Goal: Task Accomplishment & Management: Complete application form

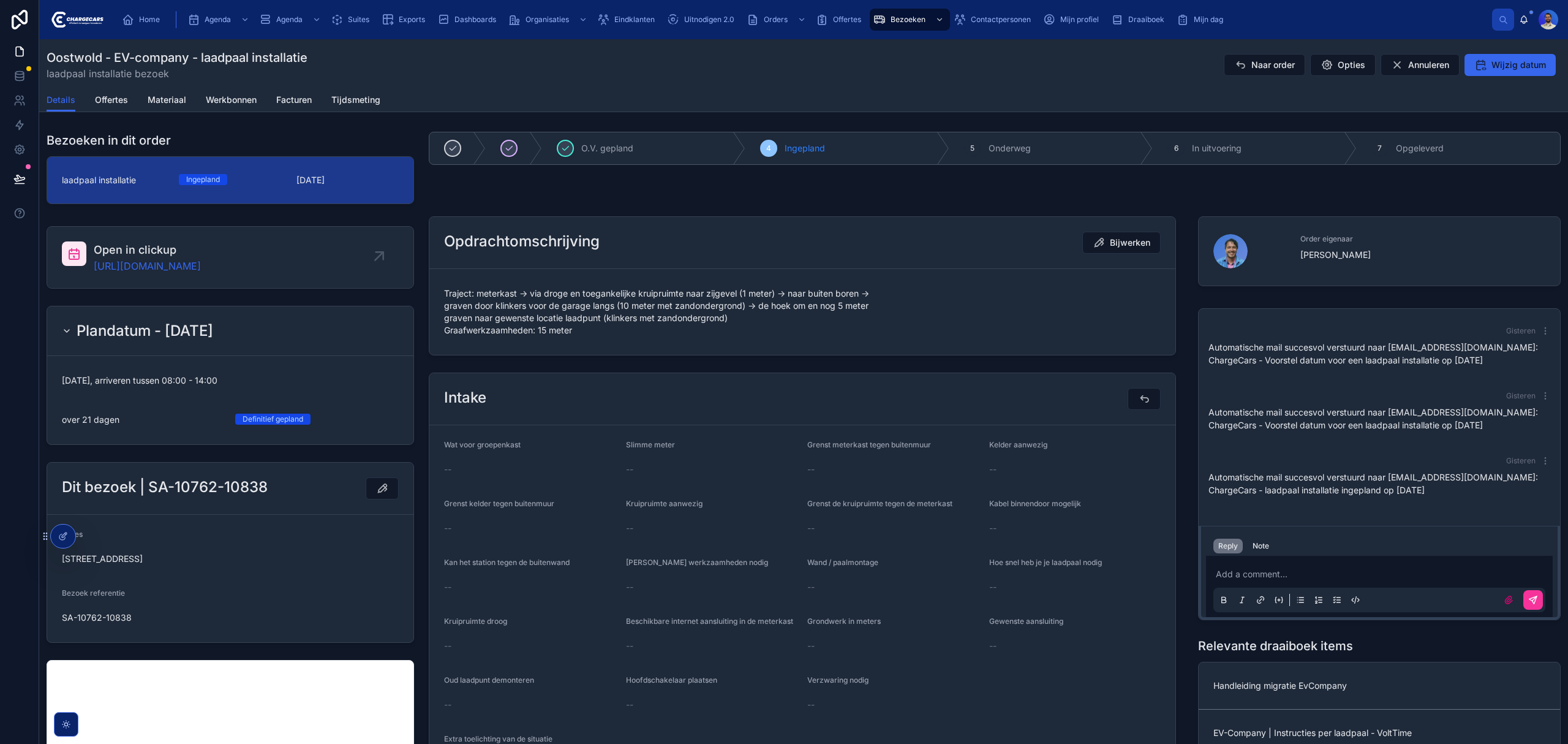
scroll to position [735, 0]
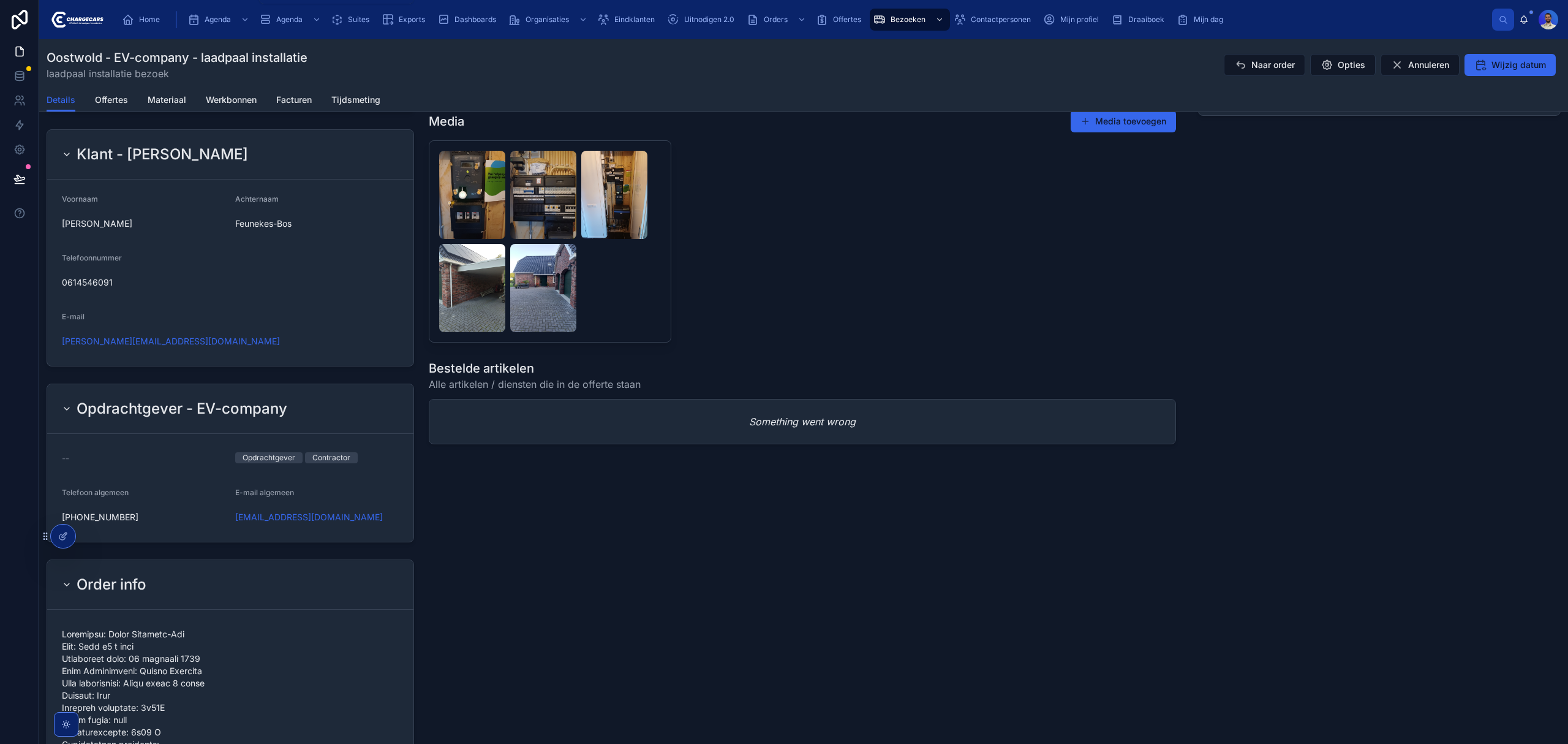
click at [150, 20] on span "Home" at bounding box center [150, 20] width 21 height 10
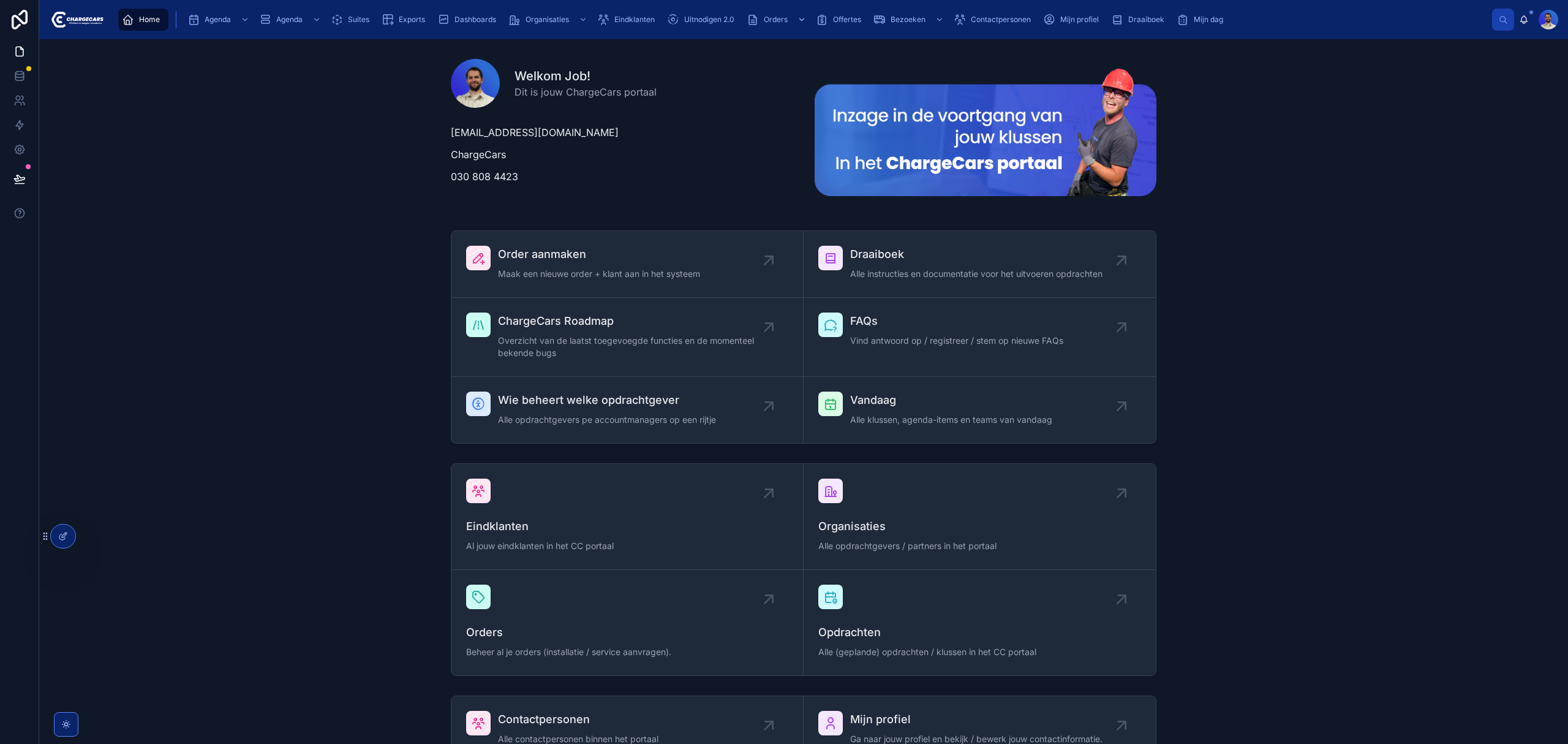
click at [779, 30] on link "Orders" at bounding box center [778, 19] width 69 height 22
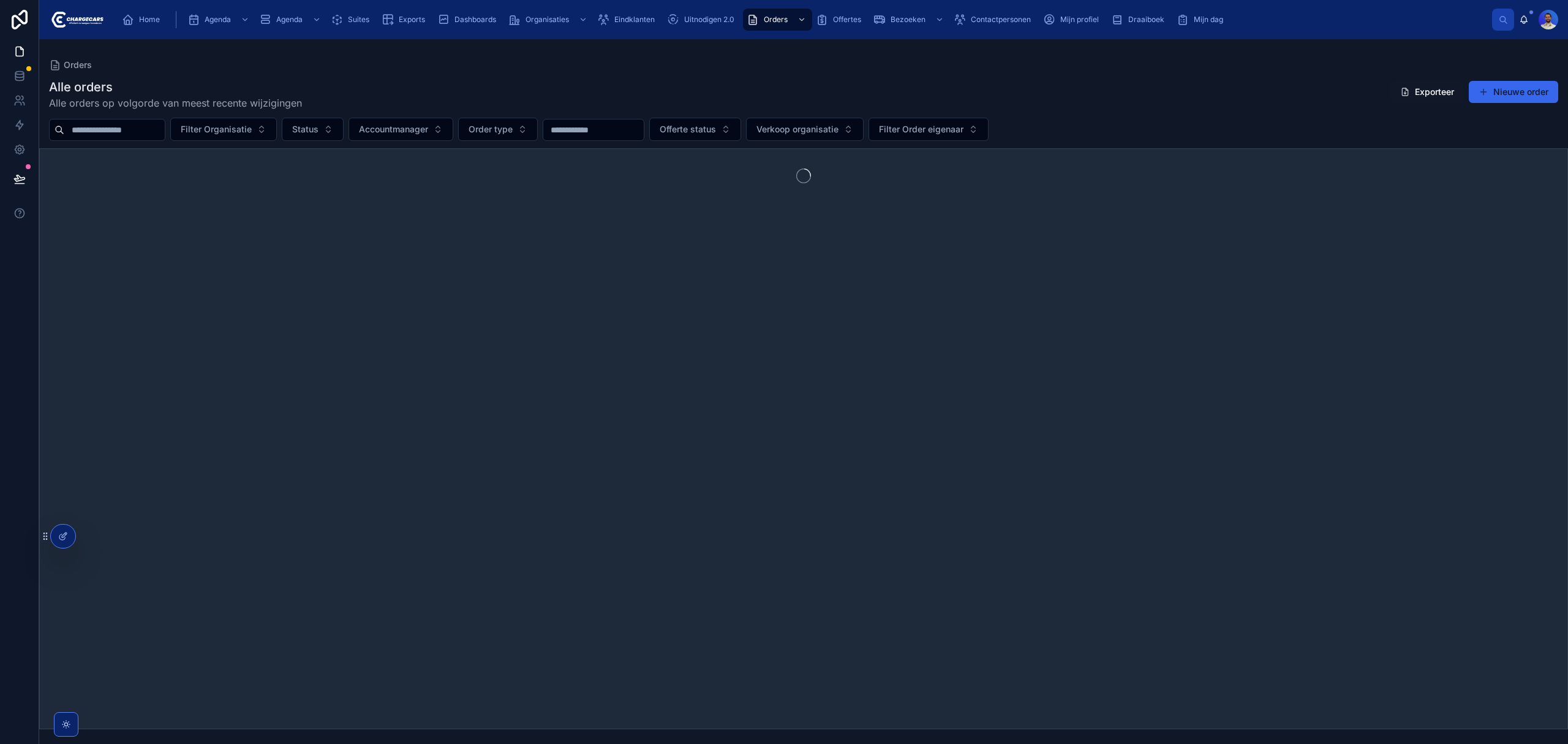
click at [101, 136] on input "text" at bounding box center [114, 130] width 101 height 17
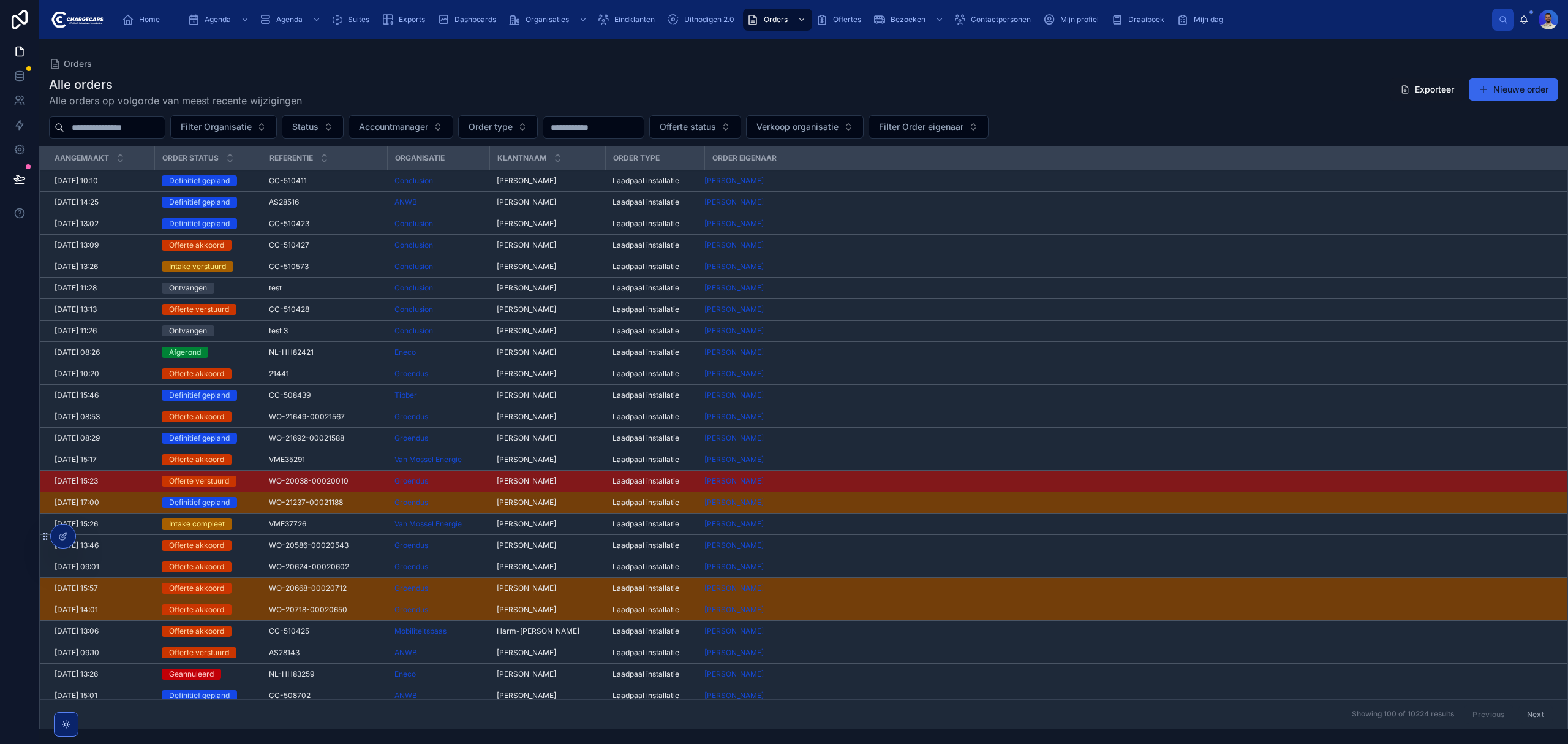
click at [119, 125] on input "text" at bounding box center [114, 127] width 101 height 17
click at [622, 20] on span "Eindklanten" at bounding box center [634, 20] width 40 height 10
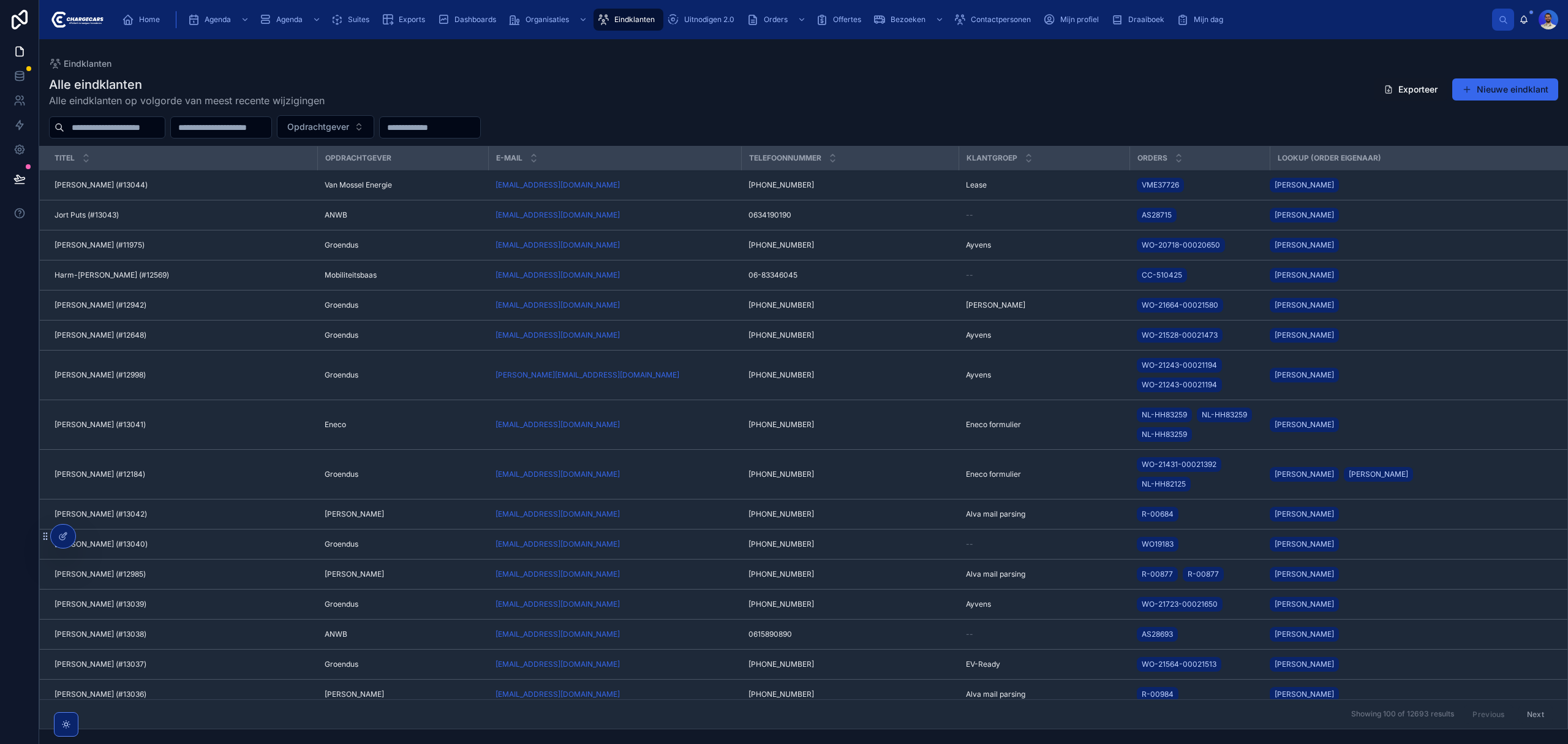
click at [115, 130] on input "text" at bounding box center [114, 127] width 101 height 17
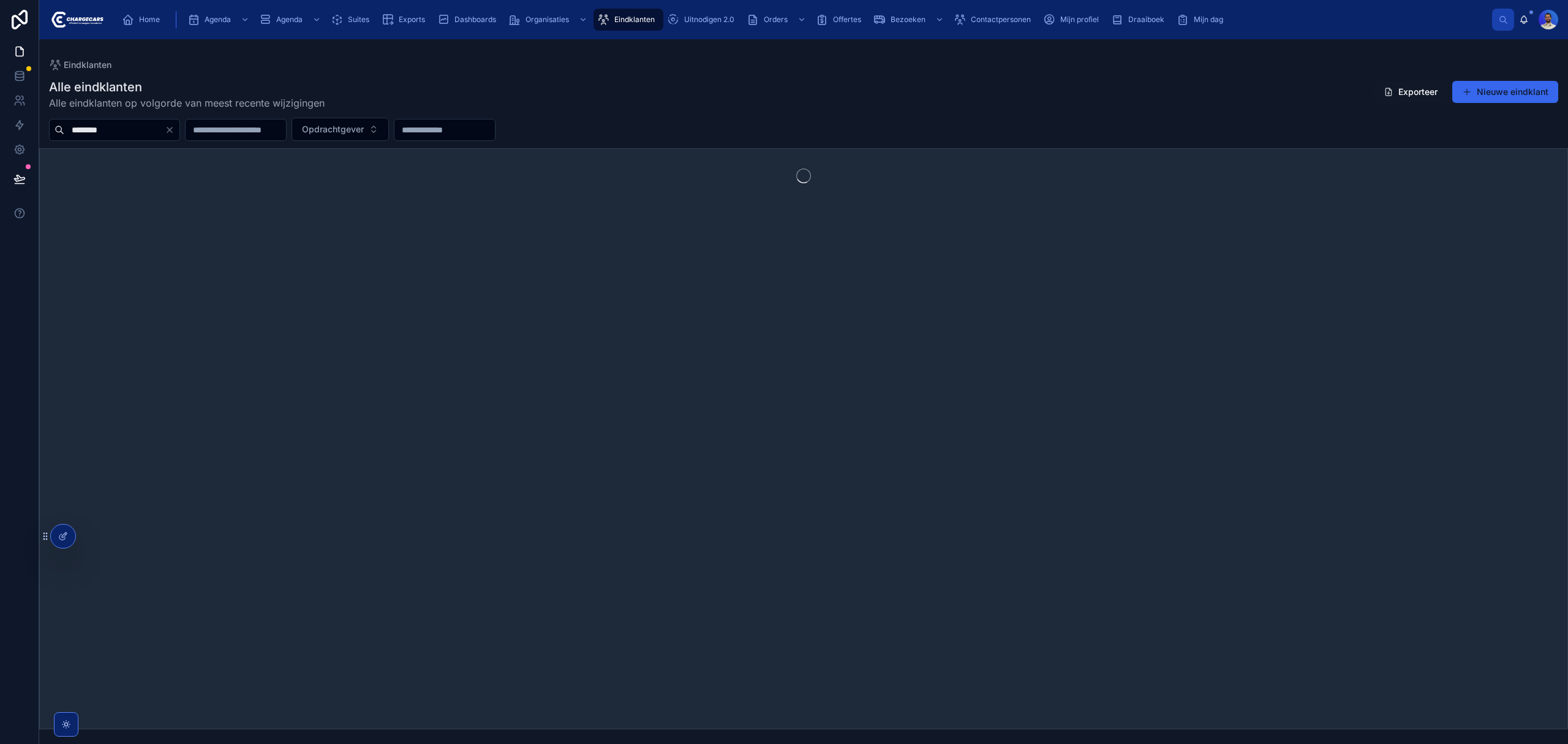
type input "********"
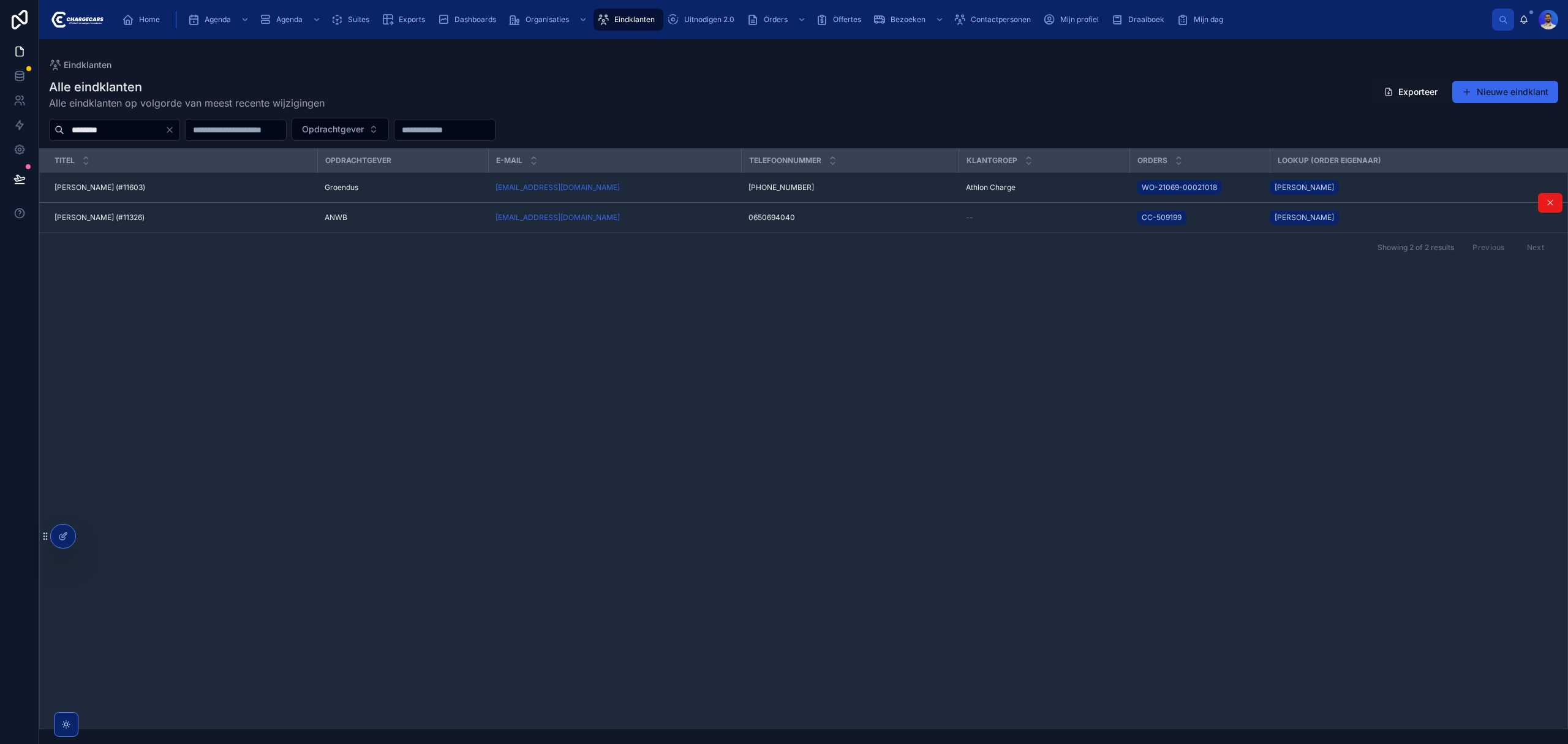
click at [165, 218] on div "Ellen Vliegenthart (#11326) Ellen Vliegenthart (#11326)" at bounding box center [182, 217] width 255 height 10
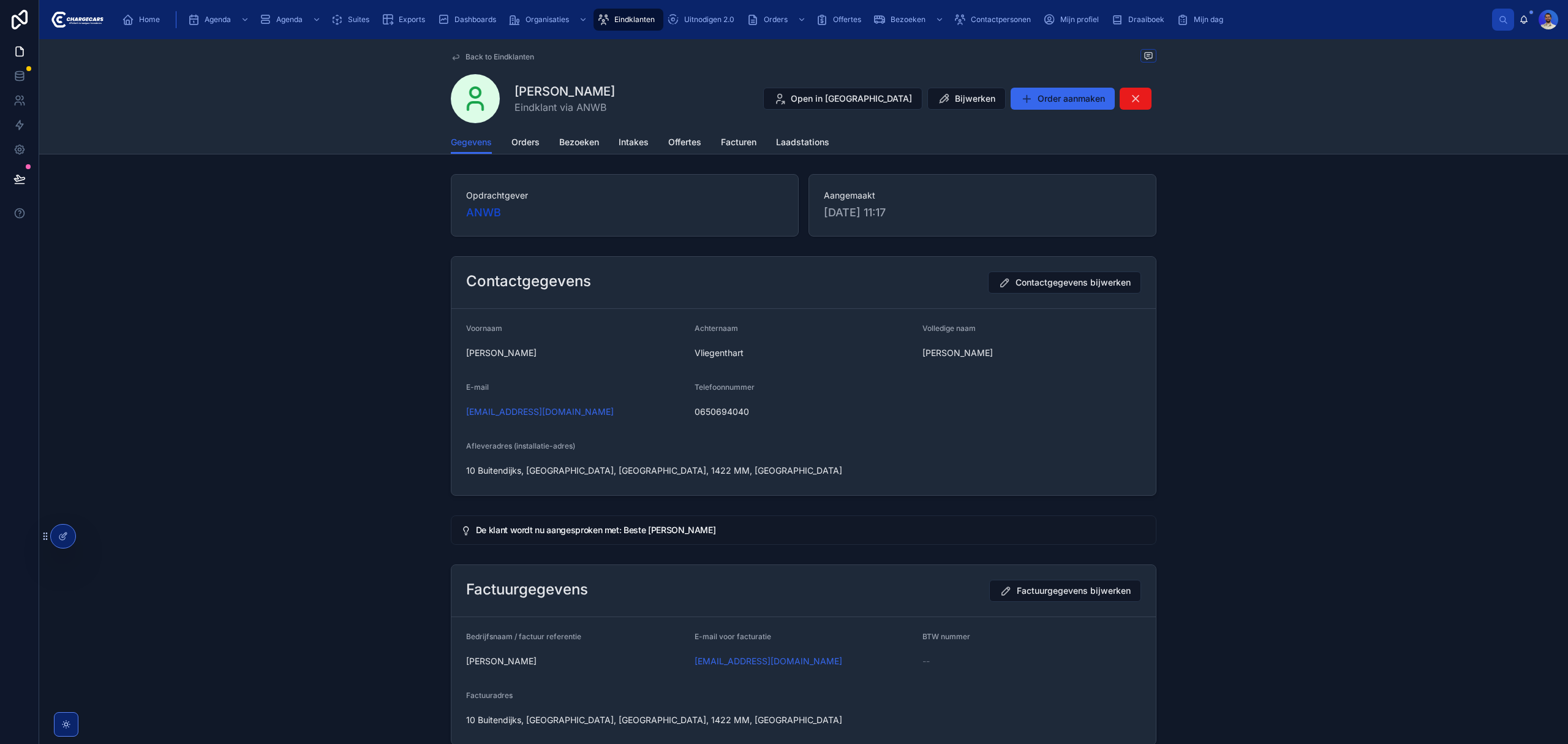
click at [515, 135] on link "Orders" at bounding box center [526, 143] width 28 height 25
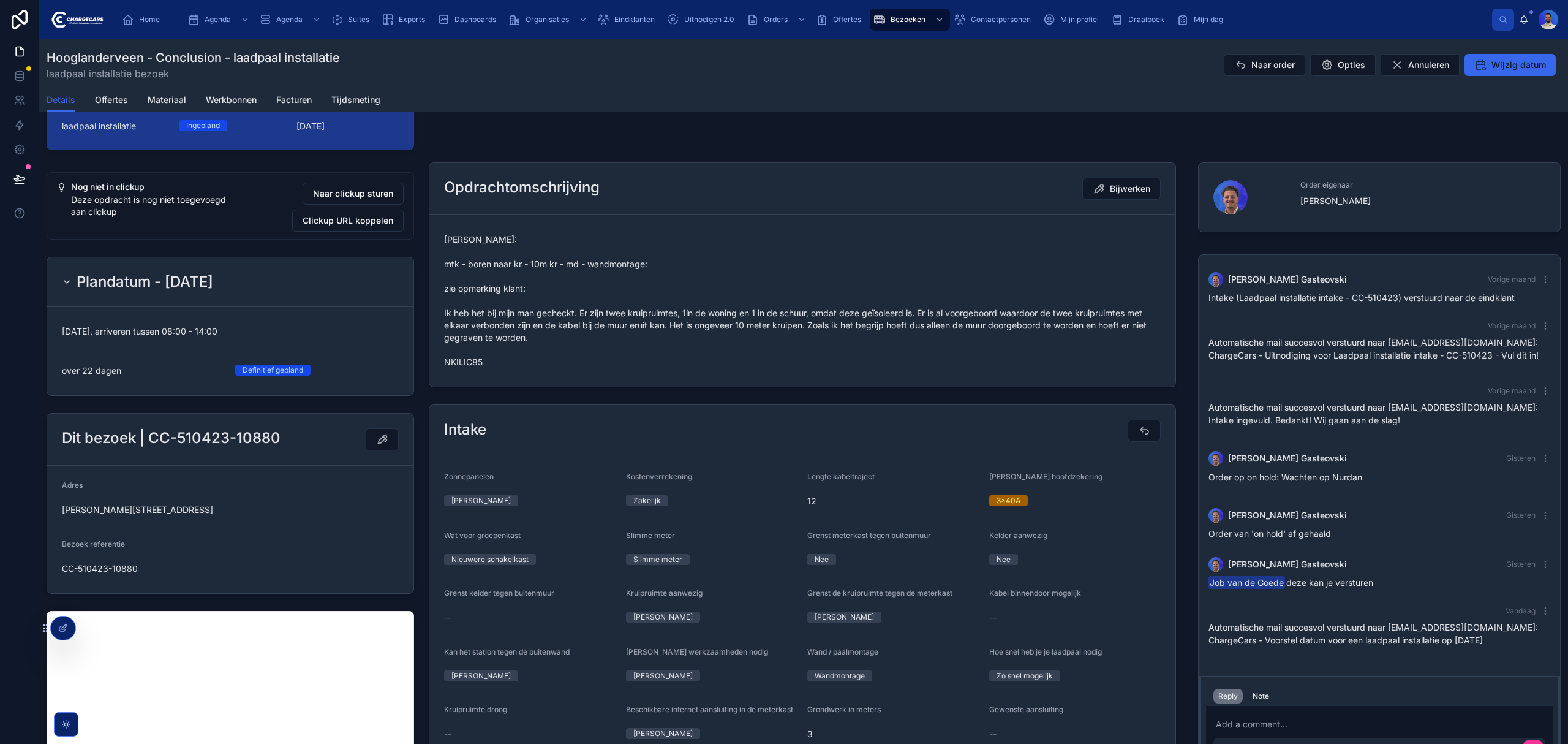
scroll to position [82, 0]
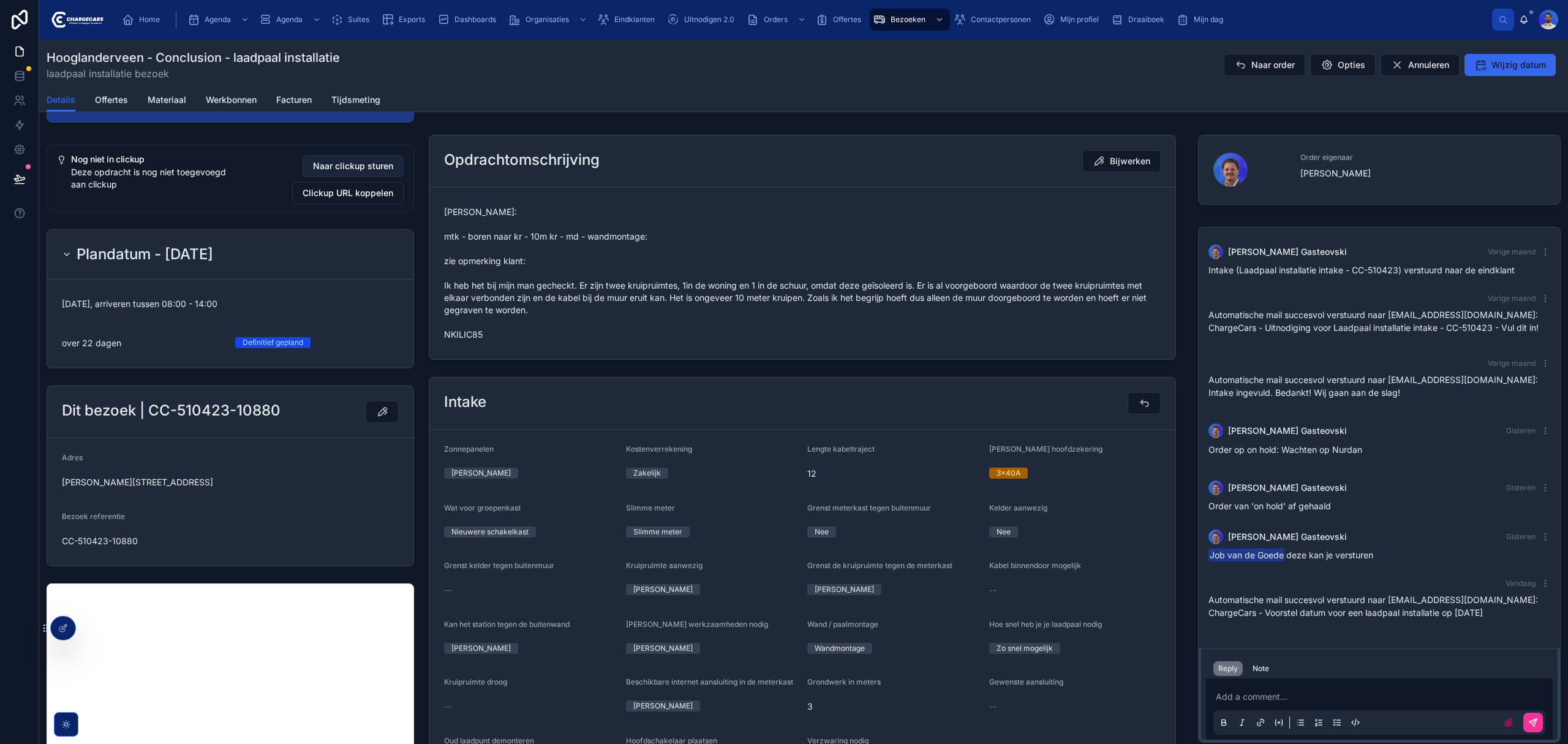
click at [353, 163] on span "Naar clickup sturen" at bounding box center [353, 165] width 80 height 12
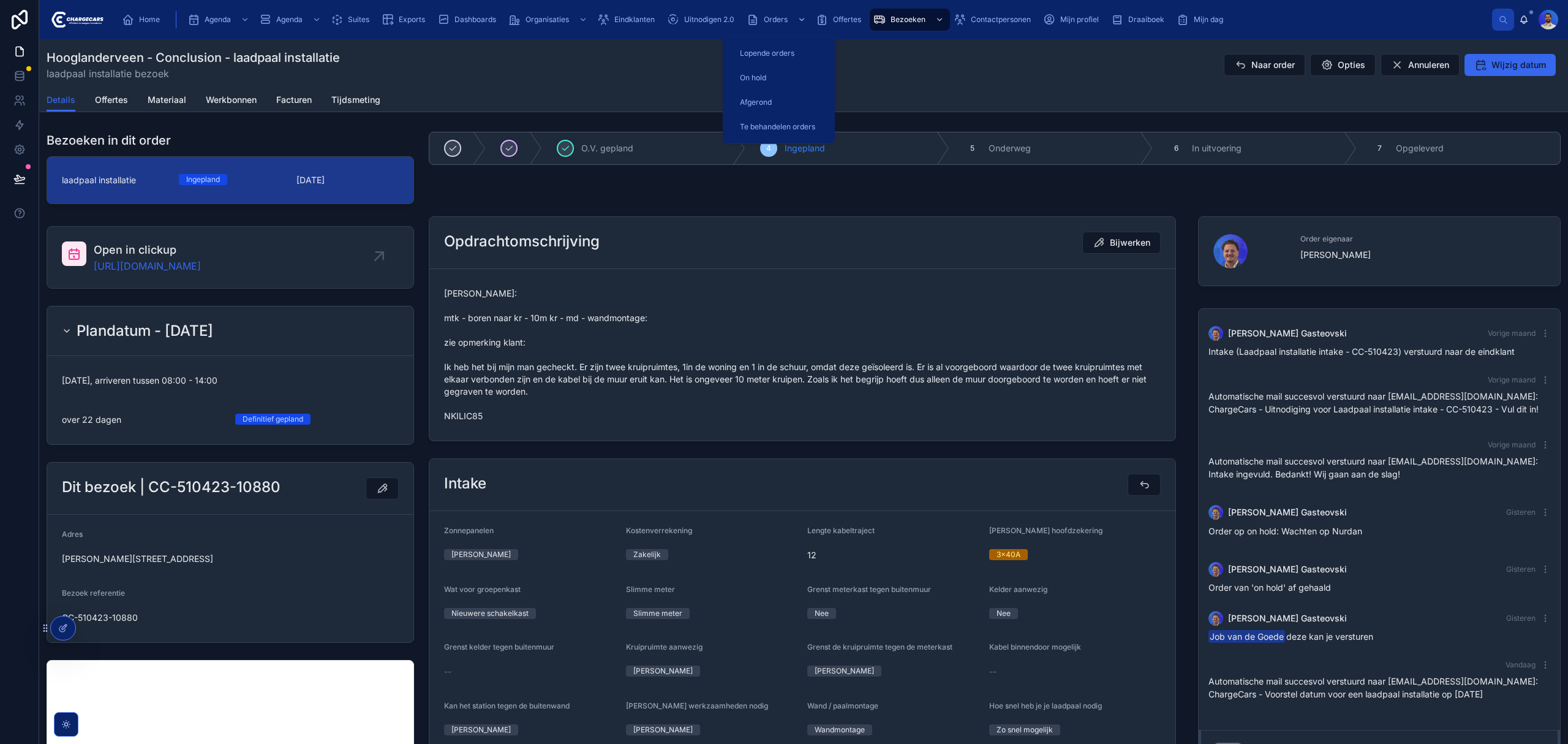
click at [775, 21] on span "Orders" at bounding box center [776, 20] width 24 height 10
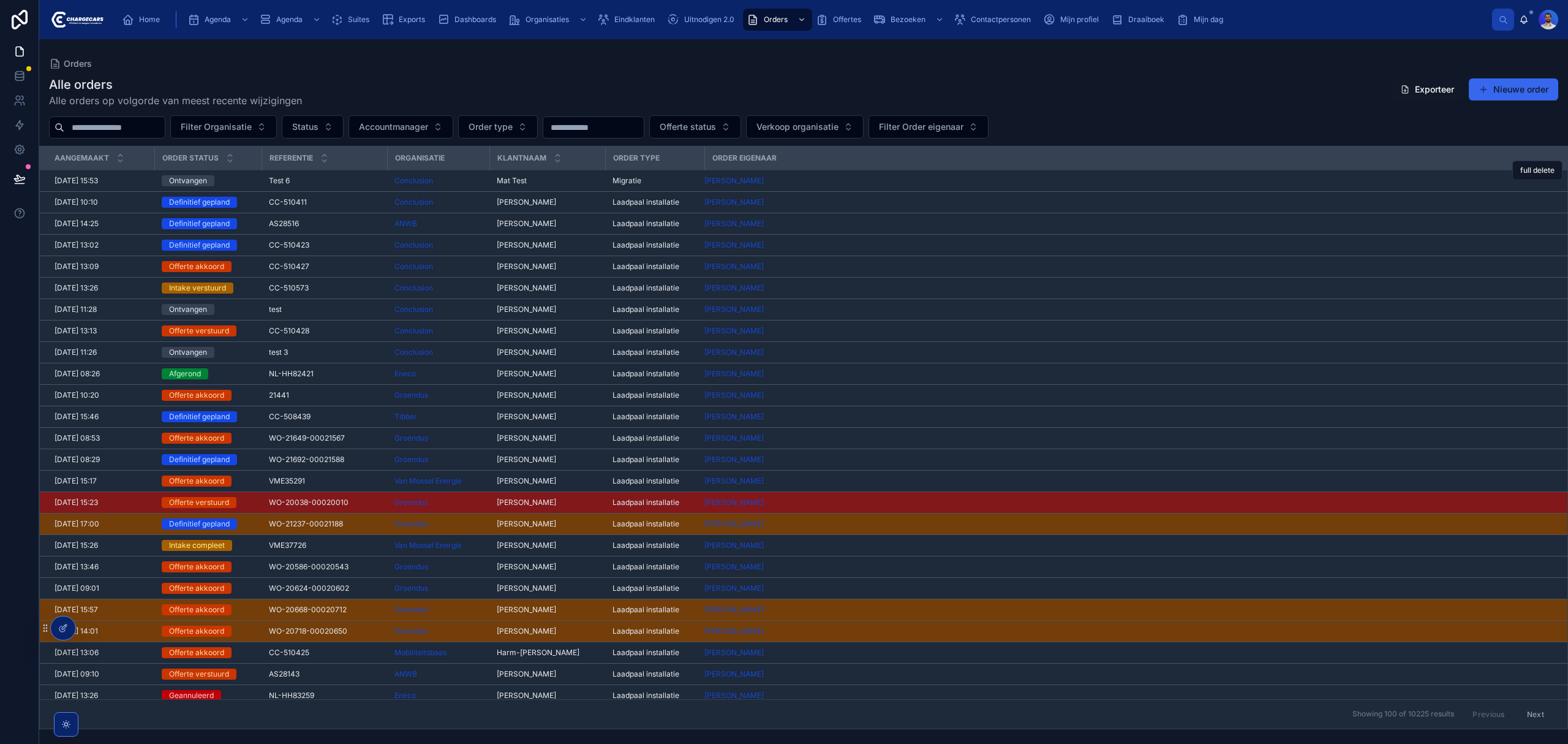
click at [346, 179] on div "Test 6 Test 6" at bounding box center [324, 181] width 111 height 10
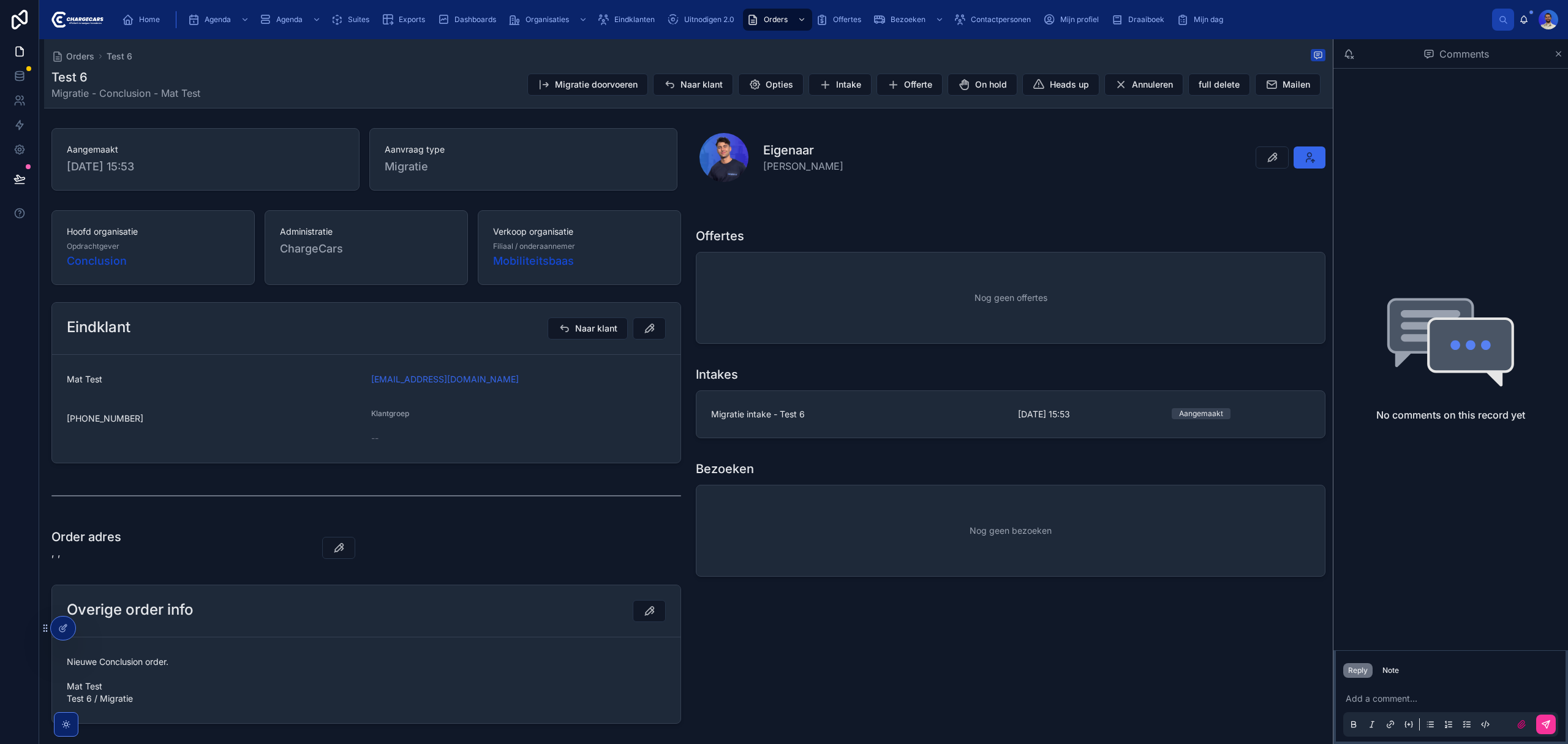
scroll to position [118, 0]
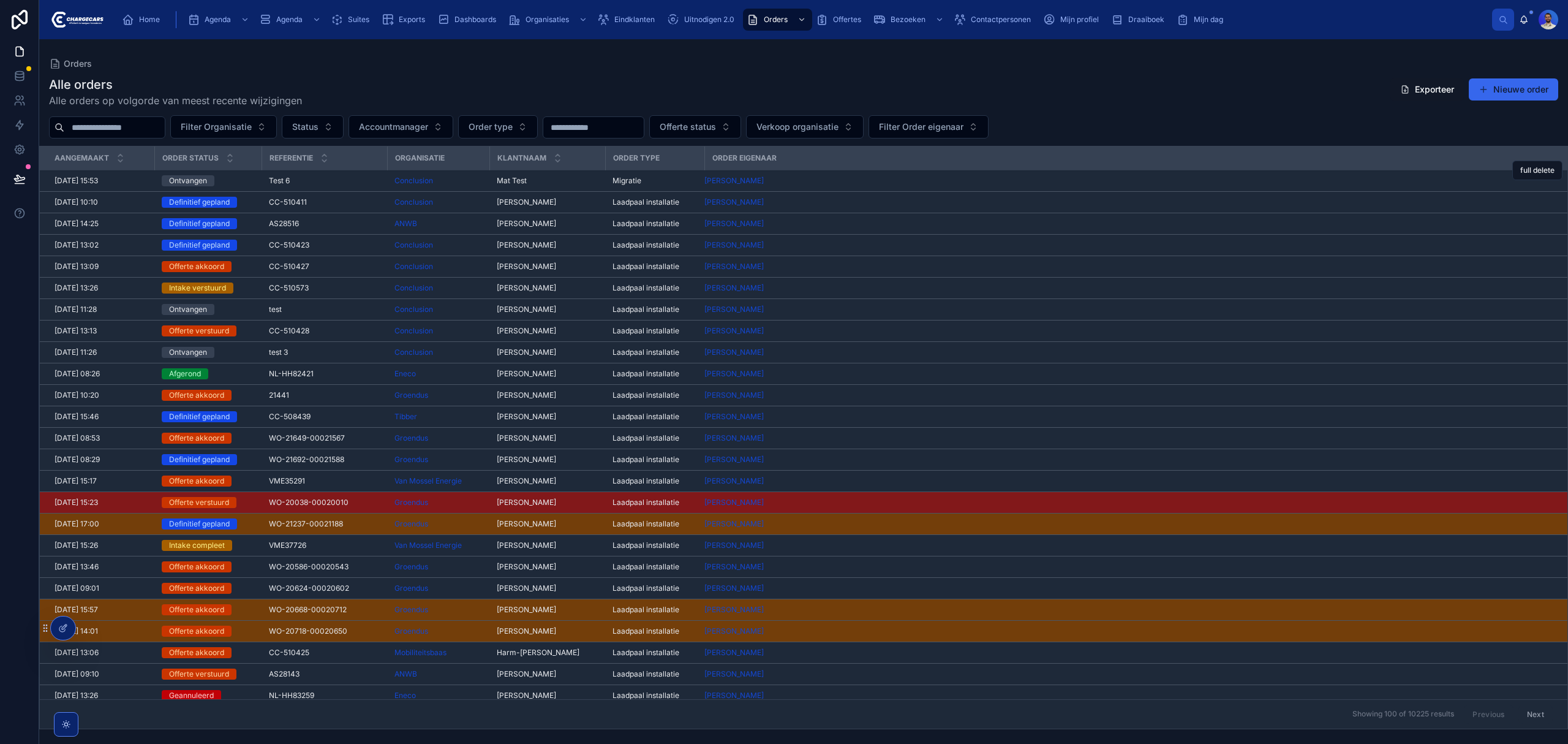
click at [501, 177] on span "Mat Test" at bounding box center [512, 181] width 30 height 10
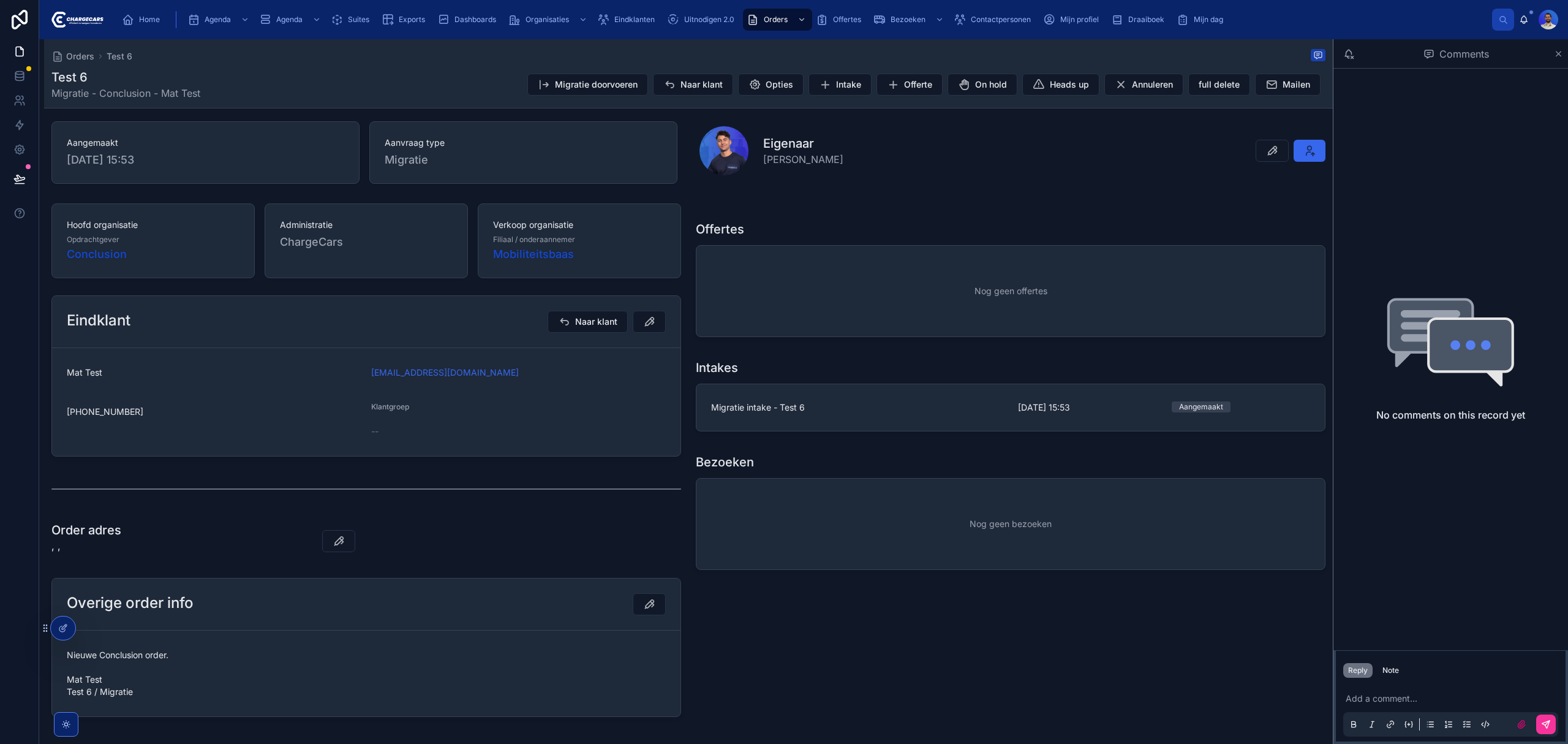
scroll to position [118, 0]
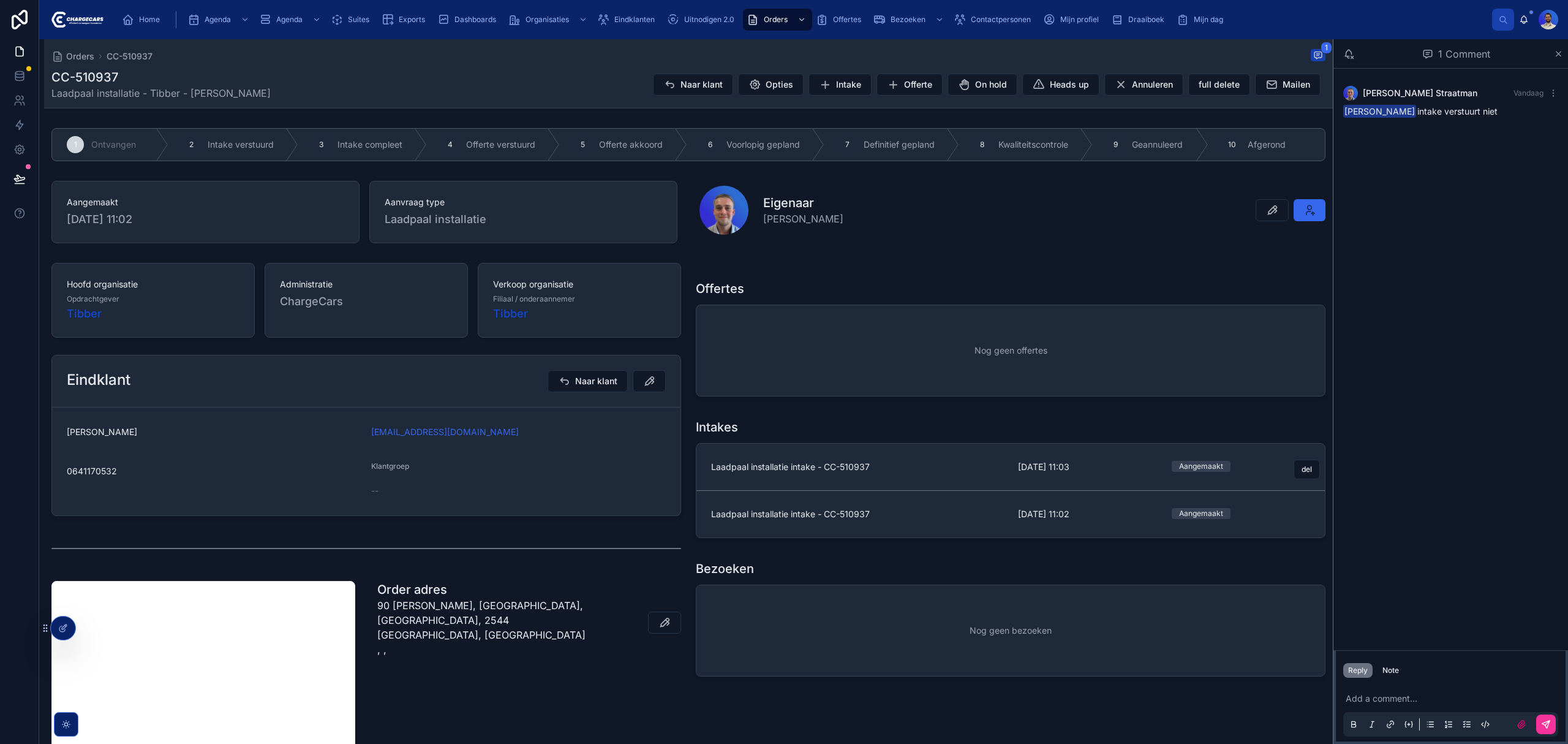
click at [875, 475] on link "Laadpaal installatie intake - CC-510937 8-10-2025 11:03 Aangemaakt del" at bounding box center [1011, 467] width 628 height 47
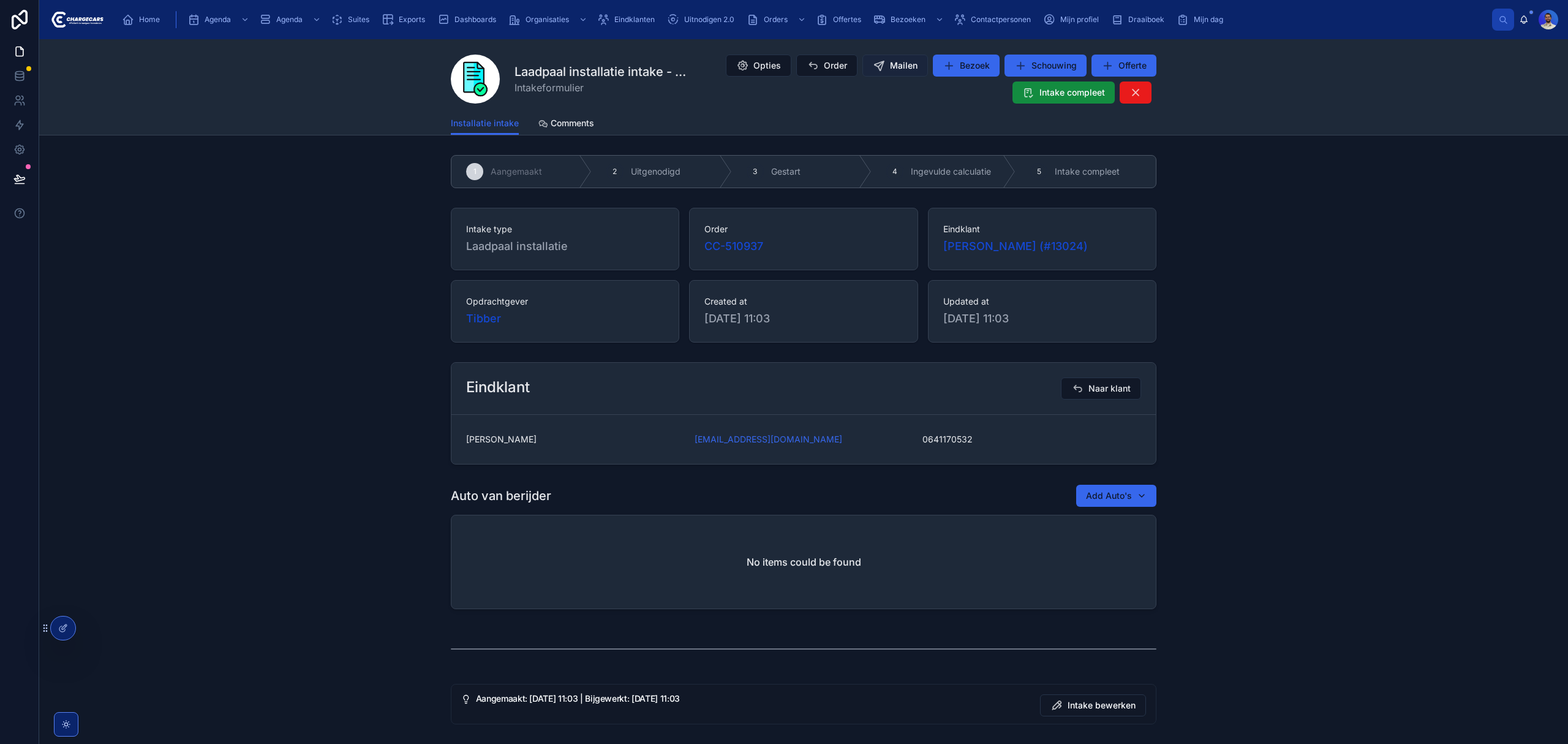
click at [873, 68] on icon at bounding box center [878, 65] width 12 height 12
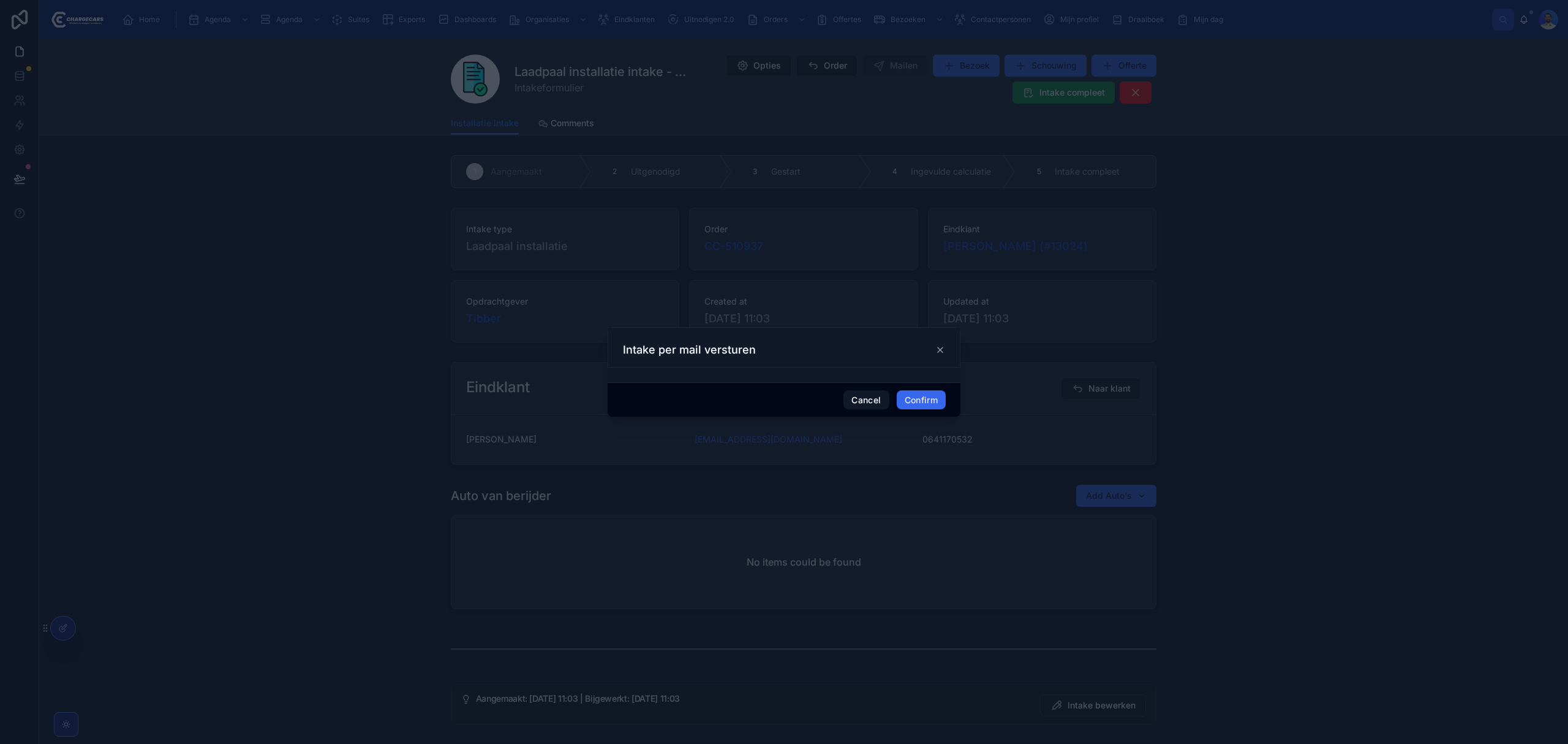
click at [924, 403] on button "Confirm" at bounding box center [921, 400] width 49 height 20
click at [926, 397] on button "Confirm" at bounding box center [921, 400] width 49 height 20
click at [917, 405] on button "Confirm" at bounding box center [921, 400] width 49 height 20
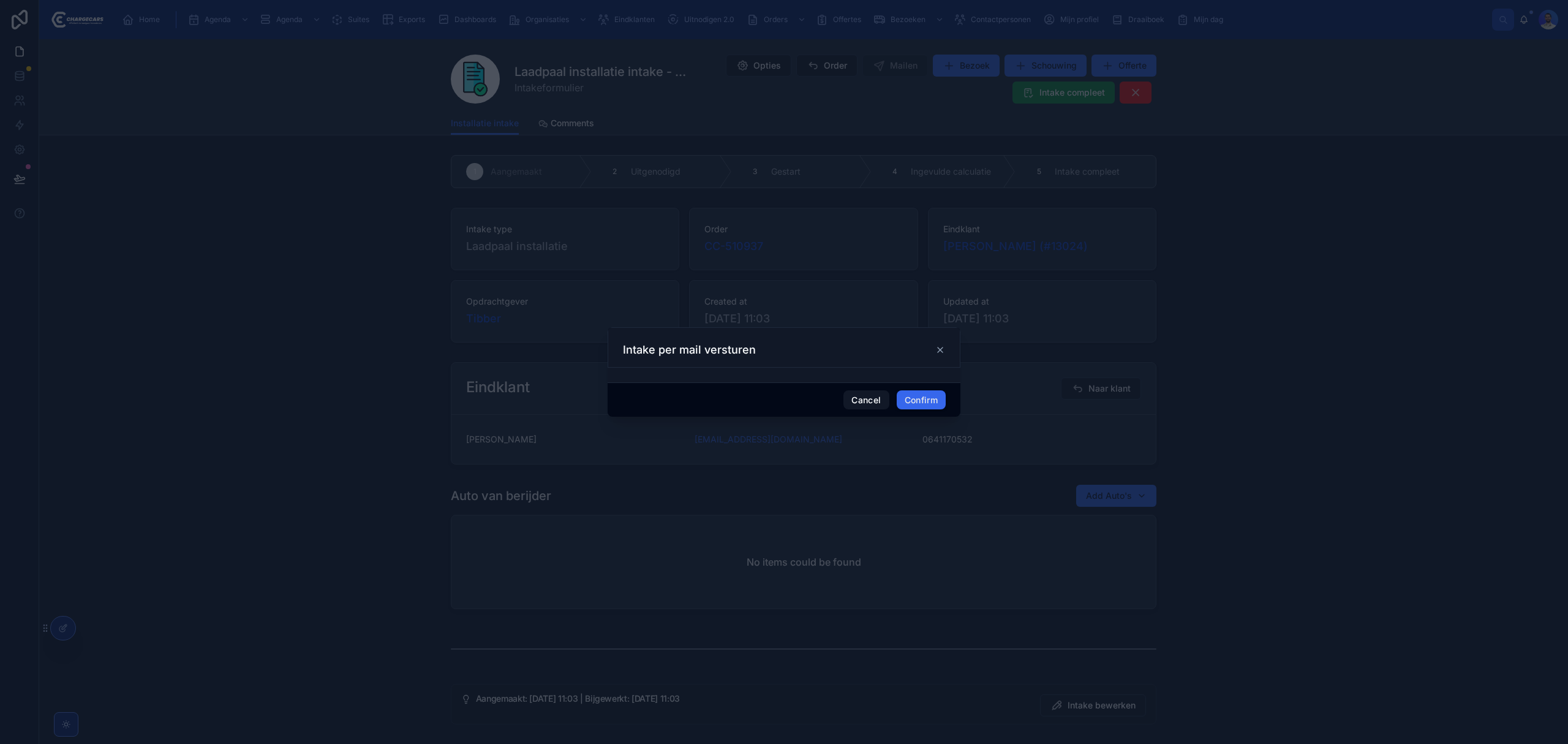
click at [917, 405] on button "Confirm" at bounding box center [921, 400] width 49 height 20
click at [851, 395] on button "Cancel" at bounding box center [866, 400] width 45 height 20
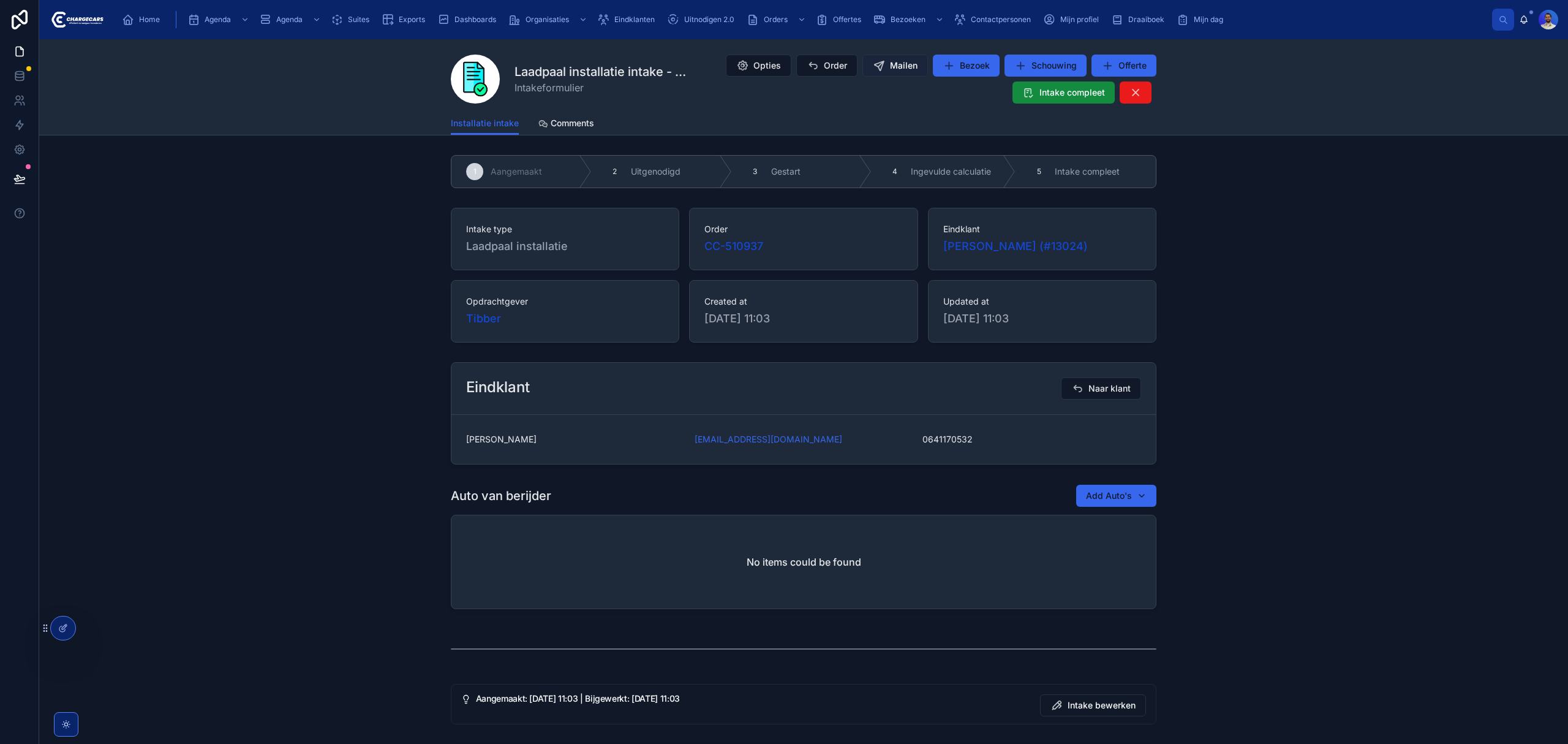
click at [878, 68] on icon at bounding box center [878, 65] width 12 height 12
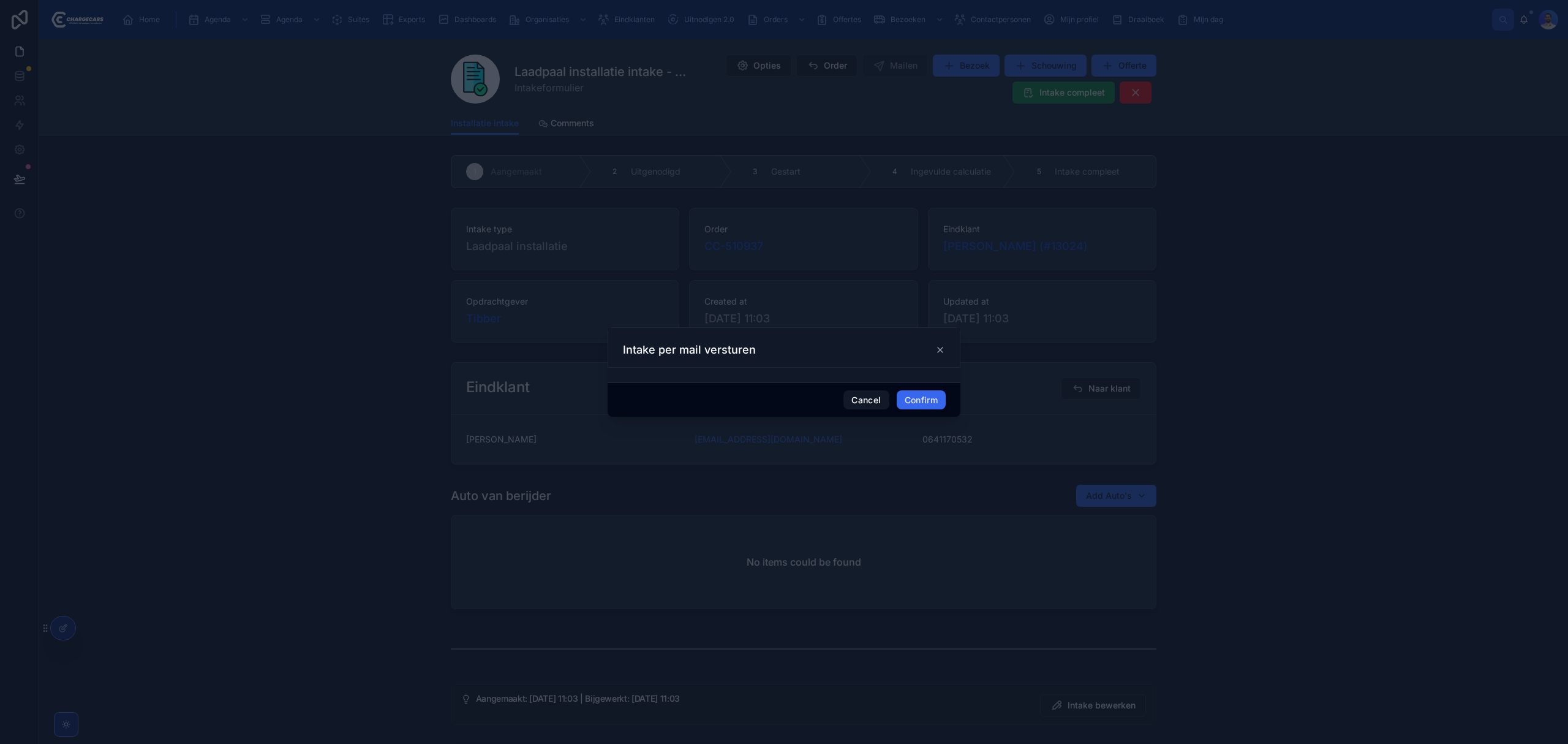
click at [928, 412] on div "Cancel Confirm" at bounding box center [783, 400] width 353 height 35
click at [924, 395] on button "Confirm" at bounding box center [921, 400] width 49 height 20
click at [864, 393] on button "Cancel" at bounding box center [866, 400] width 45 height 20
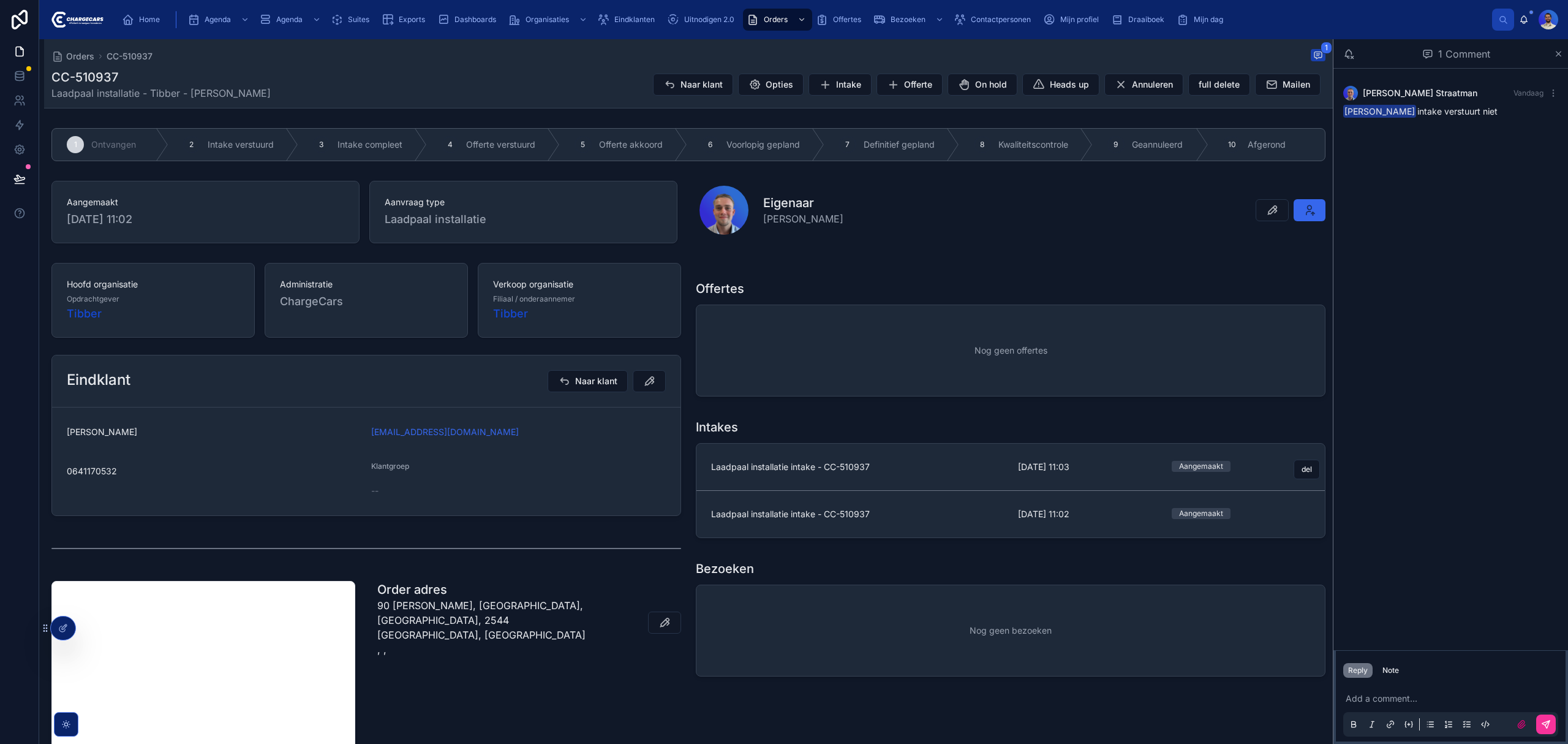
click at [841, 454] on link "Laadpaal installatie intake - CC-510937 8-10-2025 11:03 Aangemaakt del" at bounding box center [1011, 467] width 628 height 47
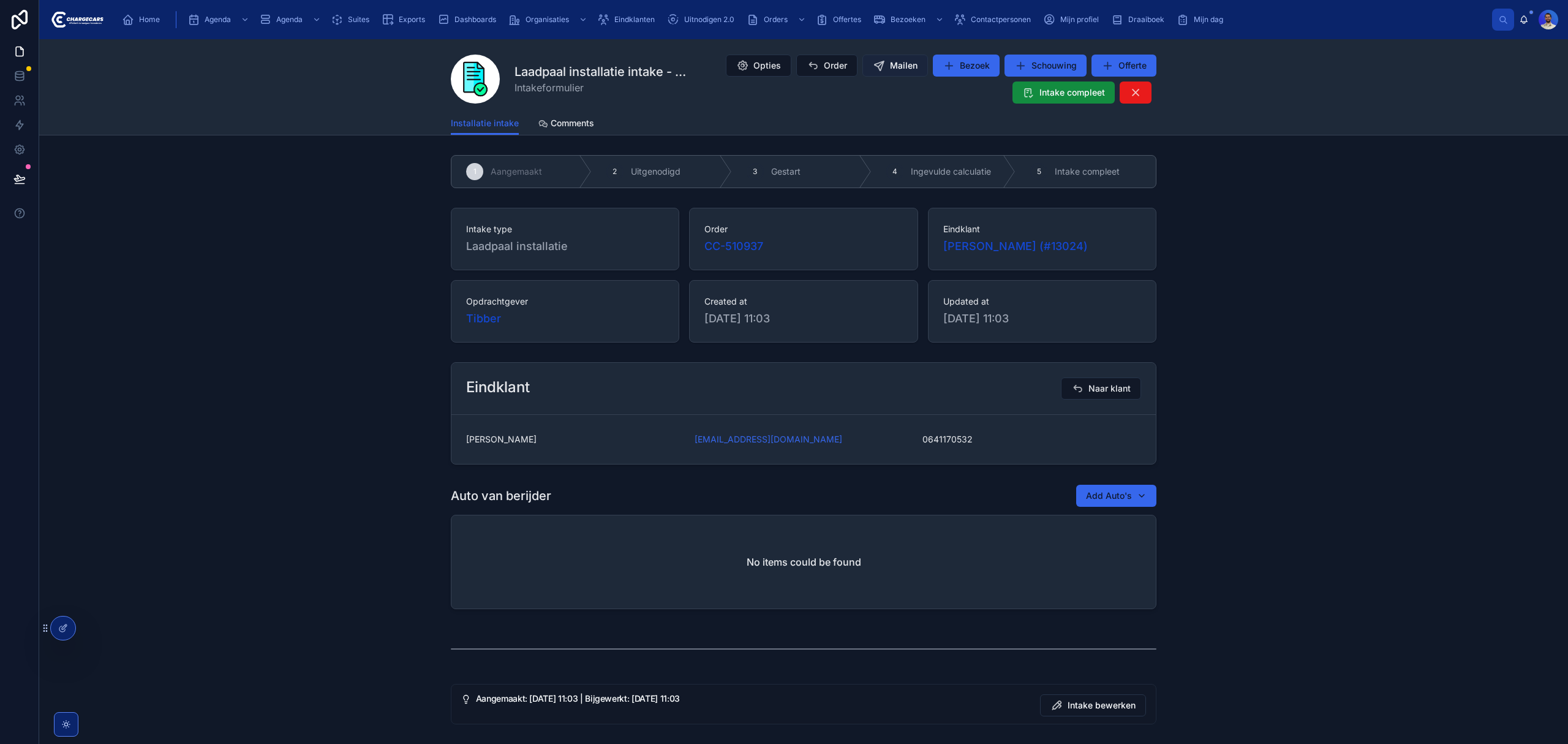
click at [904, 66] on span "Mailen" at bounding box center [904, 65] width 27 height 12
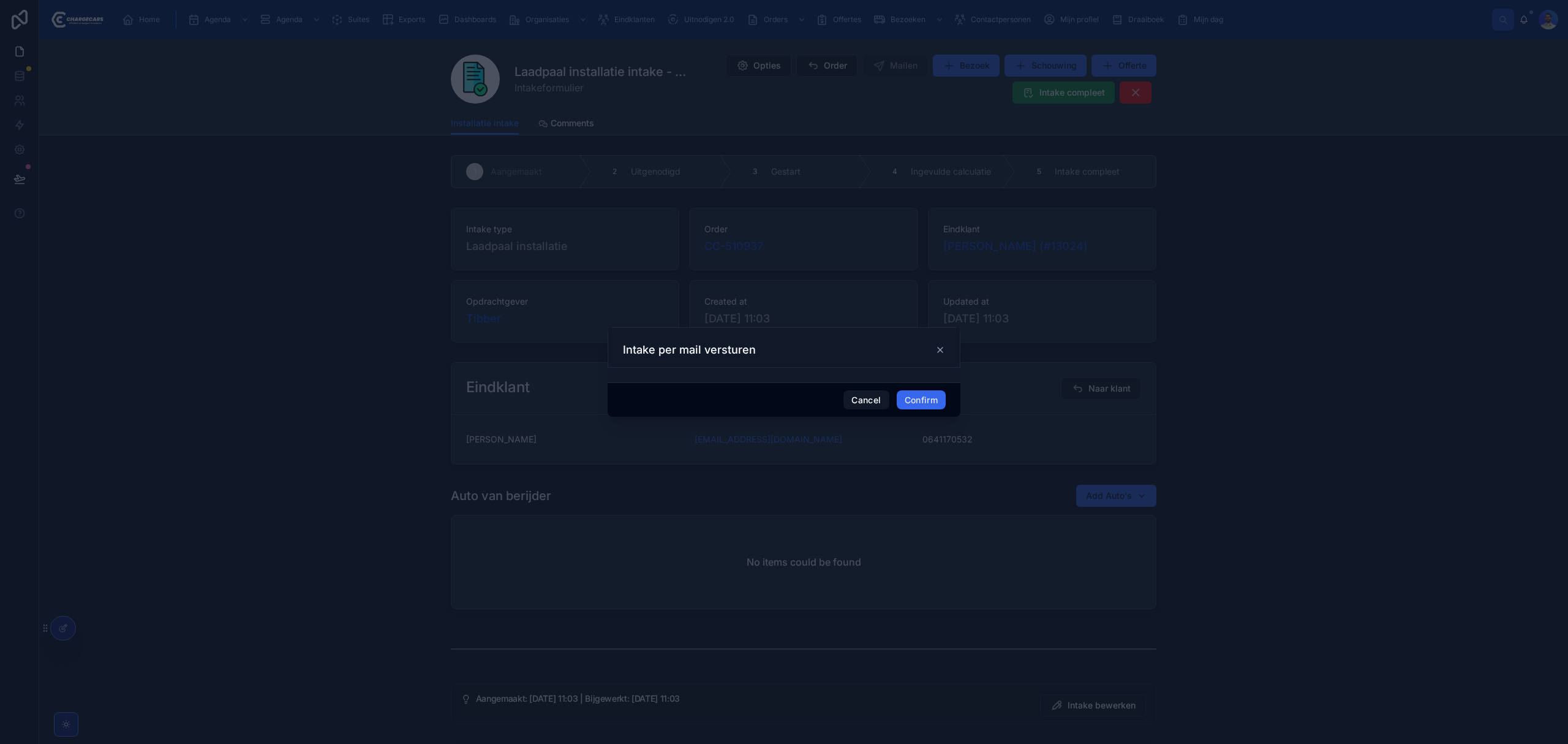
click at [908, 398] on button "Confirm" at bounding box center [921, 400] width 49 height 20
click at [861, 402] on button "Cancel" at bounding box center [866, 400] width 45 height 20
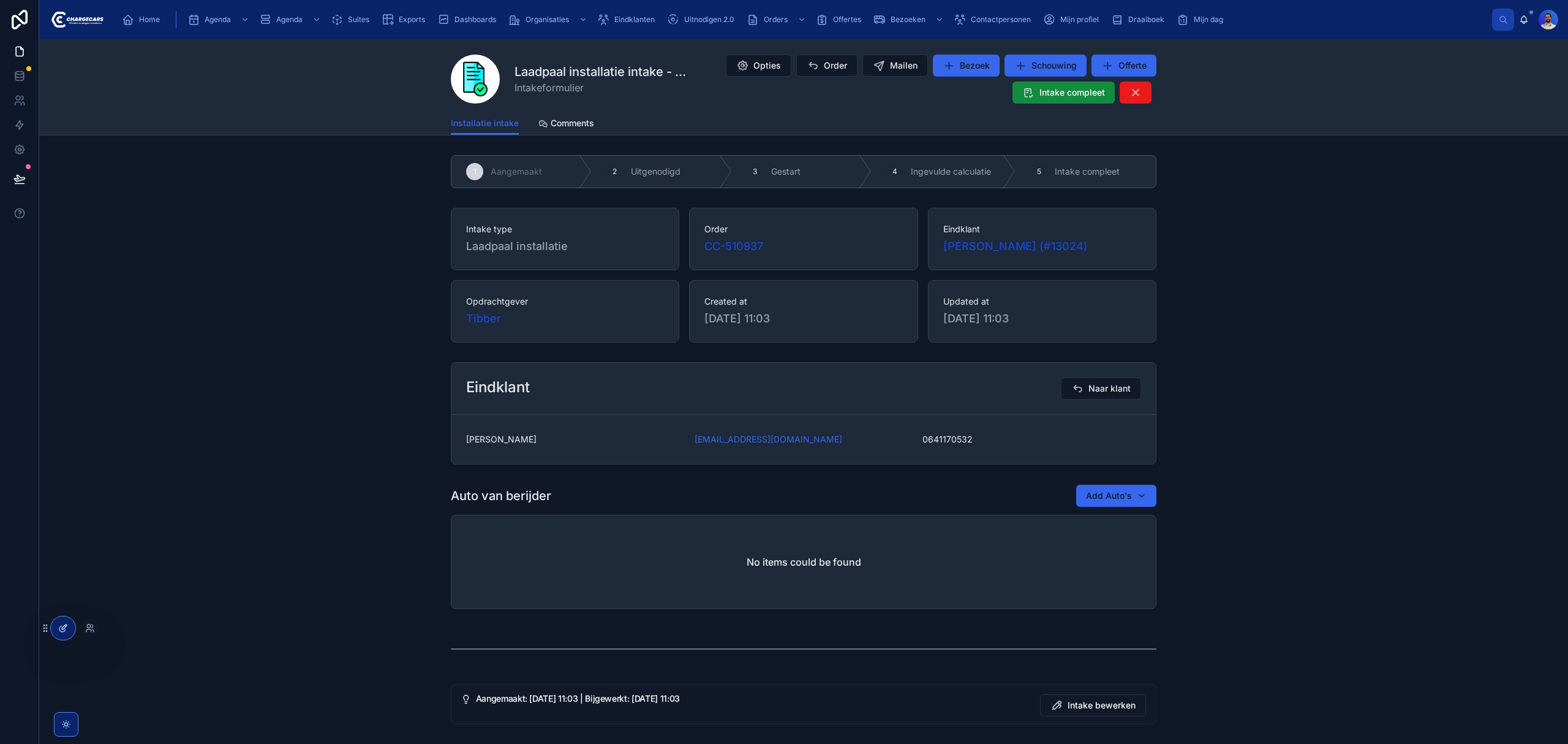
click at [68, 631] on icon at bounding box center [63, 628] width 10 height 10
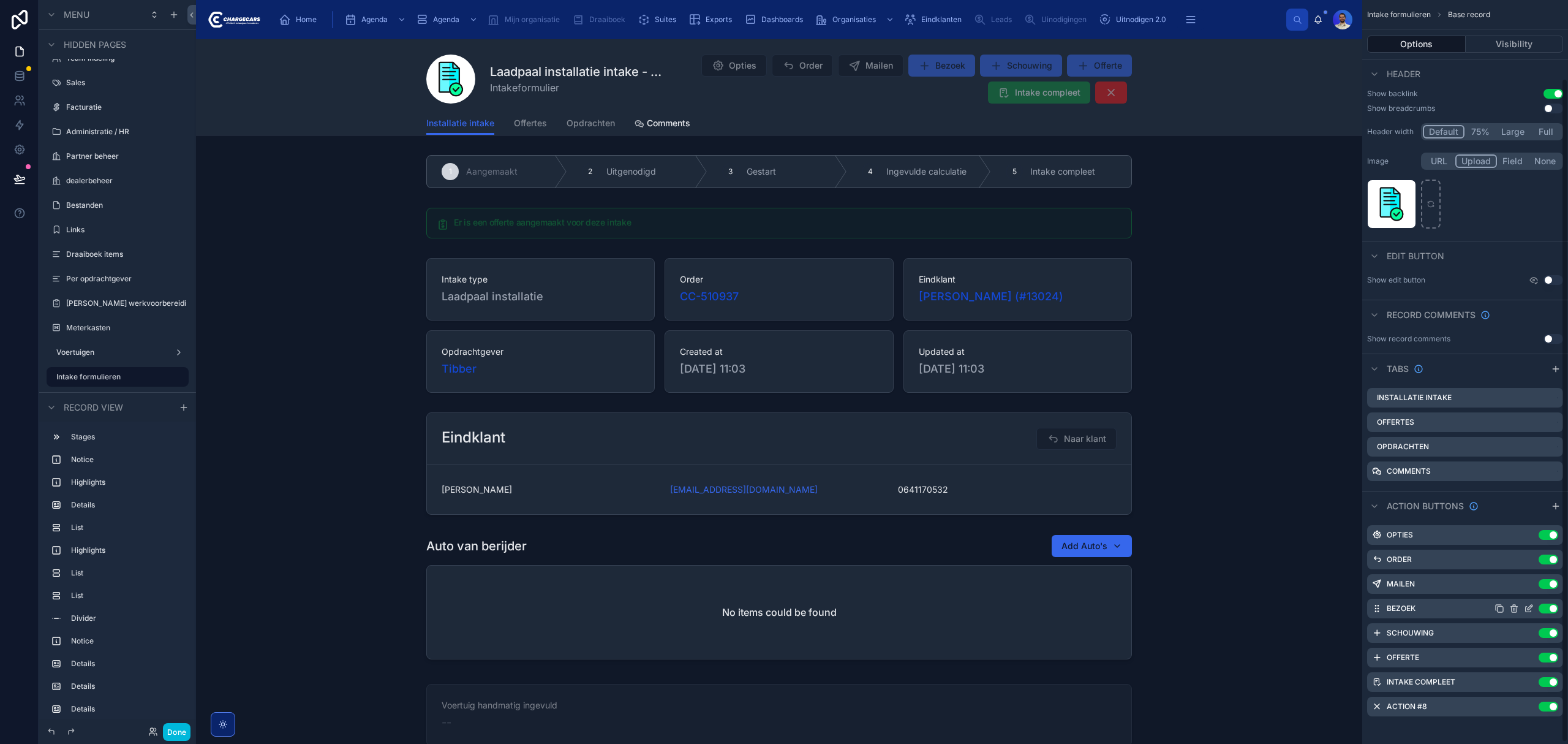
scroll to position [91, 0]
click at [1526, 581] on icon "scrollable content" at bounding box center [1529, 583] width 6 height 6
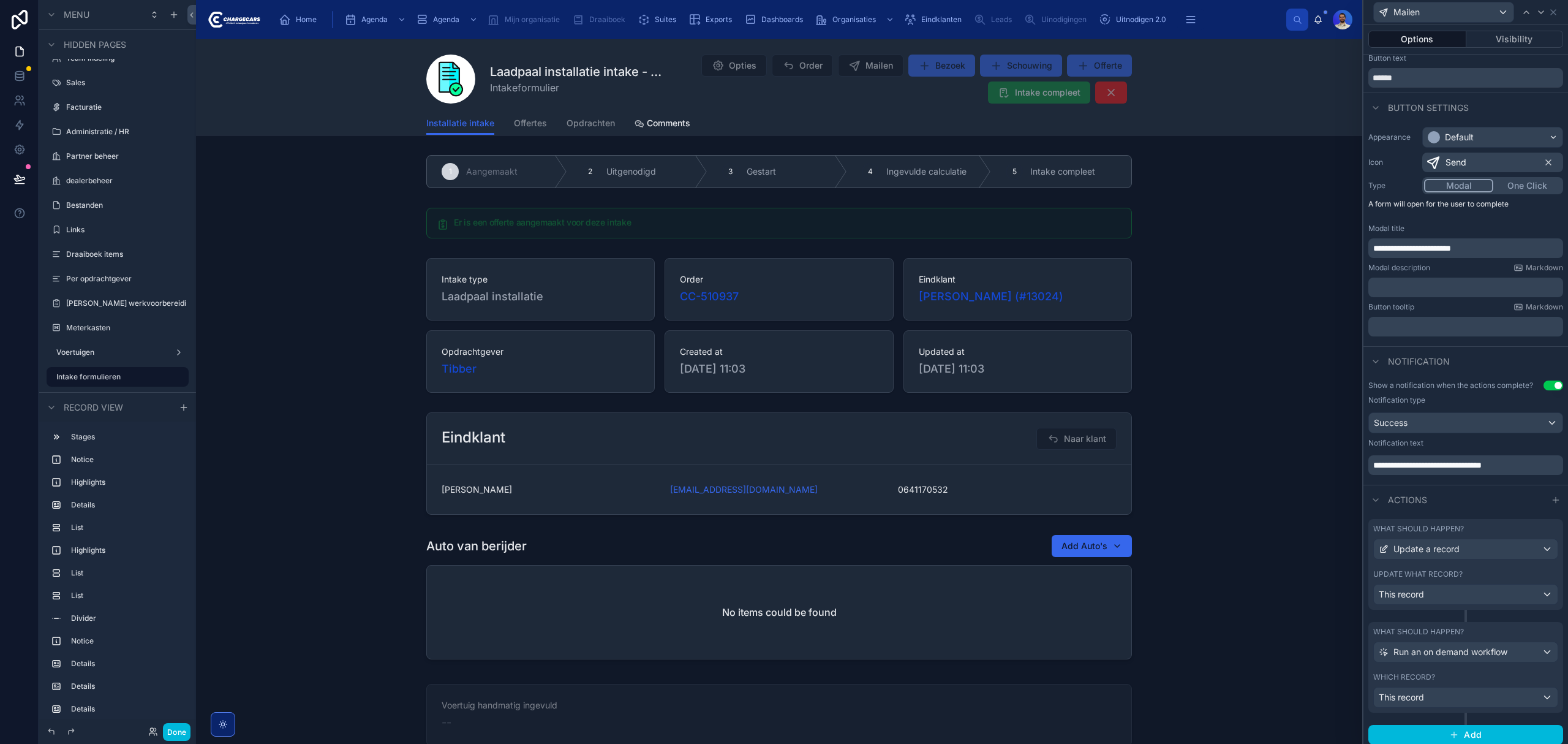
scroll to position [48, 0]
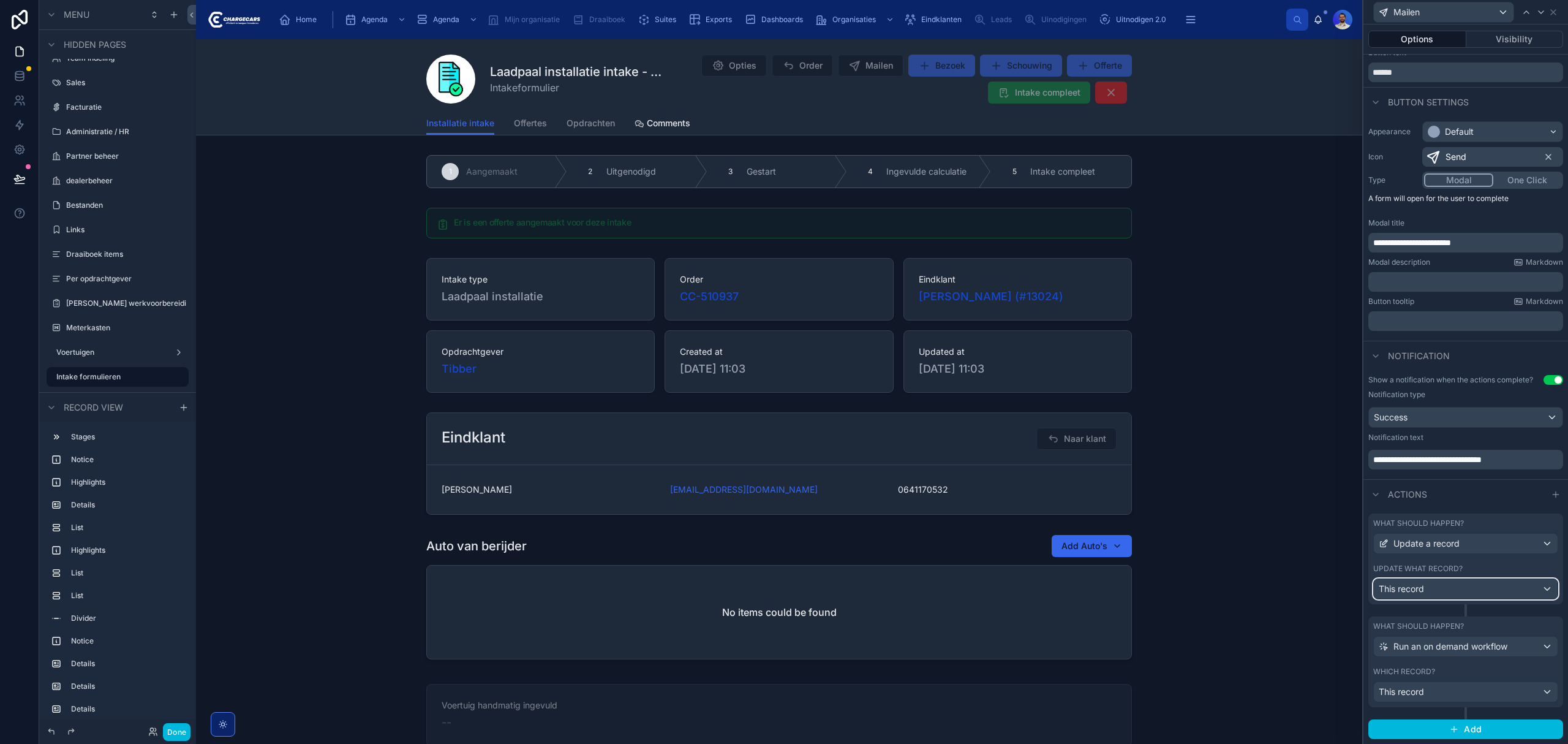
click at [1446, 586] on div "This record" at bounding box center [1465, 588] width 184 height 20
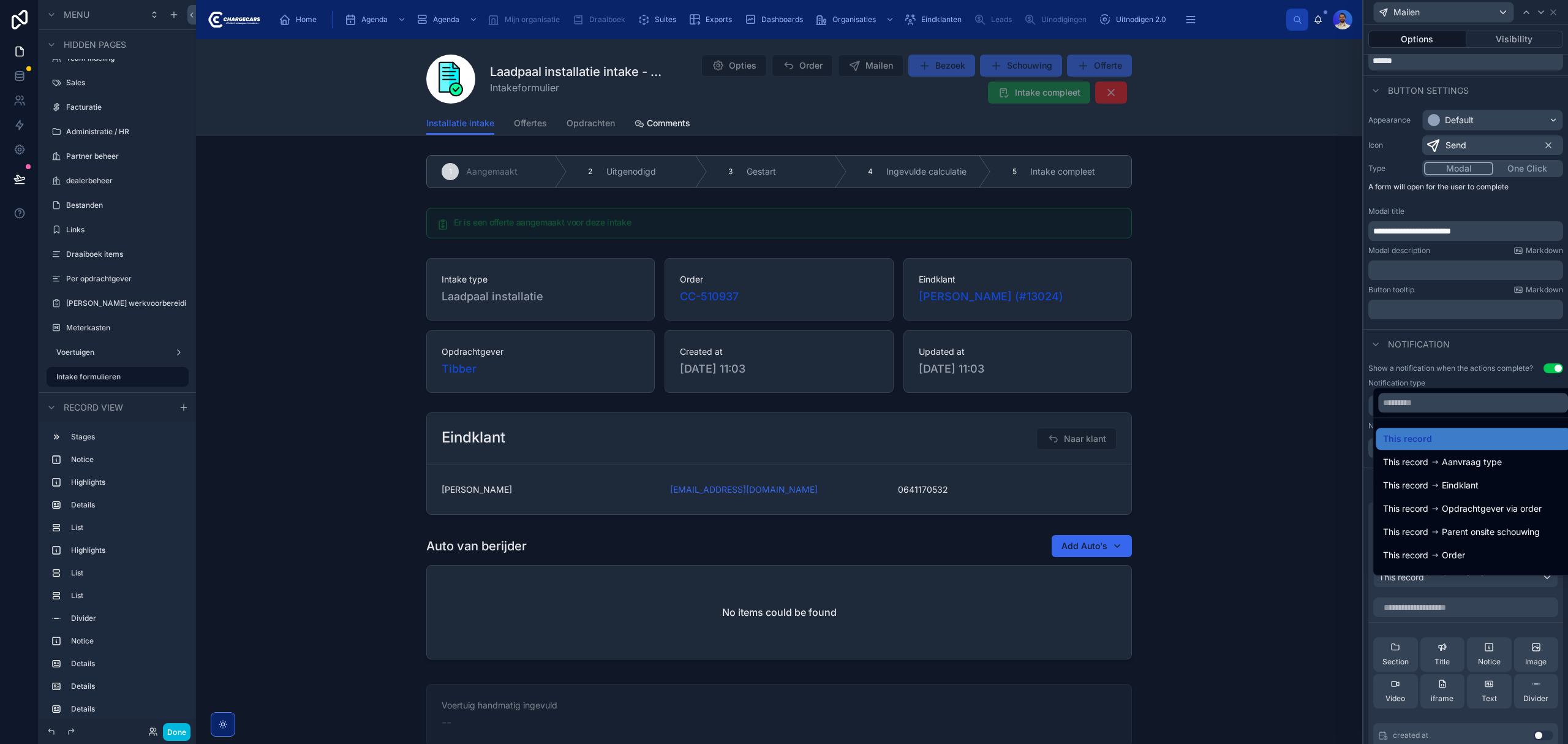
click at [1446, 586] on div at bounding box center [1465, 372] width 205 height 744
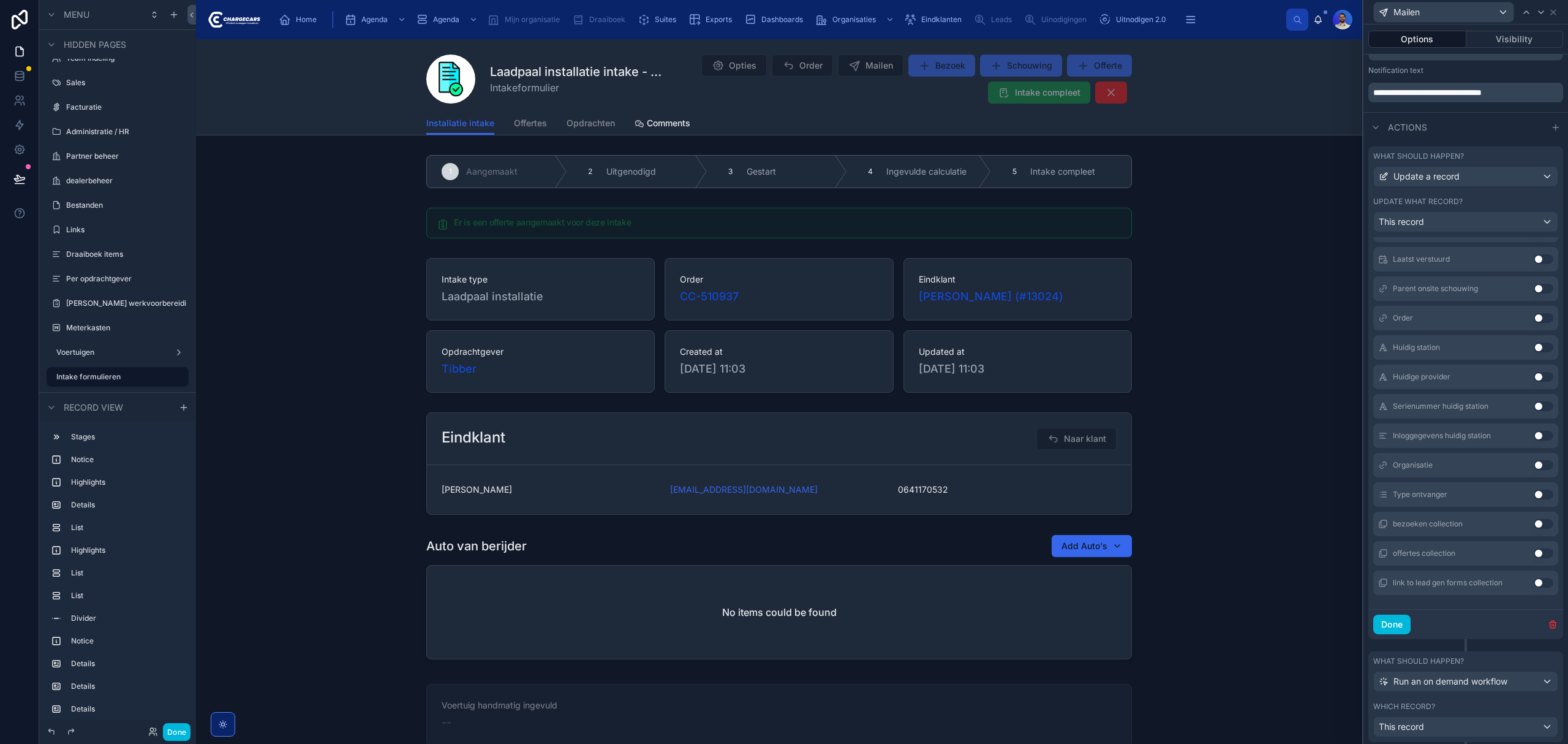
scroll to position [451, 0]
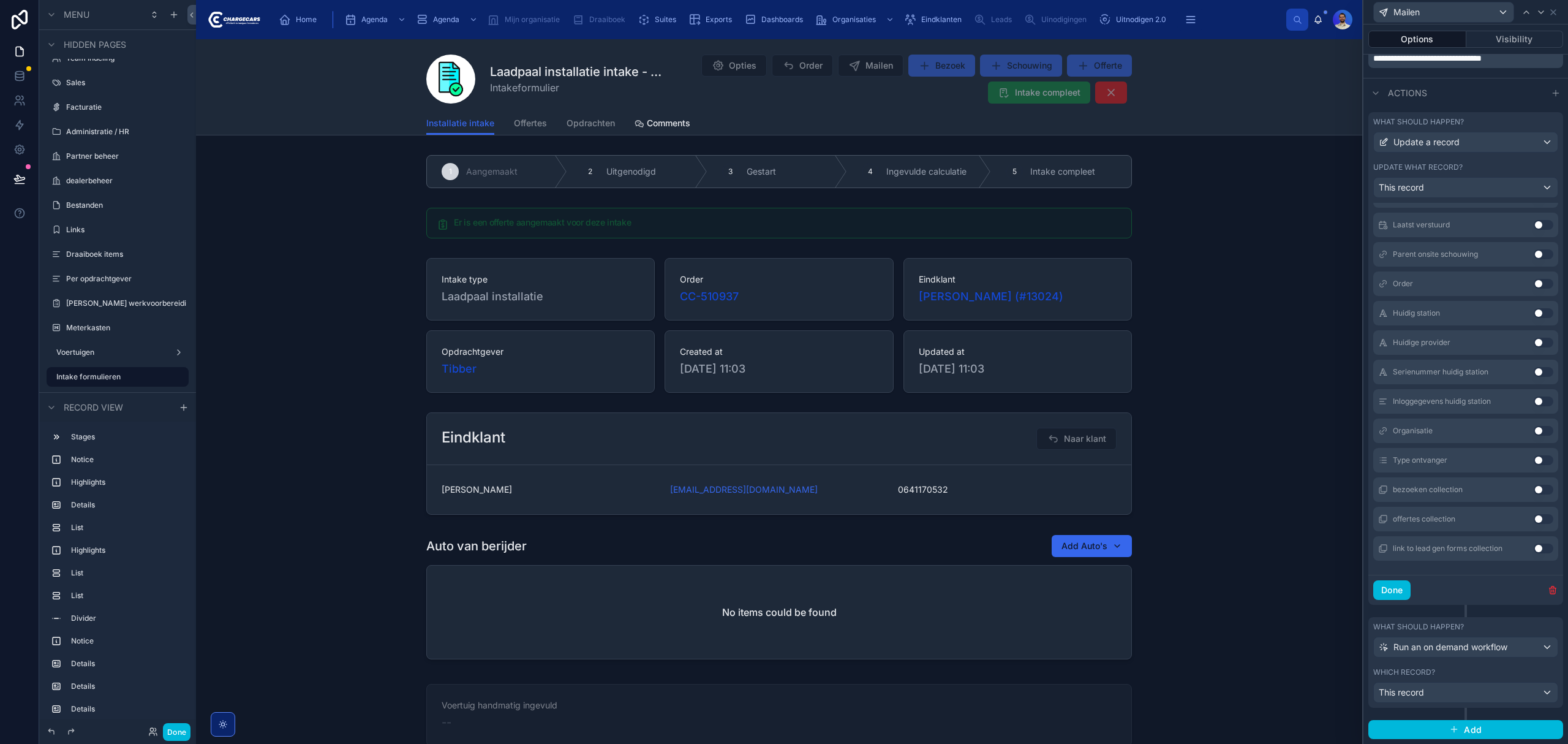
click at [1449, 664] on div "What should happen? Run an on demand workflow Which record? This record" at bounding box center [1465, 662] width 195 height 91
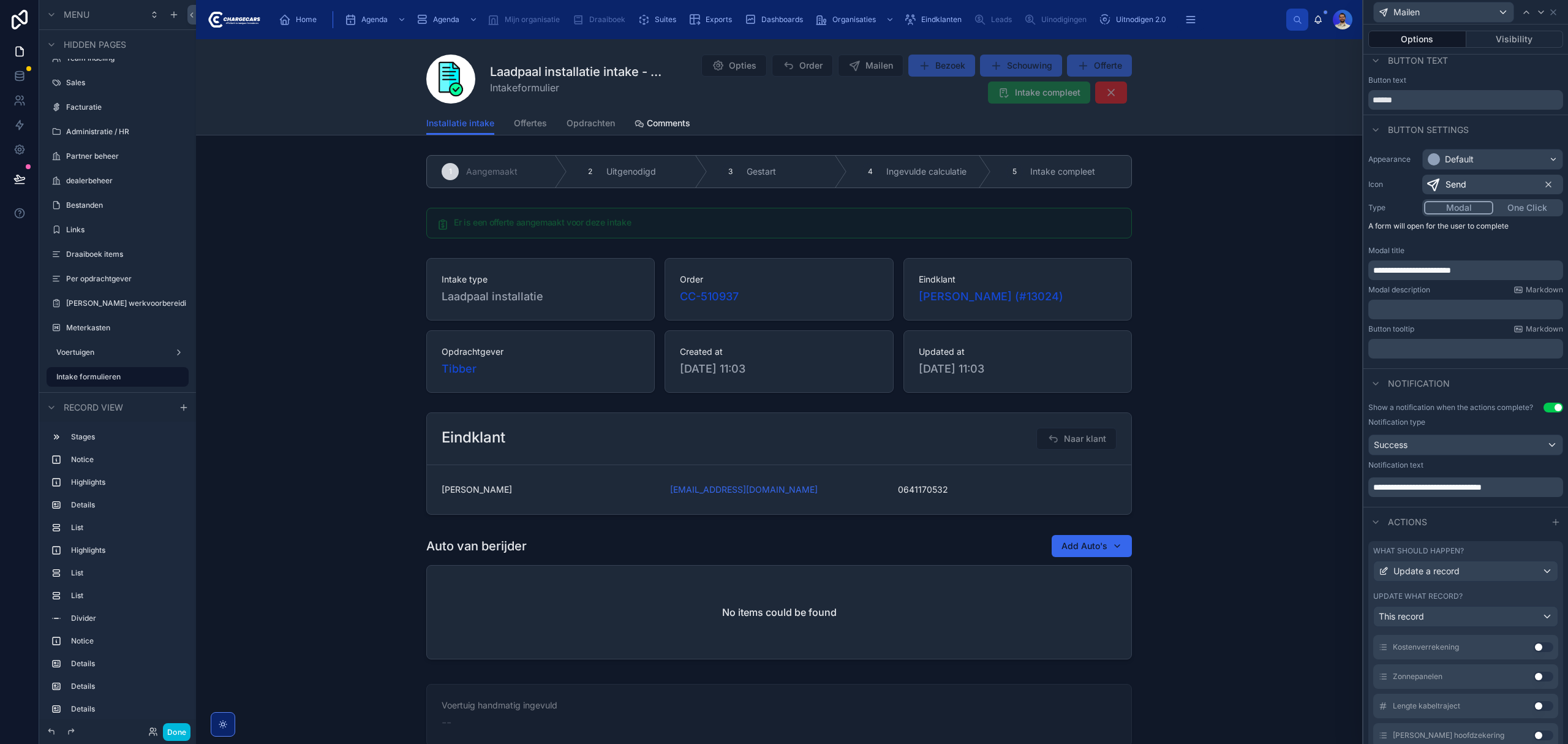
scroll to position [0, 0]
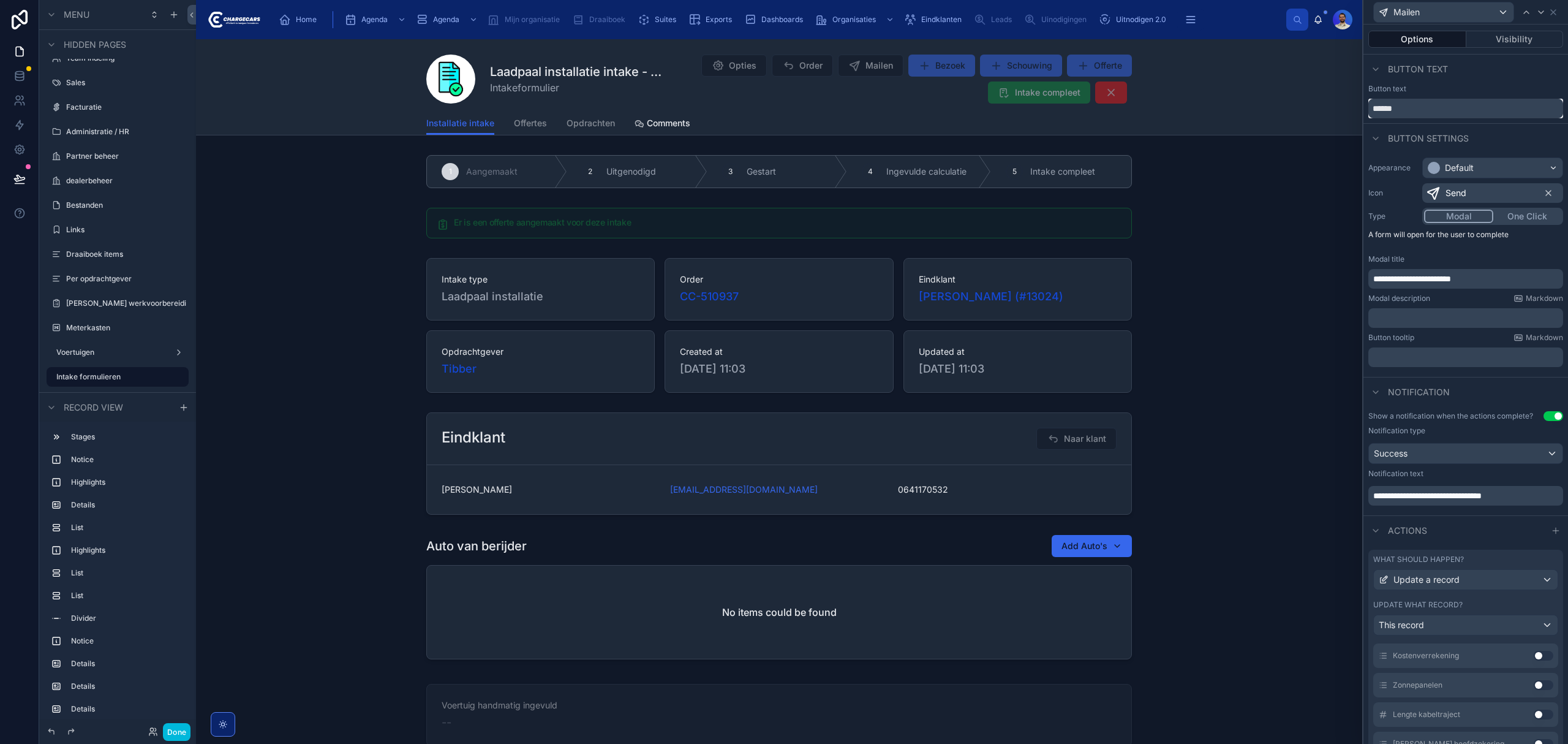
click at [1411, 115] on input "******" at bounding box center [1465, 108] width 195 height 20
type input "**********"
click at [180, 726] on button "Done" at bounding box center [177, 731] width 27 height 18
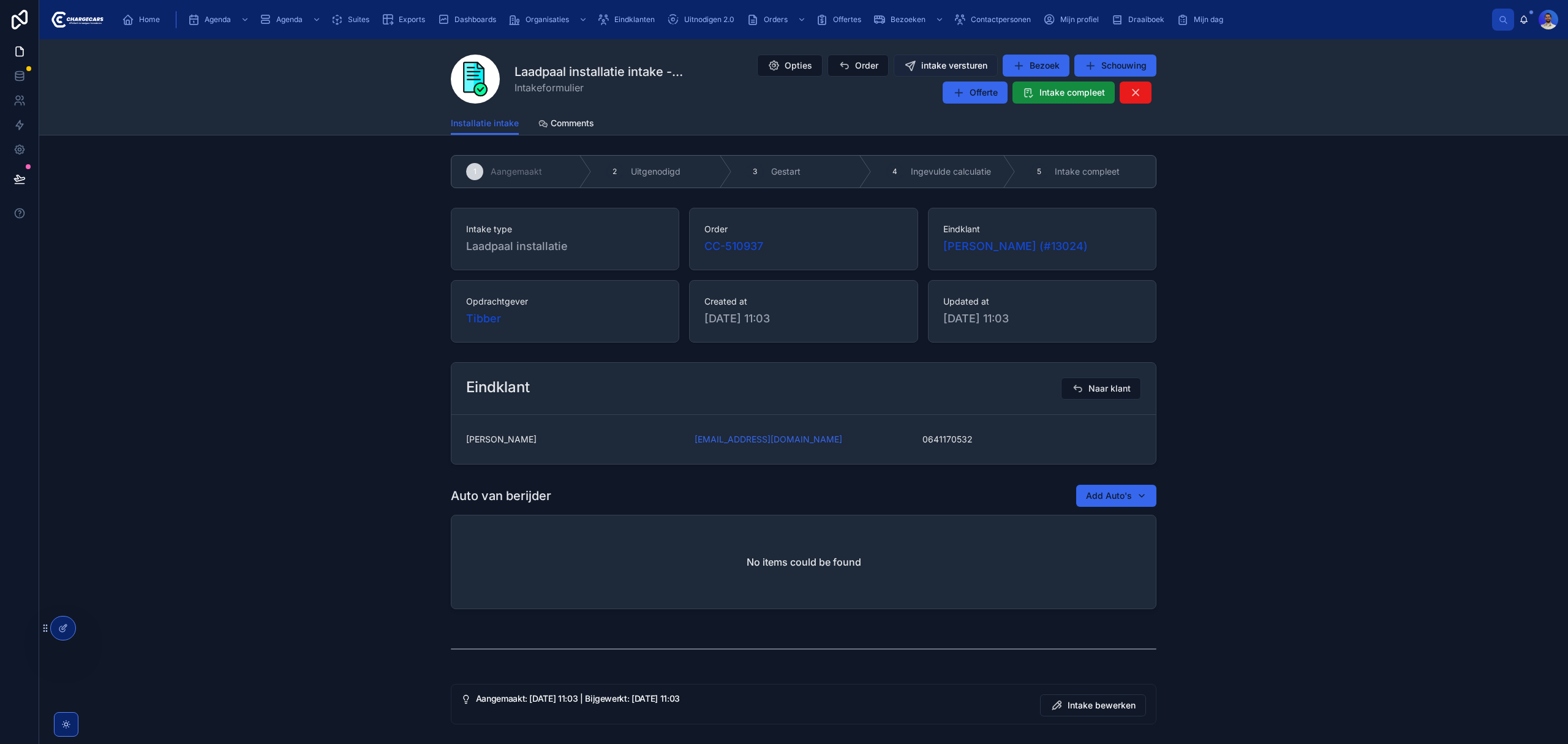
click at [934, 70] on span "intake versturen" at bounding box center [954, 65] width 66 height 12
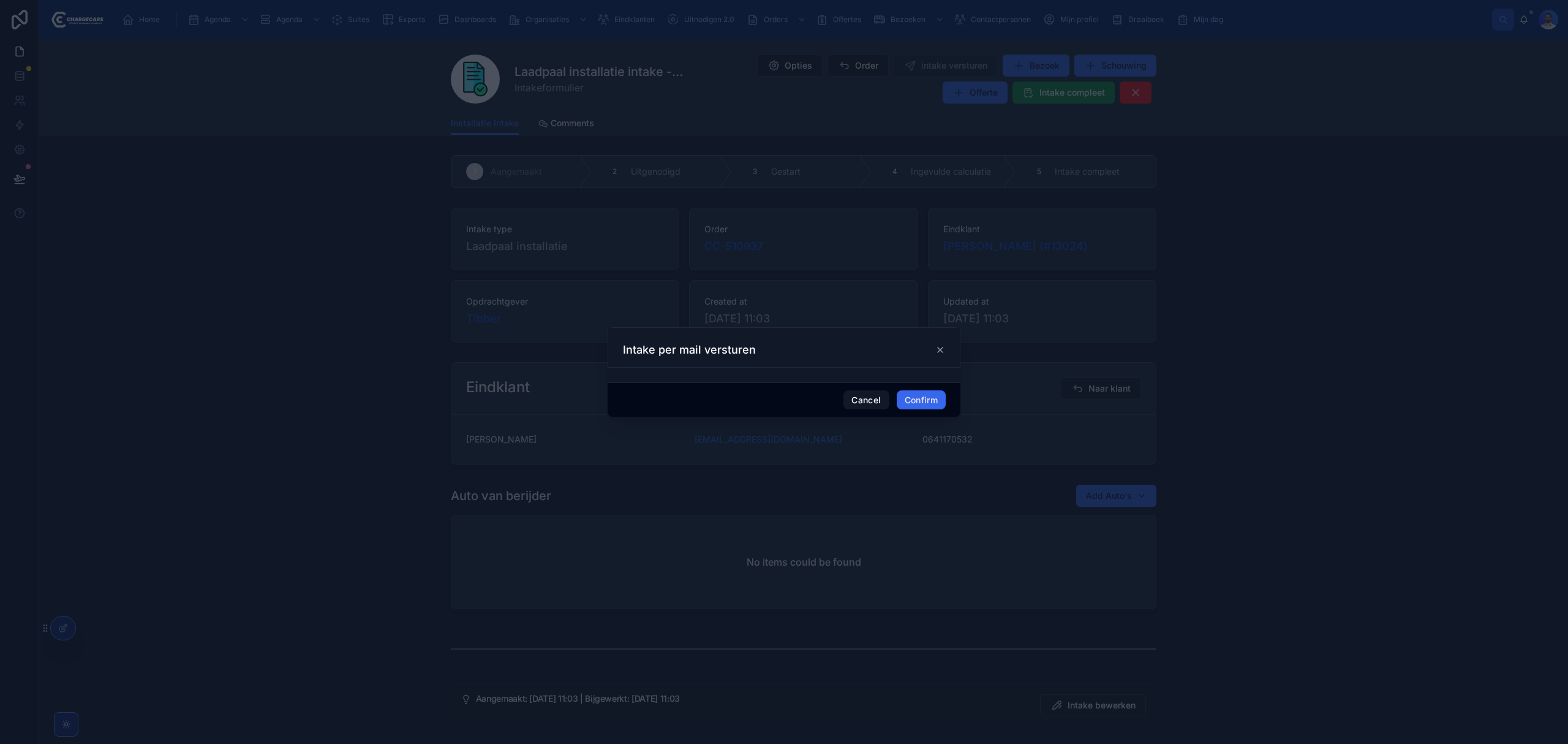
click at [912, 403] on button "Confirm" at bounding box center [921, 400] width 49 height 20
click at [925, 395] on button "Confirm" at bounding box center [921, 400] width 49 height 20
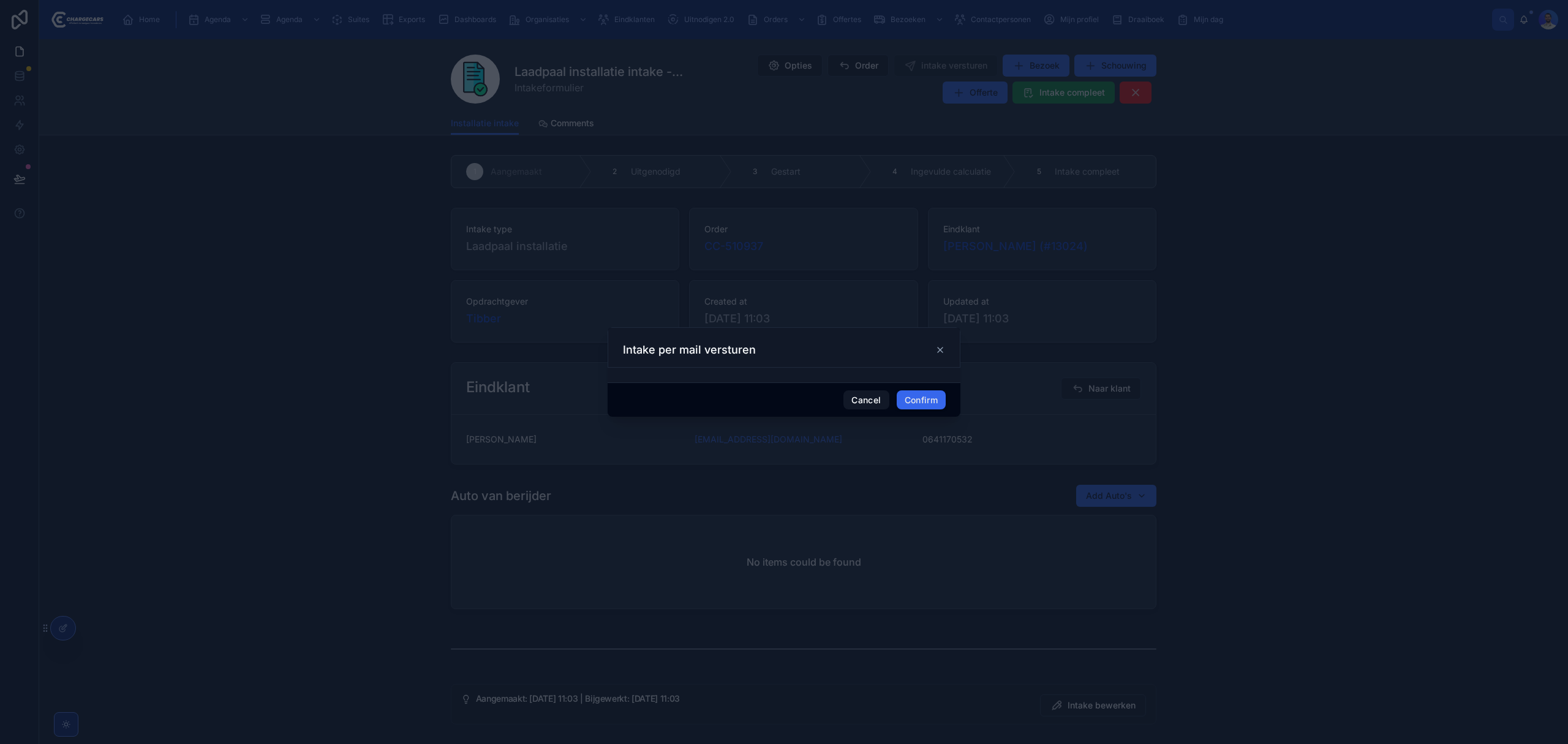
click at [925, 395] on button "Confirm" at bounding box center [921, 400] width 49 height 20
click at [925, 393] on button "Confirm" at bounding box center [921, 400] width 49 height 20
click at [875, 403] on button "Cancel" at bounding box center [866, 400] width 45 height 20
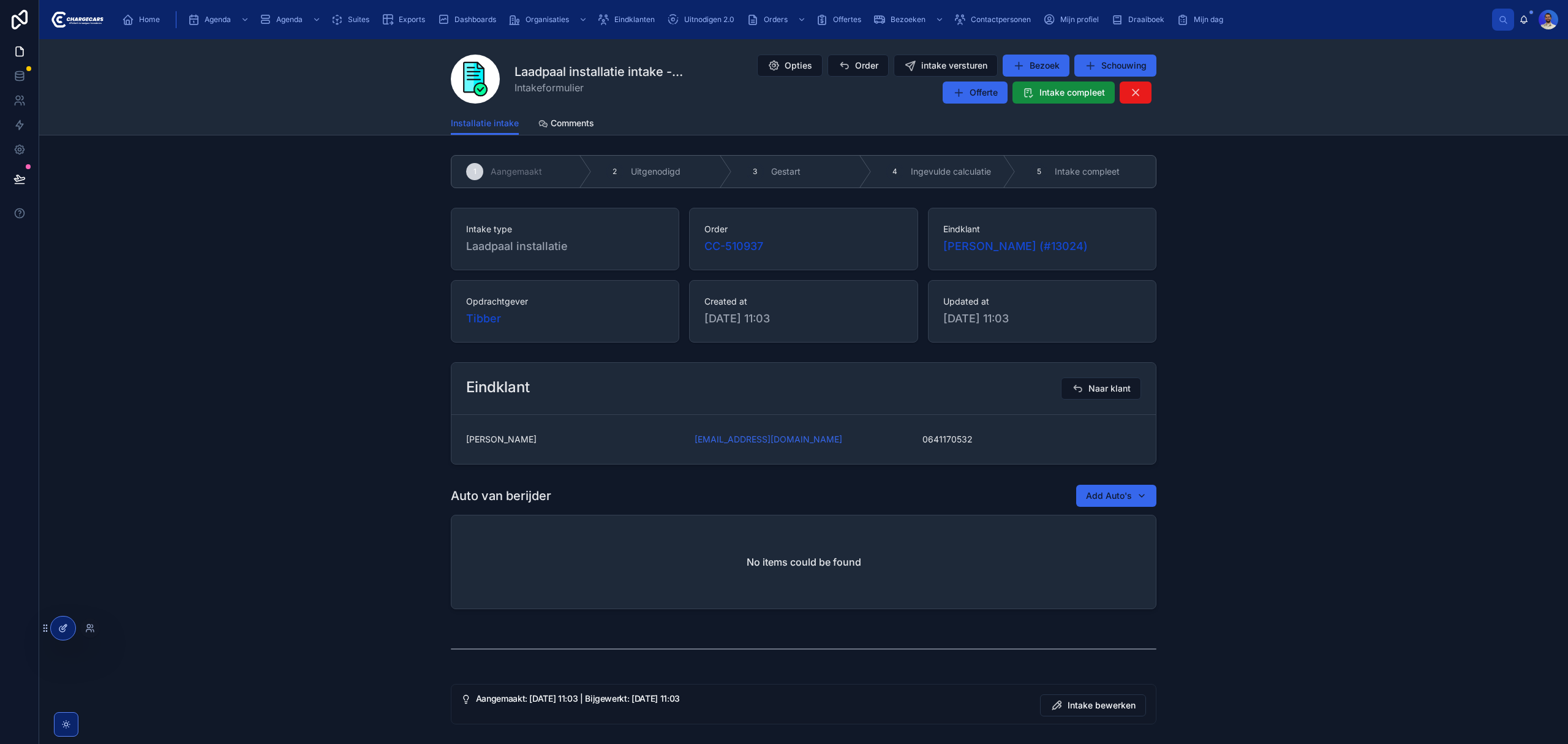
click at [58, 623] on icon at bounding box center [63, 628] width 10 height 10
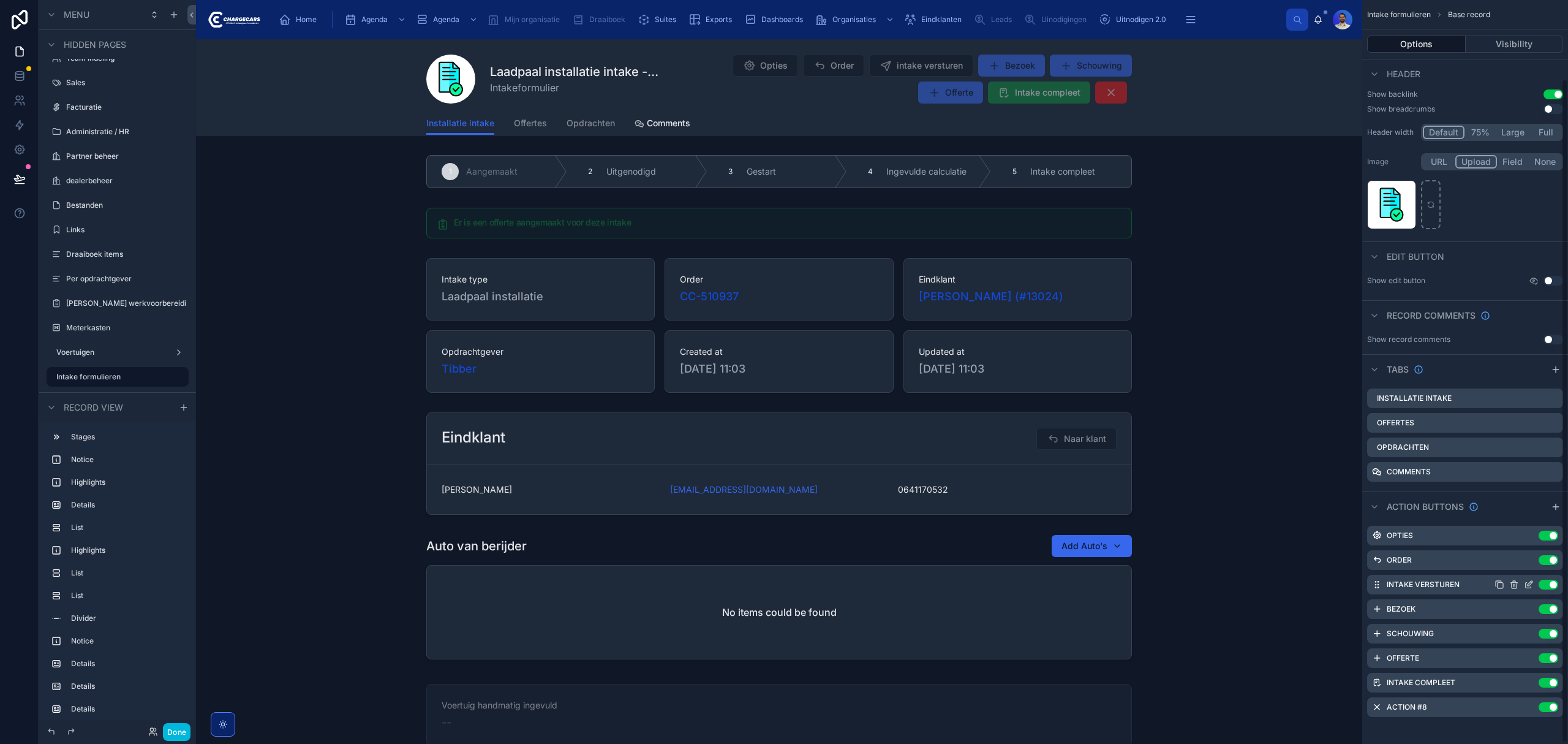
scroll to position [91, 0]
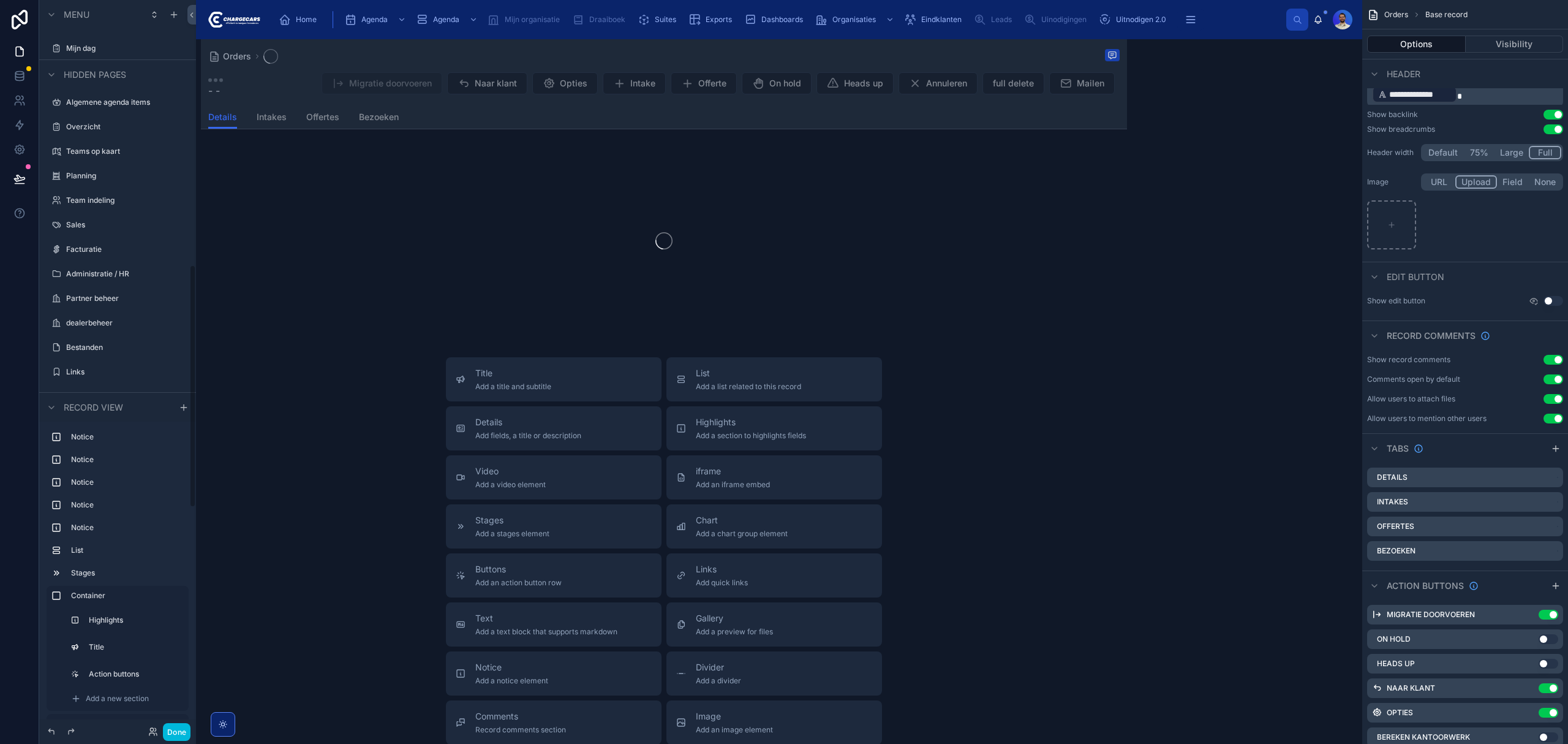
scroll to position [795, 0]
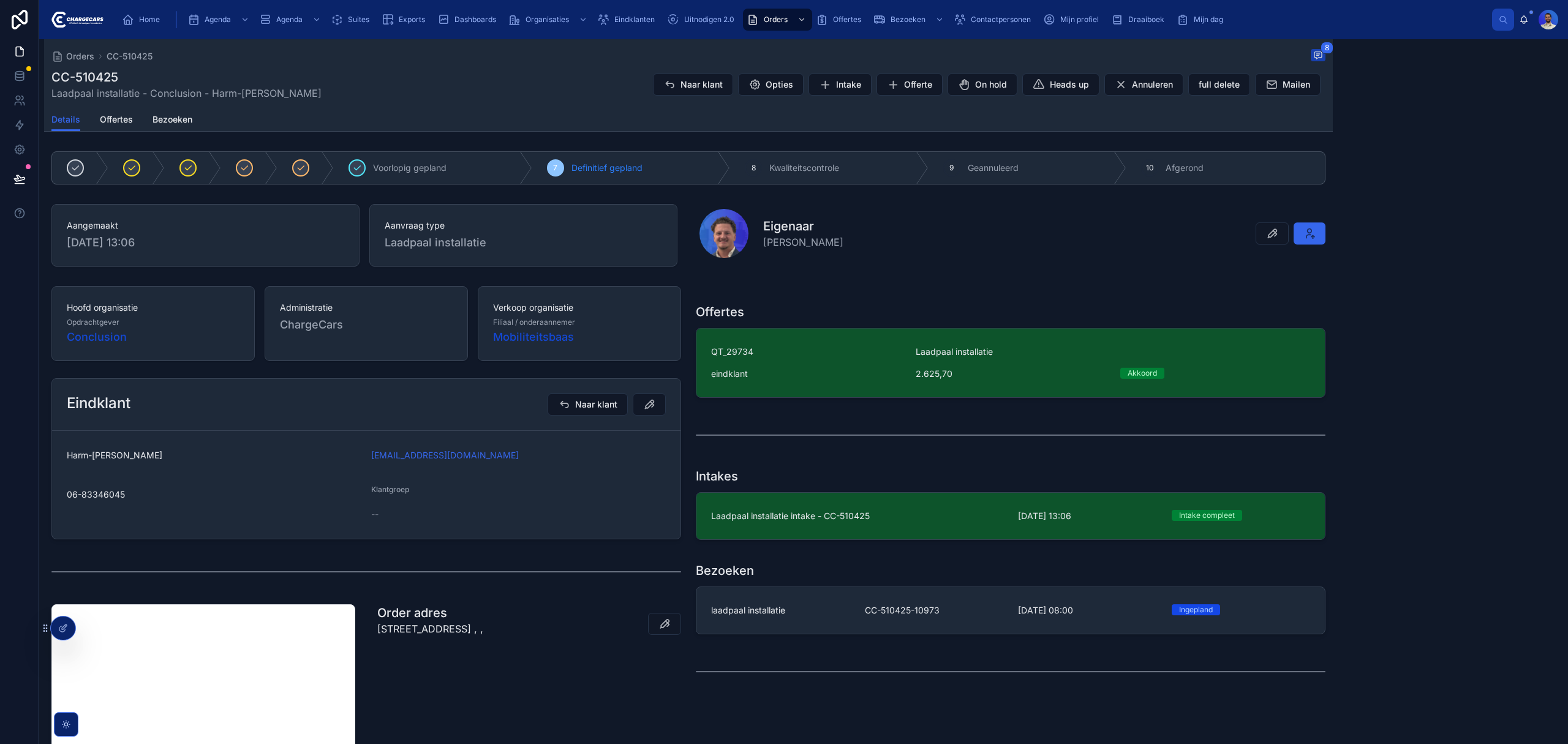
scroll to position [108, 0]
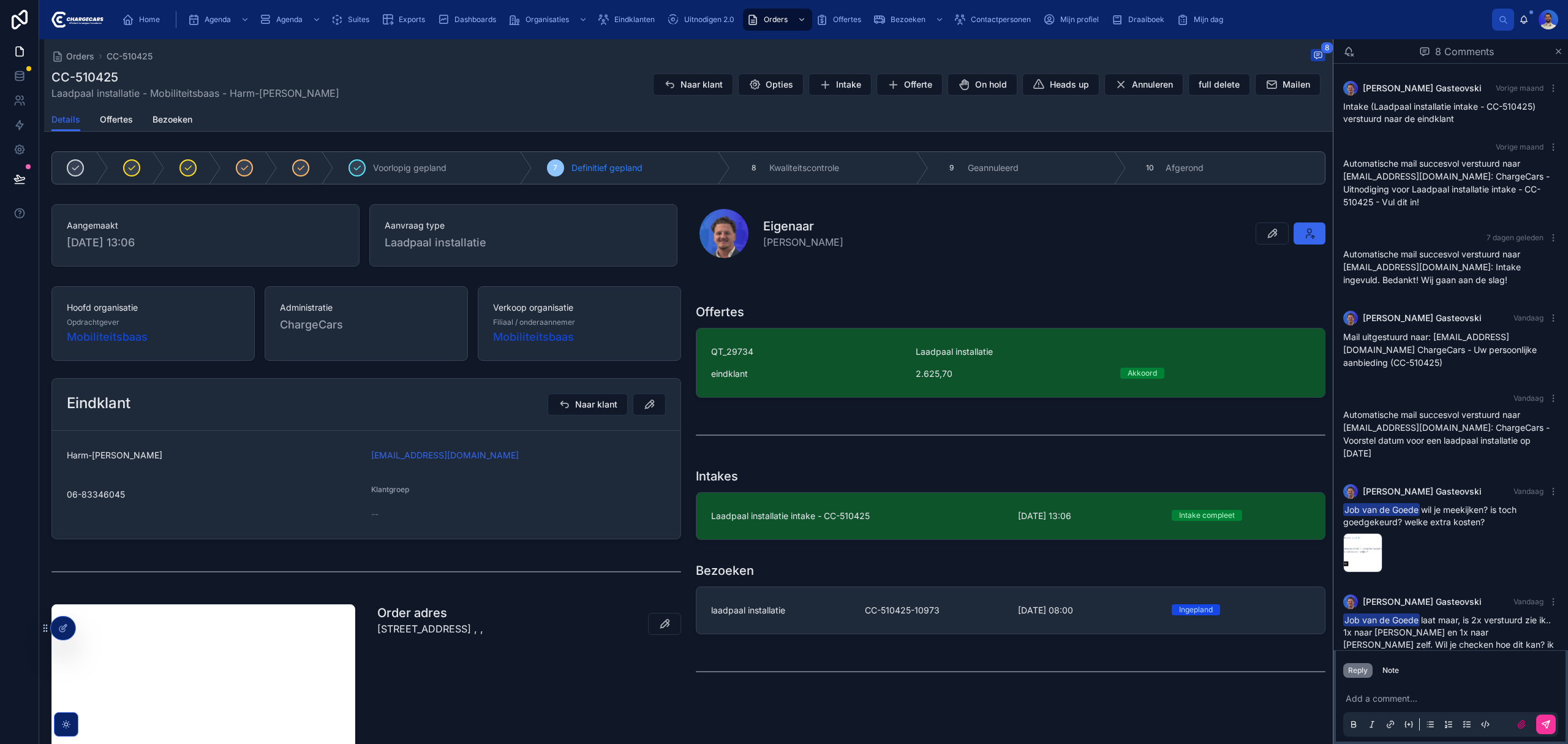
scroll to position [108, 0]
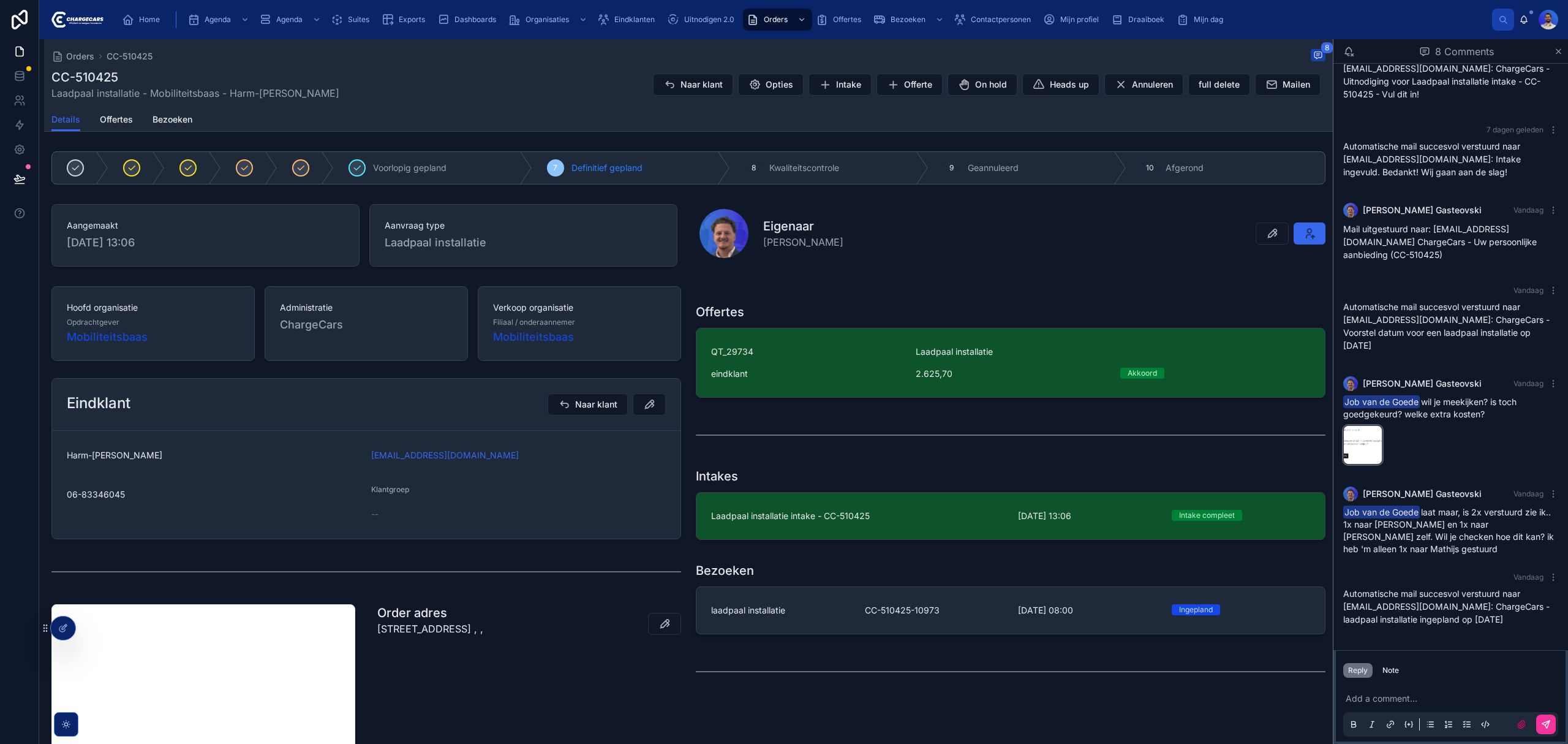
click at [1376, 454] on div "image .png" at bounding box center [1363, 445] width 39 height 39
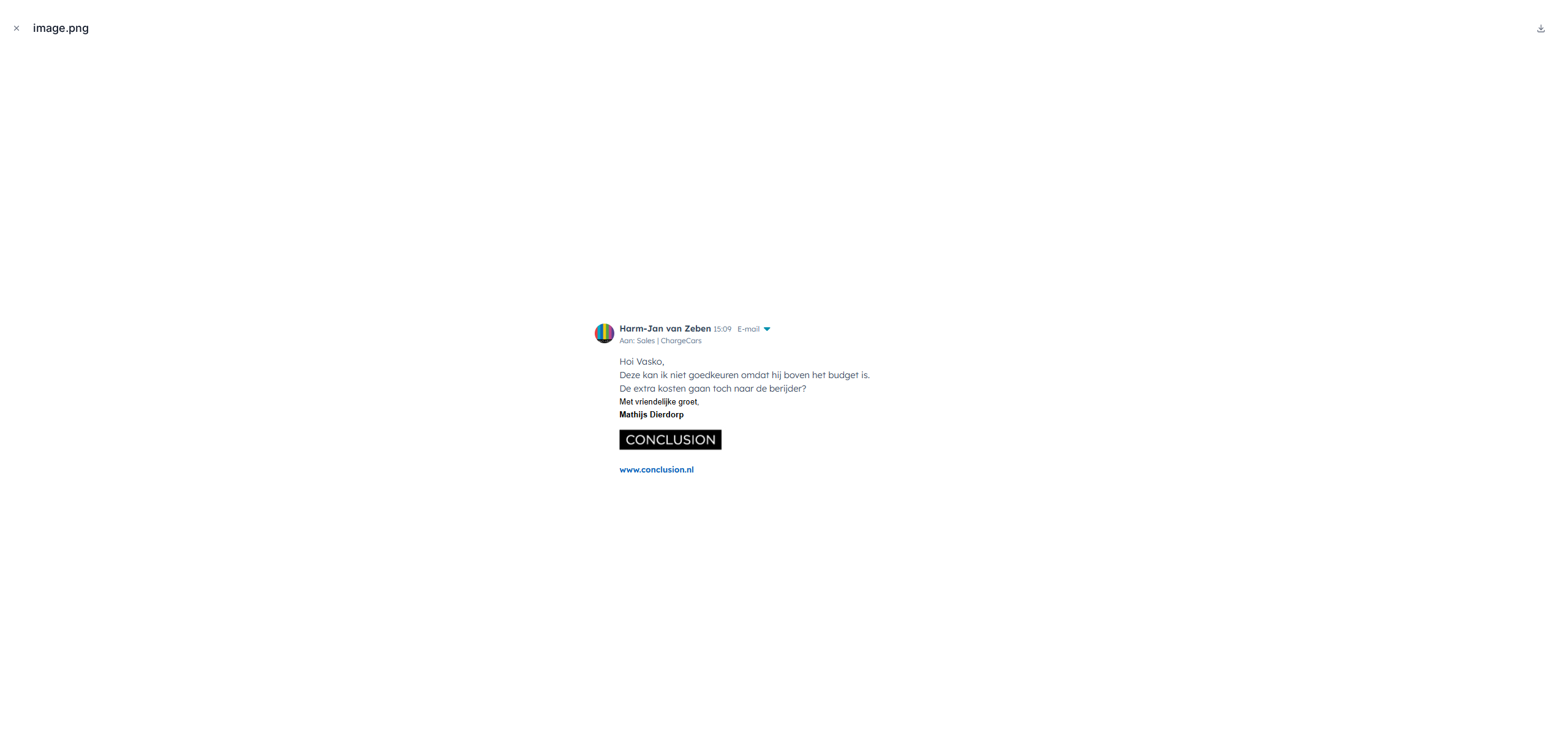
click at [1258, 414] on div at bounding box center [784, 393] width 1548 height 683
click at [10, 25] on button "Close modal" at bounding box center [16, 27] width 13 height 13
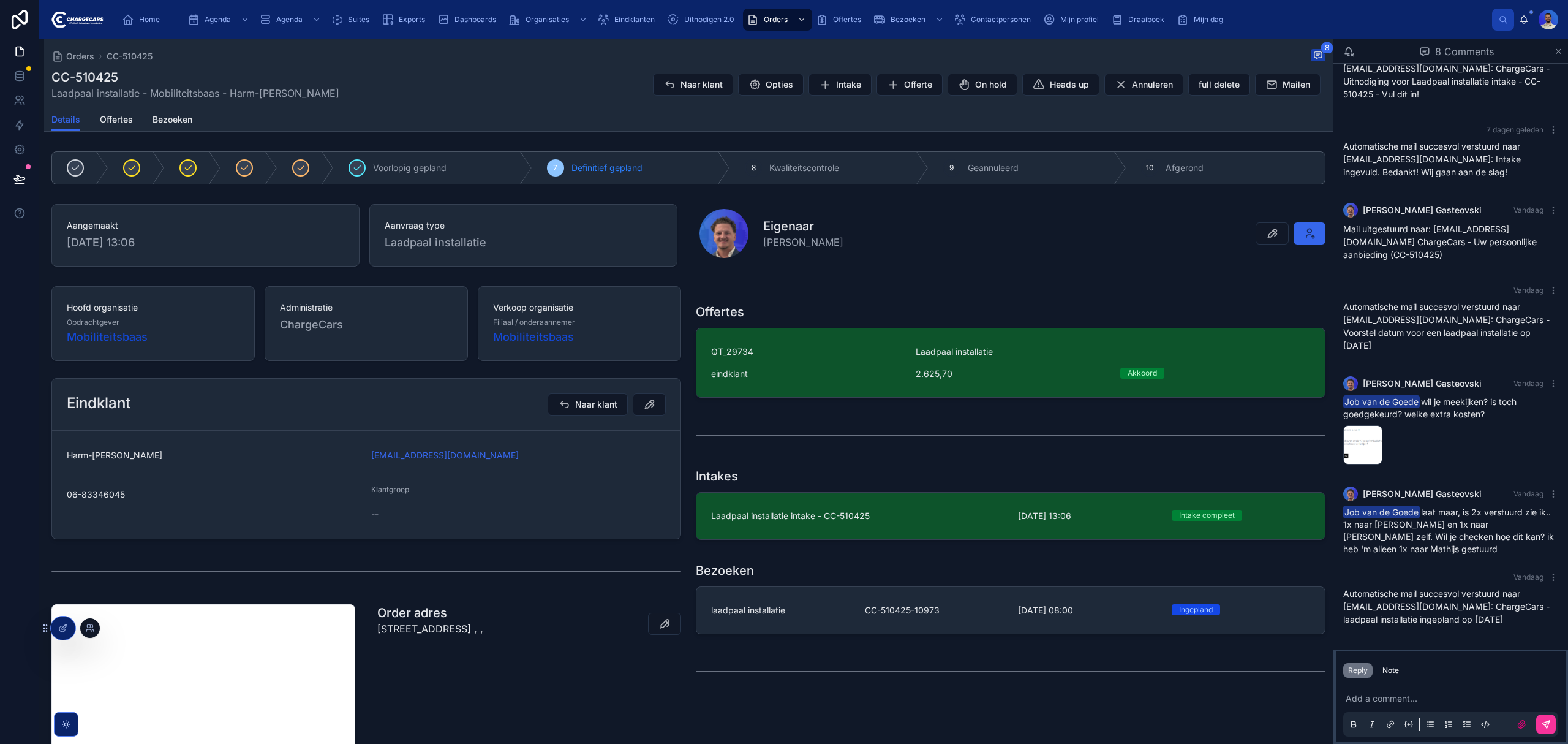
click at [83, 623] on div at bounding box center [90, 628] width 20 height 20
click at [92, 629] on icon at bounding box center [90, 628] width 10 height 10
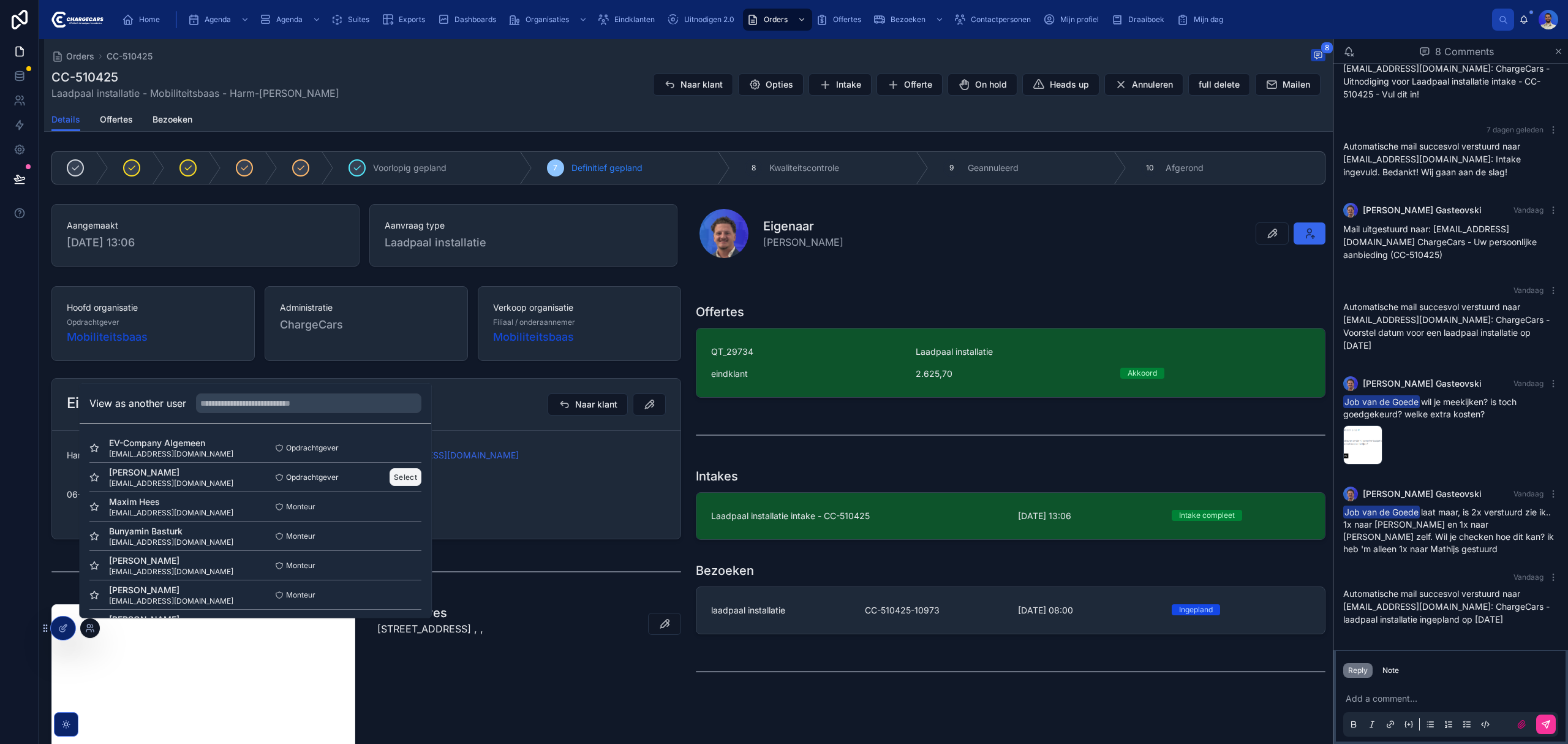
click at [398, 477] on button "Select" at bounding box center [405, 477] width 32 height 18
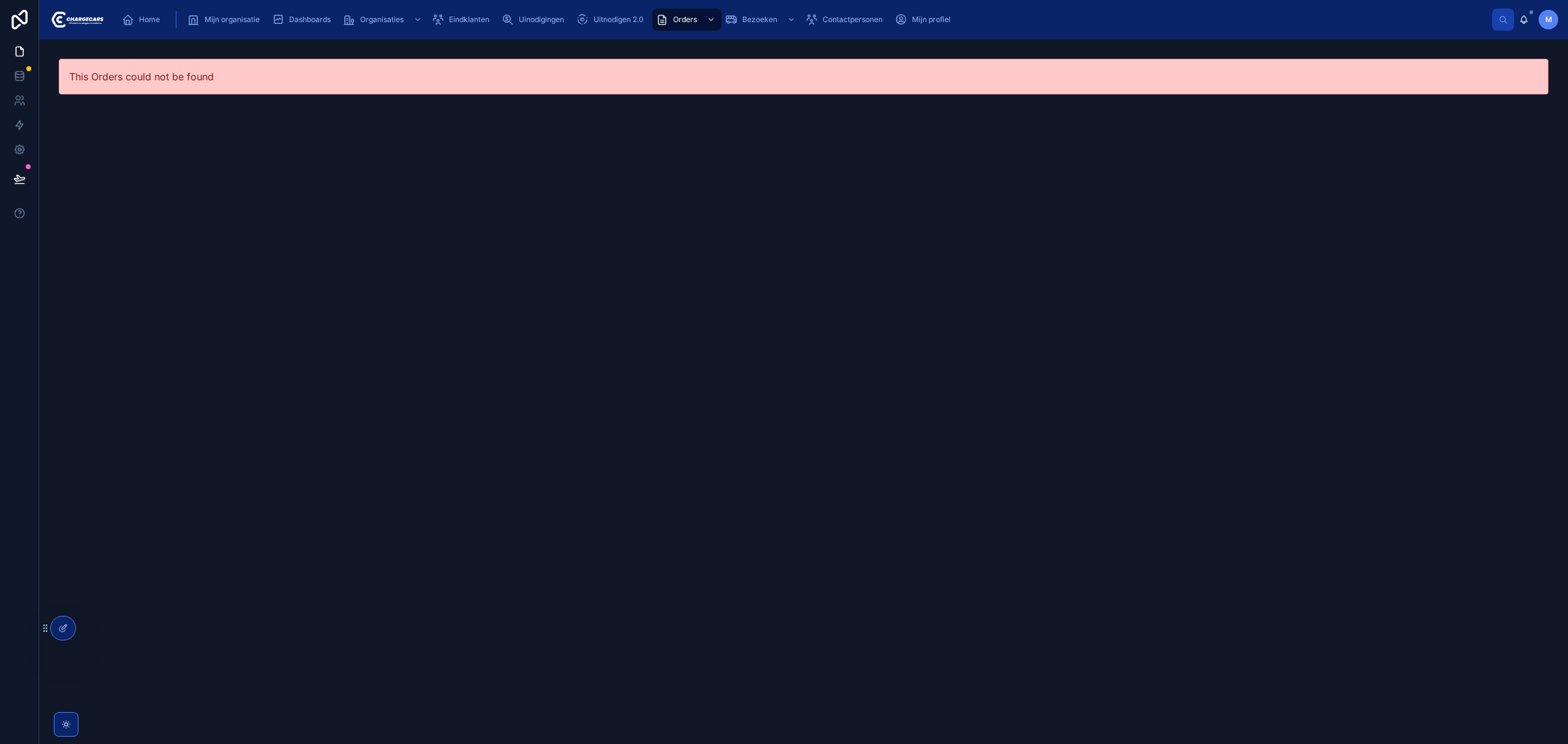
click at [522, 18] on span "Uinodigingen" at bounding box center [541, 20] width 45 height 10
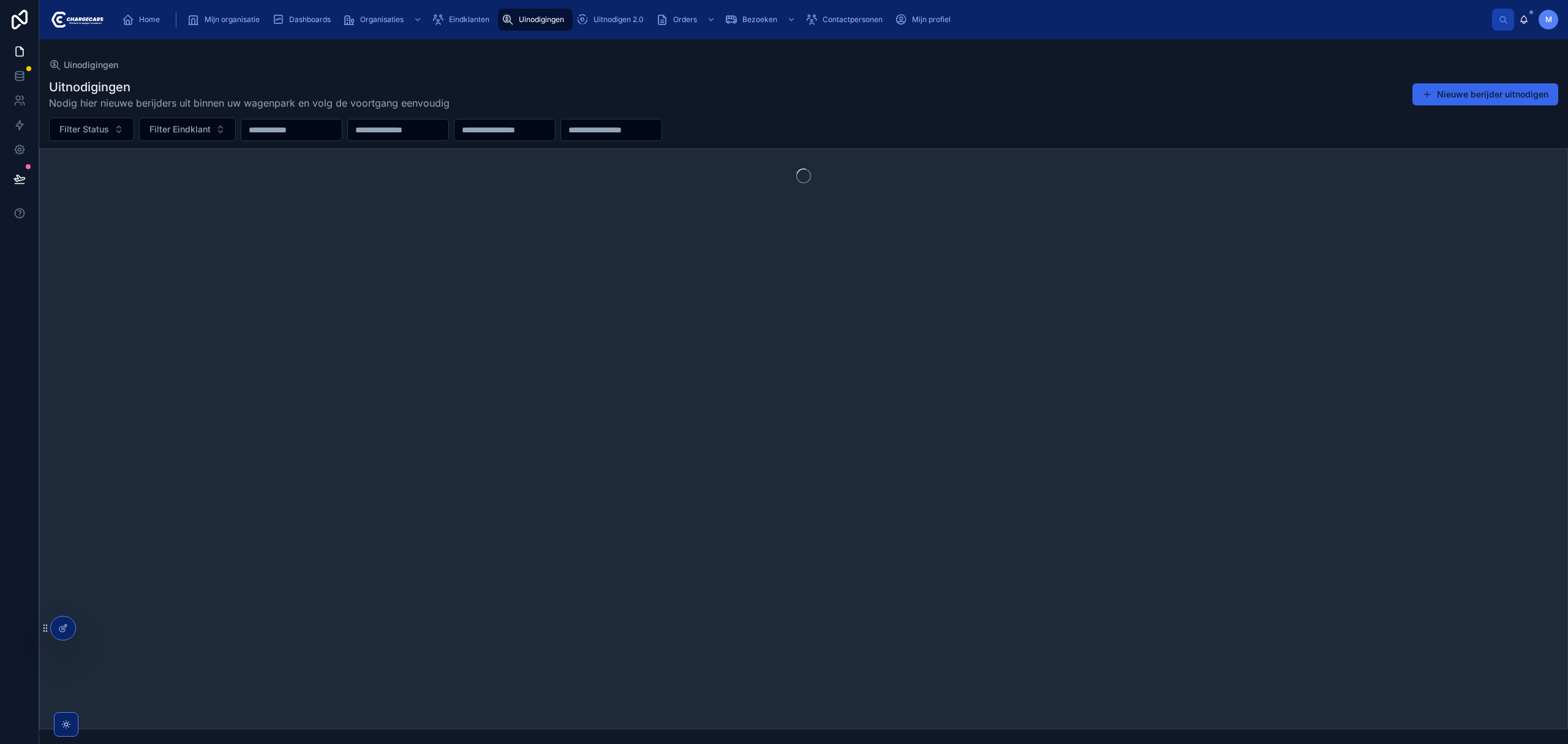
click at [474, 21] on span "Eindklanten" at bounding box center [469, 20] width 40 height 10
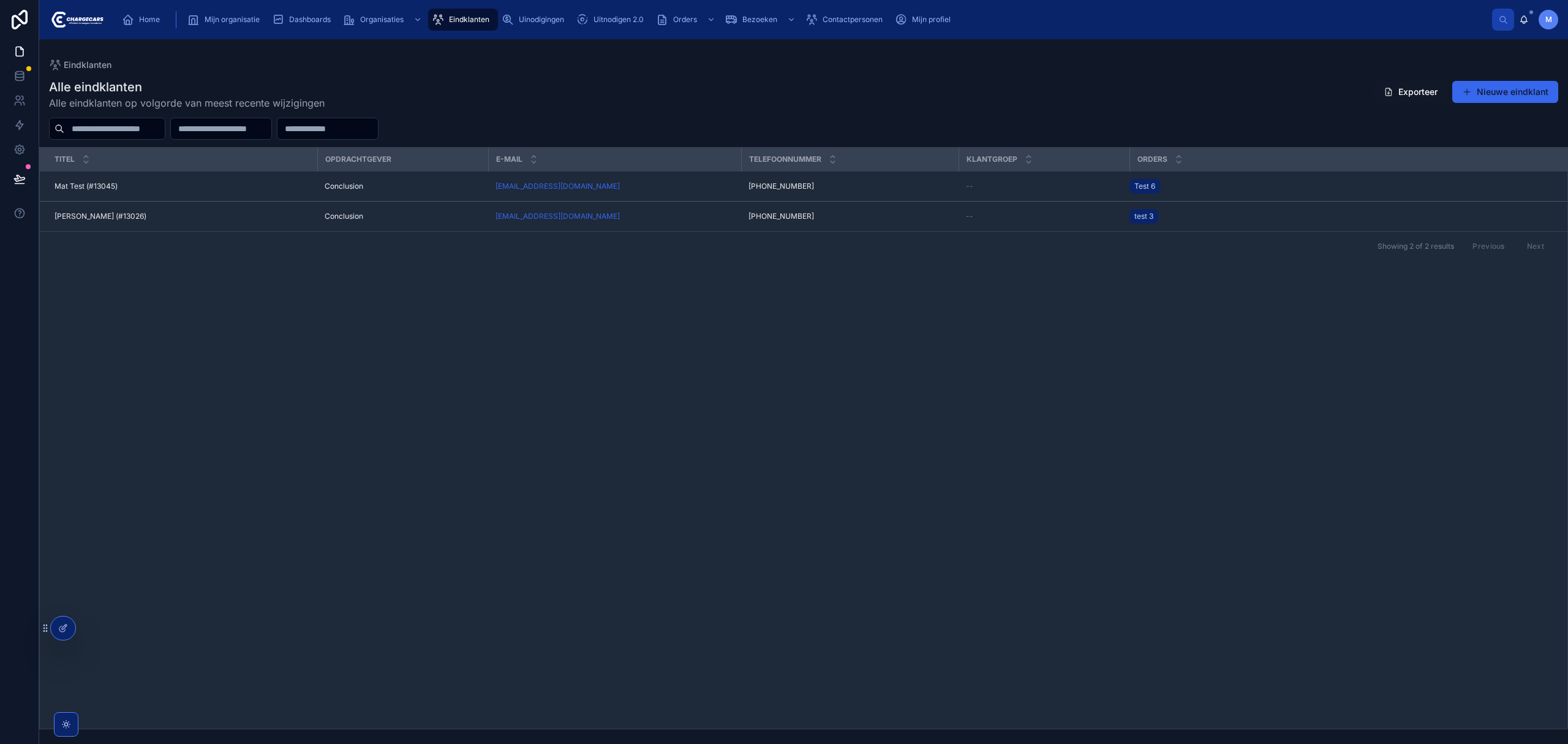
click at [548, 20] on span "Uinodigingen" at bounding box center [541, 20] width 45 height 10
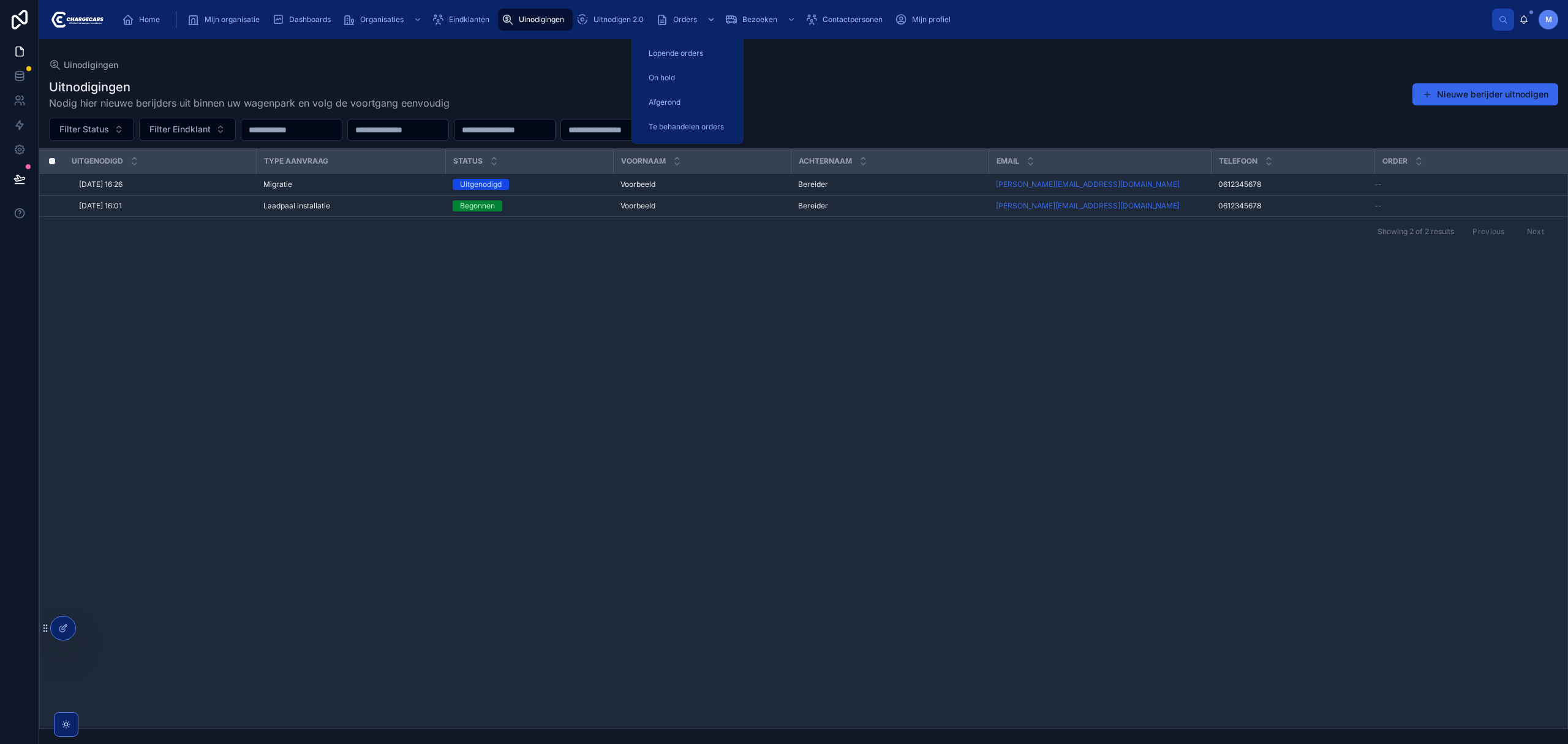
click at [680, 18] on span "Orders" at bounding box center [685, 20] width 24 height 10
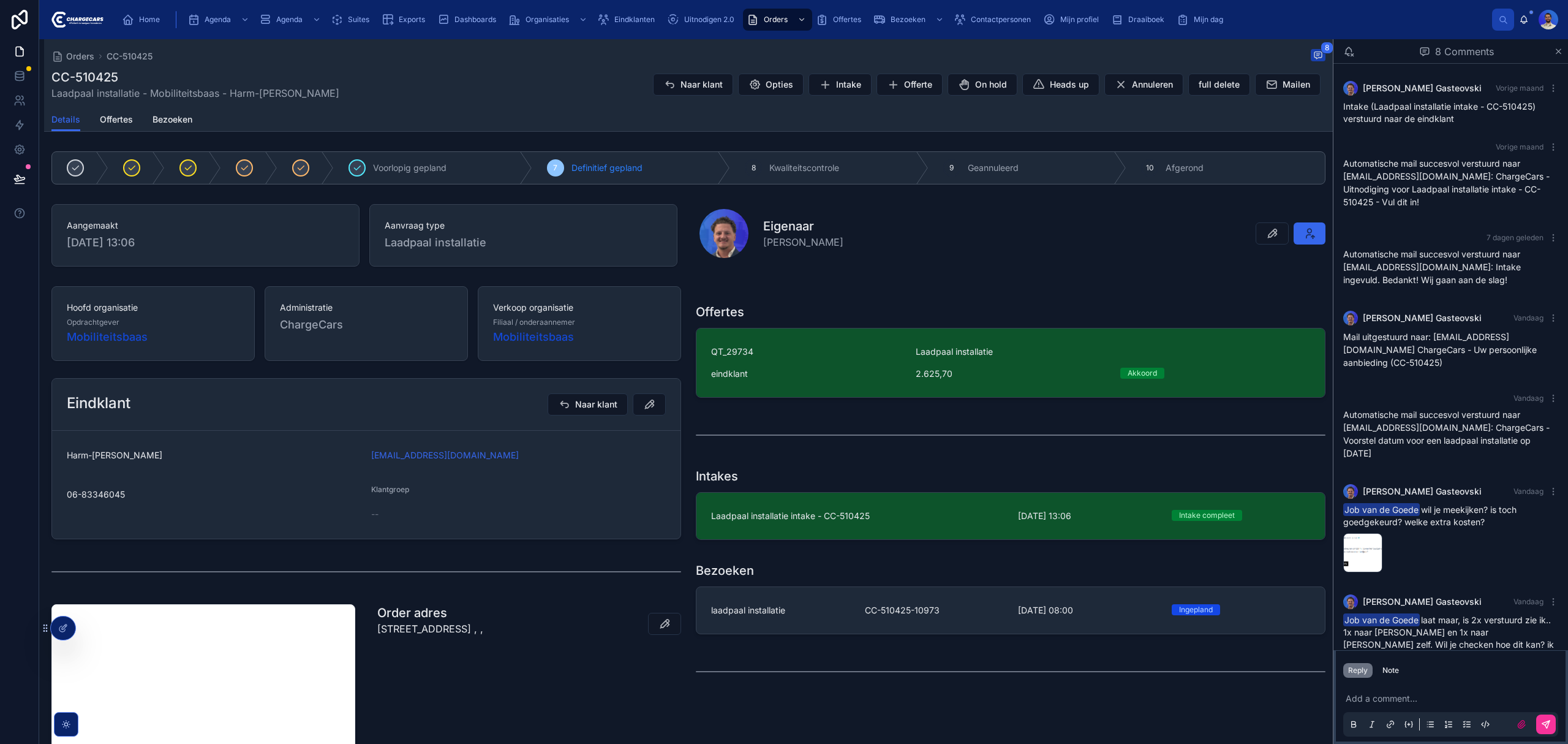
scroll to position [108, 0]
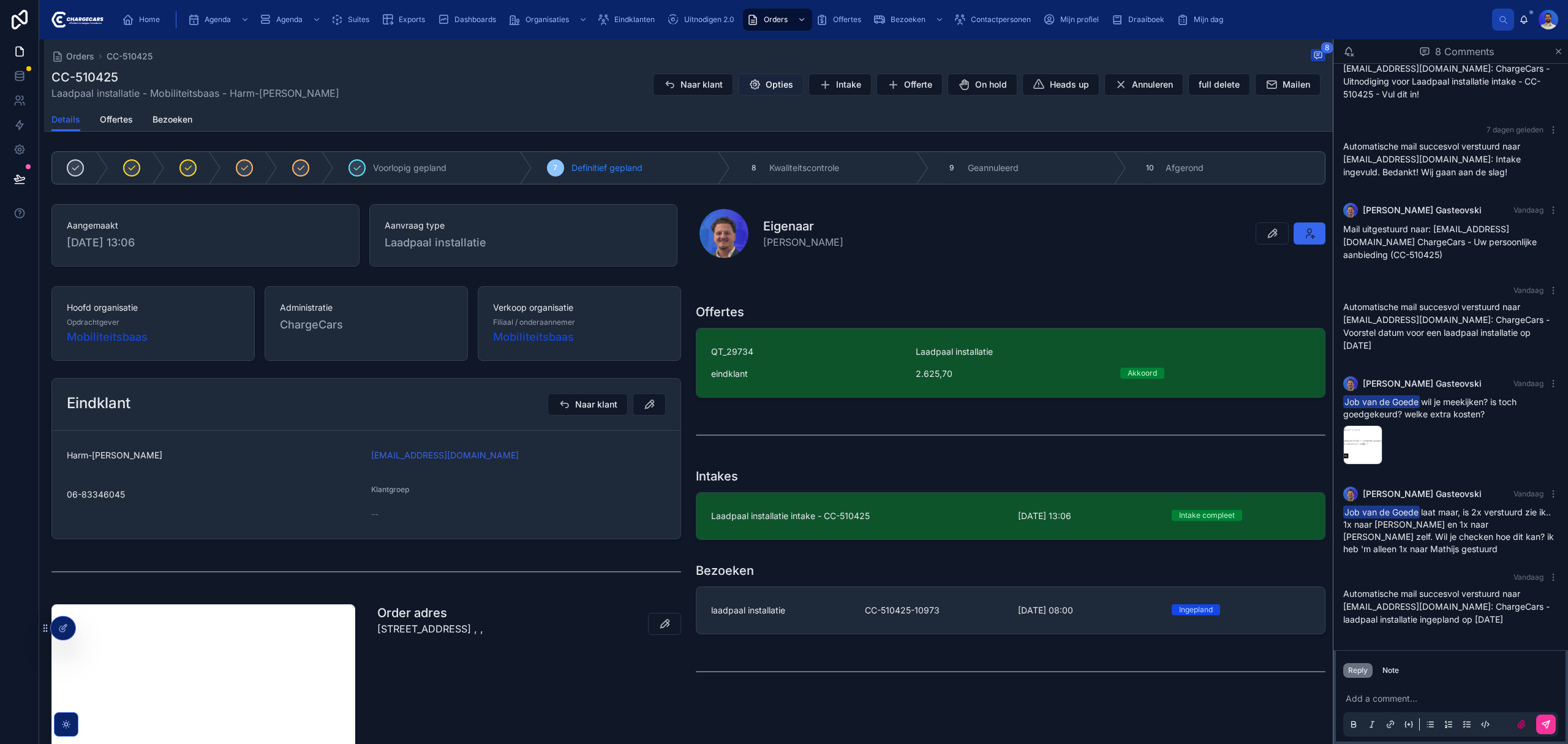
click at [766, 82] on span "Opties" at bounding box center [779, 84] width 27 height 12
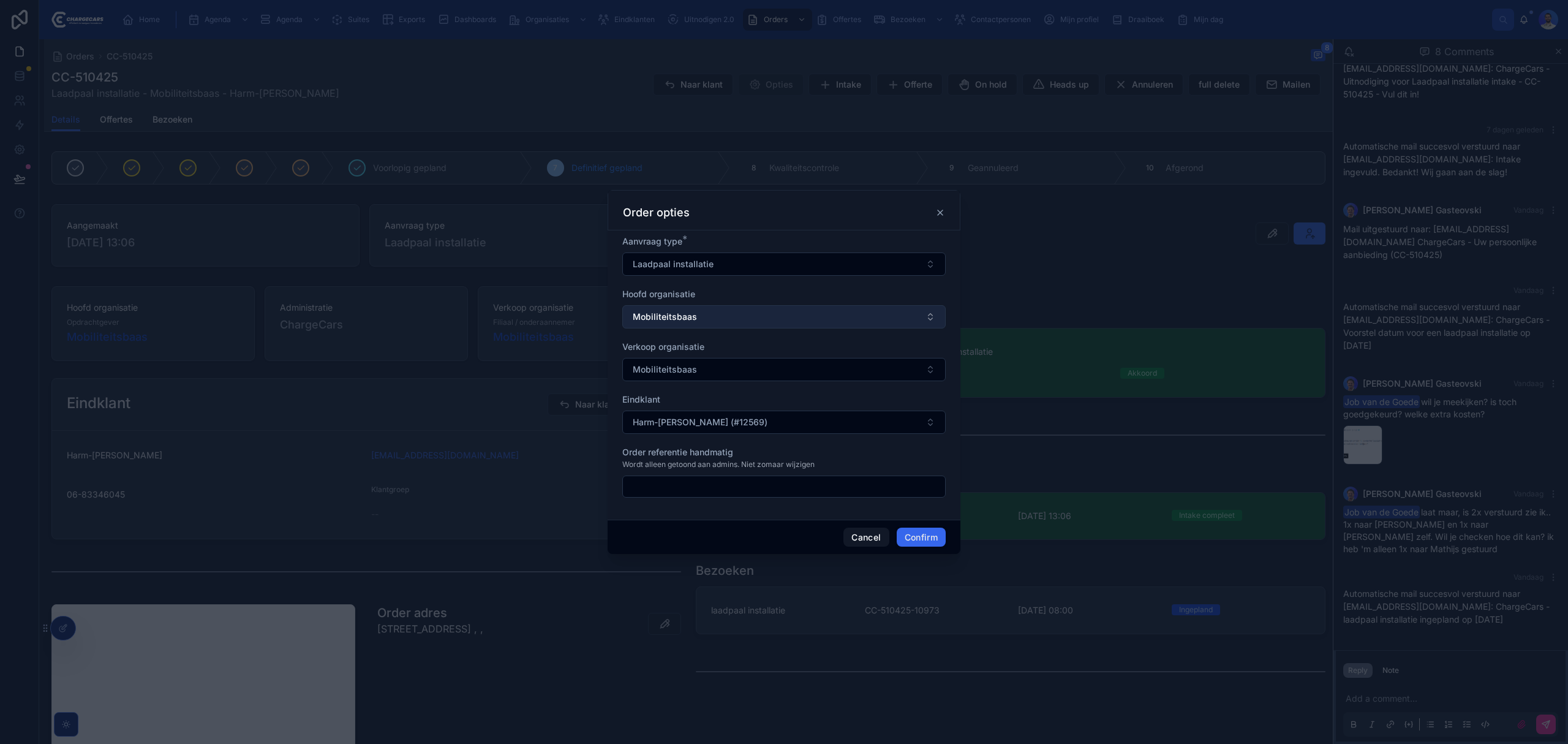
click at [712, 324] on button "Mobiliteitsbaas" at bounding box center [784, 316] width 324 height 23
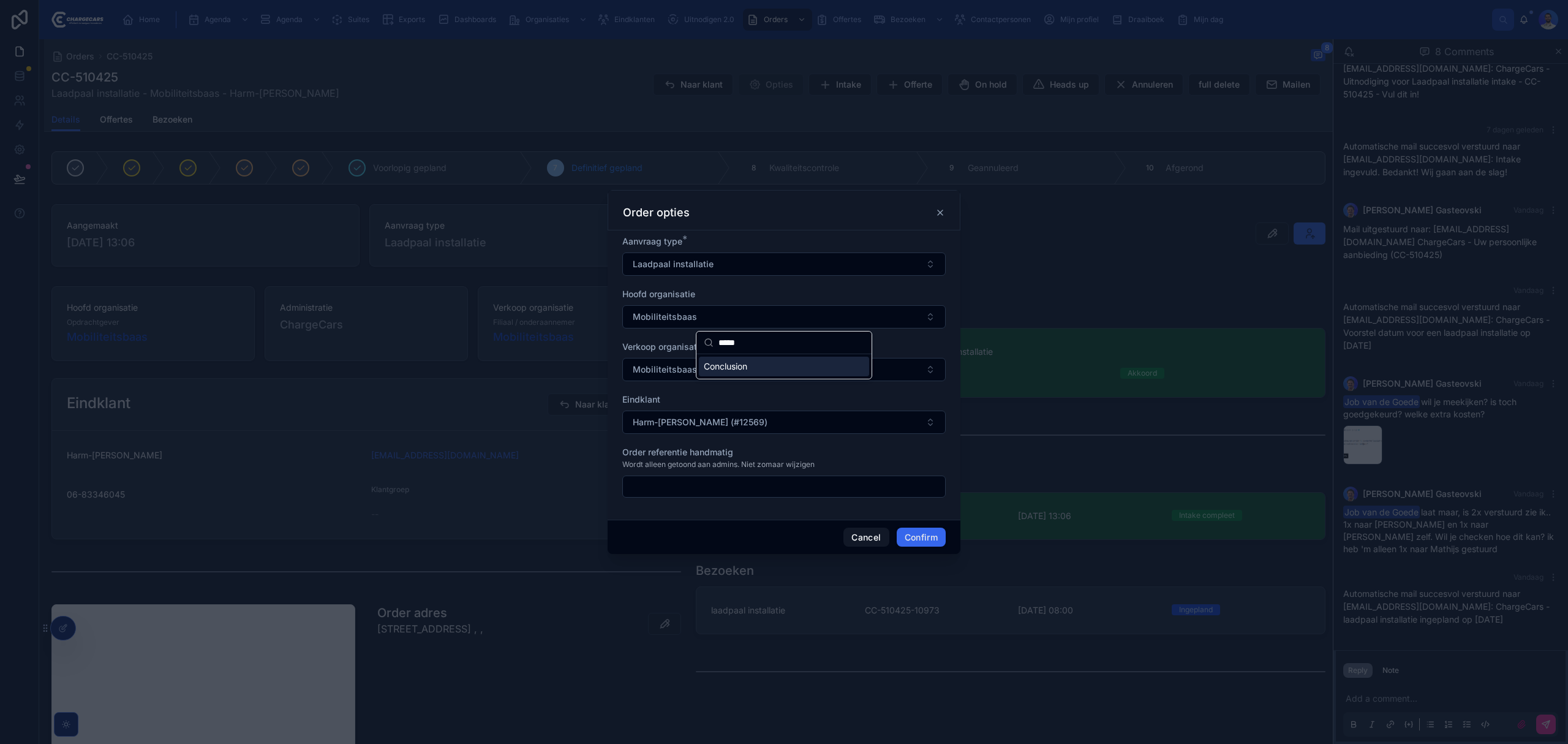
type input "*****"
click at [726, 364] on span "Conclusion" at bounding box center [726, 366] width 44 height 12
click at [923, 523] on div "Cancel Confirm" at bounding box center [783, 537] width 353 height 35
click at [922, 533] on button "Confirm" at bounding box center [921, 537] width 49 height 20
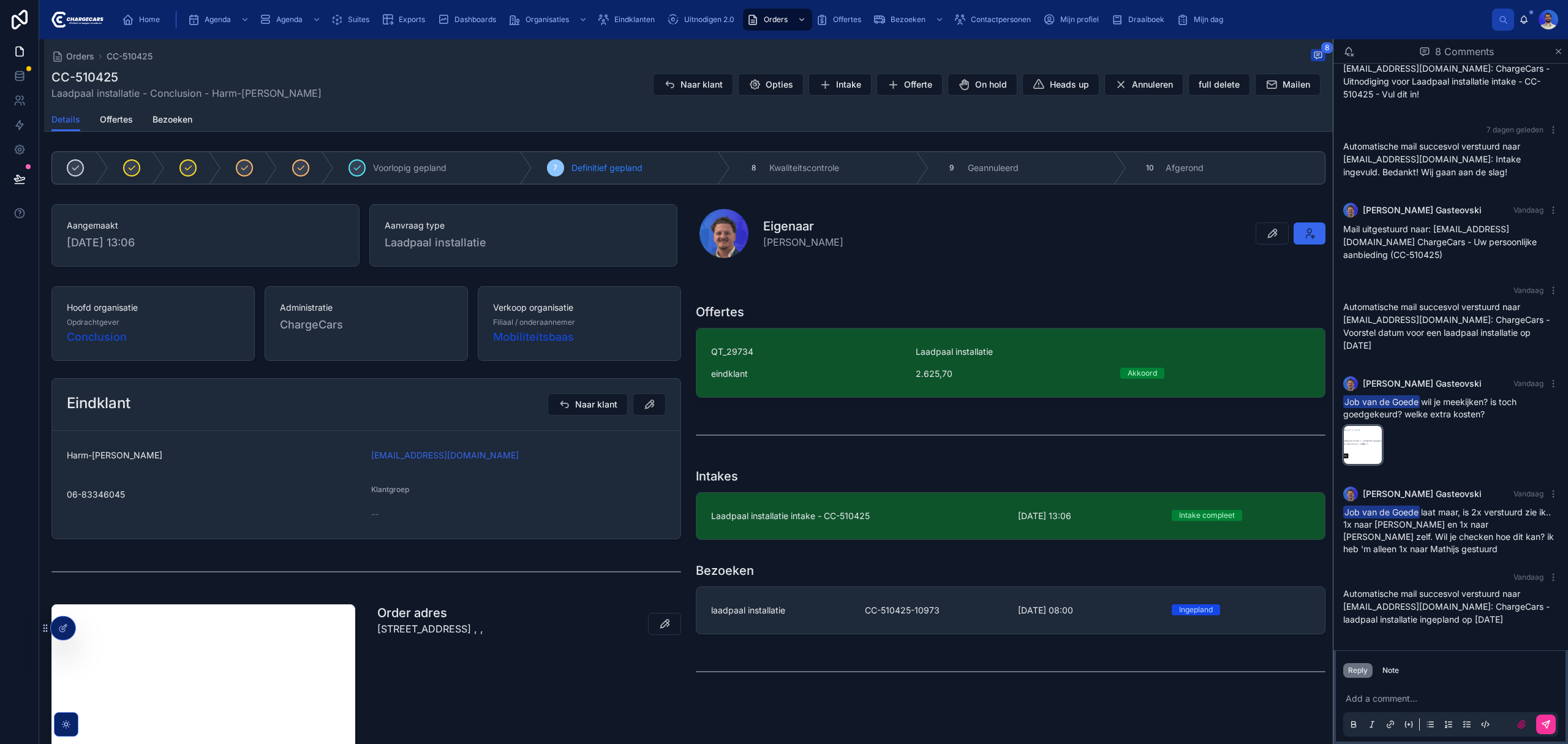
click at [1365, 450] on div "image .png" at bounding box center [1363, 445] width 39 height 39
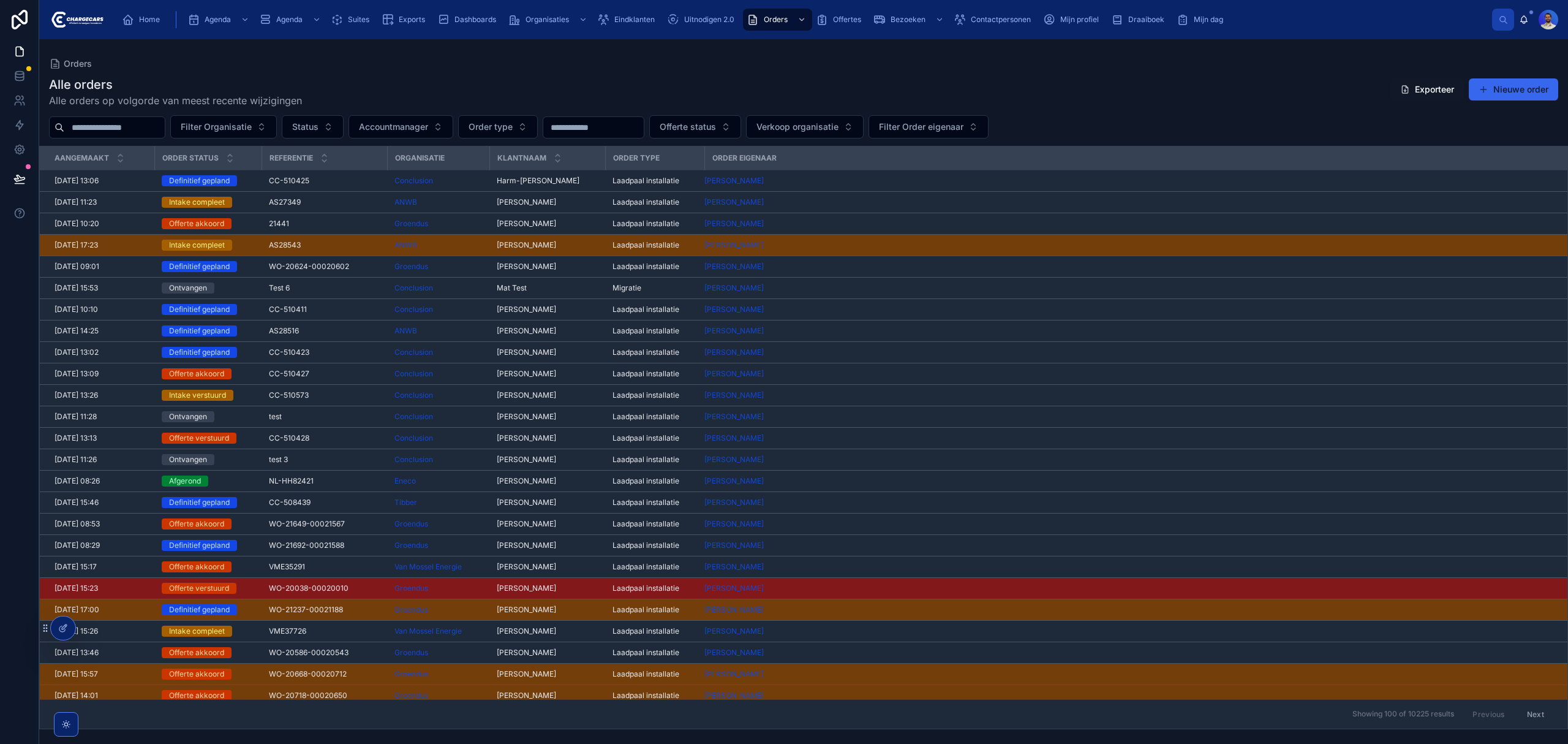
click at [626, 20] on span "Eindklanten" at bounding box center [634, 20] width 40 height 10
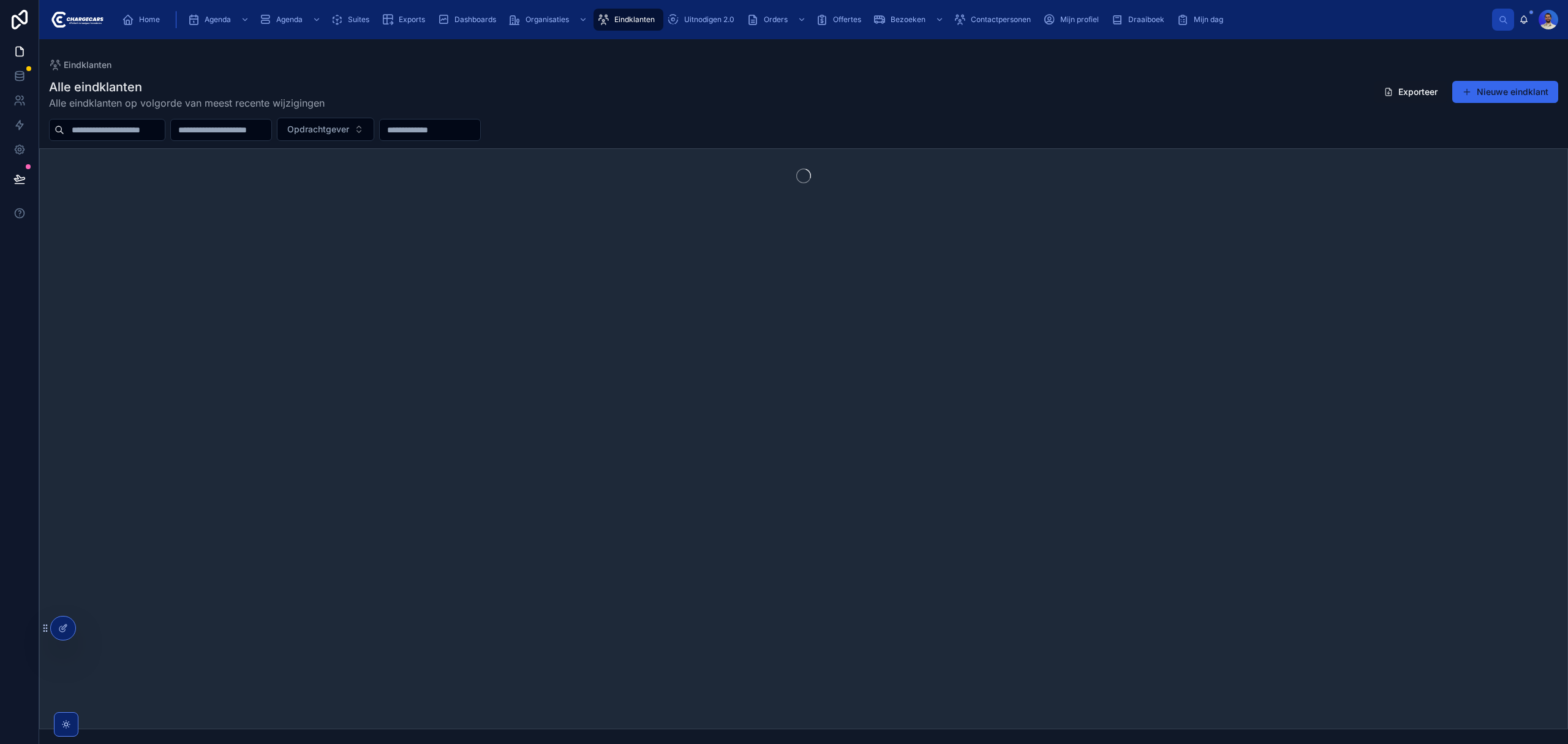
click at [130, 128] on input "text" at bounding box center [114, 130] width 101 height 17
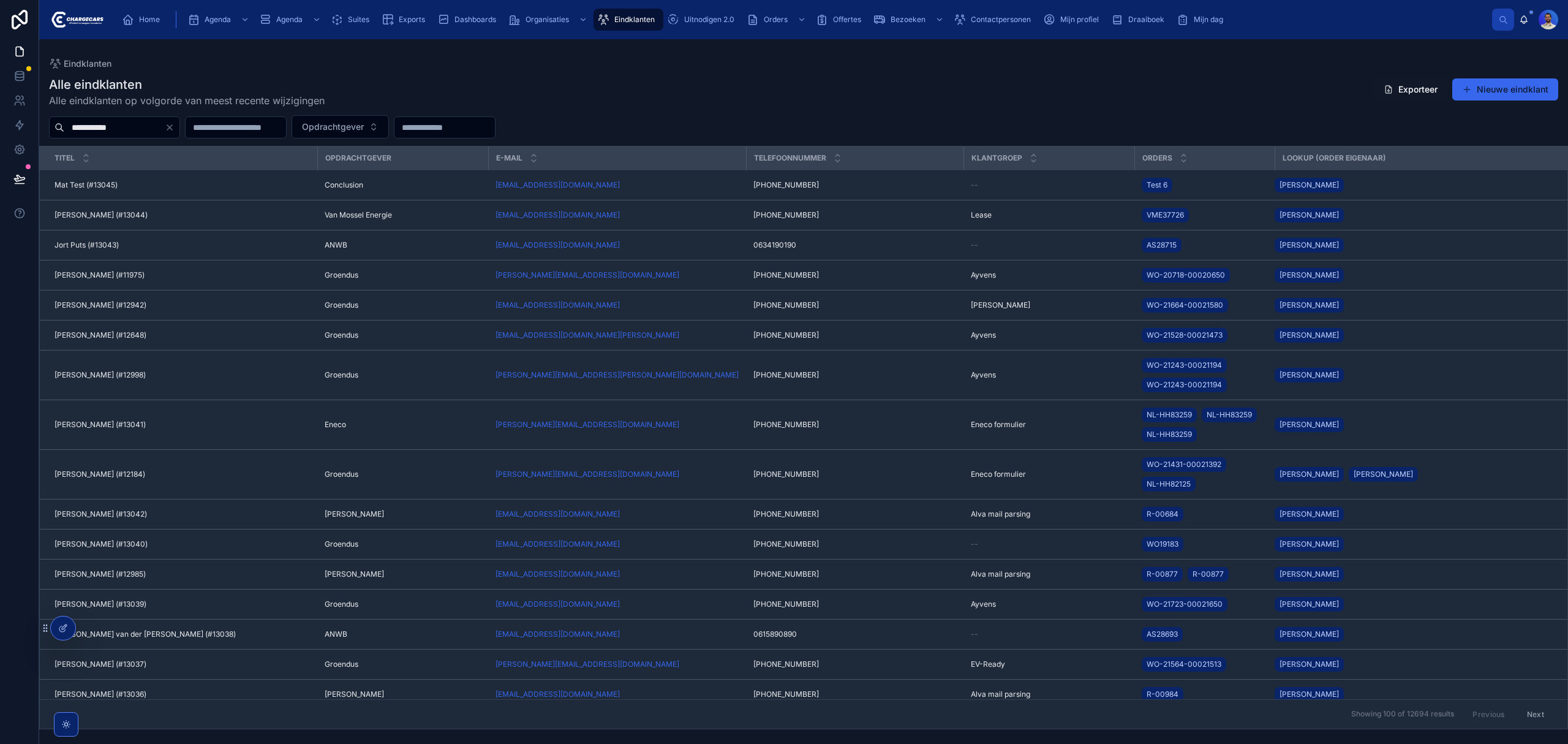
type input "**********"
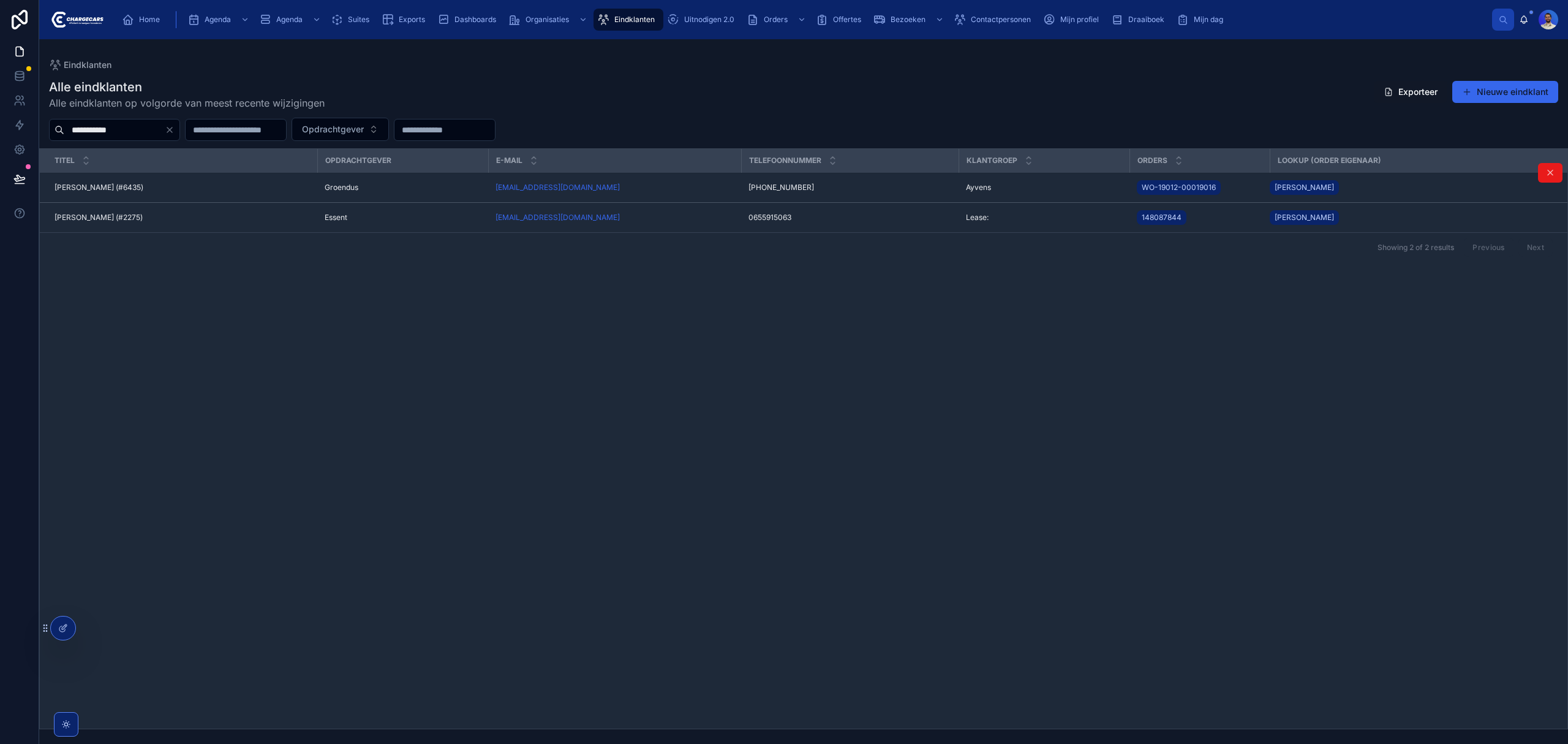
click at [144, 187] on span "Prèvin Bouwmeester (#6435)" at bounding box center [99, 187] width 89 height 10
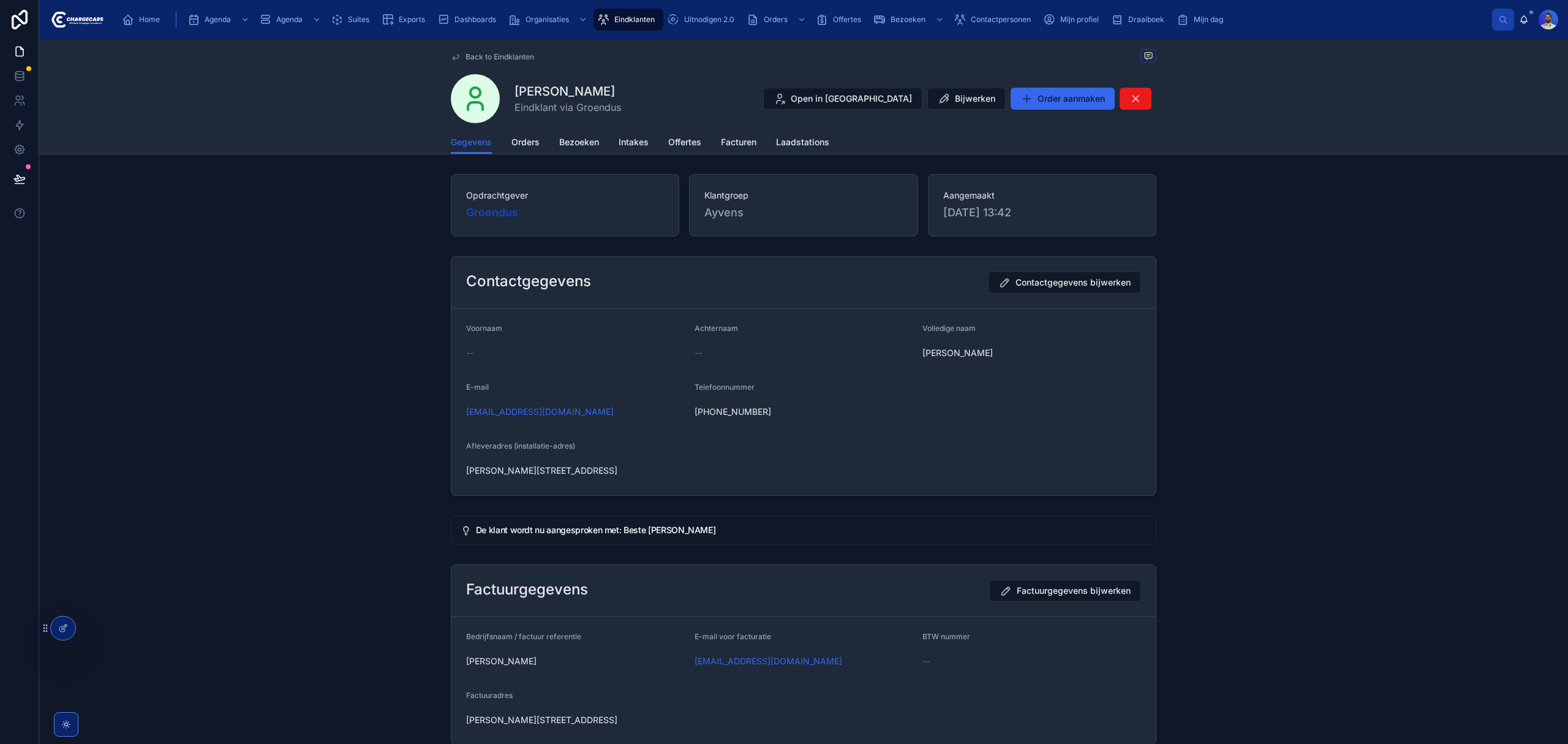
click at [519, 147] on span "Orders" at bounding box center [526, 141] width 28 height 12
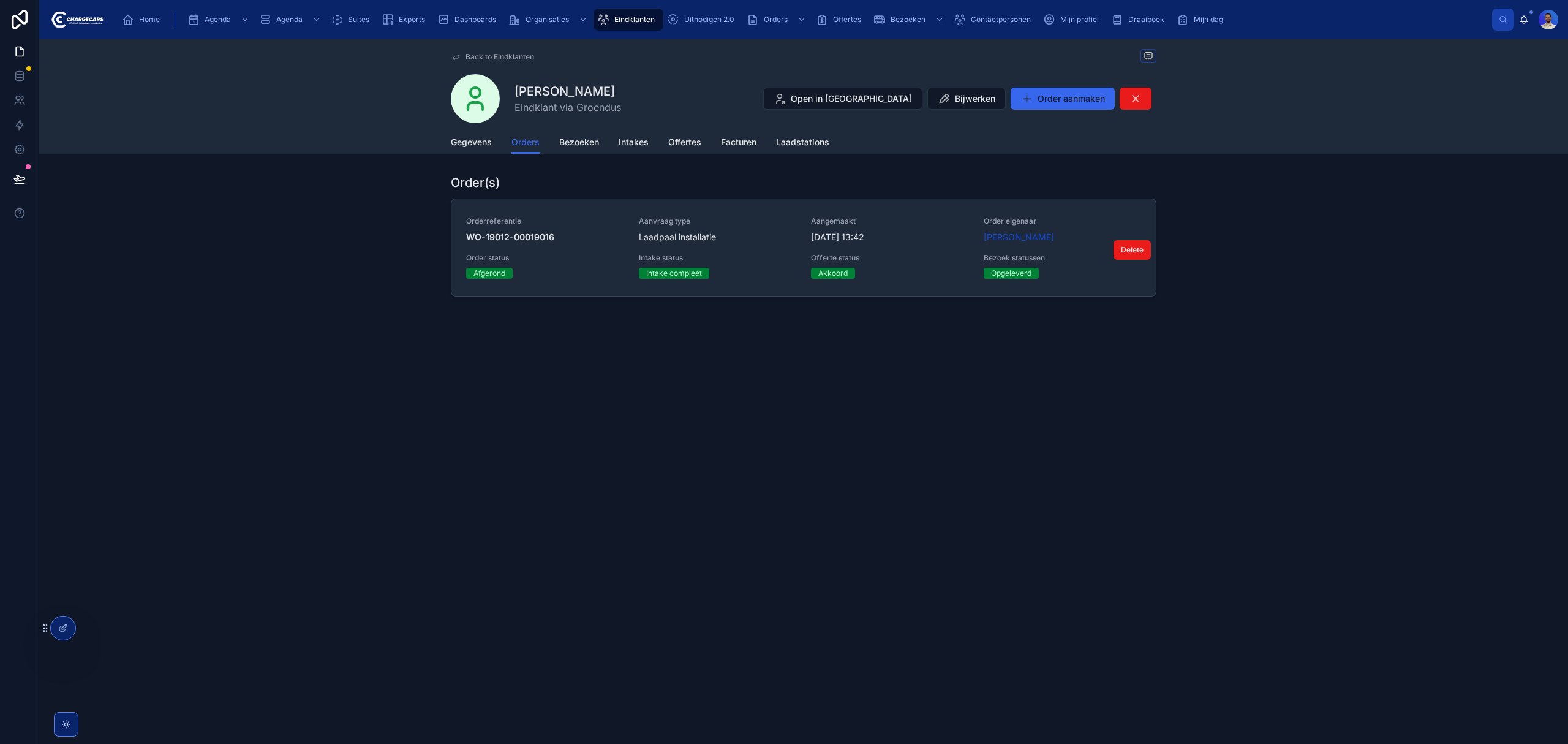
click at [866, 265] on div "Offerte status Akkoord" at bounding box center [890, 265] width 158 height 26
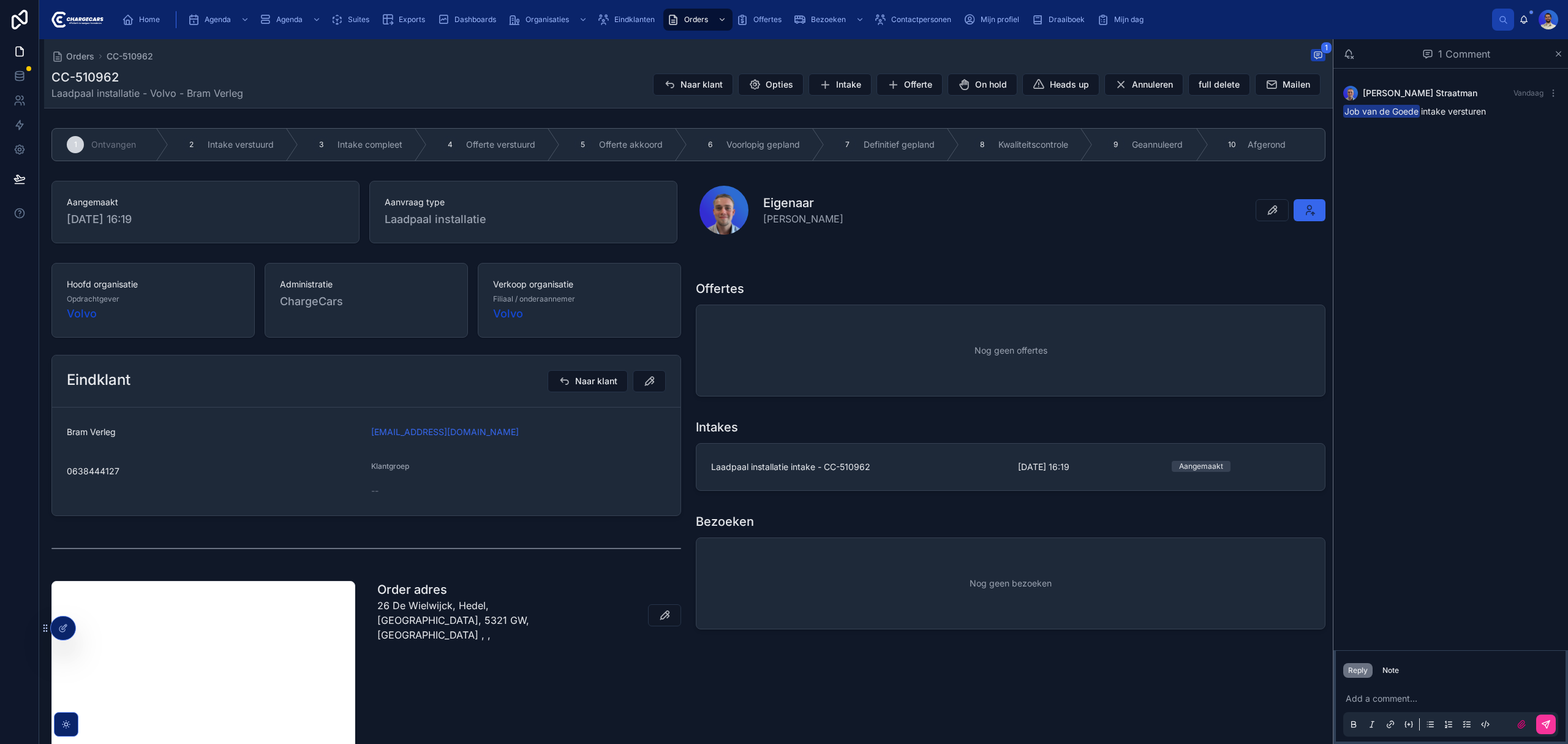
click at [87, 64] on div "Orders CC-510962 1 CC-510962 Laadpaal installatie - Volvo - Bram Verleg Naar kl…" at bounding box center [688, 73] width 1274 height 68
click at [88, 76] on h1 "CC-510962" at bounding box center [147, 77] width 191 height 17
copy h1 "CC-510962"
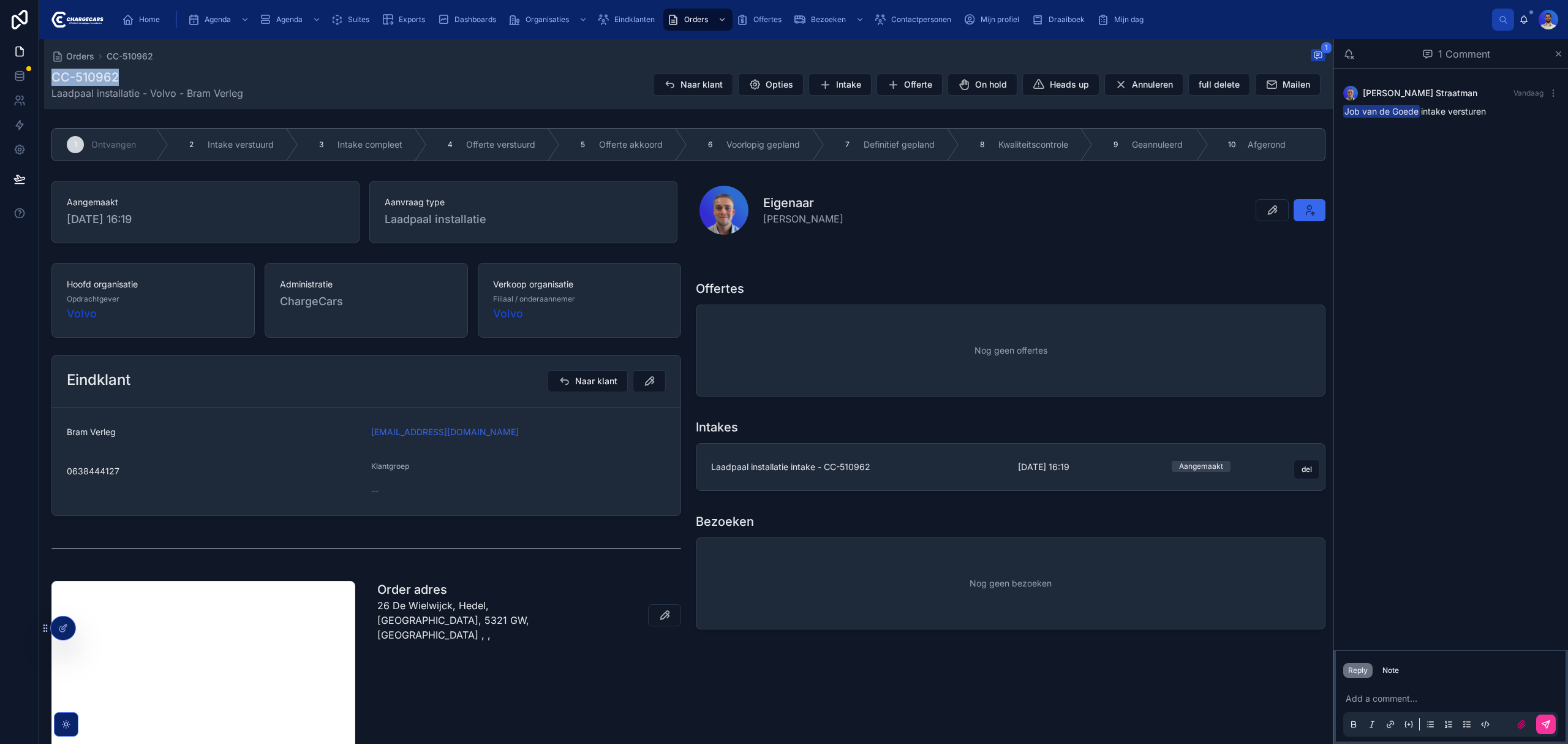
click at [828, 470] on span "Laadpaal installatie intake - CC-510962" at bounding box center [856, 467] width 292 height 12
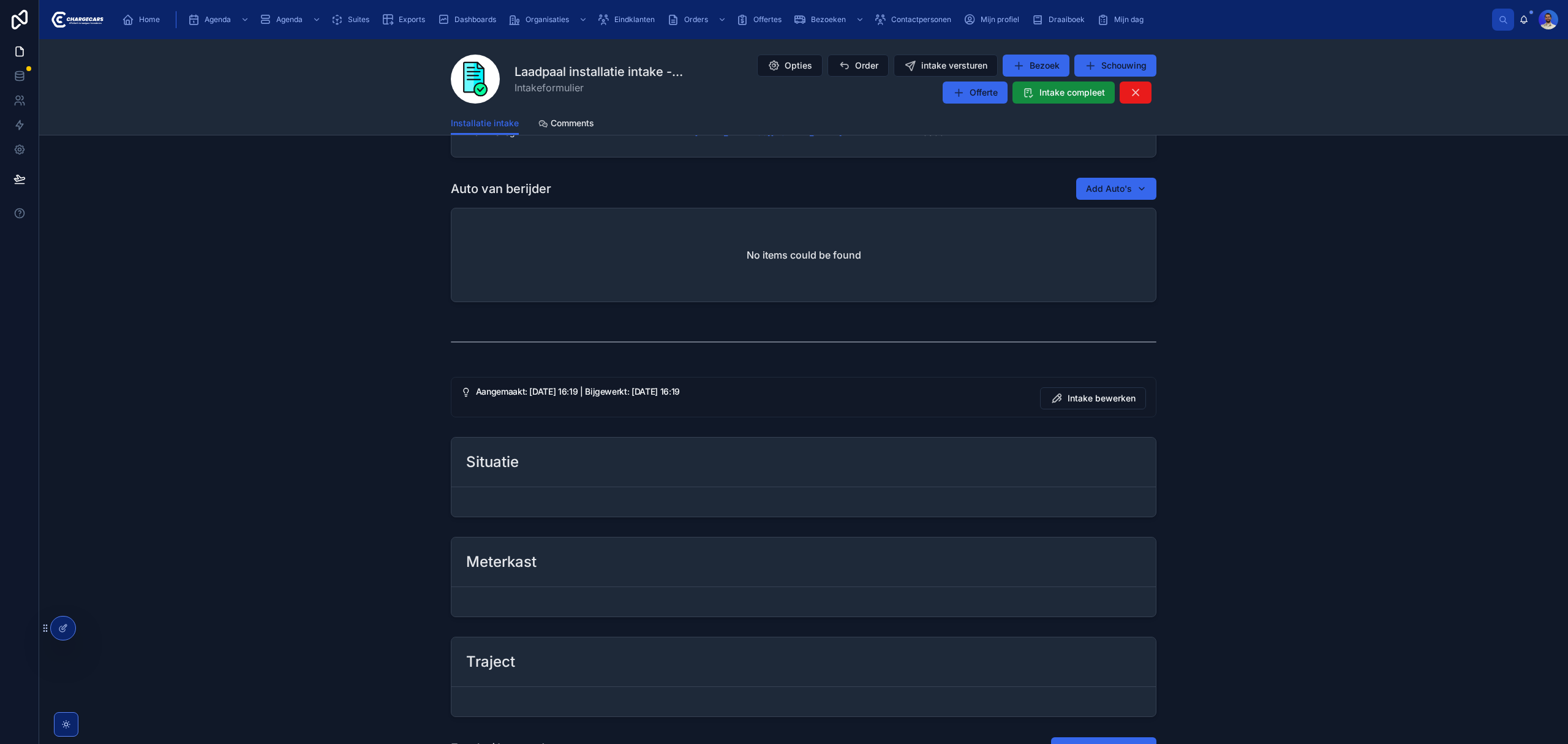
scroll to position [607, 0]
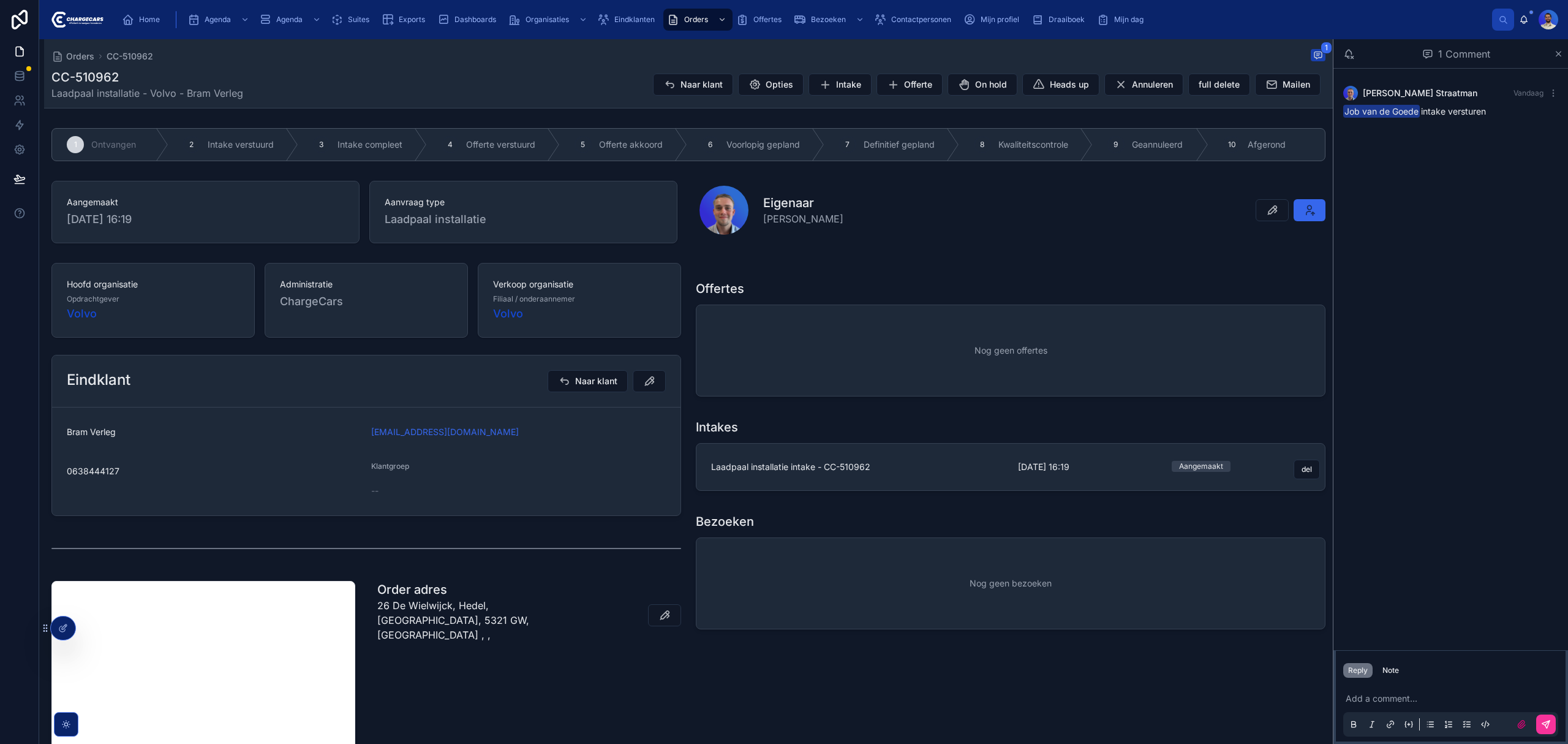
click at [926, 467] on span "Laadpaal installatie intake - CC-510962" at bounding box center [856, 467] width 292 height 12
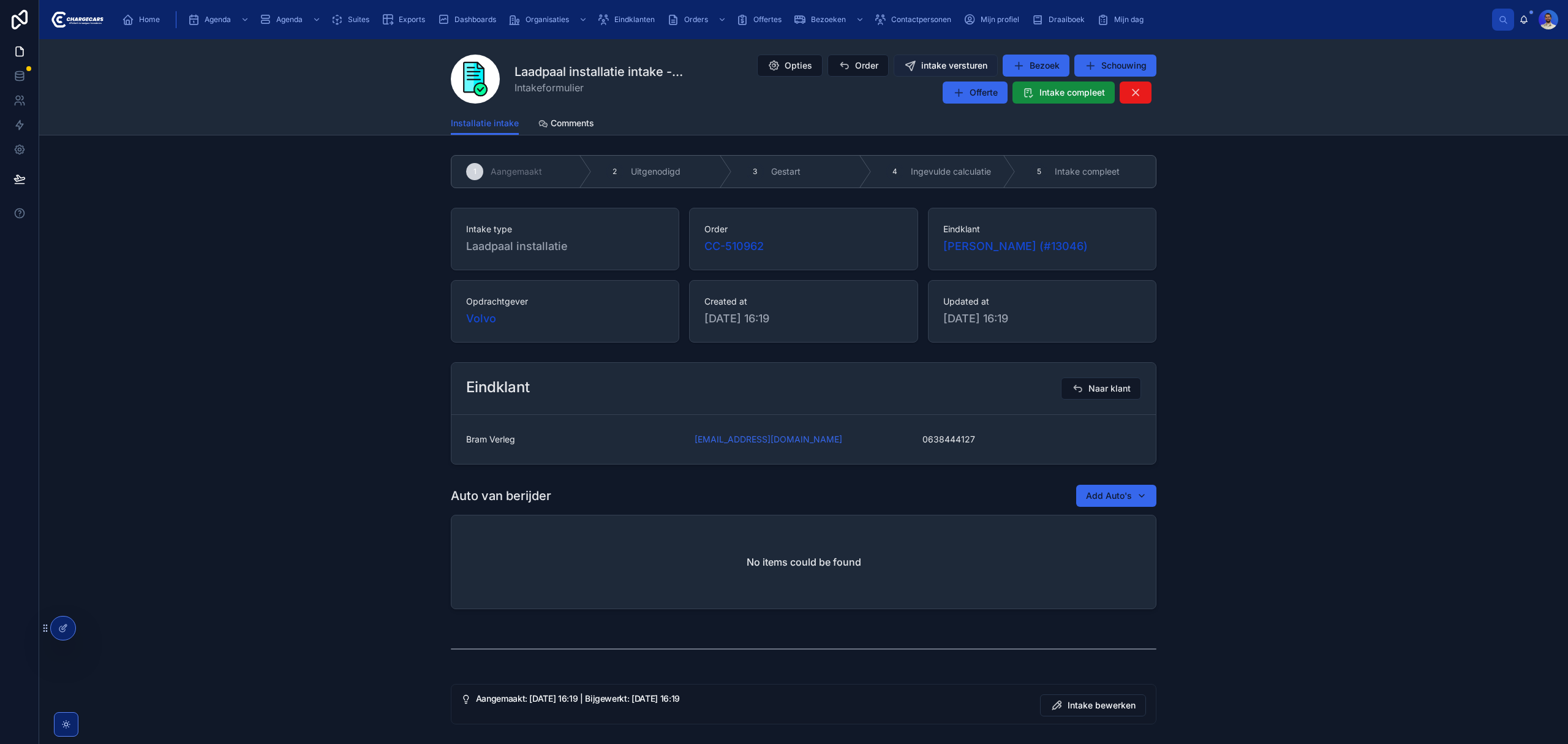
click at [923, 60] on span "intake versturen" at bounding box center [954, 65] width 66 height 12
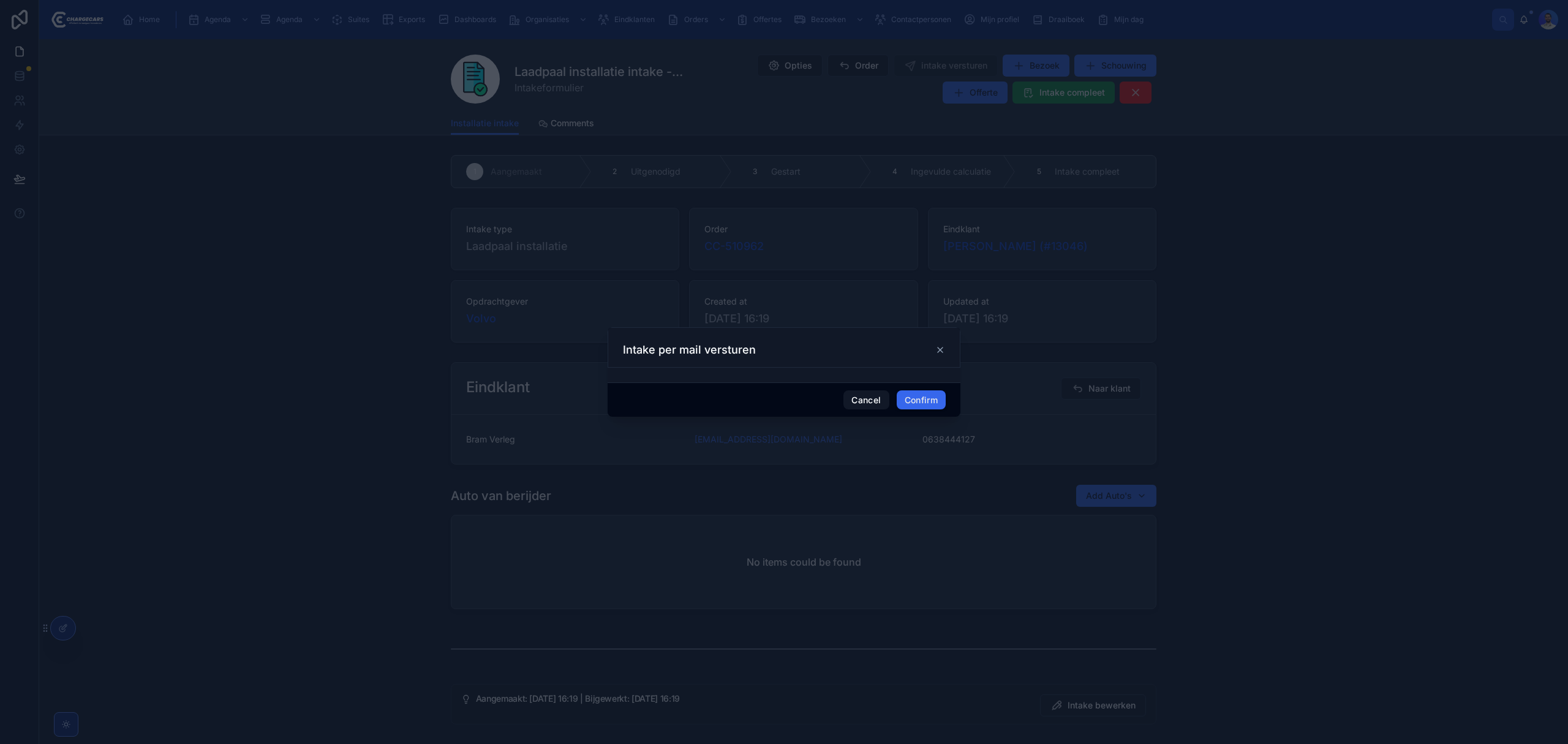
click at [935, 398] on button "Confirm" at bounding box center [921, 400] width 49 height 20
click at [925, 407] on button "Confirm" at bounding box center [921, 400] width 49 height 20
click at [849, 393] on button "Cancel" at bounding box center [866, 400] width 45 height 20
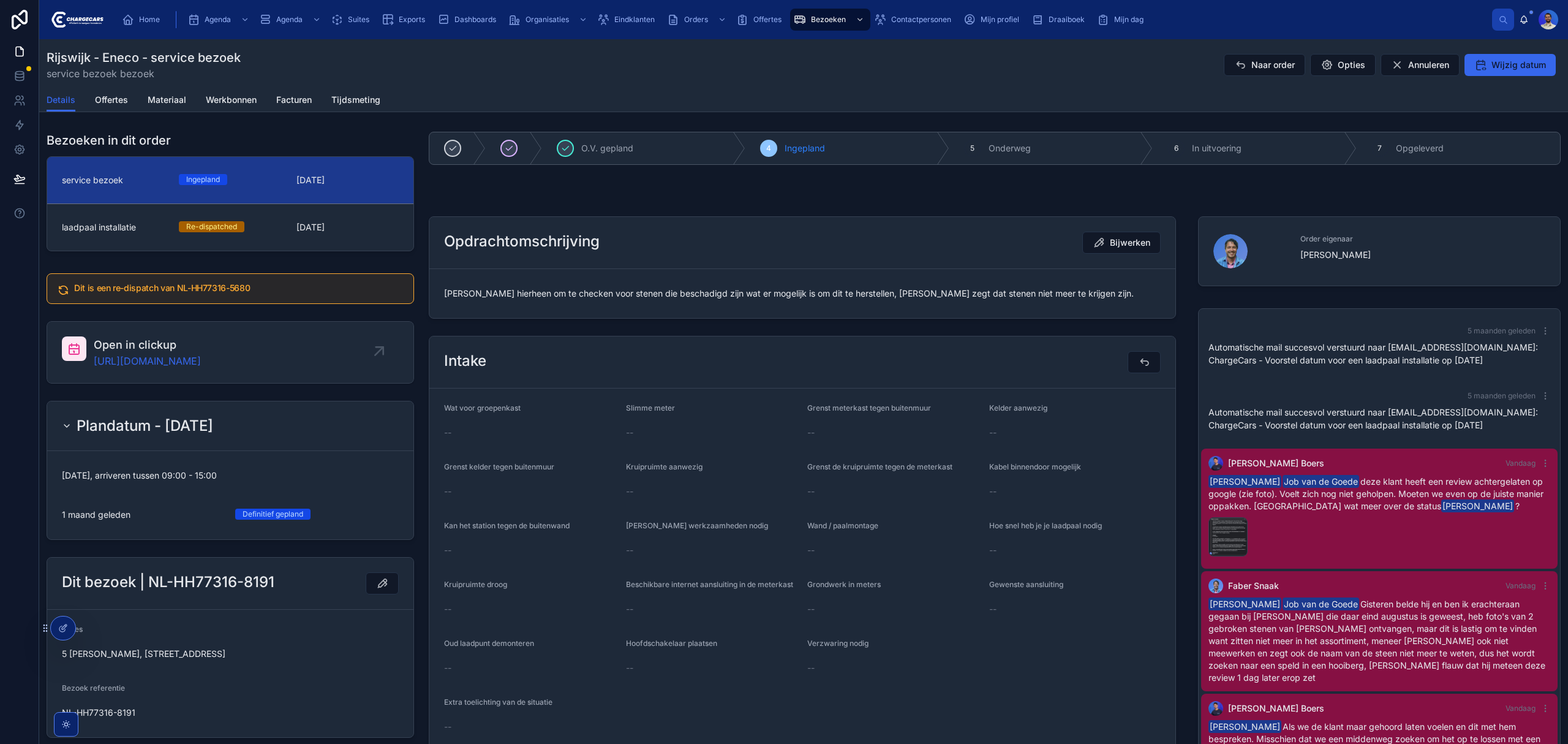
scroll to position [30, 0]
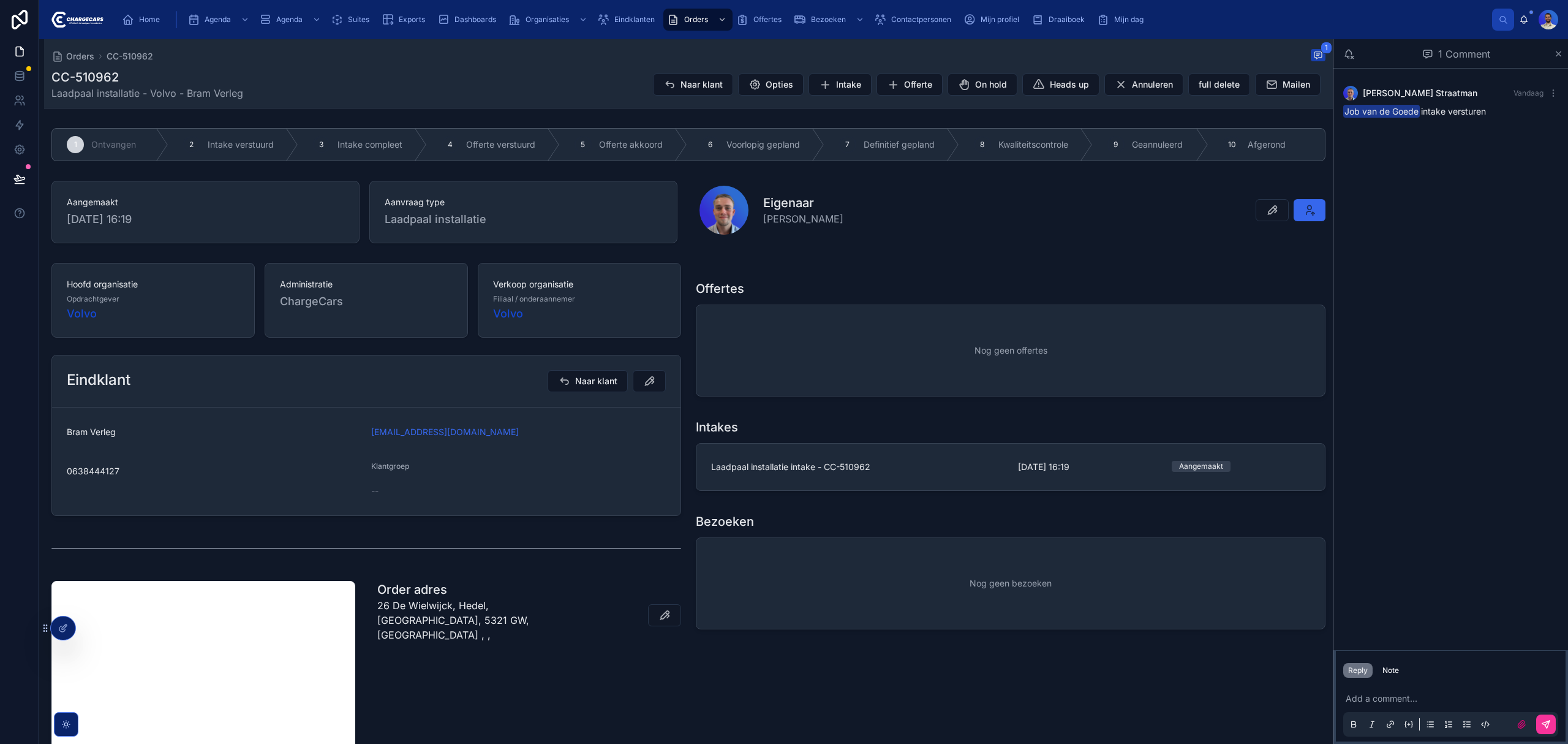
click at [643, 6] on div "Home Agenda Agenda Suites Exports Dashboards Organisaties Eindklanten Orders Of…" at bounding box center [802, 20] width 1379 height 27
click at [642, 7] on div "Home Agenda Agenda Suites Exports Dashboards Organisaties Eindklanten Orders Of…" at bounding box center [802, 20] width 1379 height 27
click at [640, 13] on div "Eindklanten" at bounding box center [628, 20] width 63 height 20
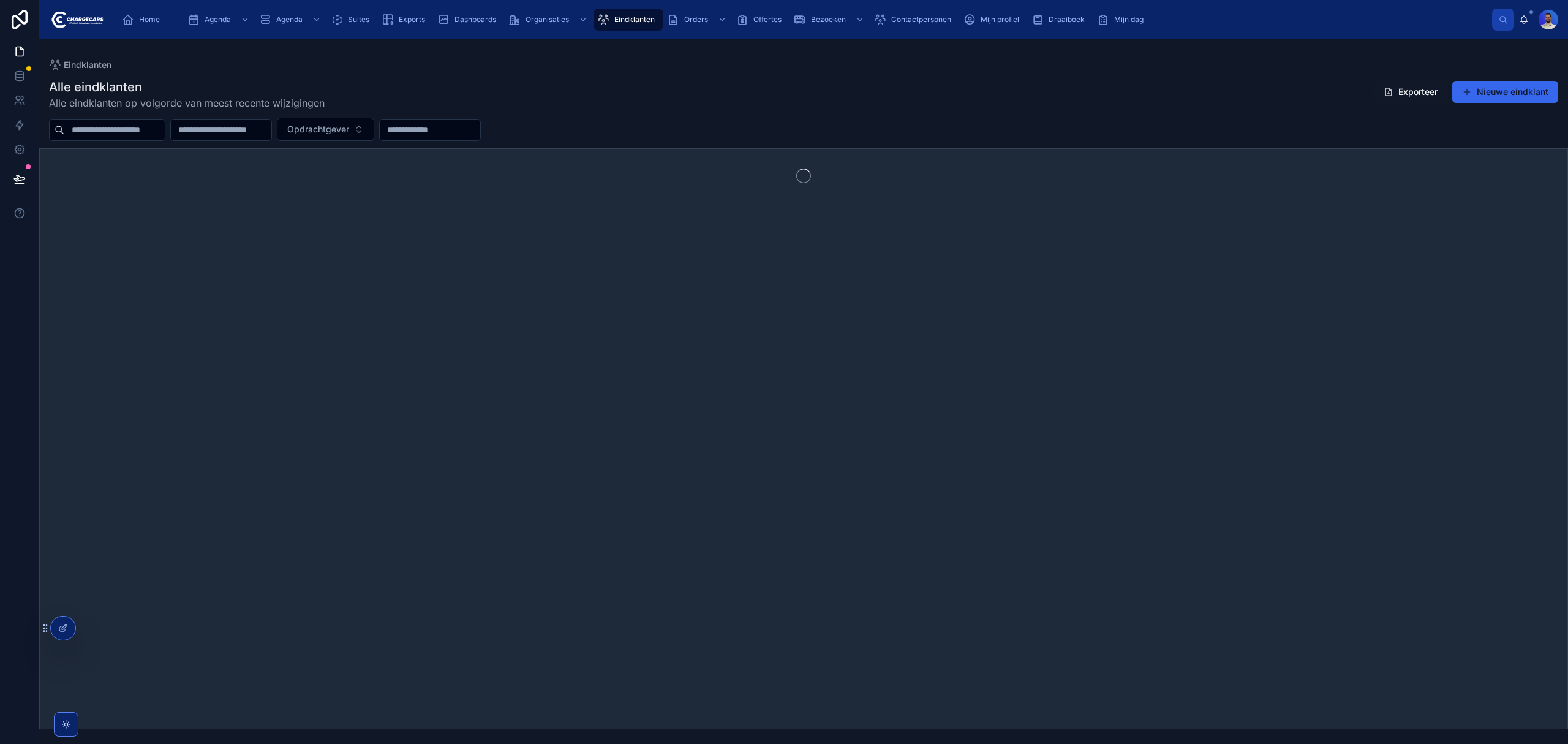
click at [106, 126] on input "text" at bounding box center [114, 130] width 101 height 17
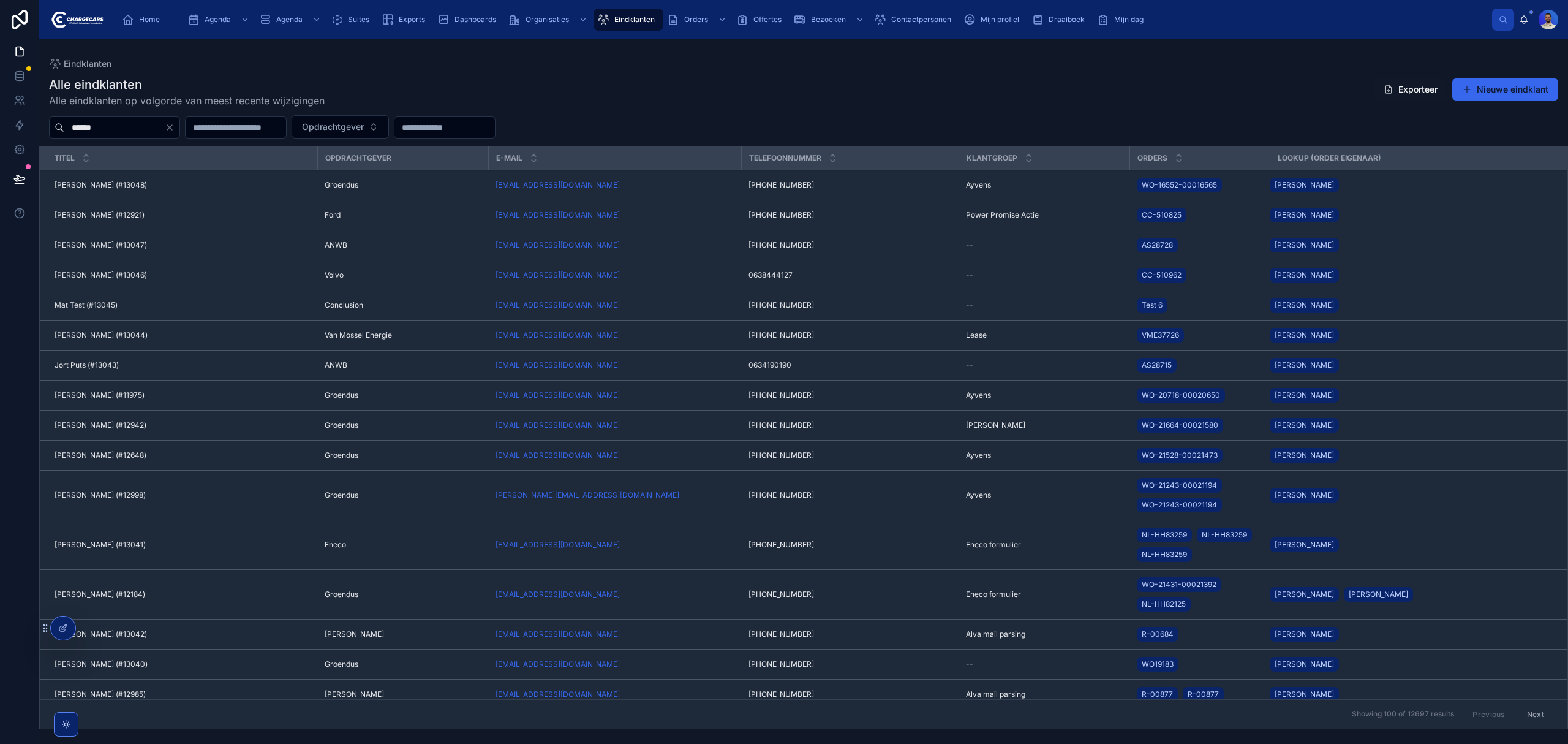
type input "******"
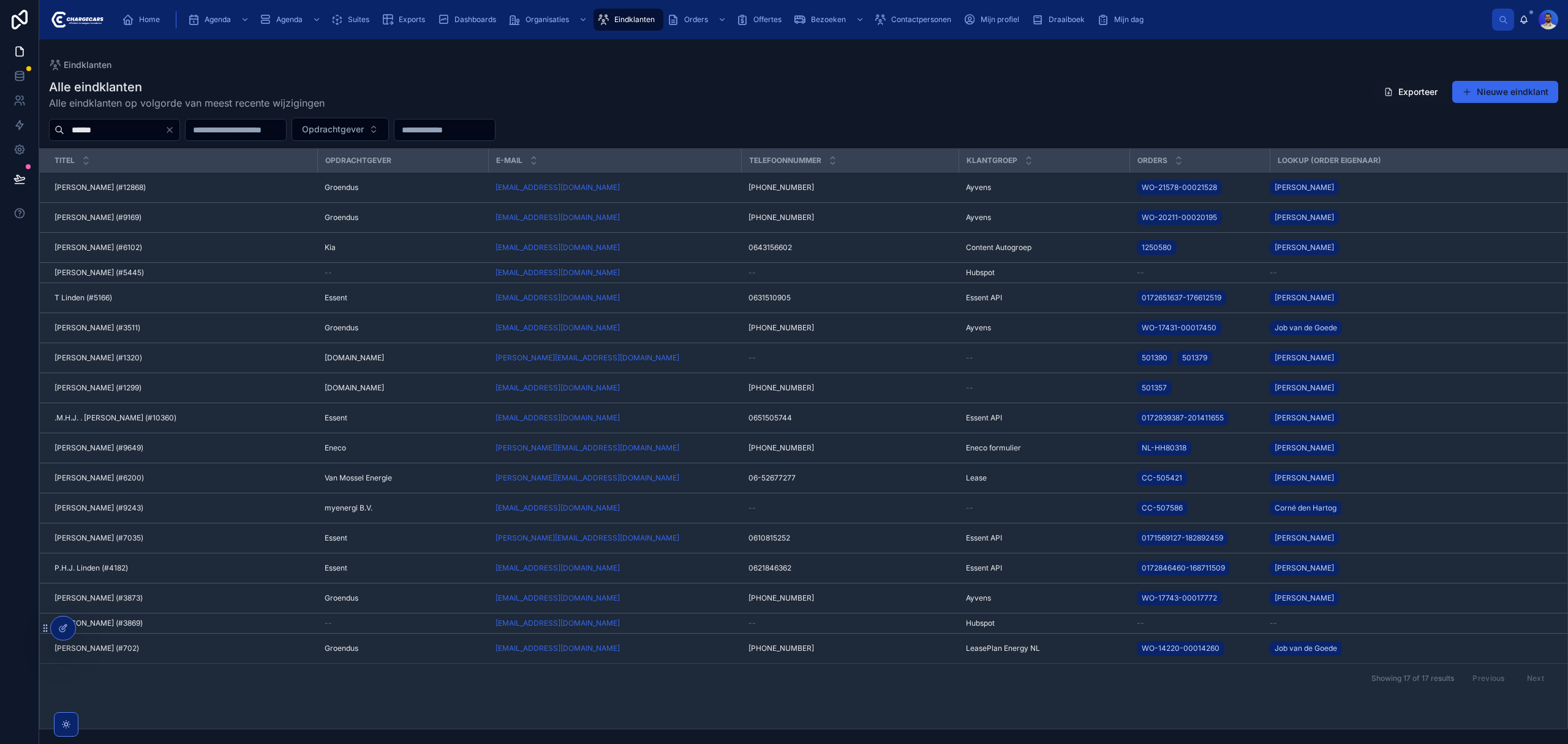
click at [144, 25] on div "Home" at bounding box center [143, 20] width 43 height 20
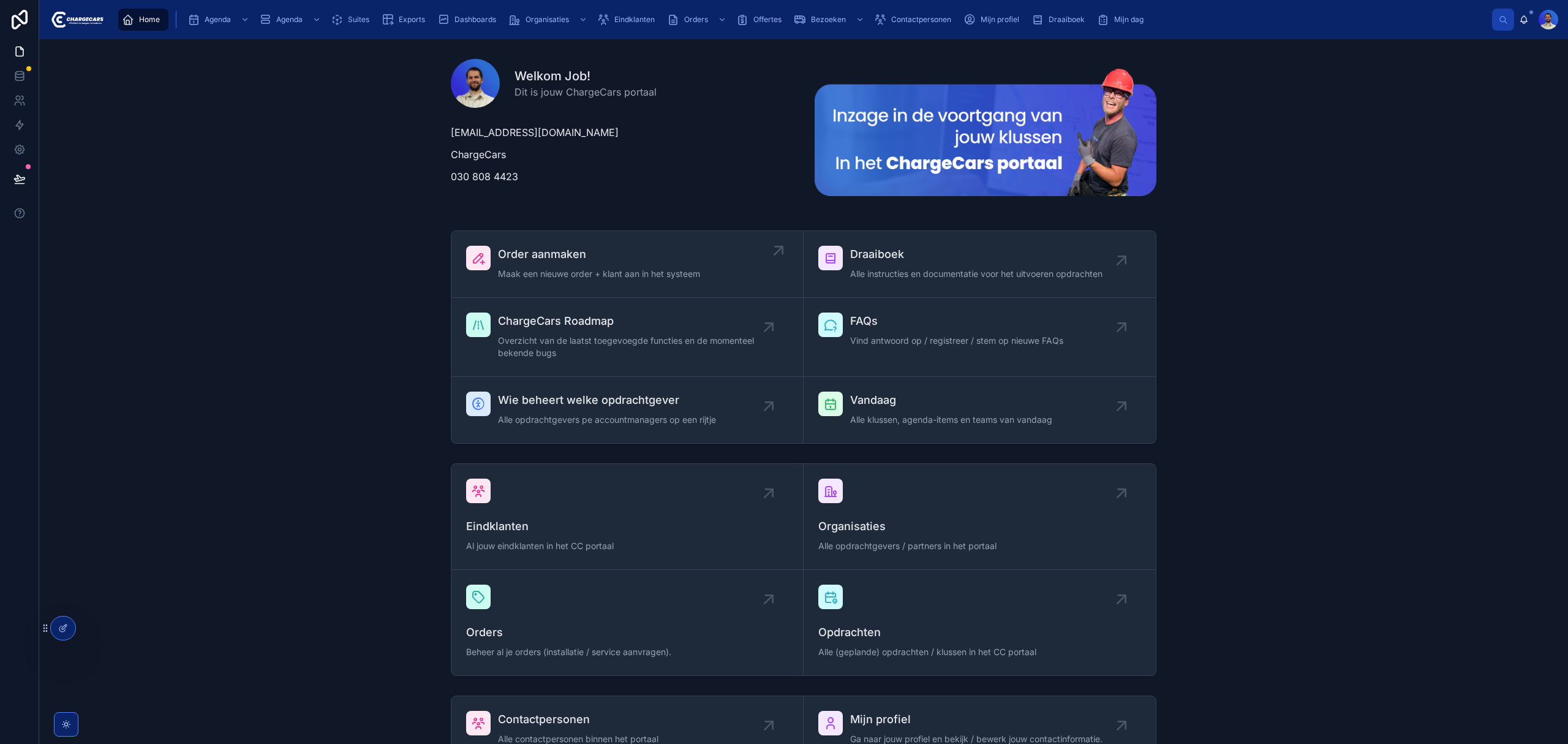
click at [631, 273] on span "Maak een nieuwe order + klant aan in het systeem" at bounding box center [599, 273] width 202 height 12
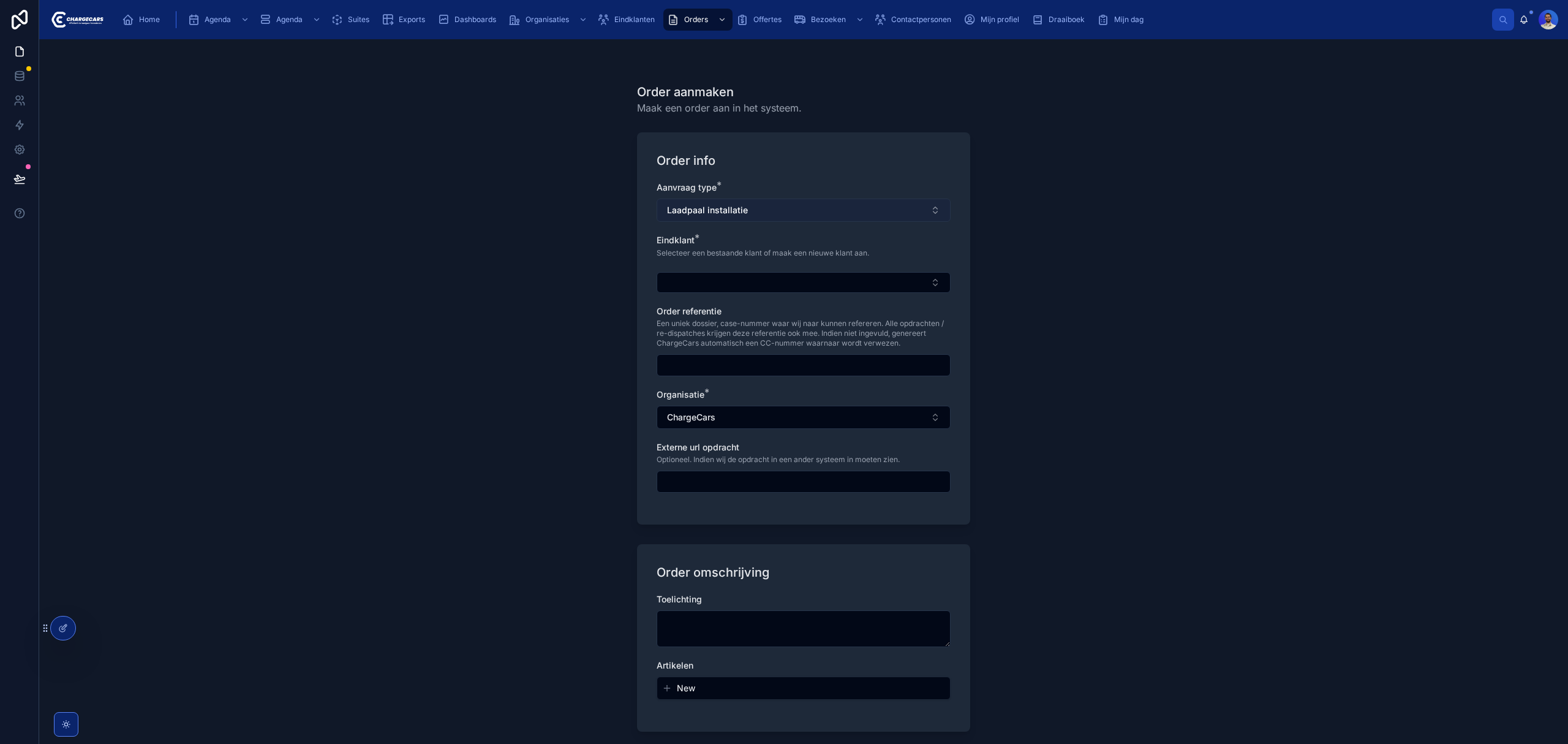
click at [775, 216] on button "Laadpaal installatie" at bounding box center [804, 210] width 294 height 23
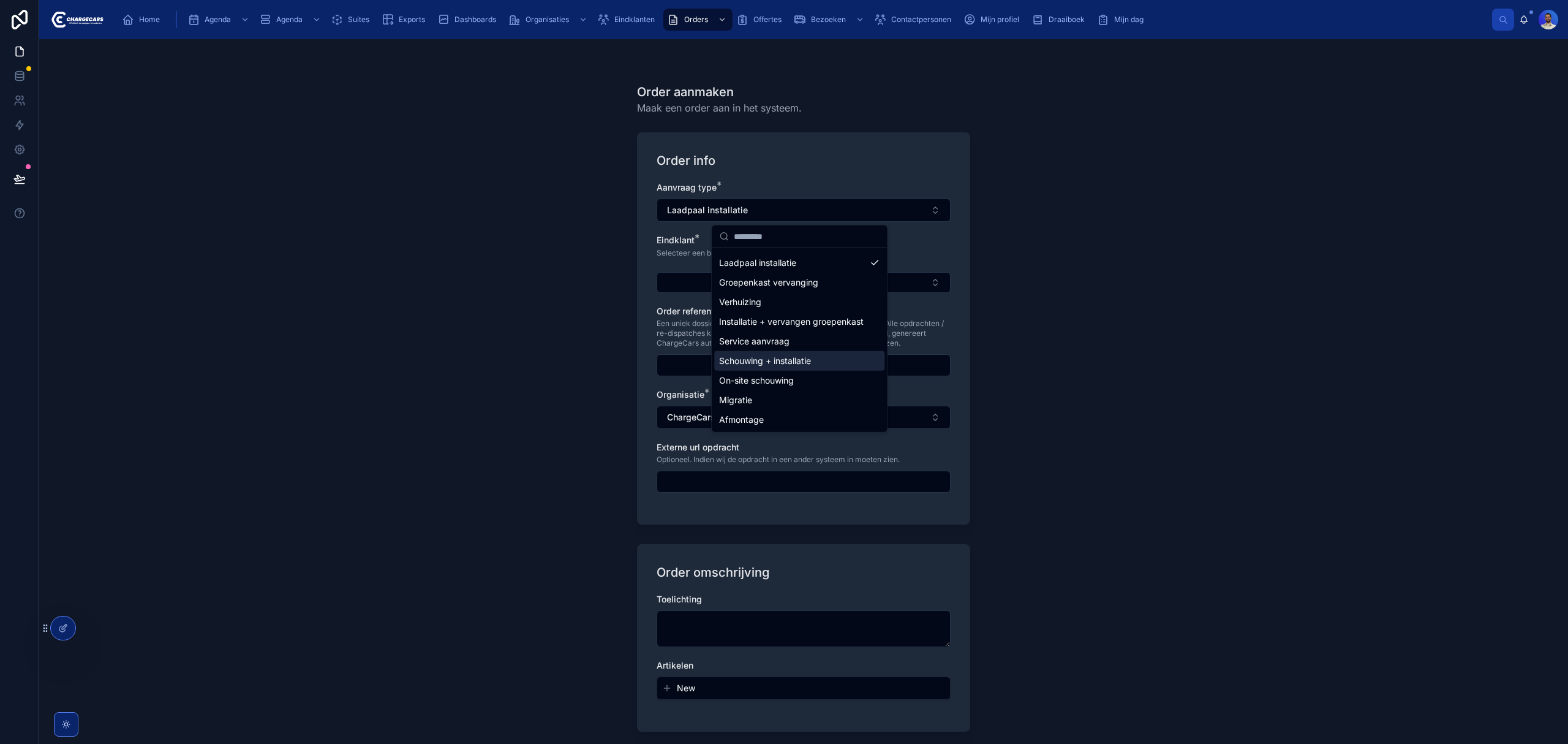
scroll to position [30, 0]
click at [773, 348] on div "Service aanvraag" at bounding box center [799, 341] width 170 height 20
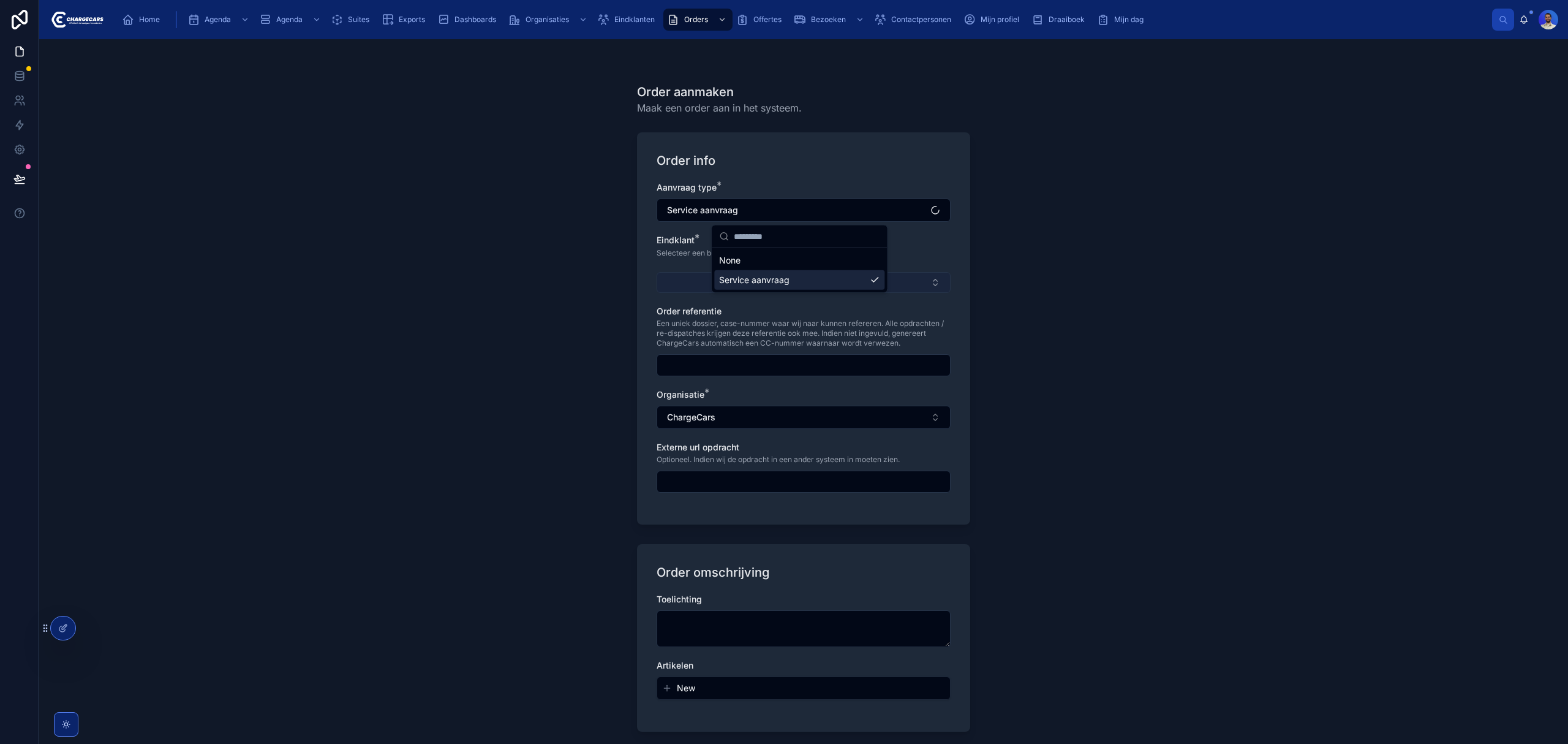
scroll to position [0, 0]
click at [711, 279] on button "Select Button" at bounding box center [804, 282] width 294 height 21
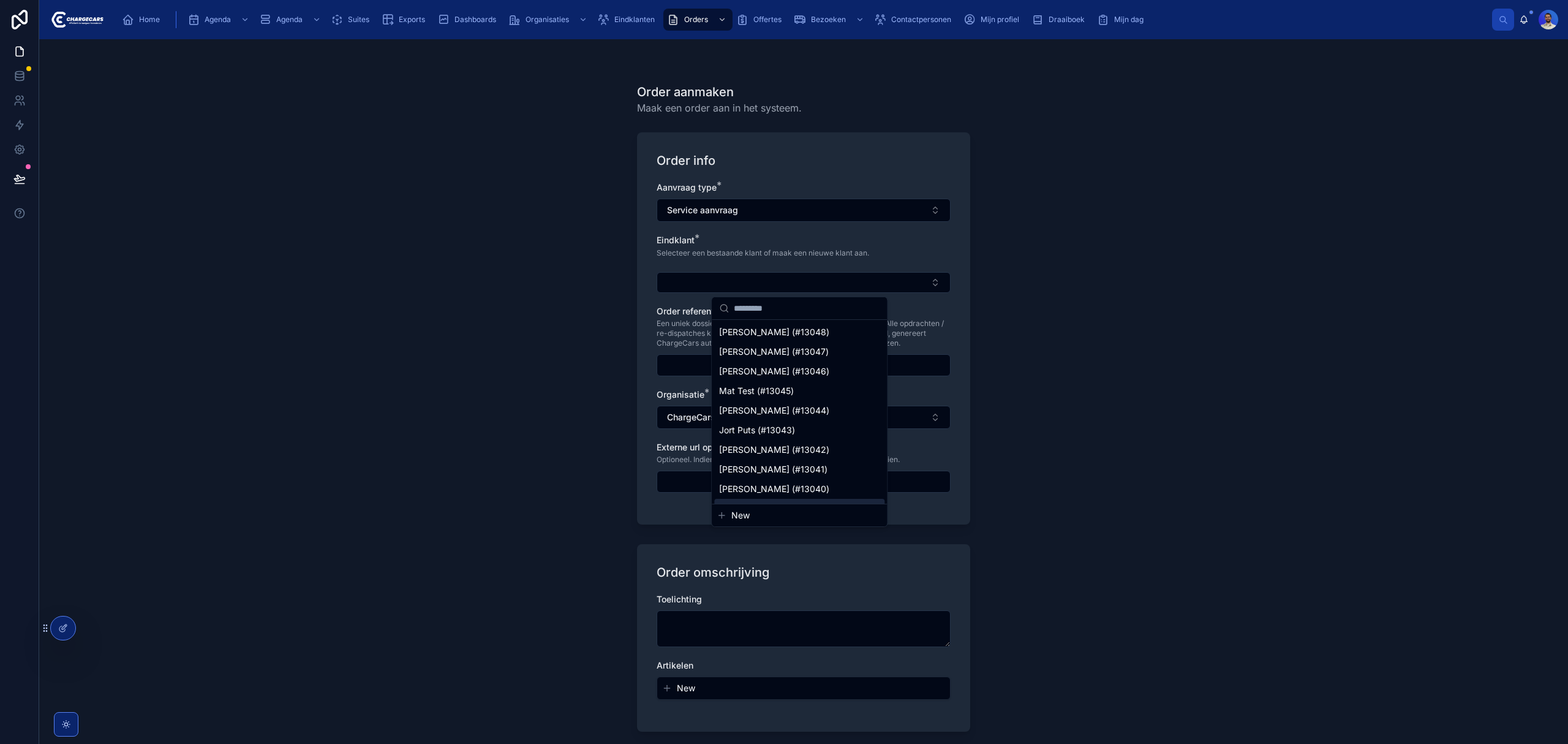
drag, startPoint x: 738, startPoint y: 334, endPoint x: 741, endPoint y: 516, distance: 182.0
click at [741, 516] on div "Sonja Jong (#13048) Frank Driessen (#13047) Bram Verleg (#13046) Mat Test (#130…" at bounding box center [799, 412] width 175 height 229
click at [741, 516] on span "New" at bounding box center [740, 515] width 18 height 12
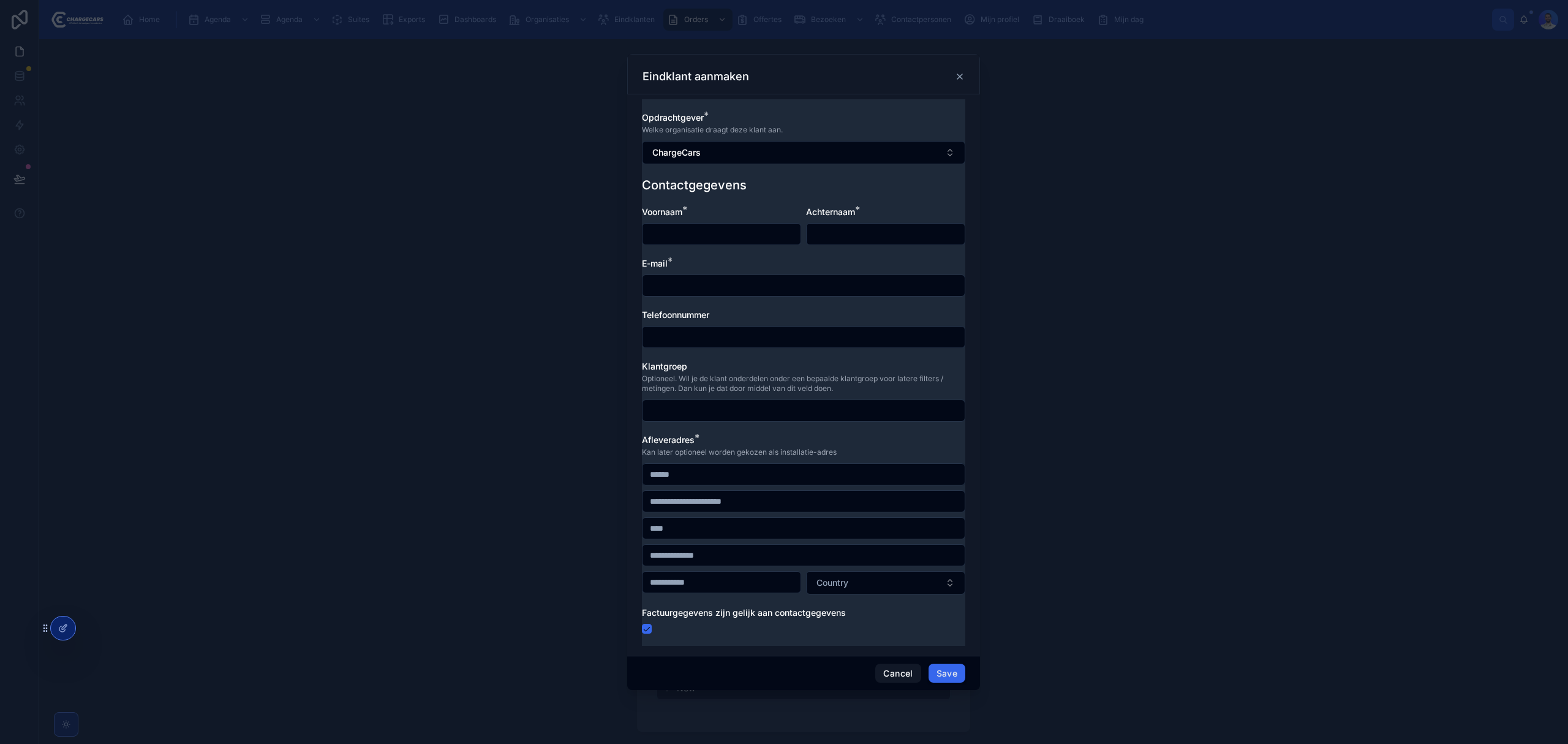
click at [652, 108] on div "Opdrachtgever * Welke organisatie draagt deze klant aan. ChargeCars" at bounding box center [804, 138] width 324 height 77
click at [707, 248] on div "Voornaam * Achternaam * E-mail * Telefoonnummer Klantgroep Optioneel. Wil je de…" at bounding box center [804, 425] width 324 height 440
click at [707, 243] on div at bounding box center [721, 234] width 159 height 22
click at [714, 233] on input "text" at bounding box center [721, 234] width 158 height 17
type input "****"
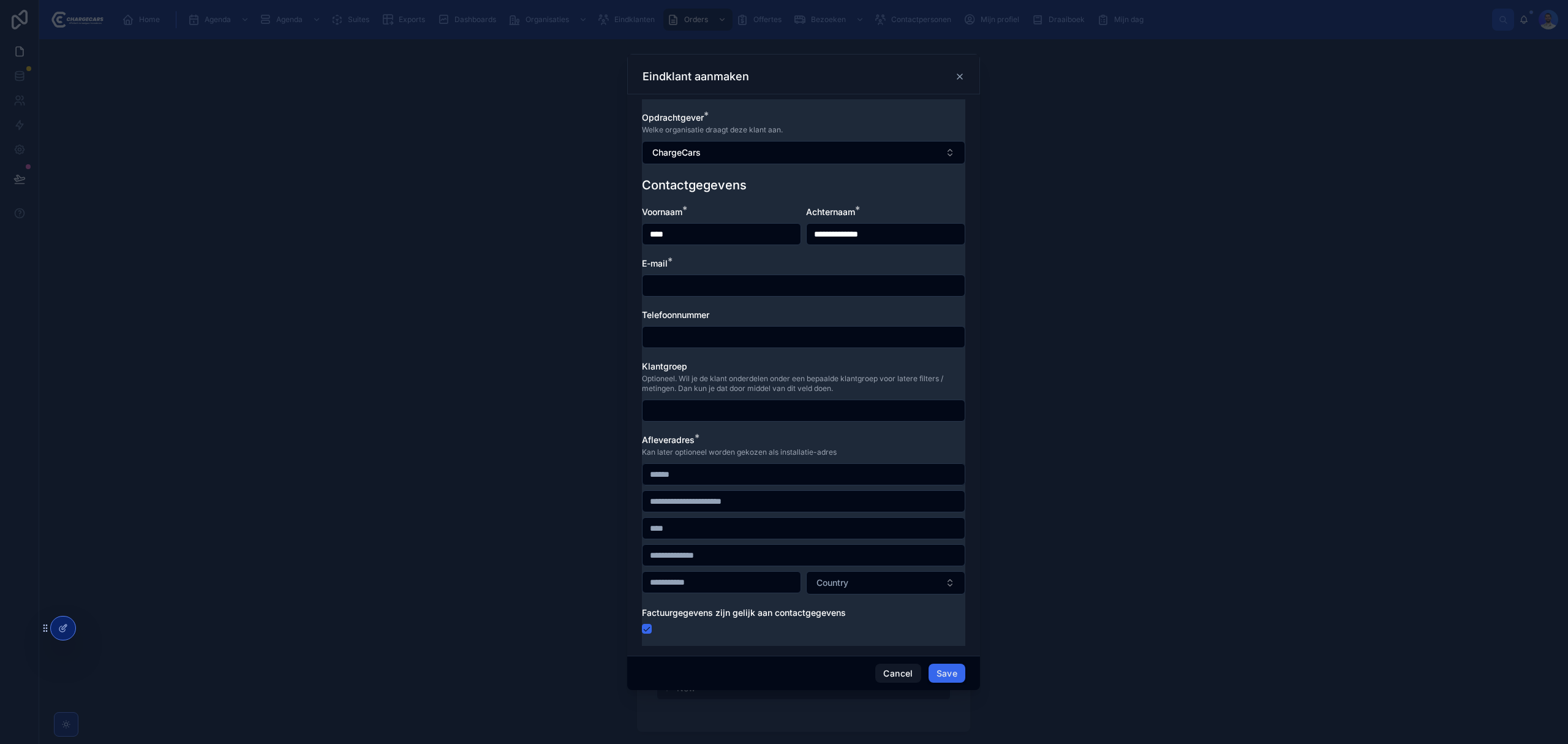
type input "**********"
click at [683, 292] on input "text" at bounding box center [804, 285] width 322 height 17
paste input "**********"
type input "**********"
click at [678, 329] on input "text" at bounding box center [804, 337] width 322 height 17
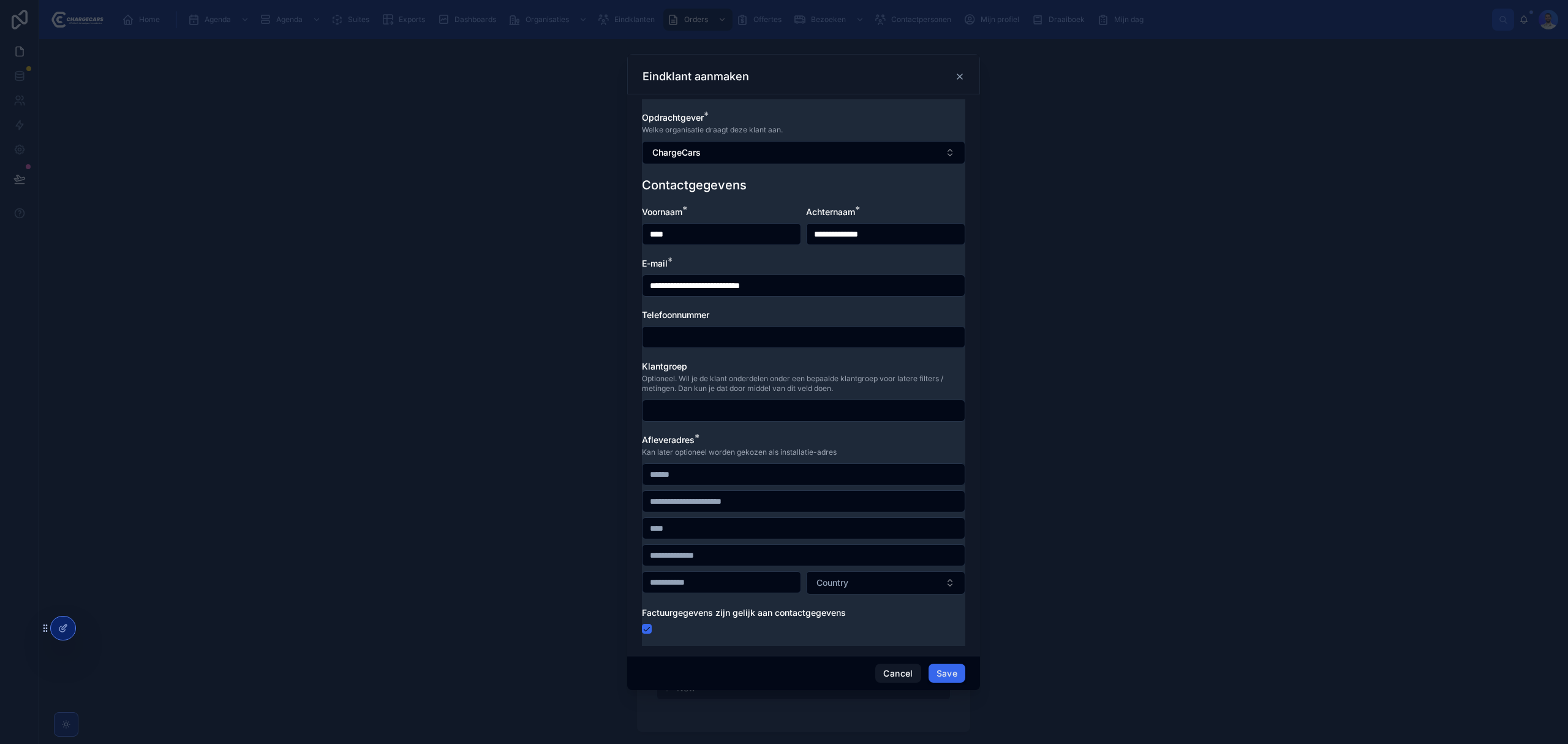
paste input "**********"
type input "**********"
click at [835, 508] on div "Lekdijk Oost 42, Bergambacht, Nederland" at bounding box center [804, 498] width 170 height 20
type input "**********"
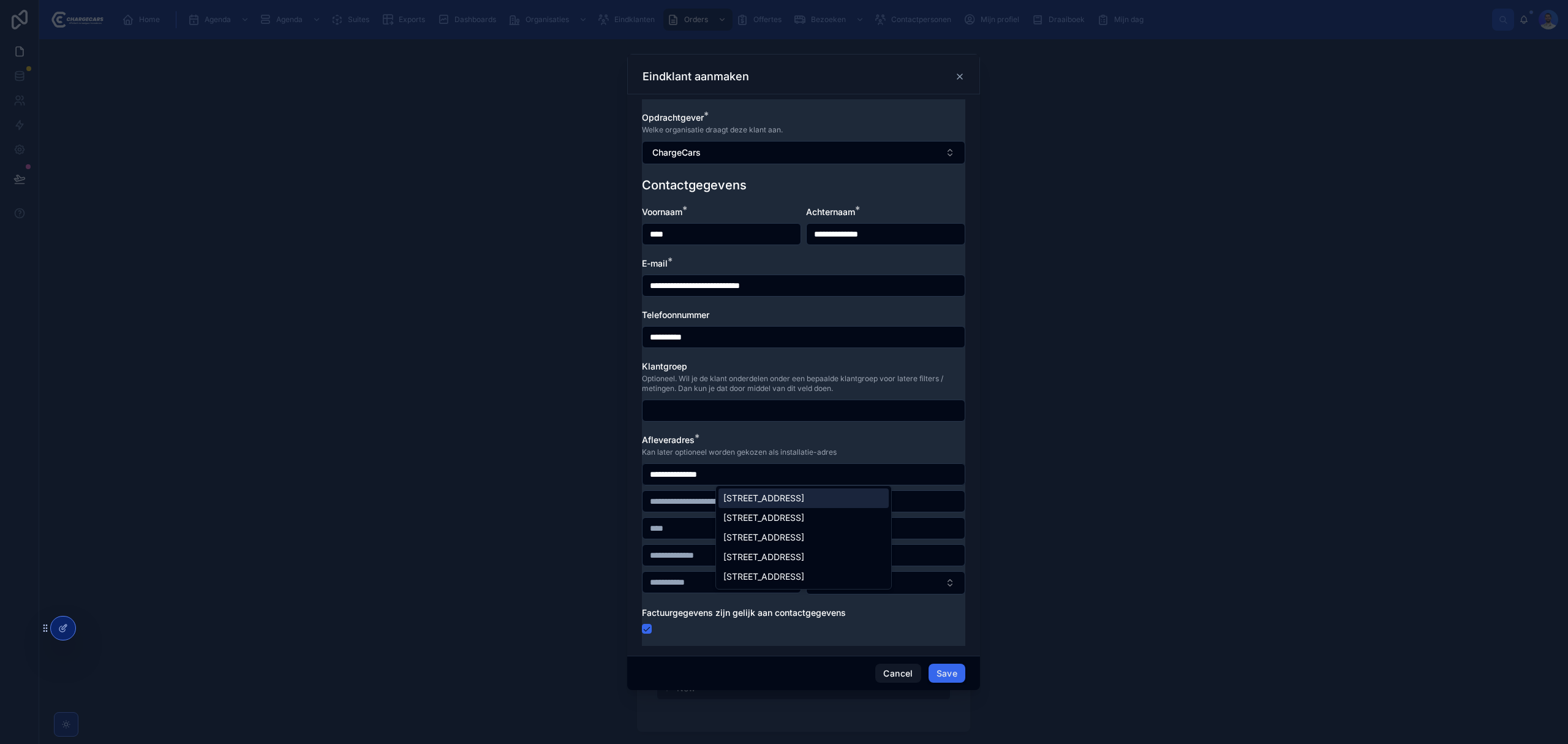
type input "**********"
type input "*******"
type input "**********"
click at [949, 676] on button "Save" at bounding box center [947, 674] width 37 height 20
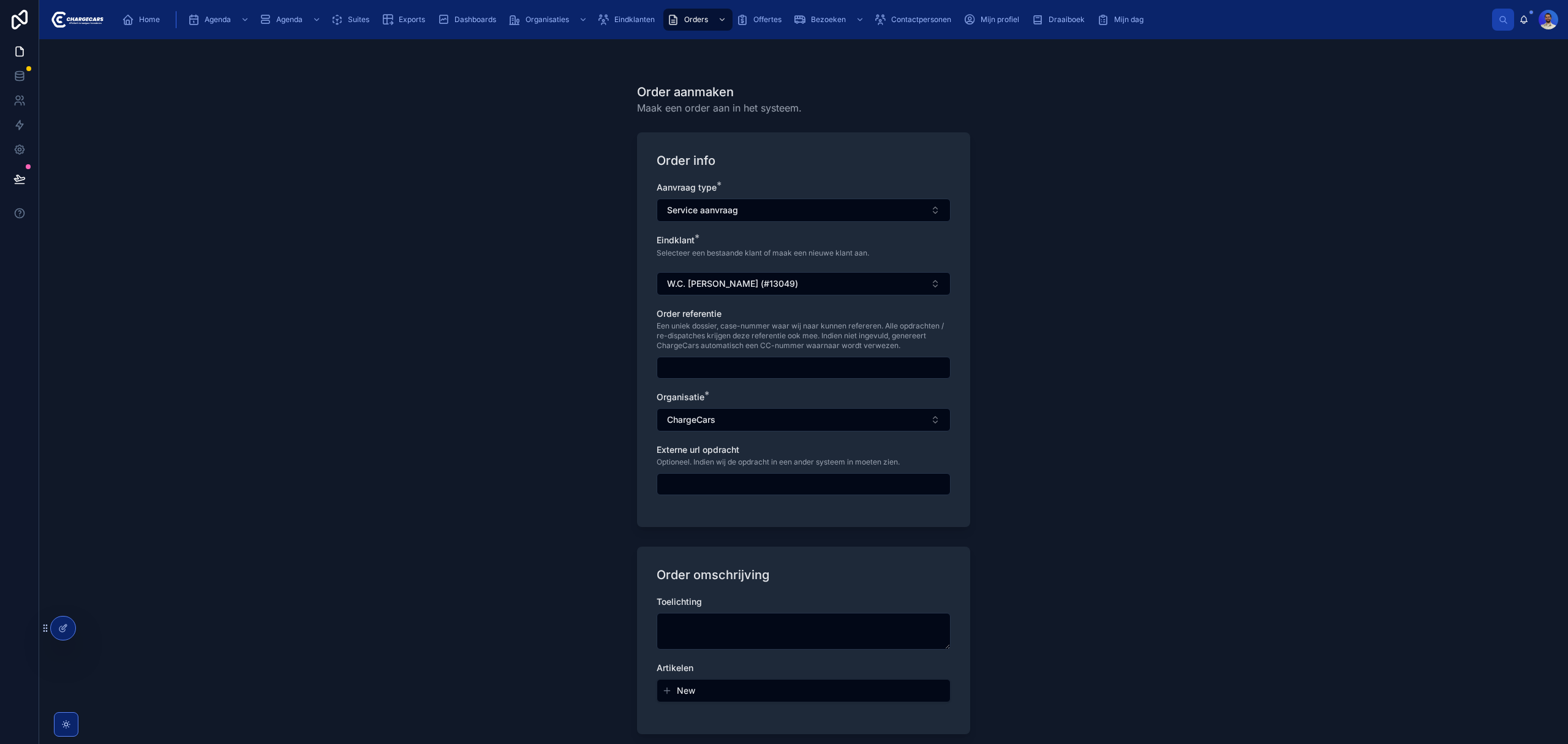
click at [759, 361] on input "text" at bounding box center [804, 367] width 293 height 17
click at [693, 371] on input "text" at bounding box center [804, 367] width 293 height 17
paste input "*********"
type input "**********"
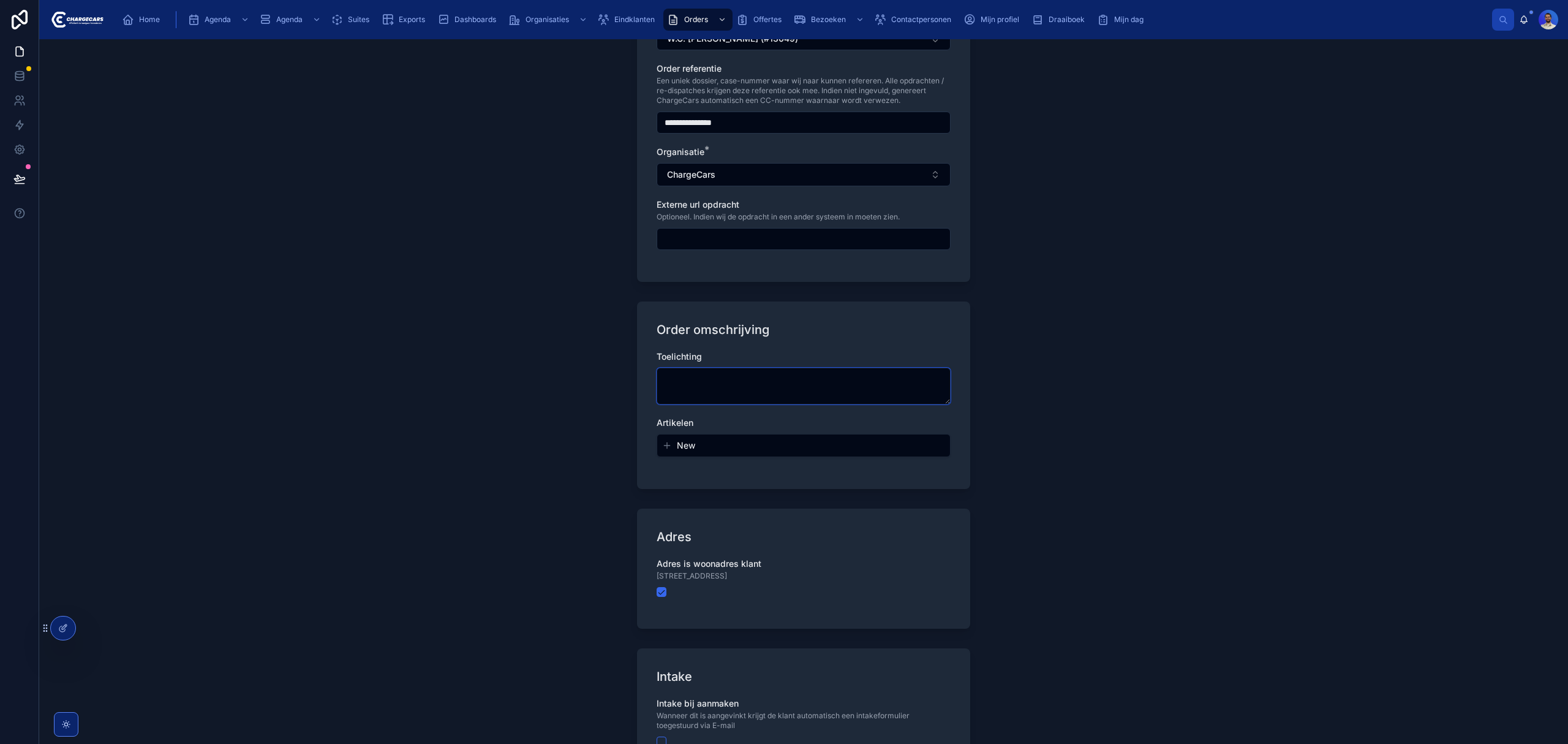
click at [769, 404] on textarea at bounding box center [804, 386] width 294 height 37
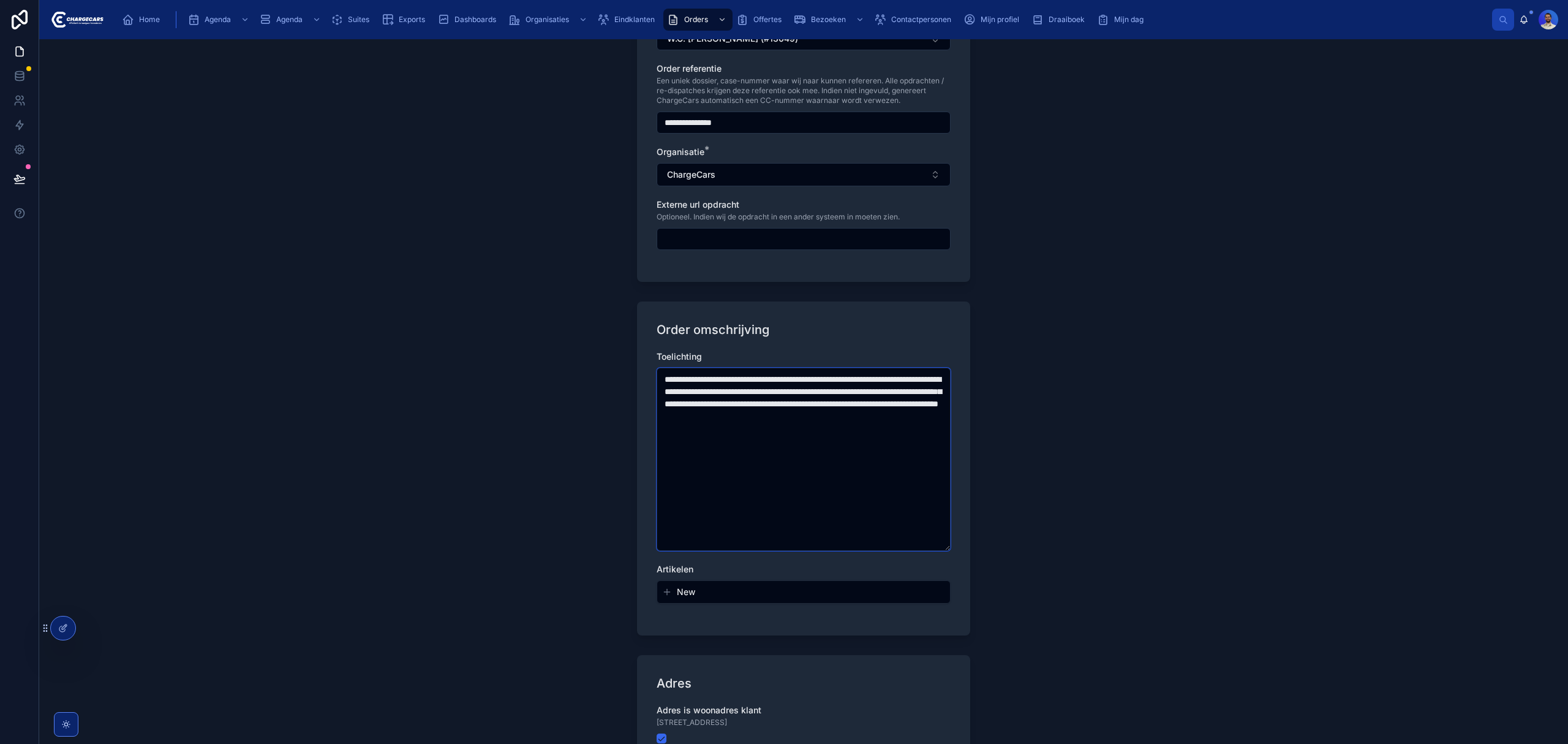
click at [790, 424] on textarea "**********" at bounding box center [804, 459] width 294 height 183
click at [795, 417] on textarea "**********" at bounding box center [804, 459] width 294 height 183
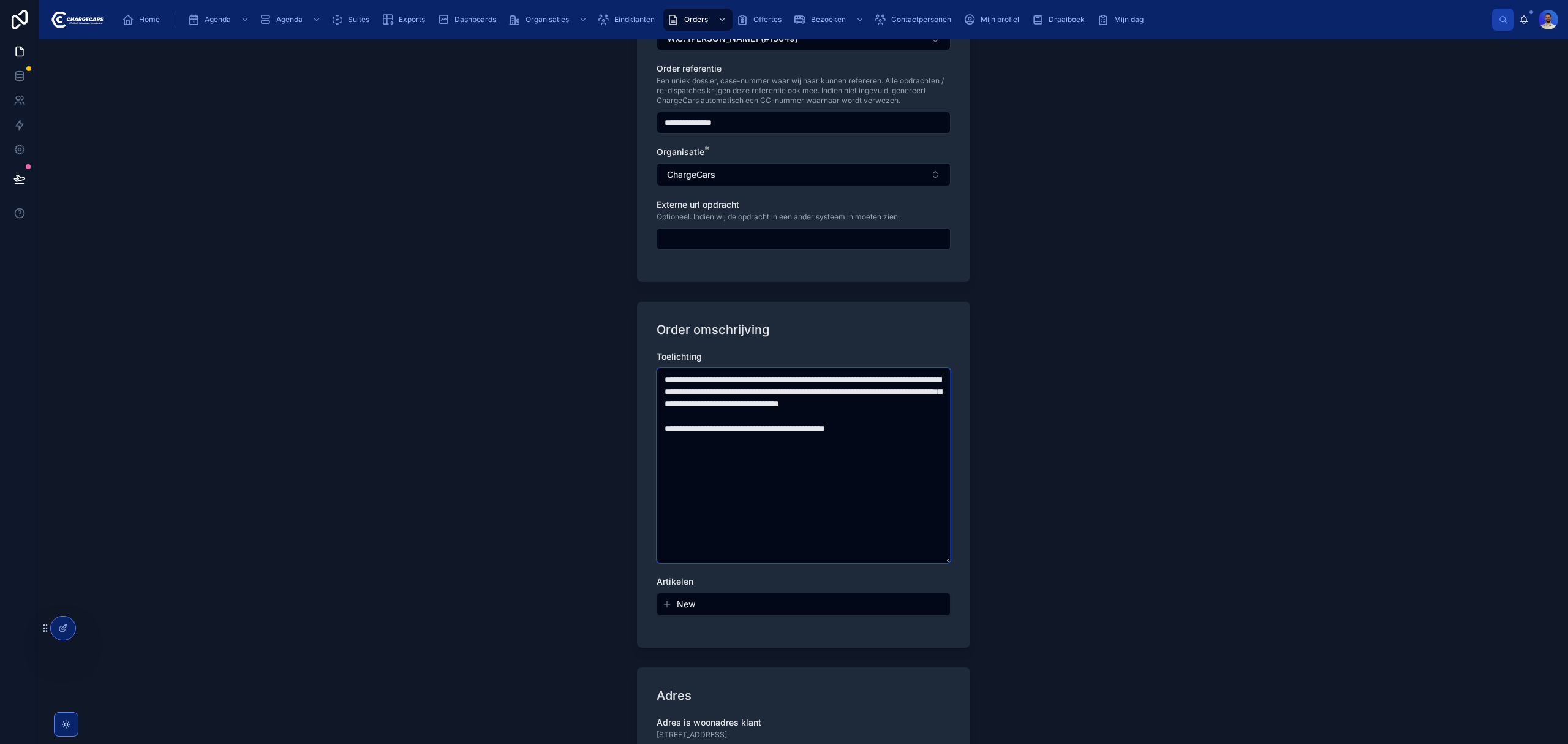
type textarea "**********"
click at [1148, 491] on div "**********" at bounding box center [804, 391] width 1529 height 705
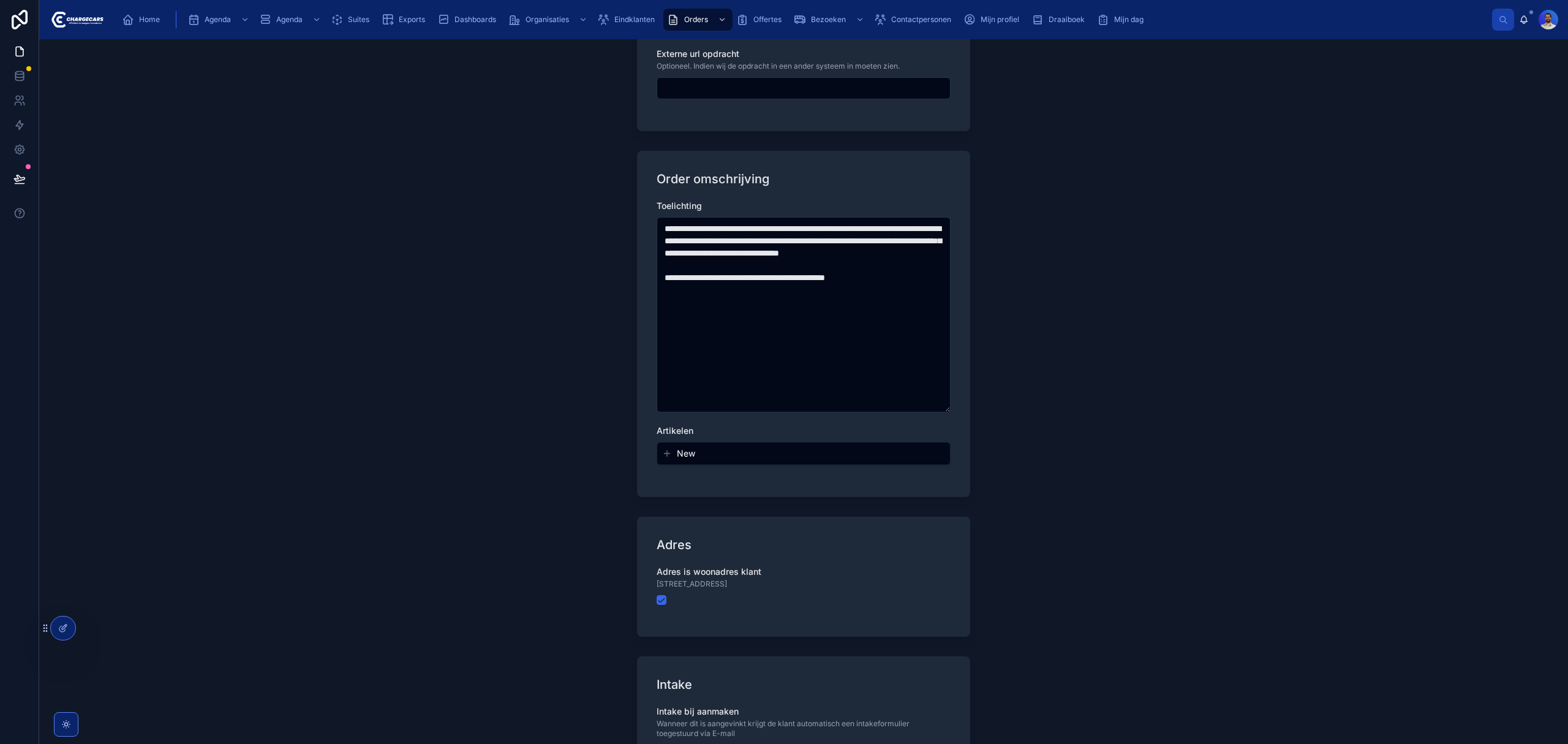
scroll to position [560, 0]
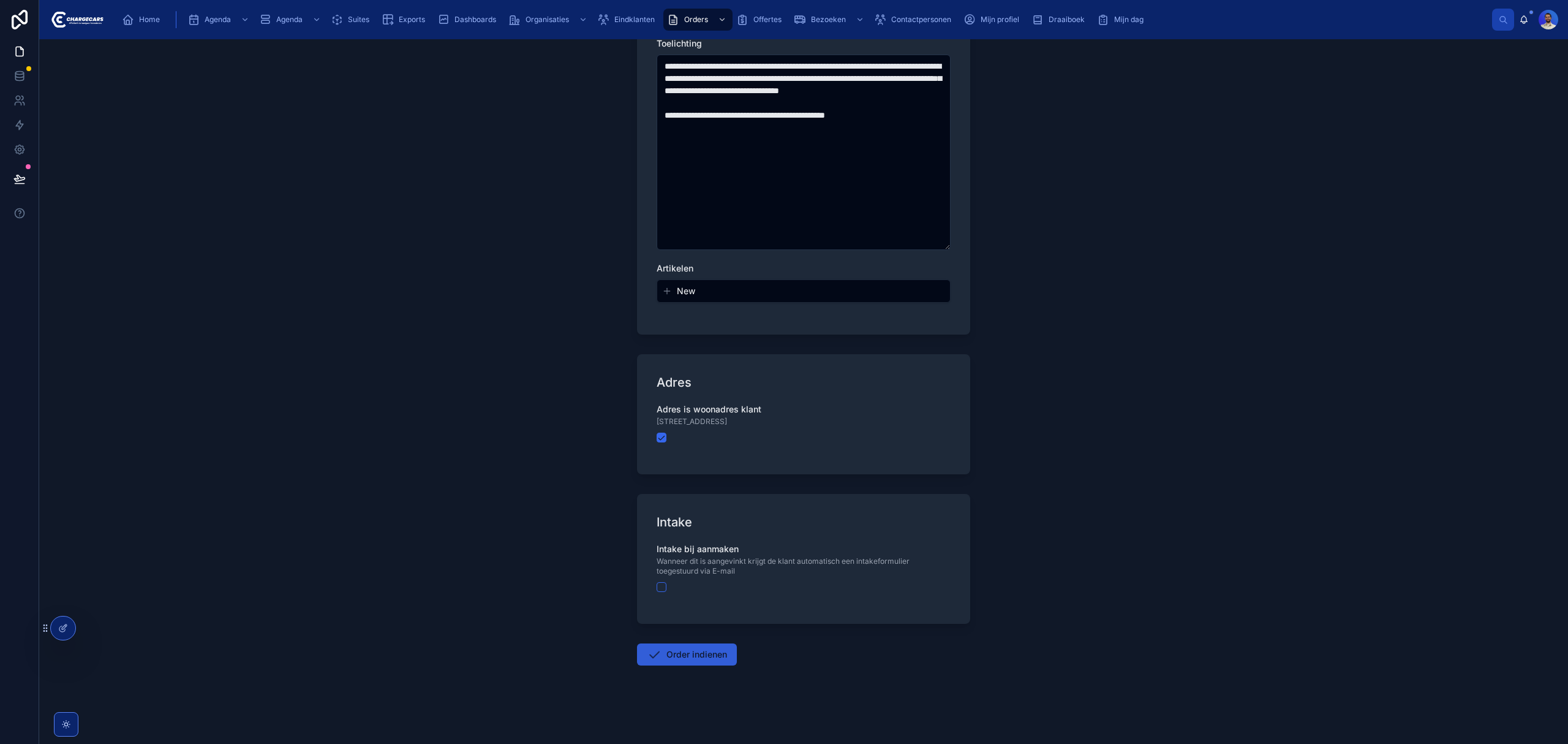
click at [688, 660] on button "Order indienen" at bounding box center [687, 654] width 100 height 22
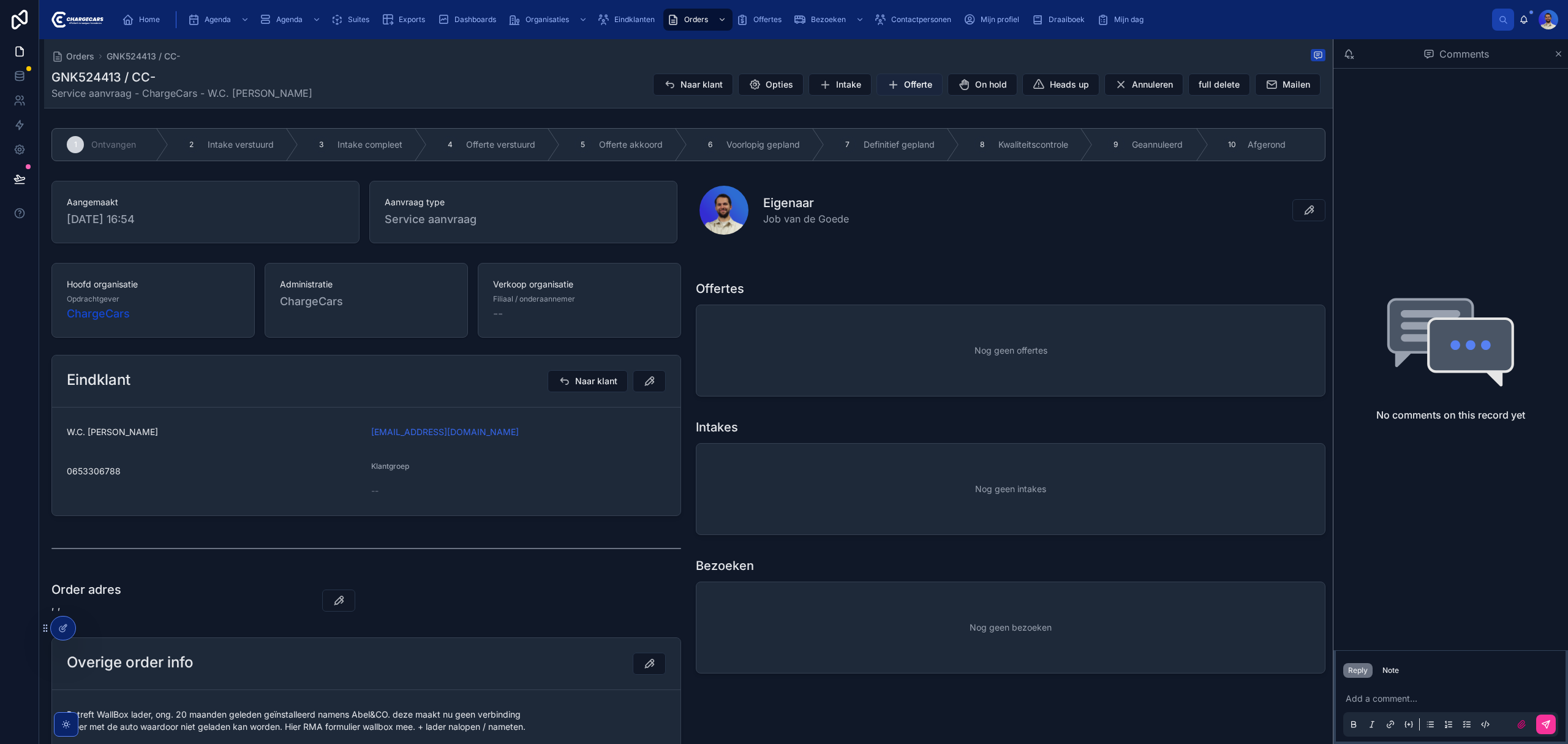
click at [887, 84] on icon at bounding box center [892, 84] width 12 height 12
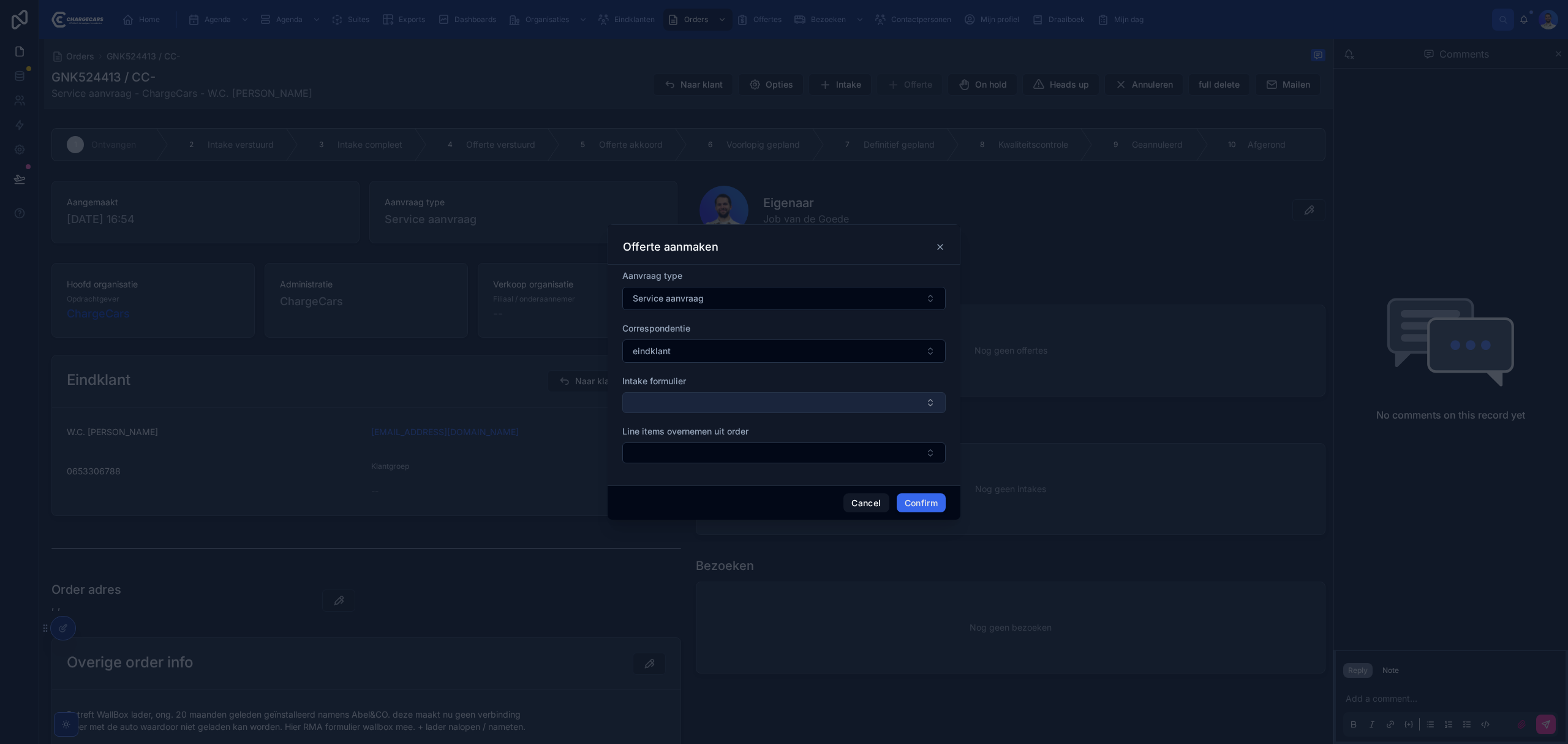
click at [697, 405] on button "Select Button" at bounding box center [784, 403] width 324 height 21
click at [902, 375] on div "Intake formulier" at bounding box center [784, 381] width 324 height 12
click at [932, 503] on button "Confirm" at bounding box center [921, 503] width 49 height 20
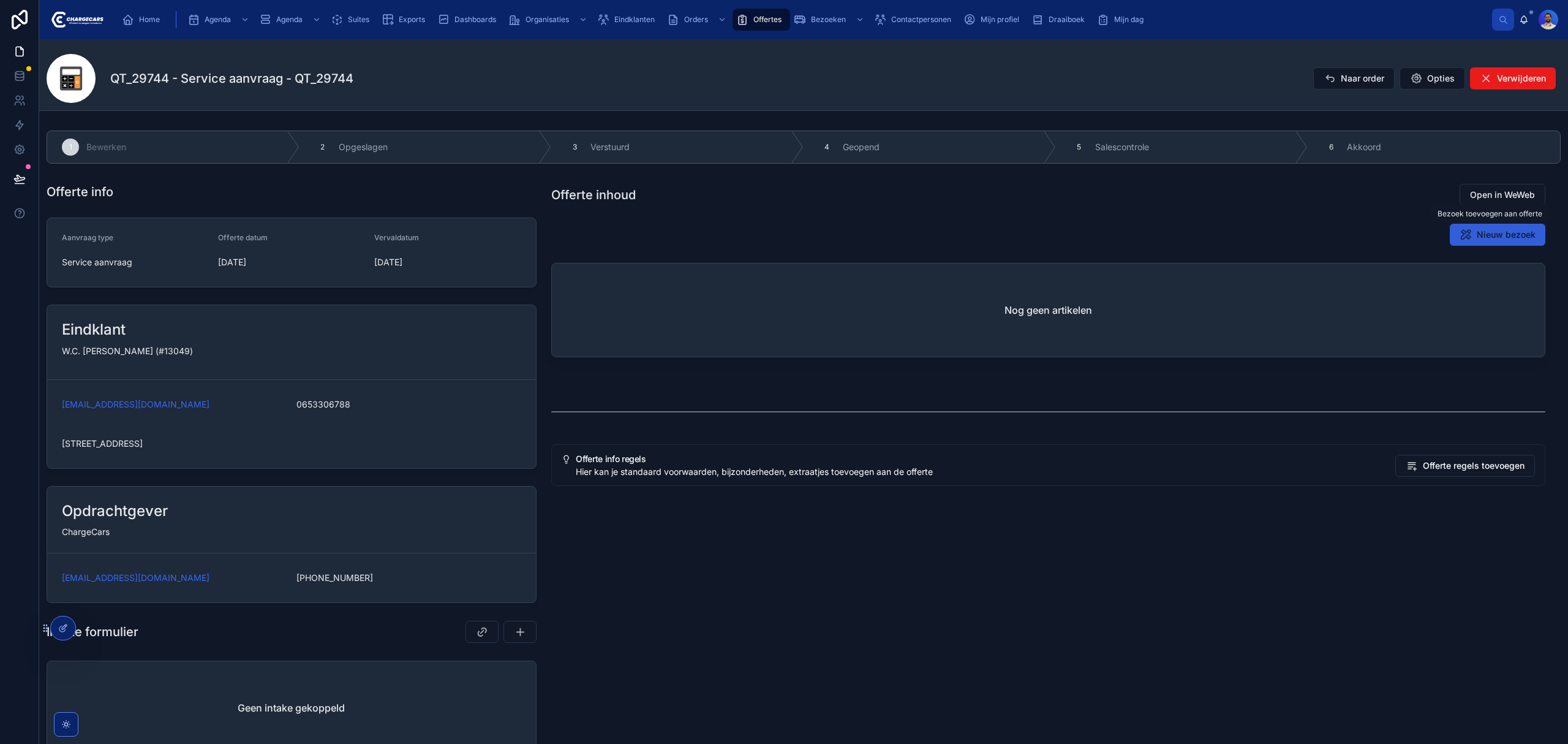
click at [1480, 239] on span "Nieuw bezoek" at bounding box center [1506, 234] width 59 height 12
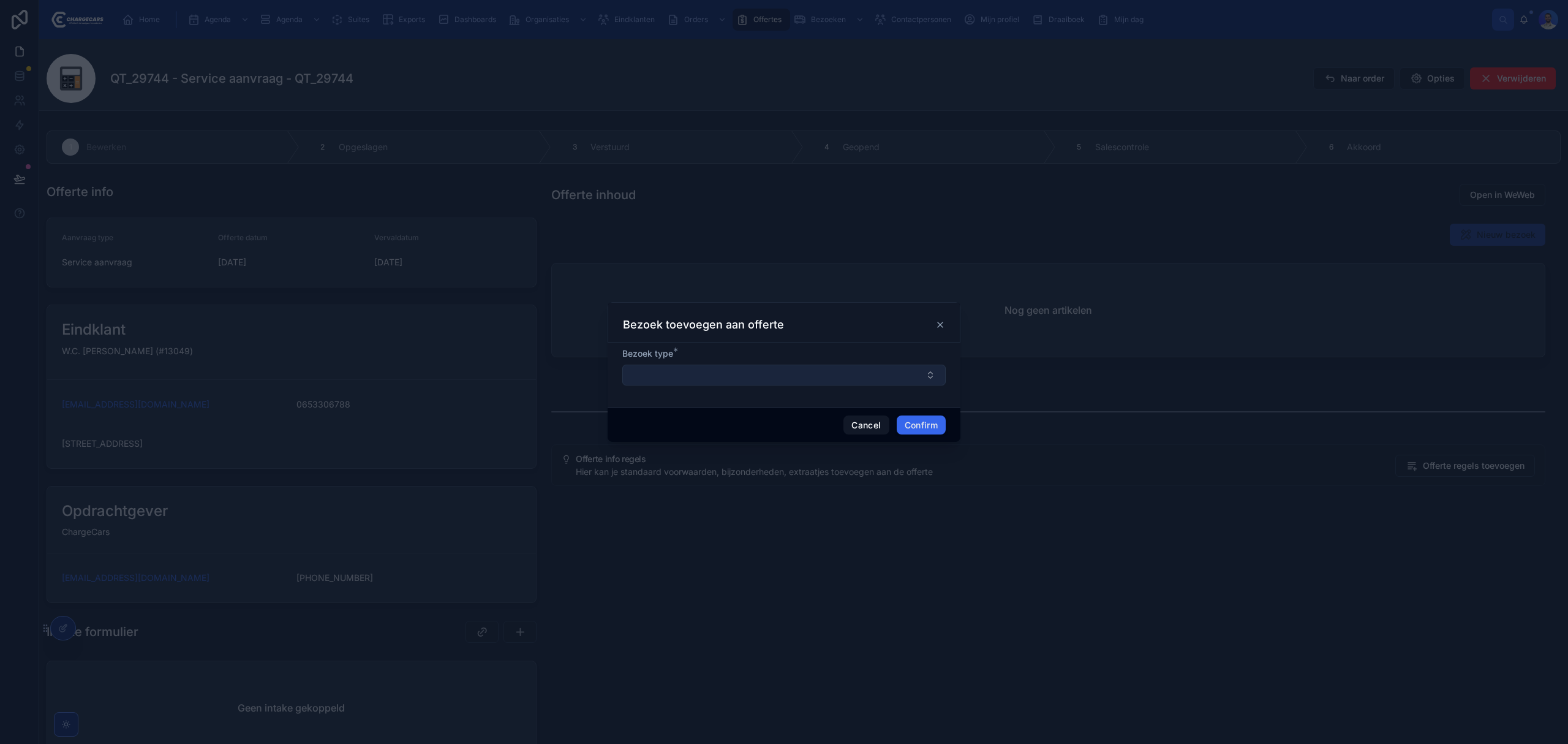
click at [868, 370] on button "Select Button" at bounding box center [784, 375] width 324 height 21
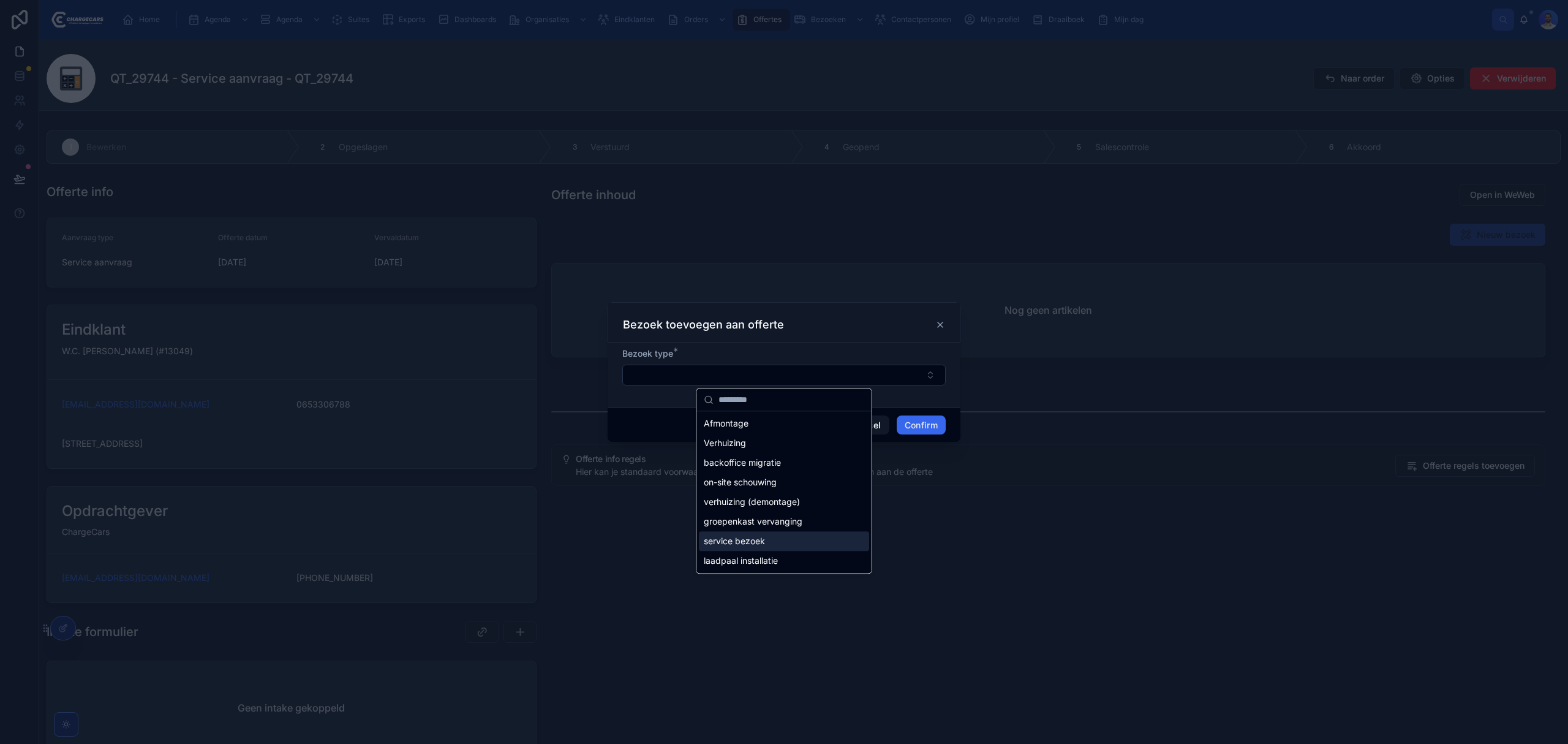
click at [759, 540] on span "service bezoek" at bounding box center [734, 541] width 61 height 12
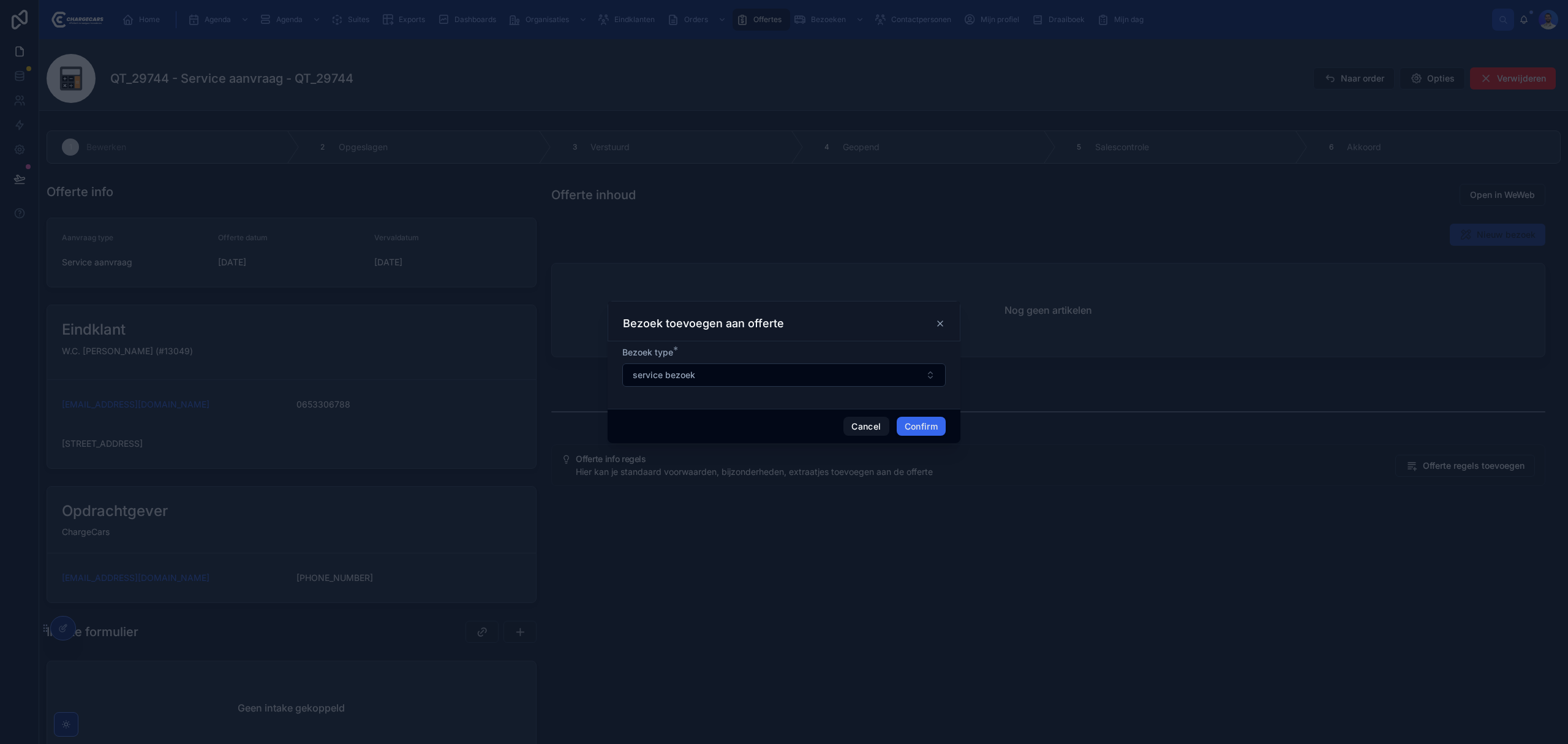
click at [910, 439] on div "Cancel Confirm" at bounding box center [783, 427] width 353 height 35
click at [914, 429] on button "Confirm" at bounding box center [921, 427] width 49 height 20
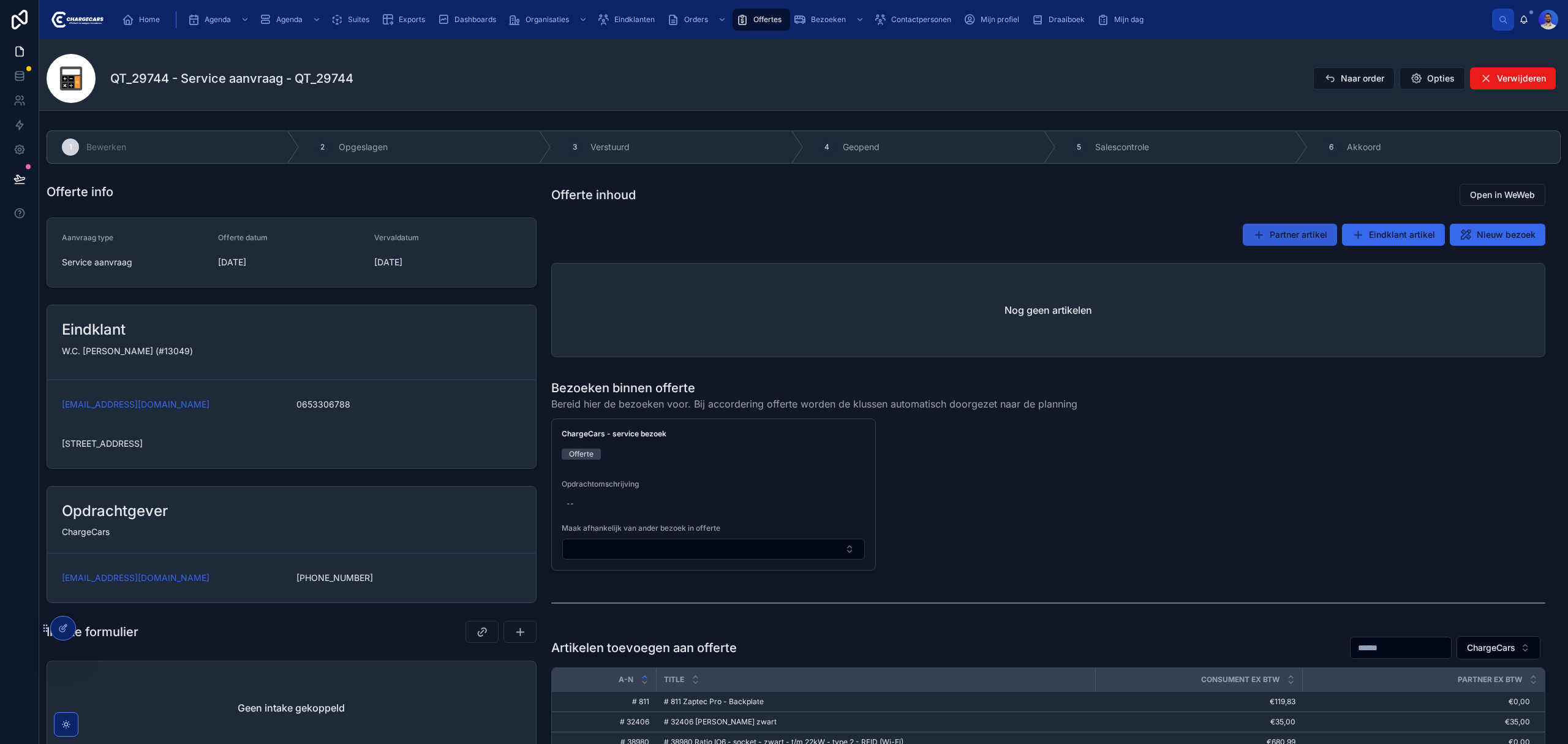
click at [1300, 239] on span "Partner artikel" at bounding box center [1298, 234] width 58 height 12
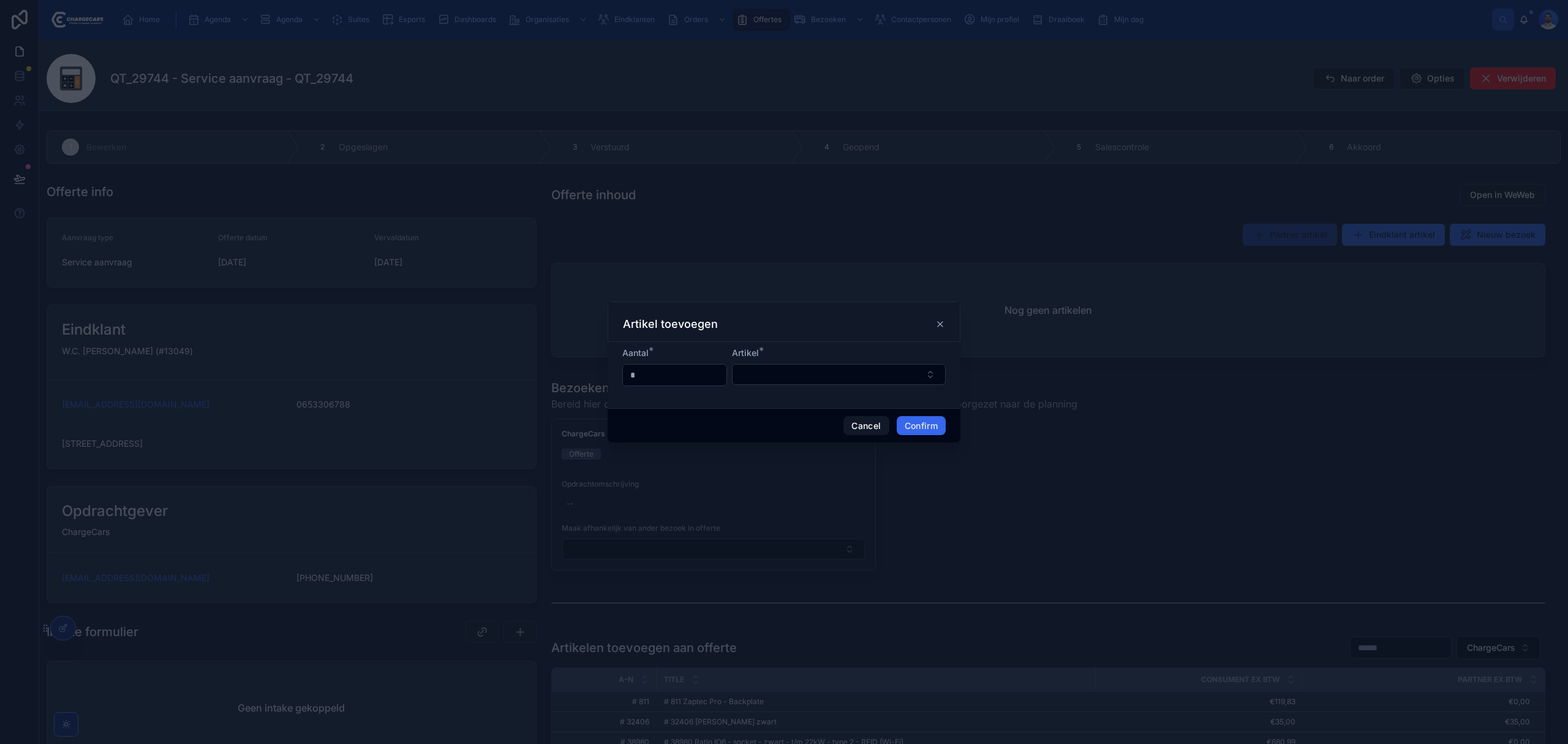
drag, startPoint x: 928, startPoint y: 321, endPoint x: 940, endPoint y: 321, distance: 12.0
click at [935, 321] on div "Artikel toevoegen" at bounding box center [784, 324] width 322 height 15
click at [946, 322] on div "Artikel toevoegen" at bounding box center [783, 321] width 353 height 40
click at [939, 317] on div "Artikel toevoegen" at bounding box center [784, 324] width 322 height 15
click at [939, 319] on icon at bounding box center [940, 324] width 10 height 10
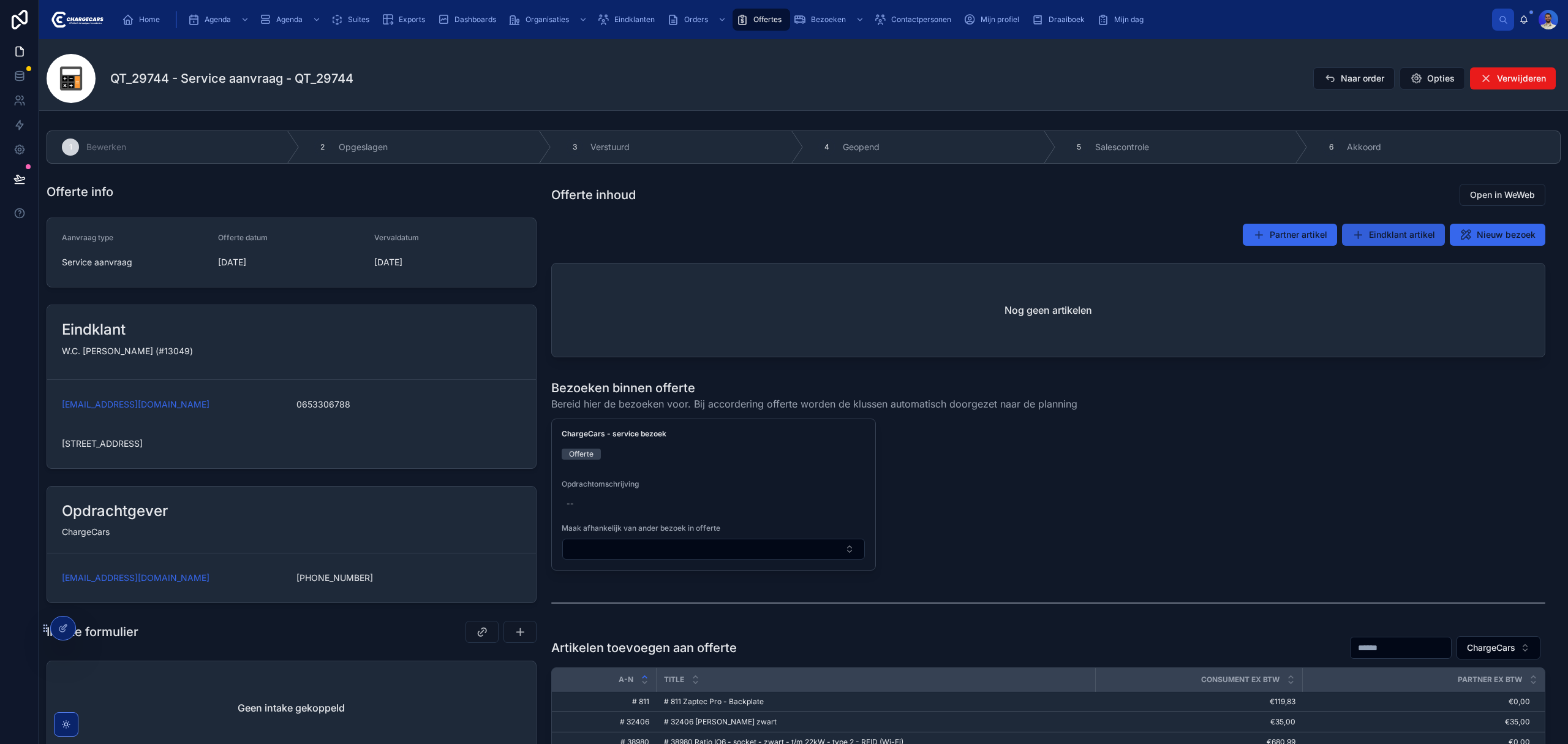
click at [1410, 225] on button "Eindklant artikel" at bounding box center [1393, 234] width 103 height 22
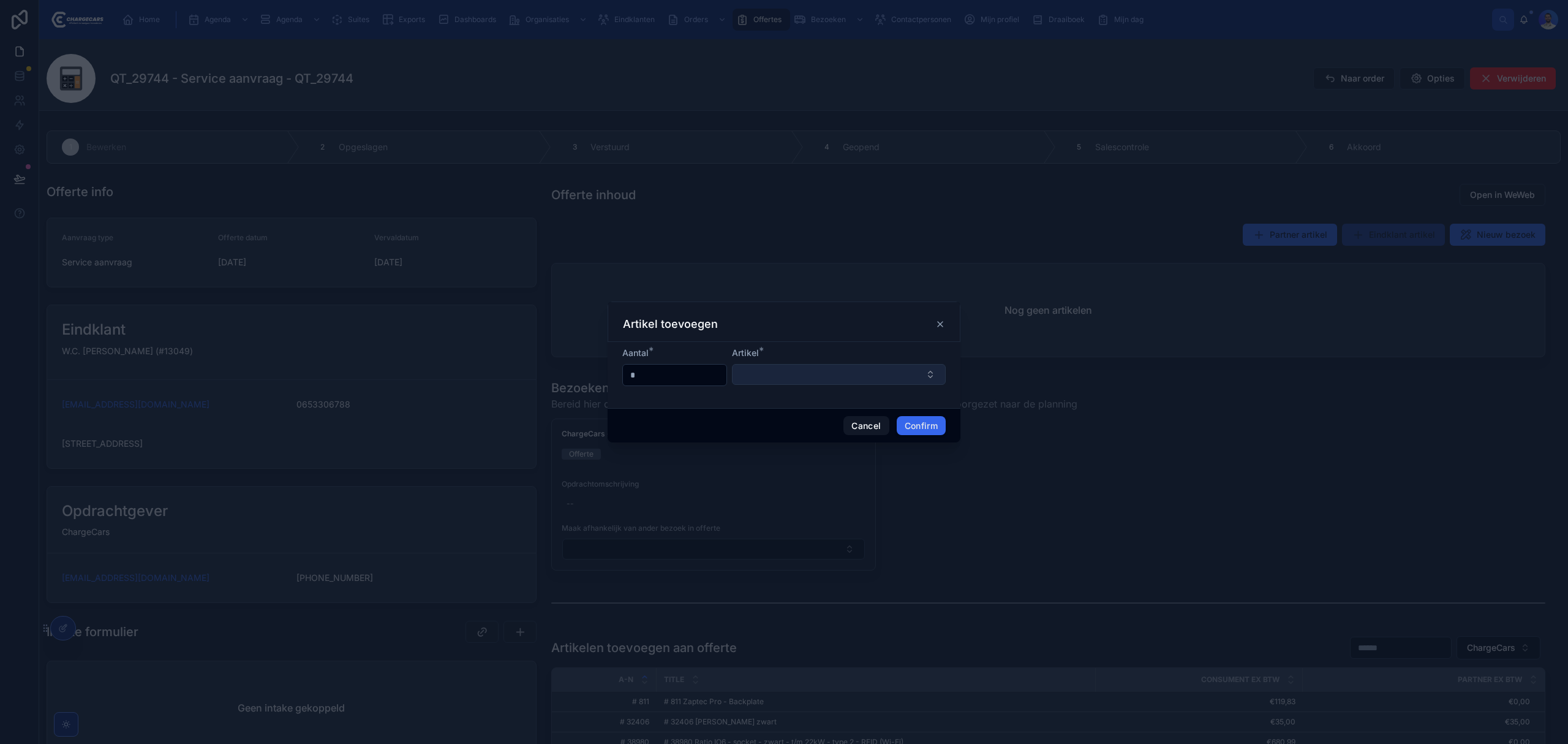
click at [777, 376] on button "Select Button" at bounding box center [839, 374] width 214 height 21
click at [814, 400] on input "****" at bounding box center [845, 398] width 146 height 22
type input "***"
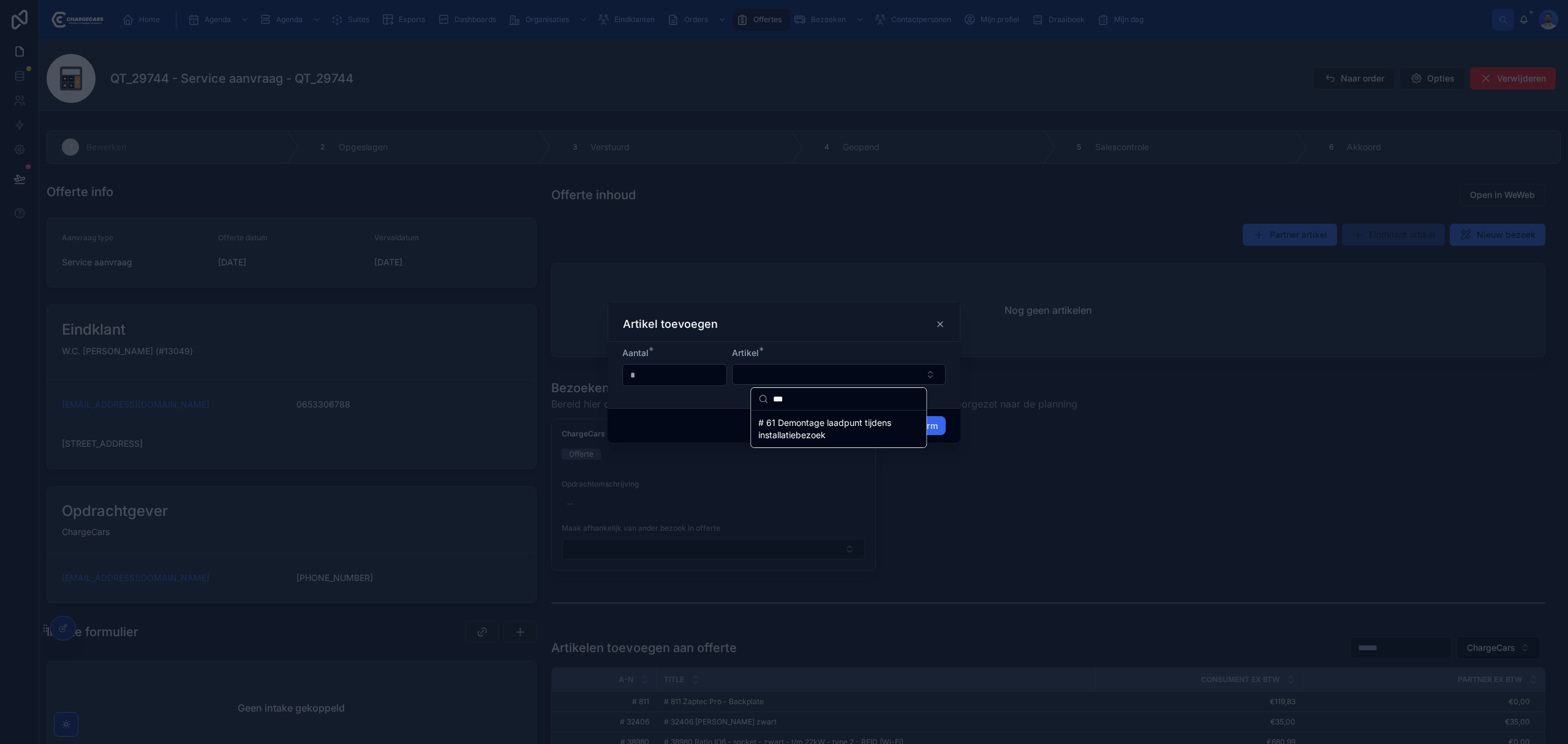
click at [814, 399] on input "***" at bounding box center [845, 398] width 146 height 22
type input "***"
click at [821, 444] on span "# 20 Annuleringskosten (voorijkosten + 2x arbeidsuur) Reden:" at bounding box center [831, 435] width 146 height 37
click at [923, 425] on button "Confirm" at bounding box center [921, 427] width 49 height 20
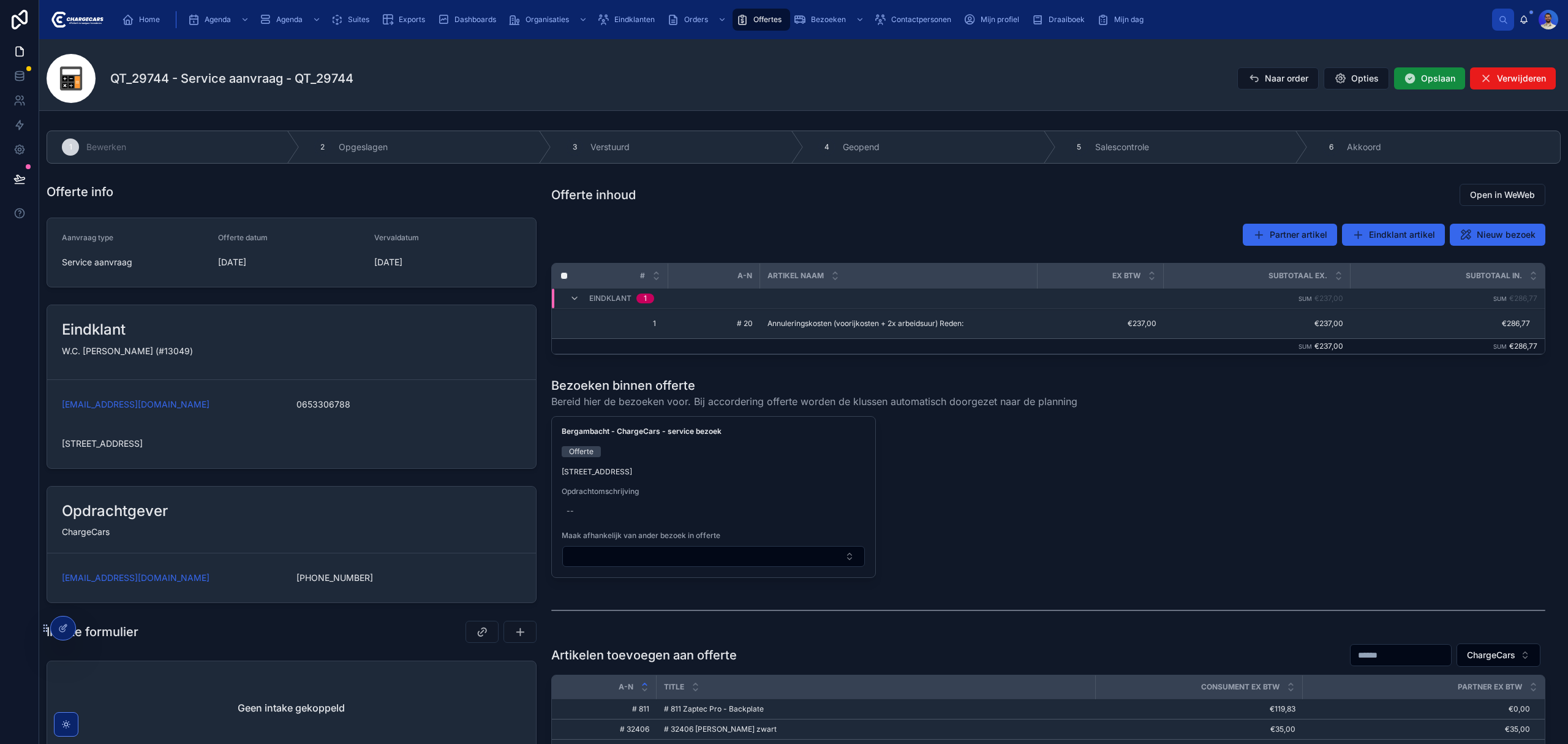
click at [674, 567] on button "Select Button" at bounding box center [714, 556] width 303 height 21
click at [1286, 540] on div "Bergambacht - ChargeCars - service bezoek Offerte Lekdijk Oost 42, Bergambacht,…" at bounding box center [1048, 497] width 994 height 162
click at [1434, 311] on span "Omschrijving" at bounding box center [1453, 309] width 46 height 10
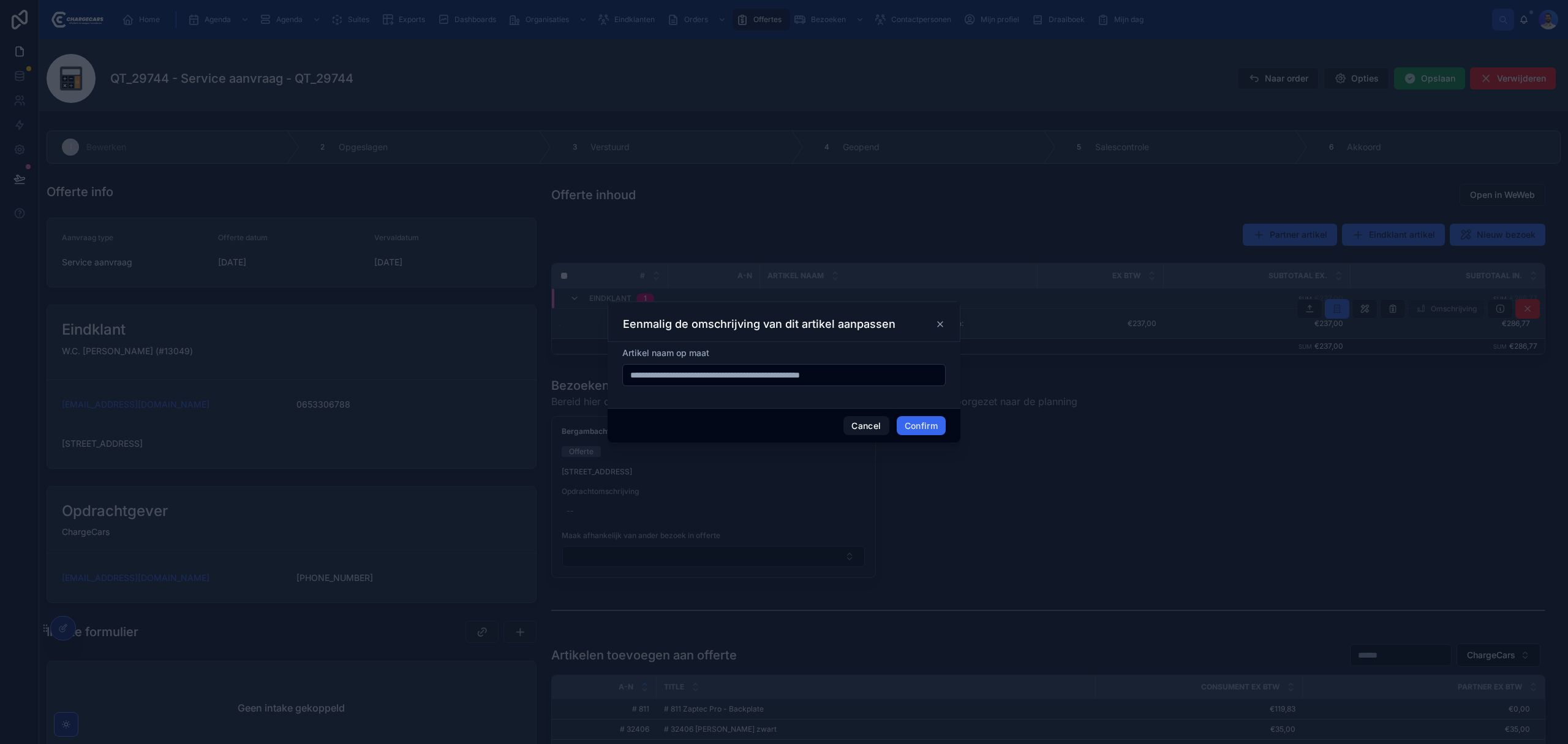
click at [709, 384] on div "**********" at bounding box center [784, 374] width 324 height 22
click at [719, 377] on input "**********" at bounding box center [784, 374] width 322 height 17
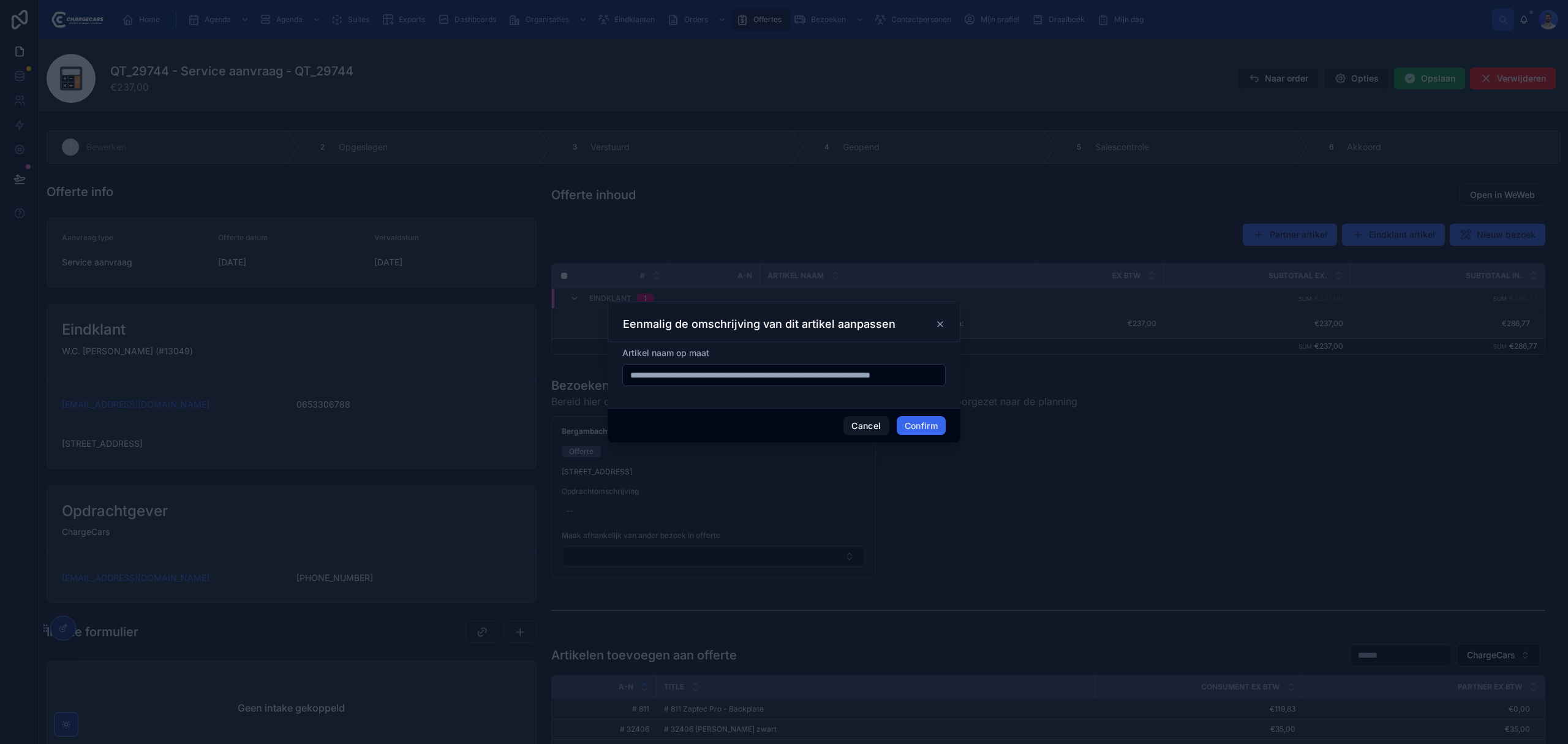
type input "**********"
click at [910, 420] on button "Confirm" at bounding box center [921, 426] width 49 height 20
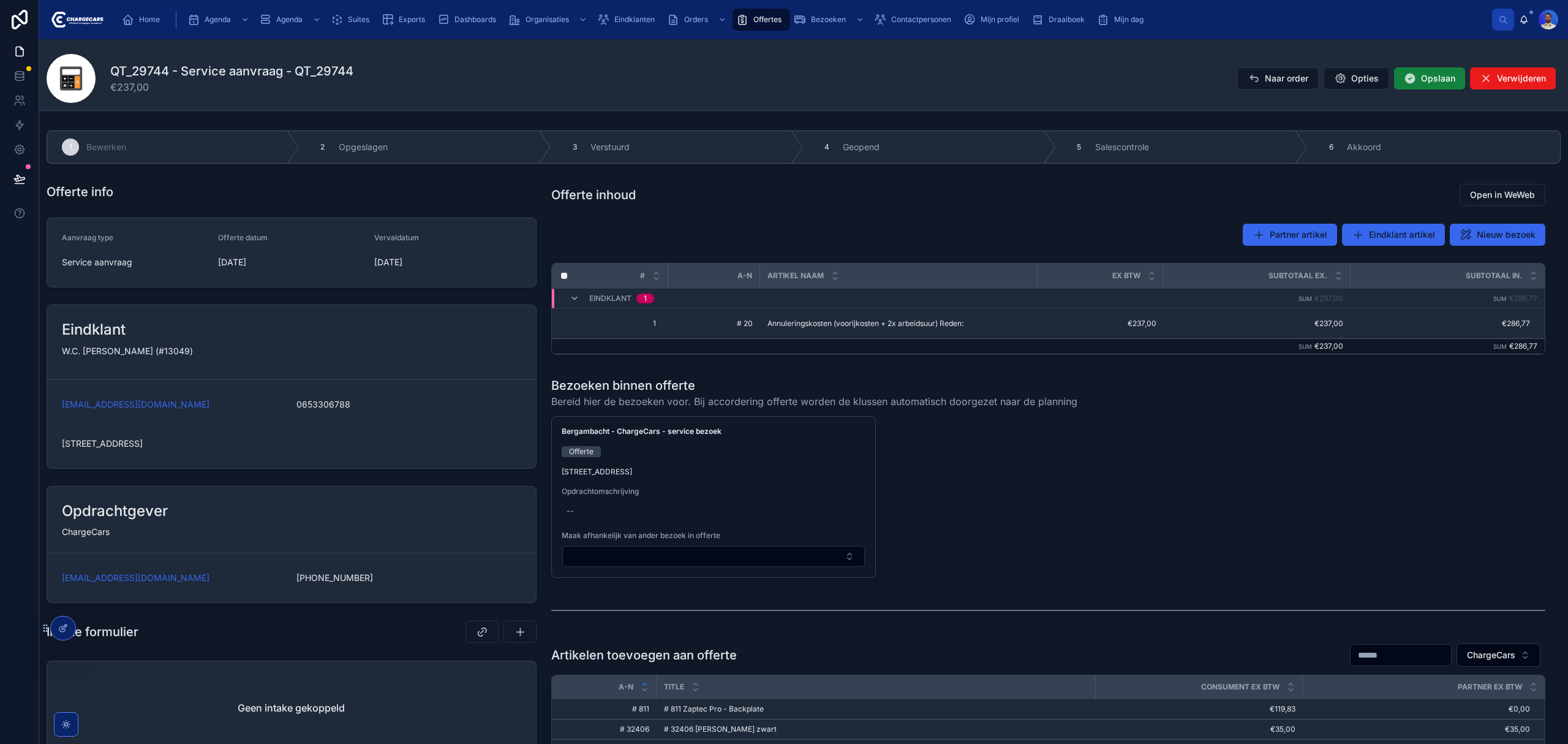
click at [1429, 87] on button "Opslaan" at bounding box center [1429, 78] width 71 height 22
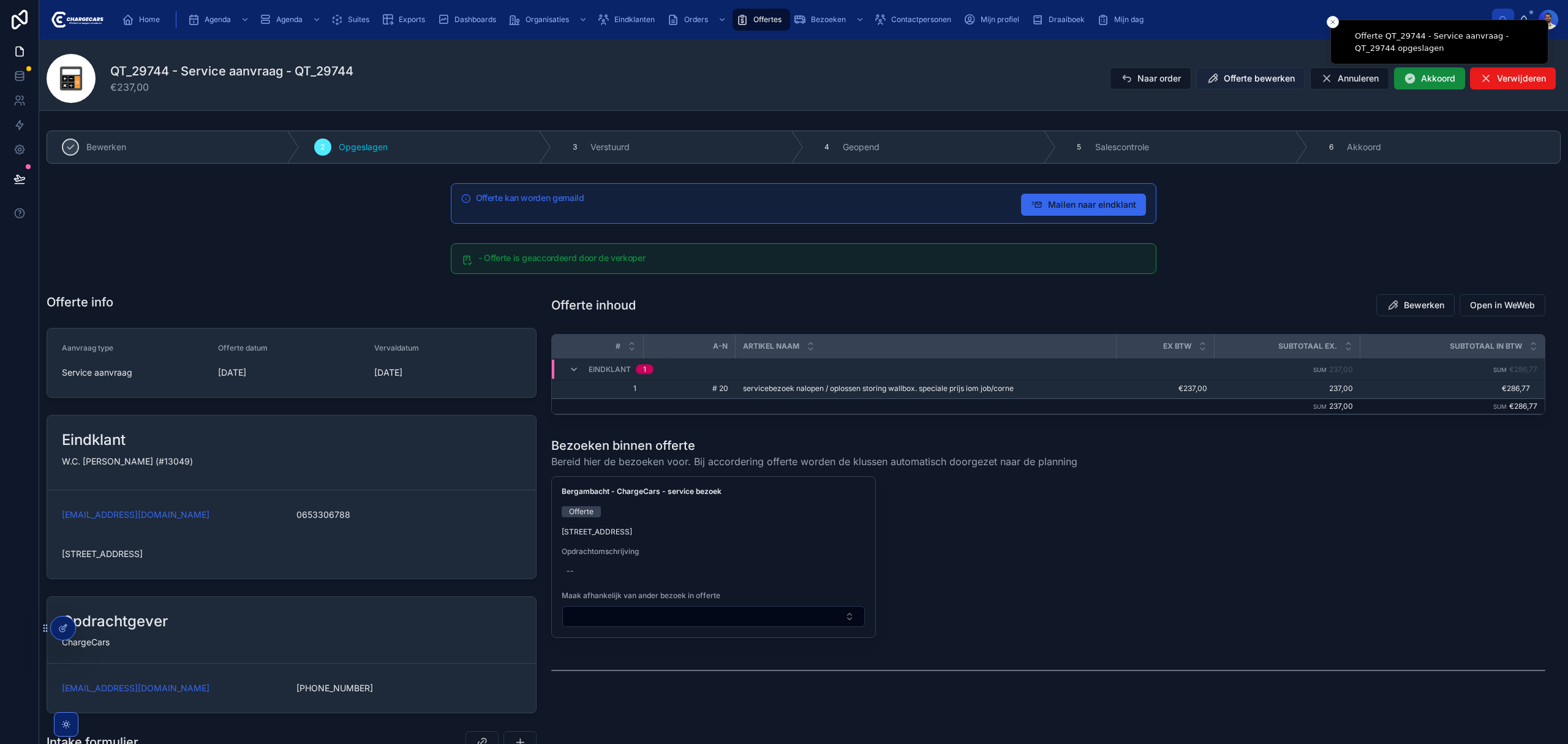
click at [1224, 74] on span "Offerte bewerken" at bounding box center [1259, 78] width 71 height 12
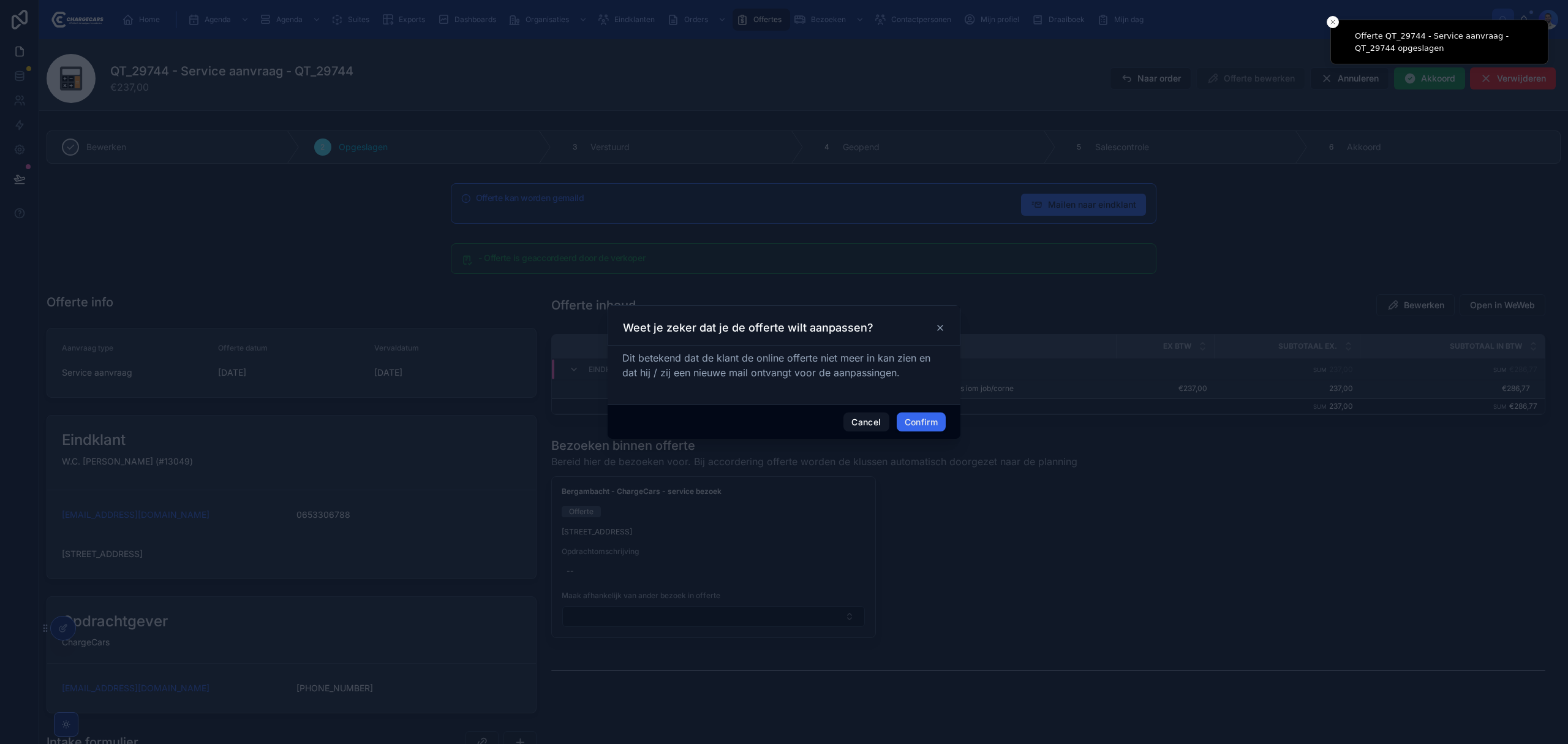
click at [925, 431] on button "Confirm" at bounding box center [921, 422] width 49 height 20
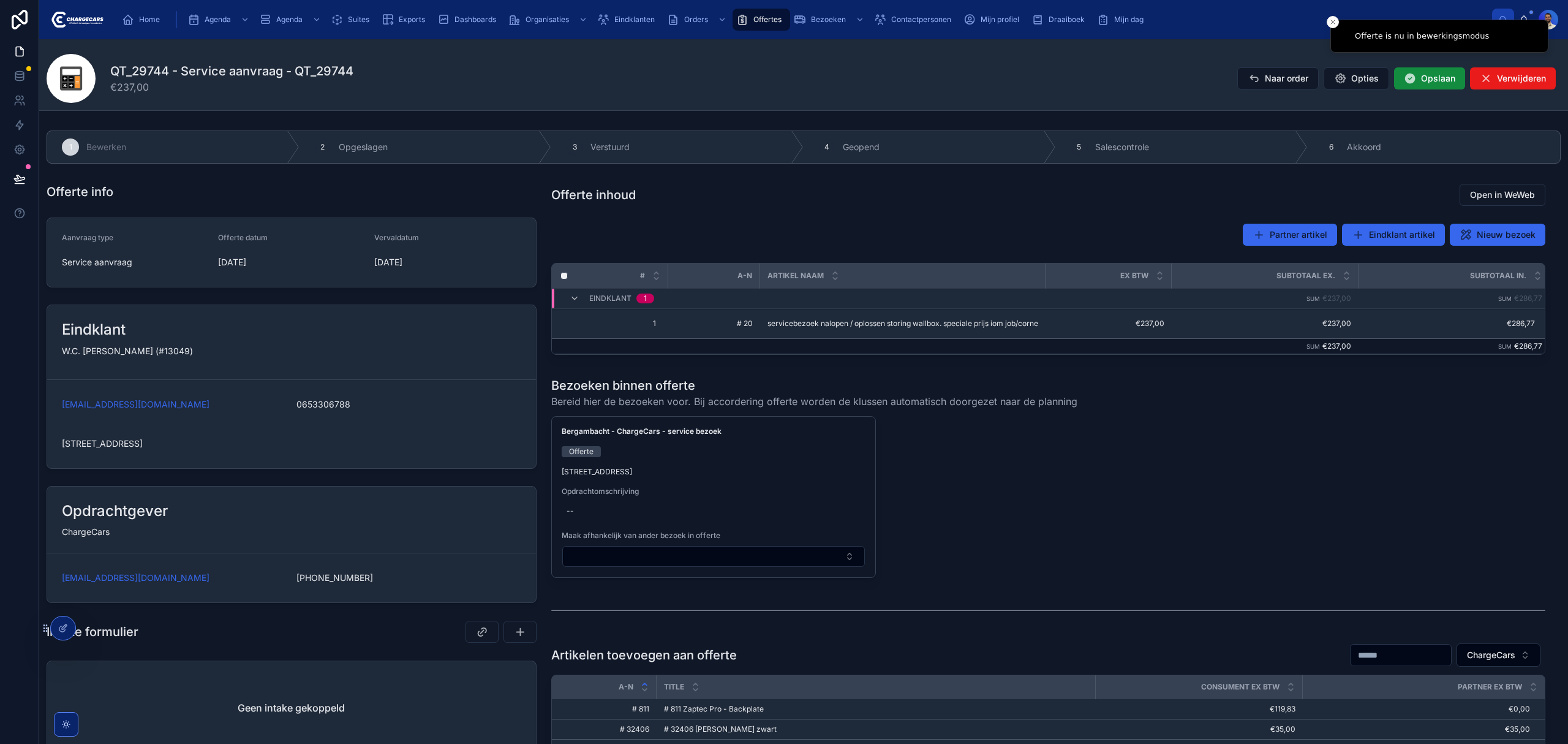
click at [0, 0] on span "Omschrijving" at bounding box center [0, 0] width 0 height 0
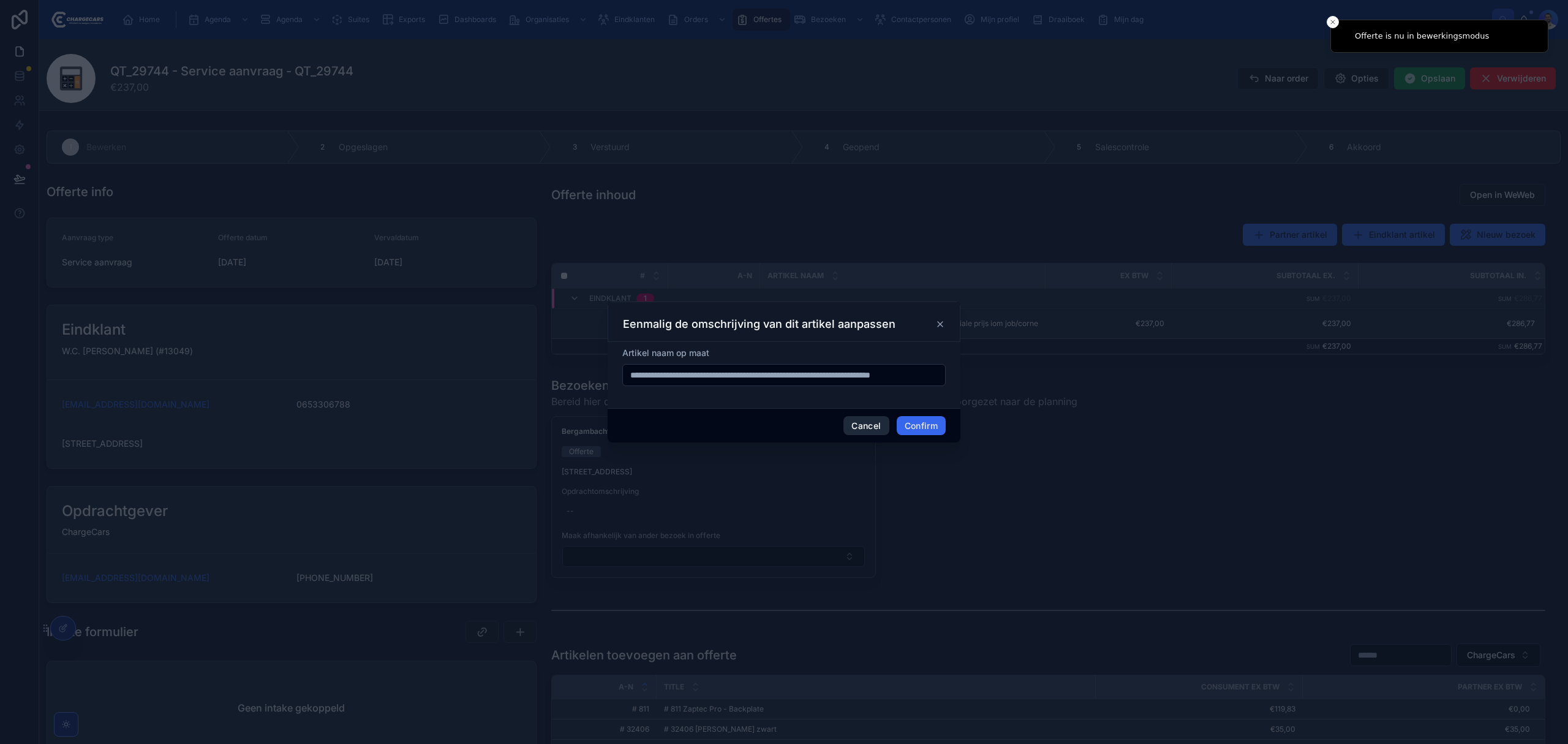
click at [846, 428] on button "Cancel" at bounding box center [866, 426] width 45 height 20
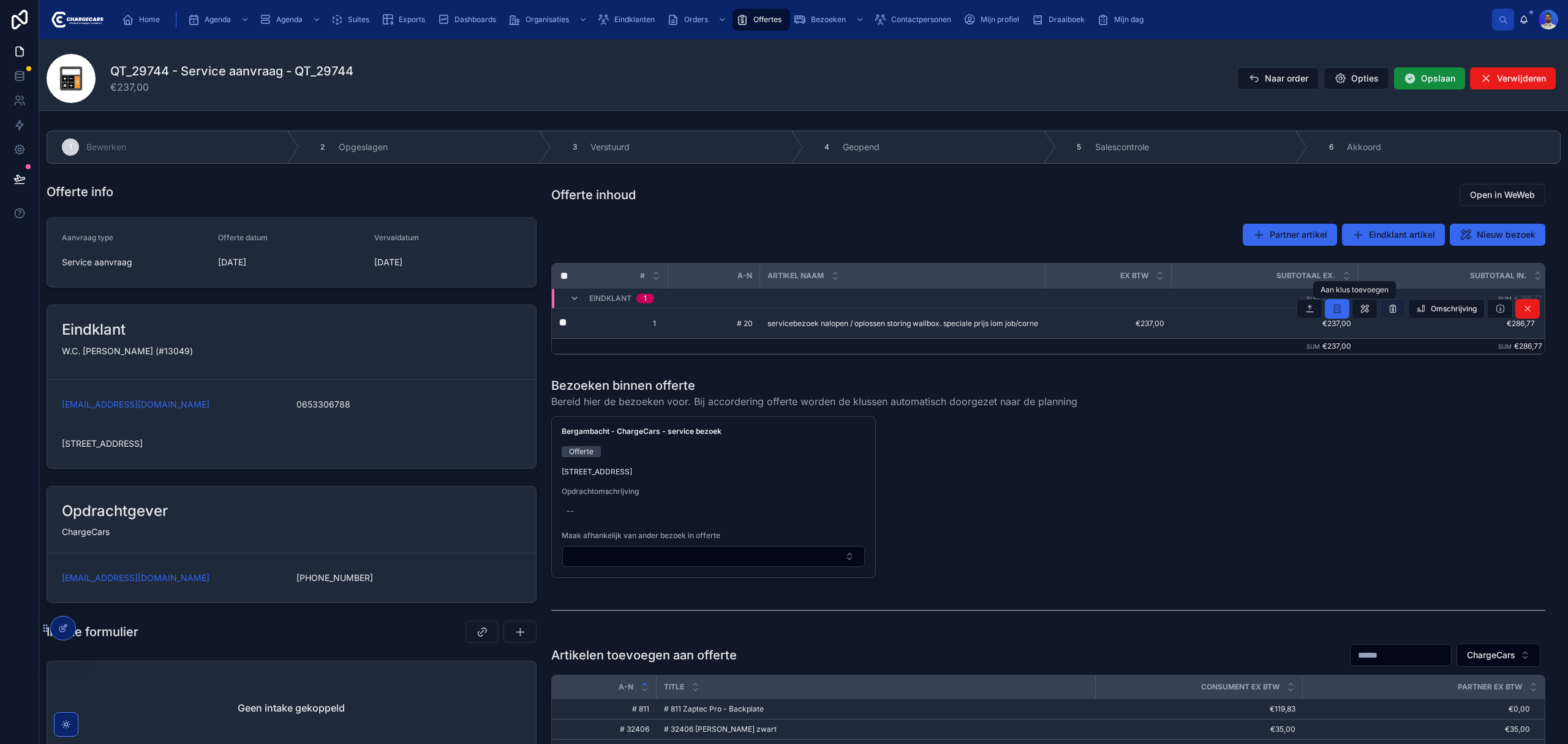
click at [1380, 310] on button at bounding box center [1393, 309] width 26 height 20
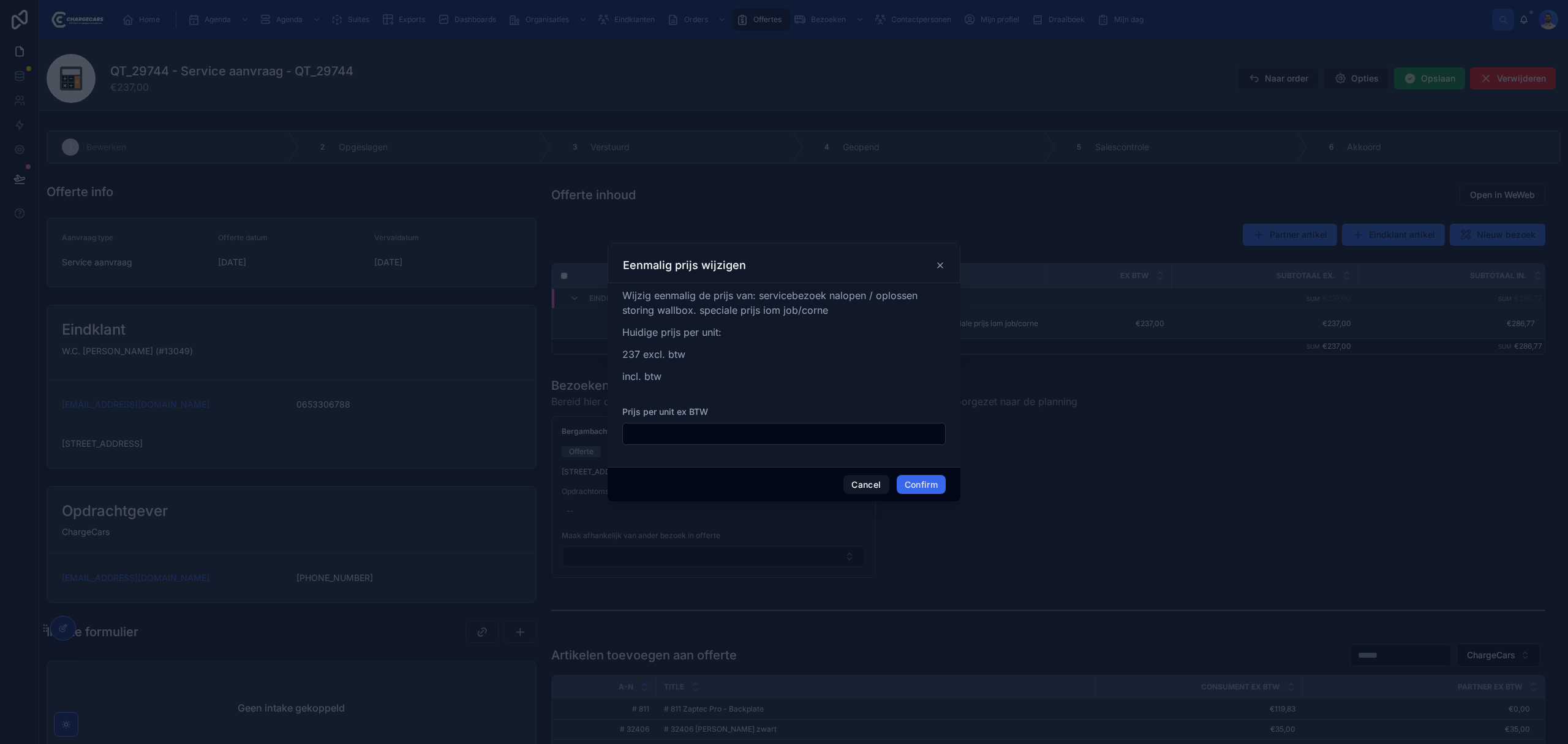
click at [706, 442] on div at bounding box center [784, 434] width 324 height 22
click at [709, 432] on input "text" at bounding box center [784, 434] width 322 height 17
type input "*******"
click at [920, 484] on button "Confirm" at bounding box center [921, 485] width 49 height 20
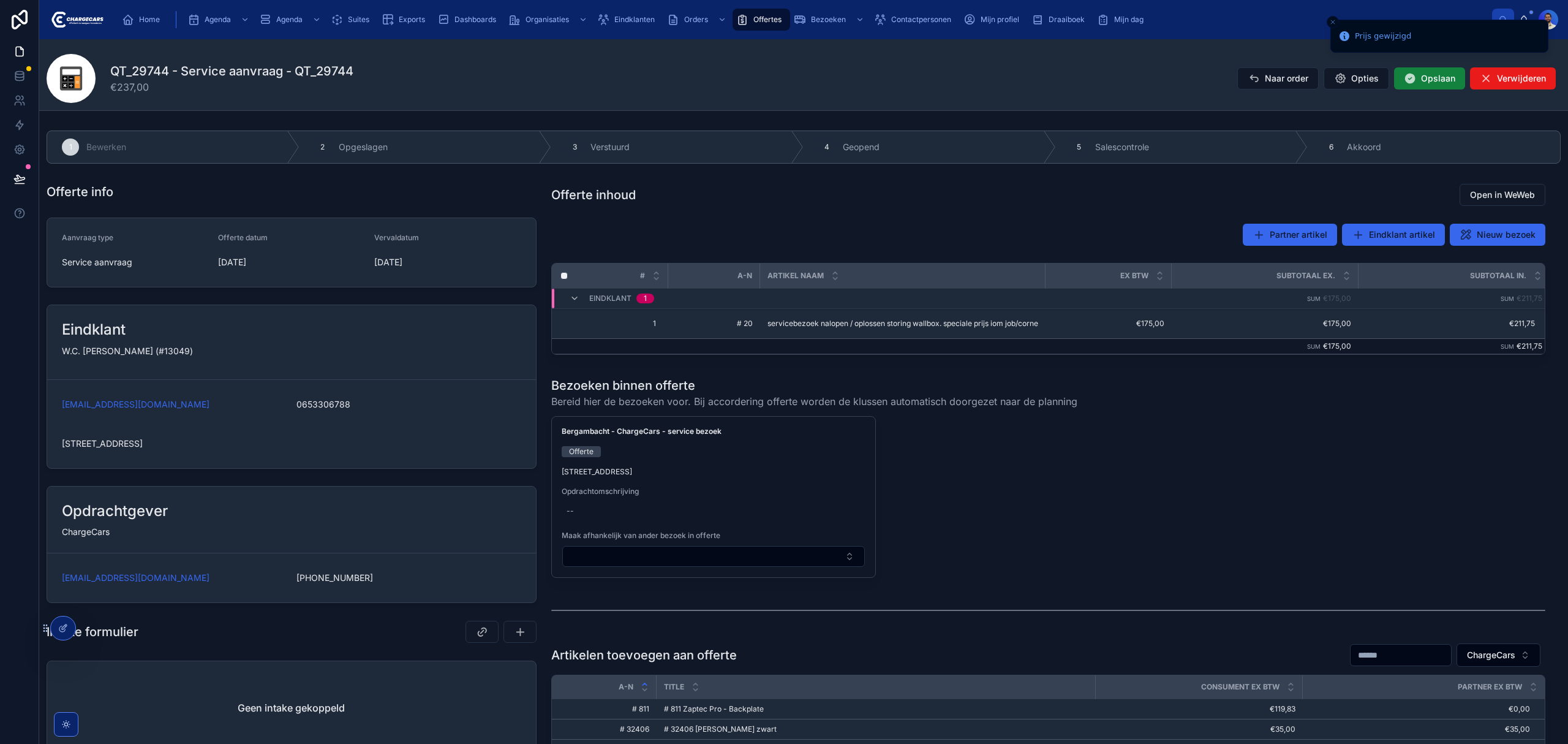
click at [1422, 84] on button "Opslaan" at bounding box center [1429, 78] width 71 height 22
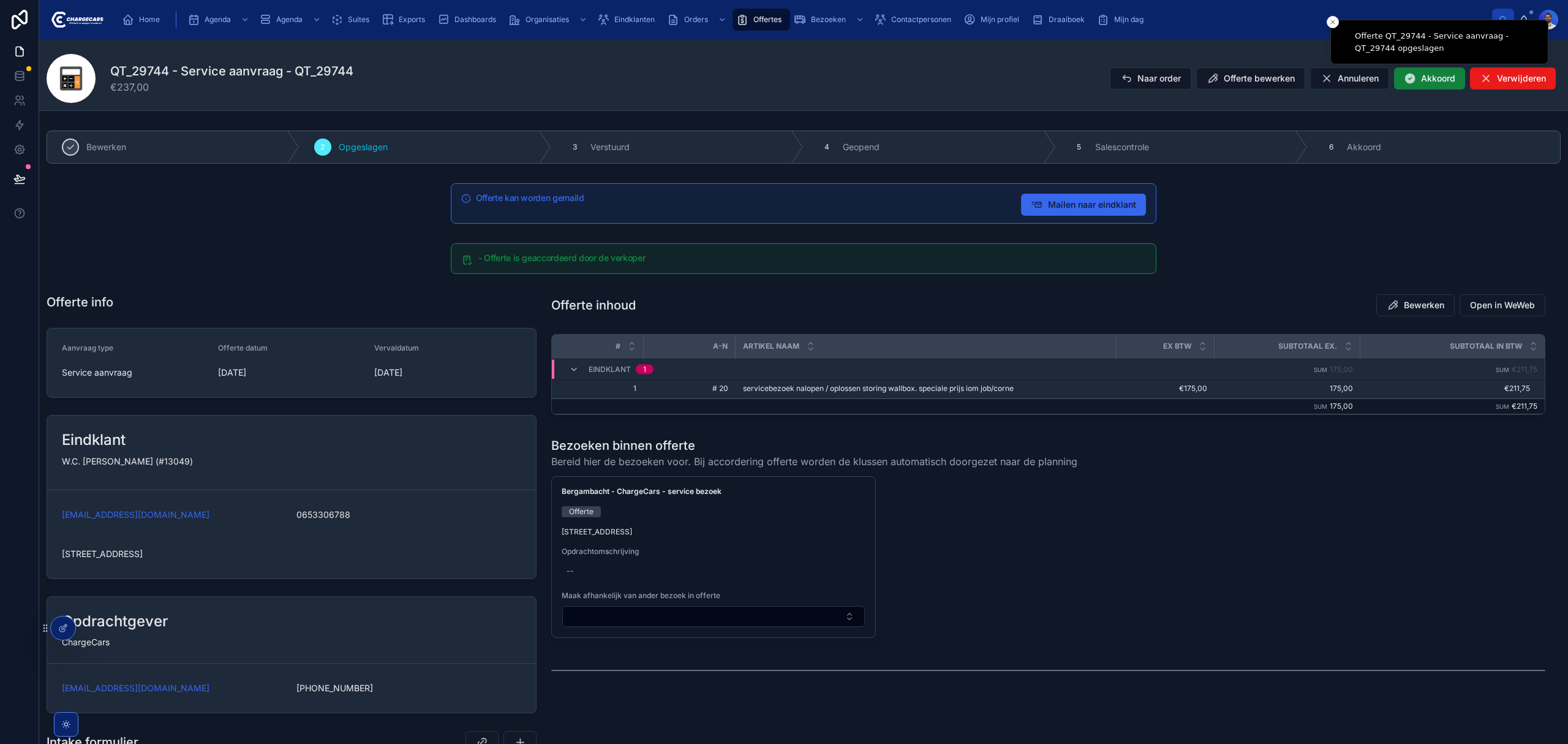
click at [1429, 84] on button "Akkoord" at bounding box center [1429, 78] width 71 height 22
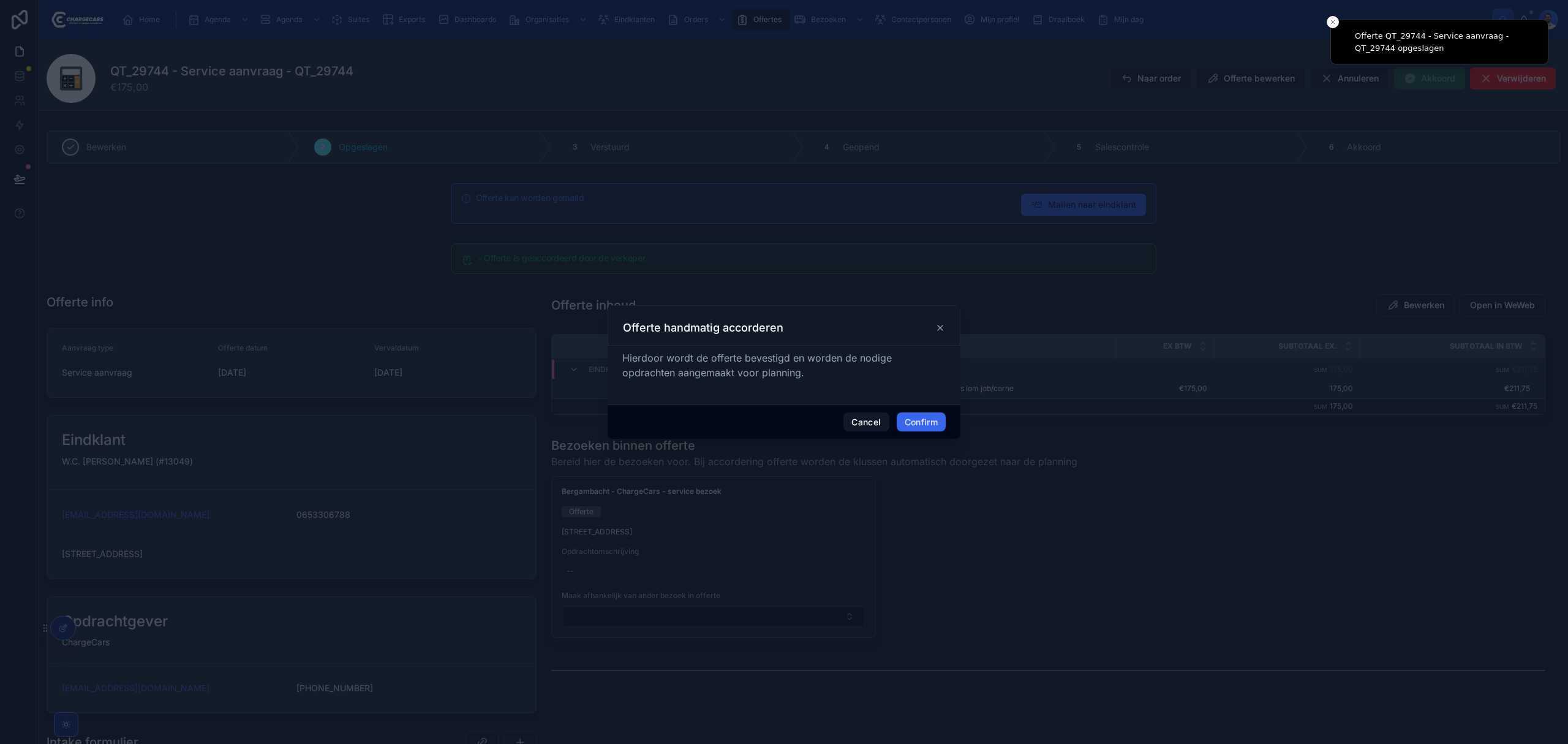
click at [921, 422] on button "Confirm" at bounding box center [921, 422] width 49 height 20
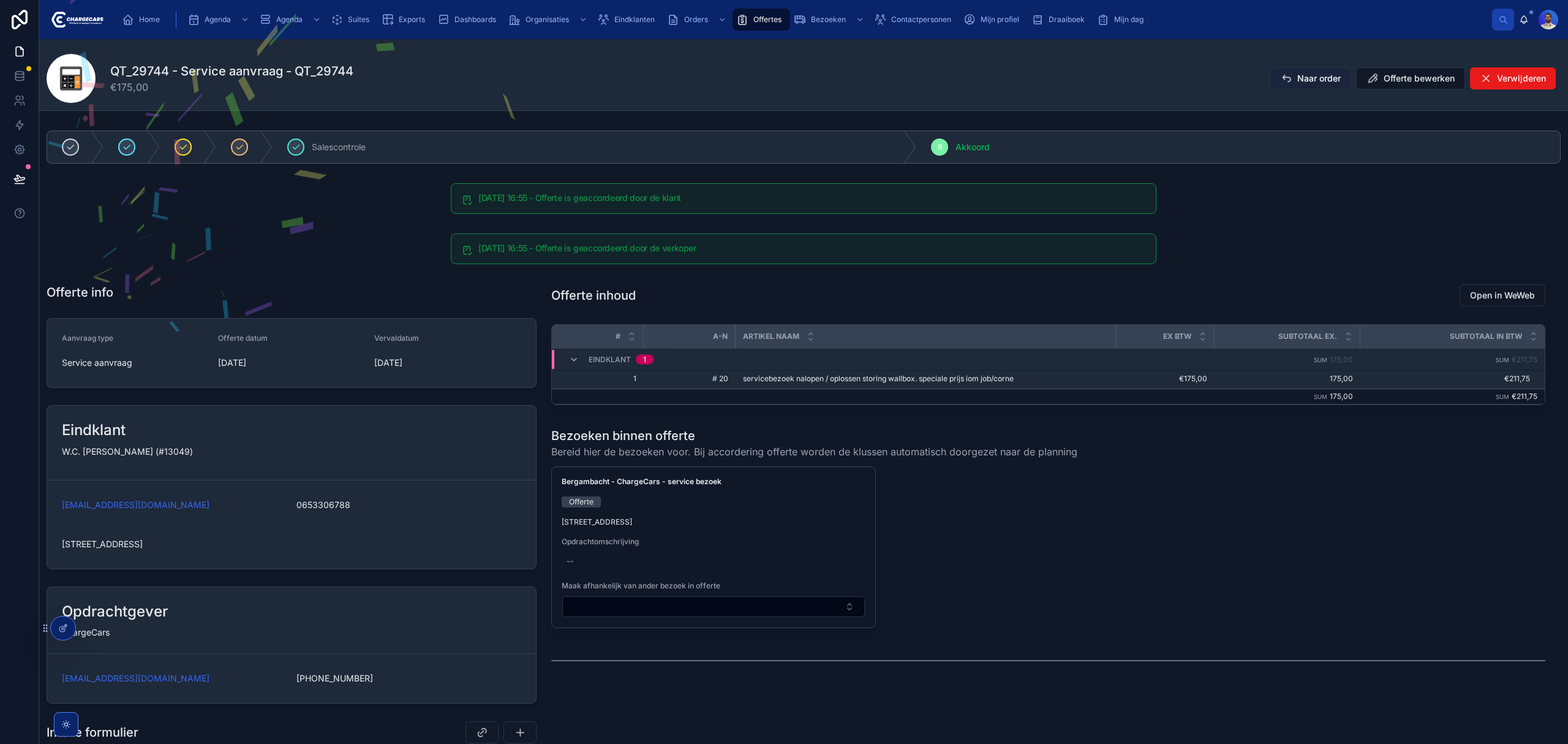
click at [1297, 77] on span "Naar order" at bounding box center [1319, 78] width 44 height 12
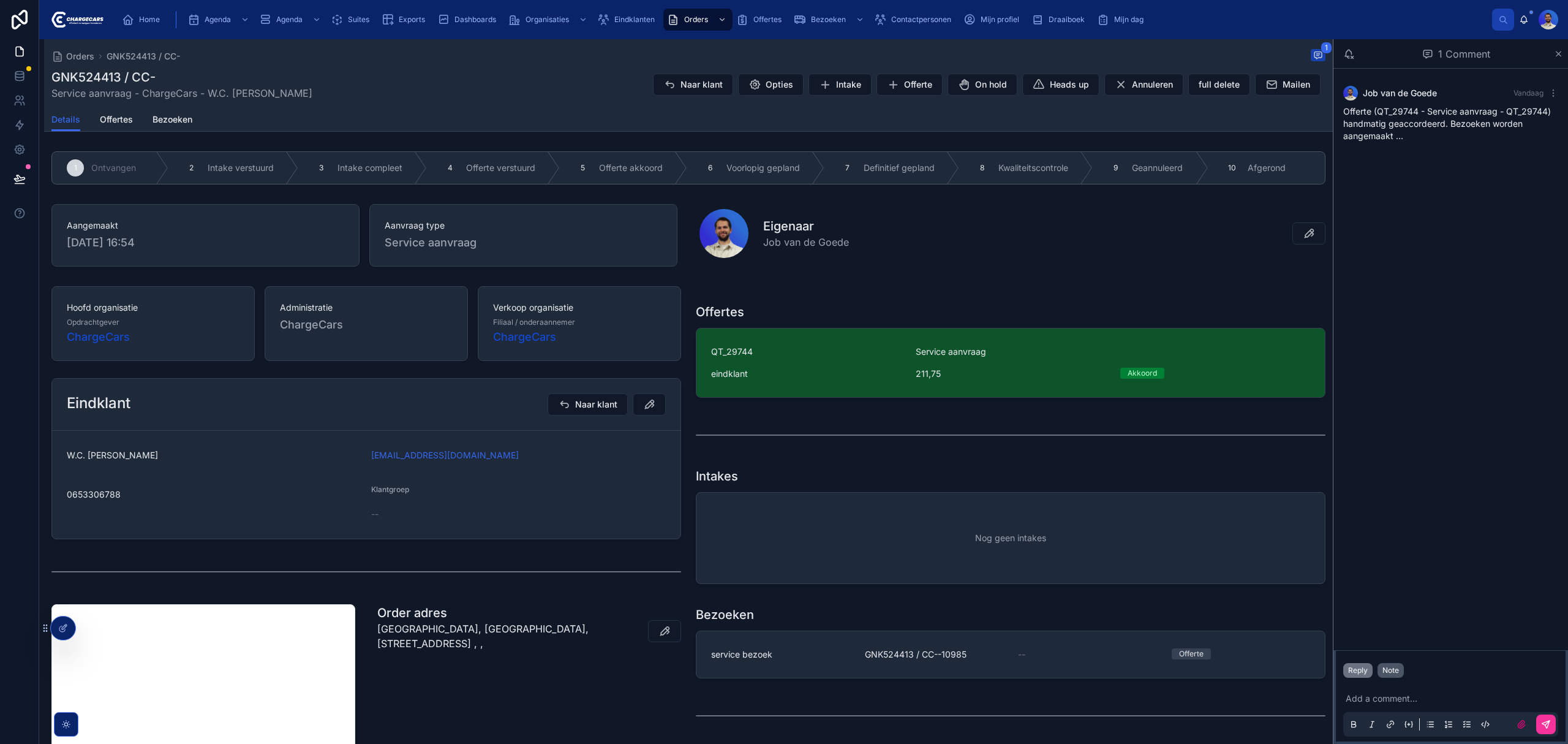
click at [1386, 668] on div "Note" at bounding box center [1390, 670] width 16 height 10
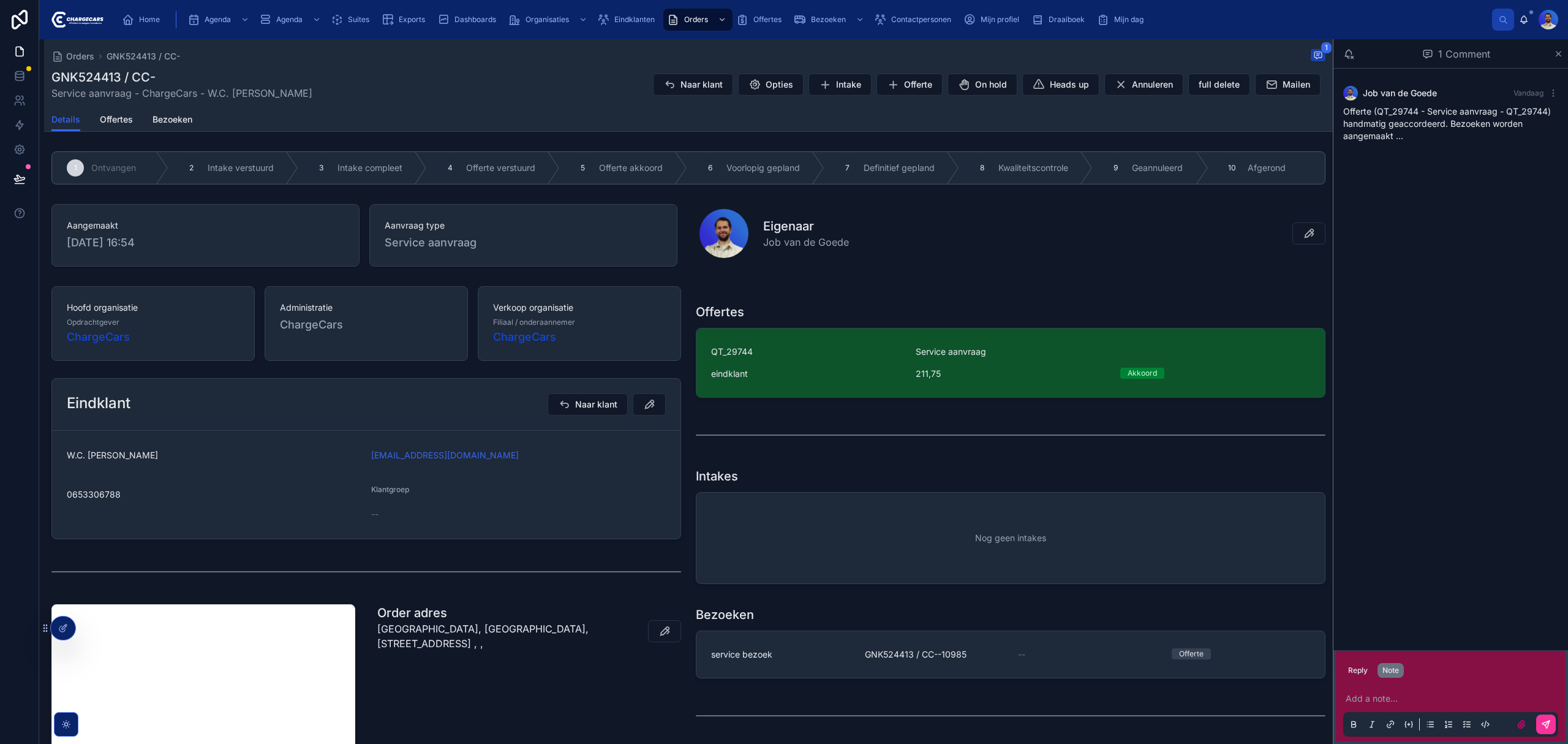
click at [1381, 691] on div "Add a note..." at bounding box center [1450, 710] width 215 height 51
click at [1378, 697] on p at bounding box center [1453, 698] width 215 height 12
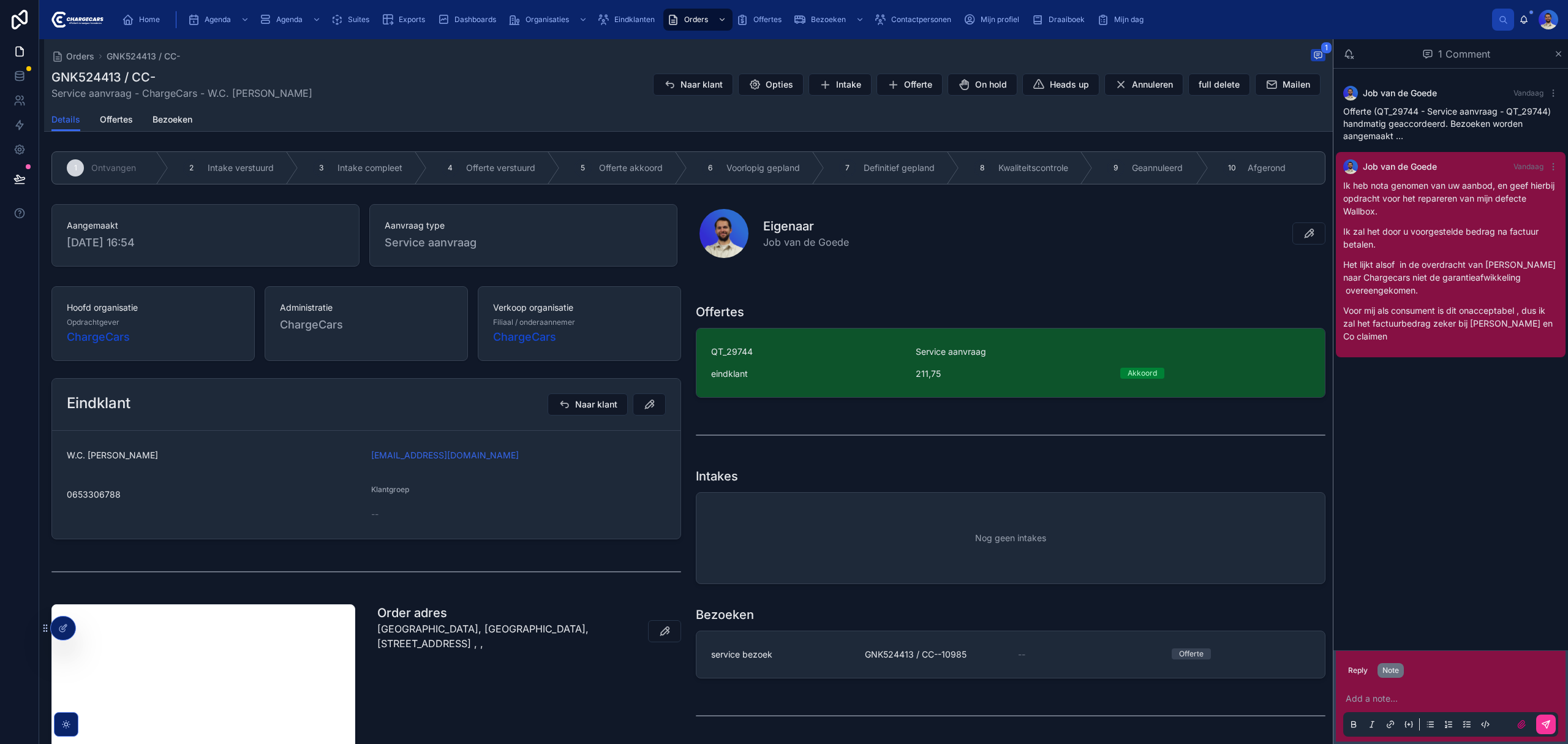
click at [1378, 697] on p at bounding box center [1453, 698] width 215 height 12
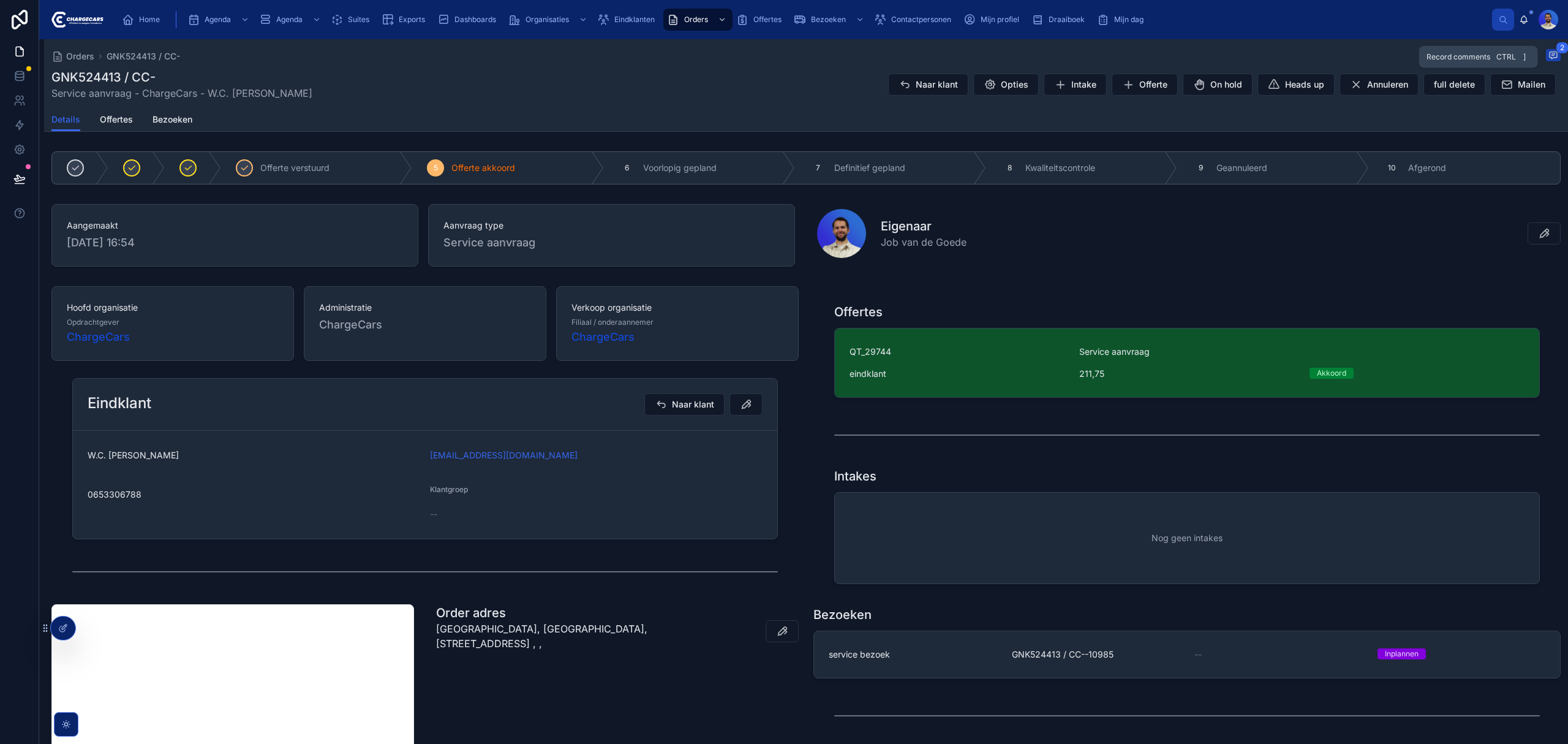
drag, startPoint x: 1543, startPoint y: 51, endPoint x: 1541, endPoint y: 165, distance: 114.0
click at [1550, 52] on icon at bounding box center [1553, 56] width 7 height 7
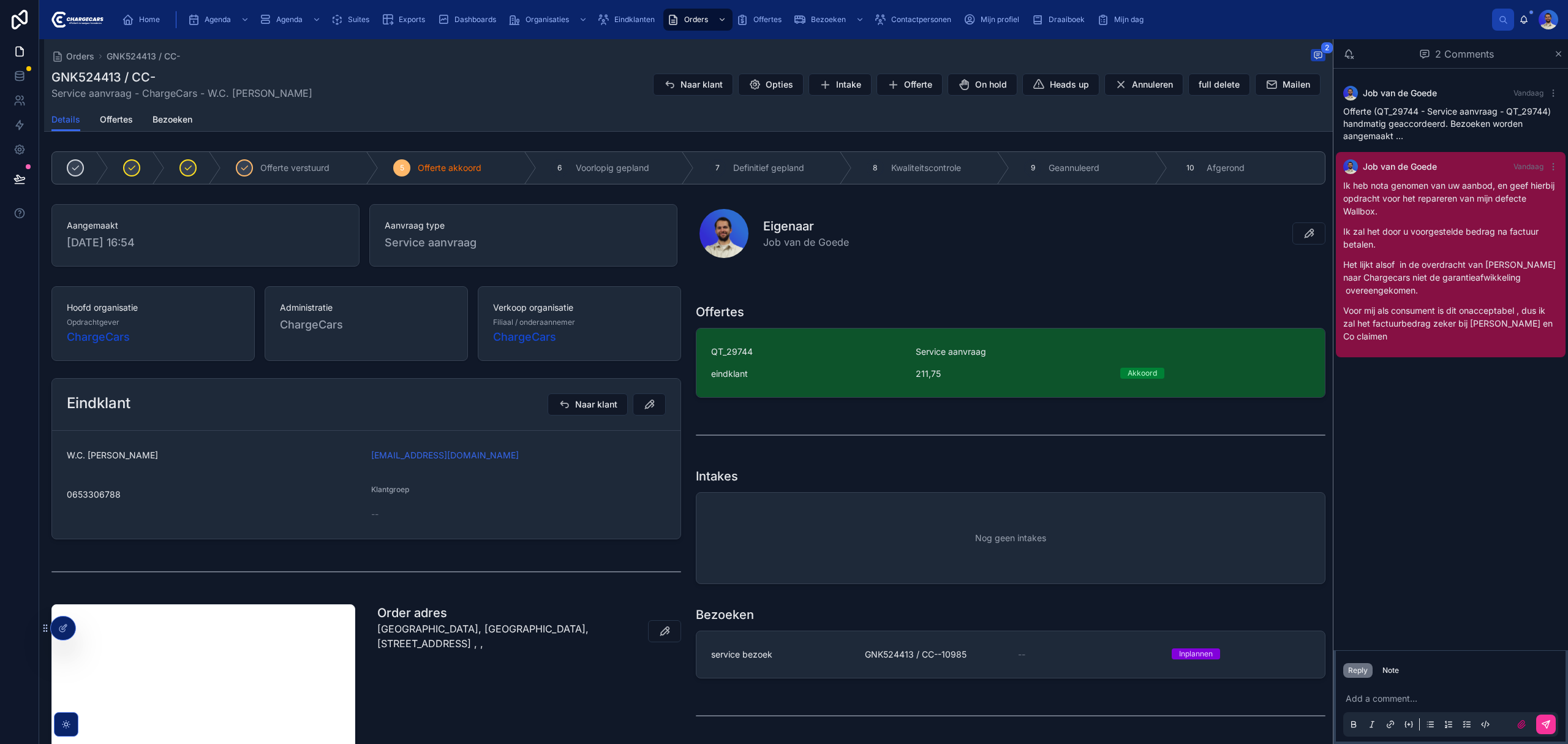
click at [1497, 705] on div "Add a comment..." at bounding box center [1450, 710] width 215 height 51
click at [1391, 673] on div "Note" at bounding box center [1390, 670] width 16 height 10
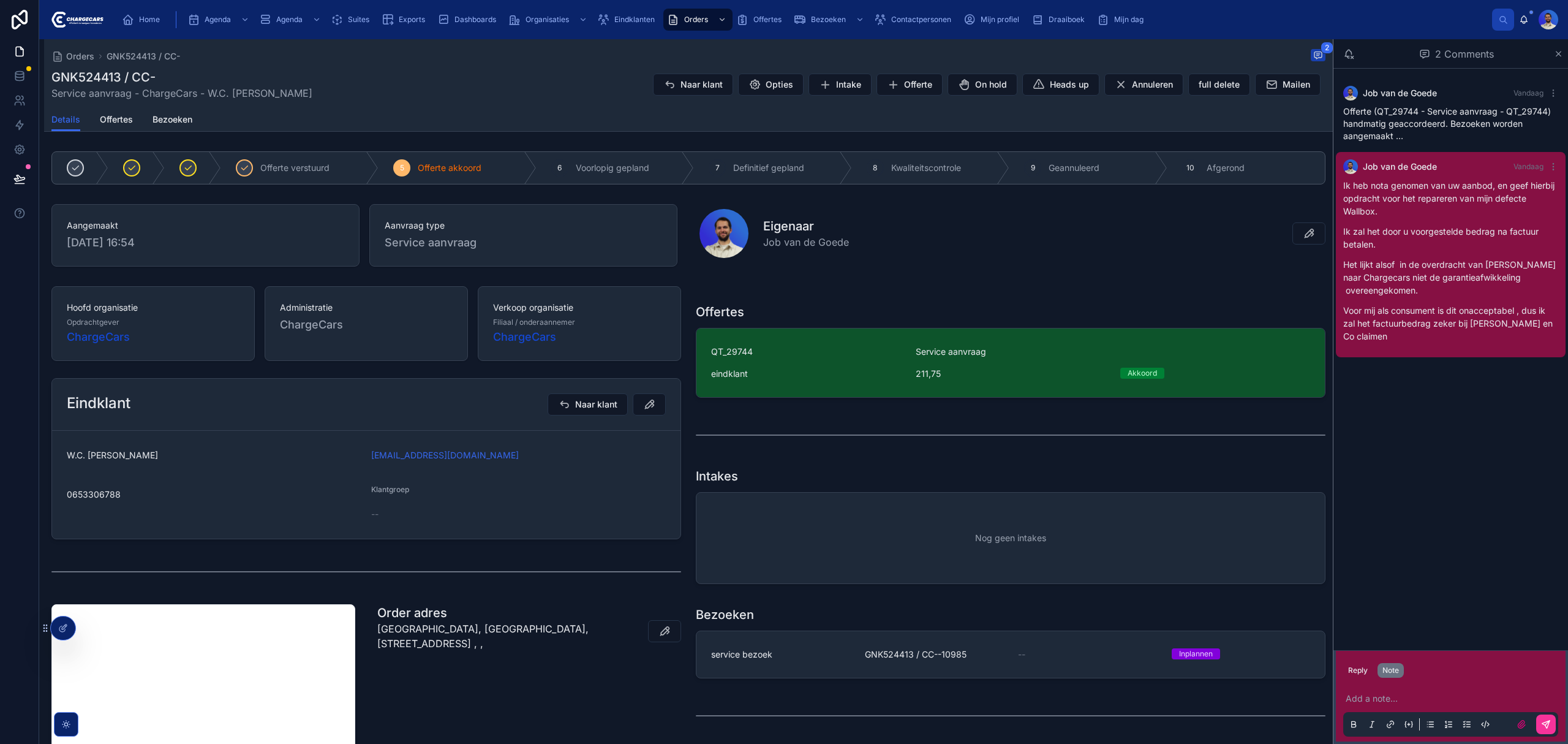
click at [1383, 693] on p at bounding box center [1453, 698] width 215 height 12
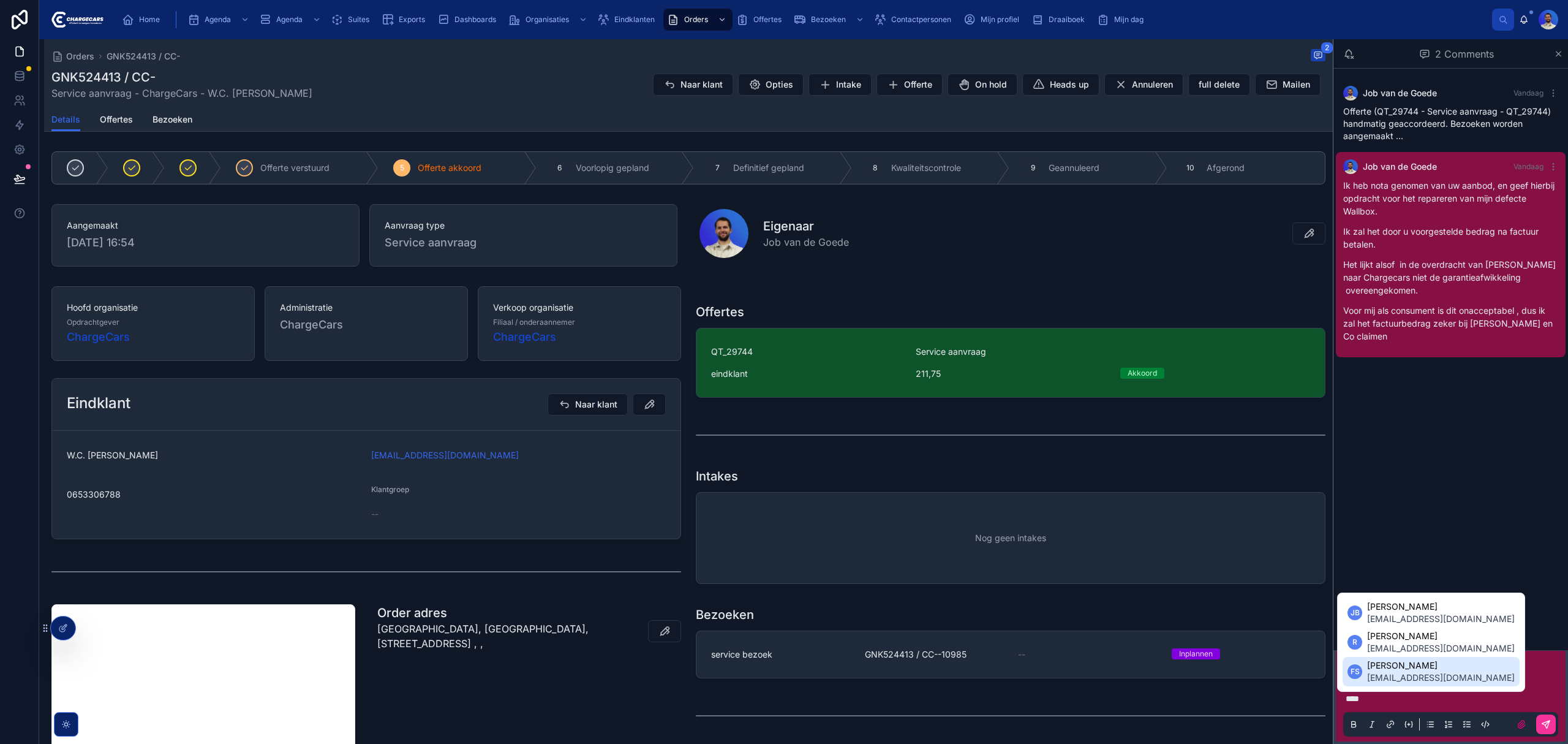
click at [1408, 678] on span "fred@chargecars.nl" at bounding box center [1441, 677] width 148 height 12
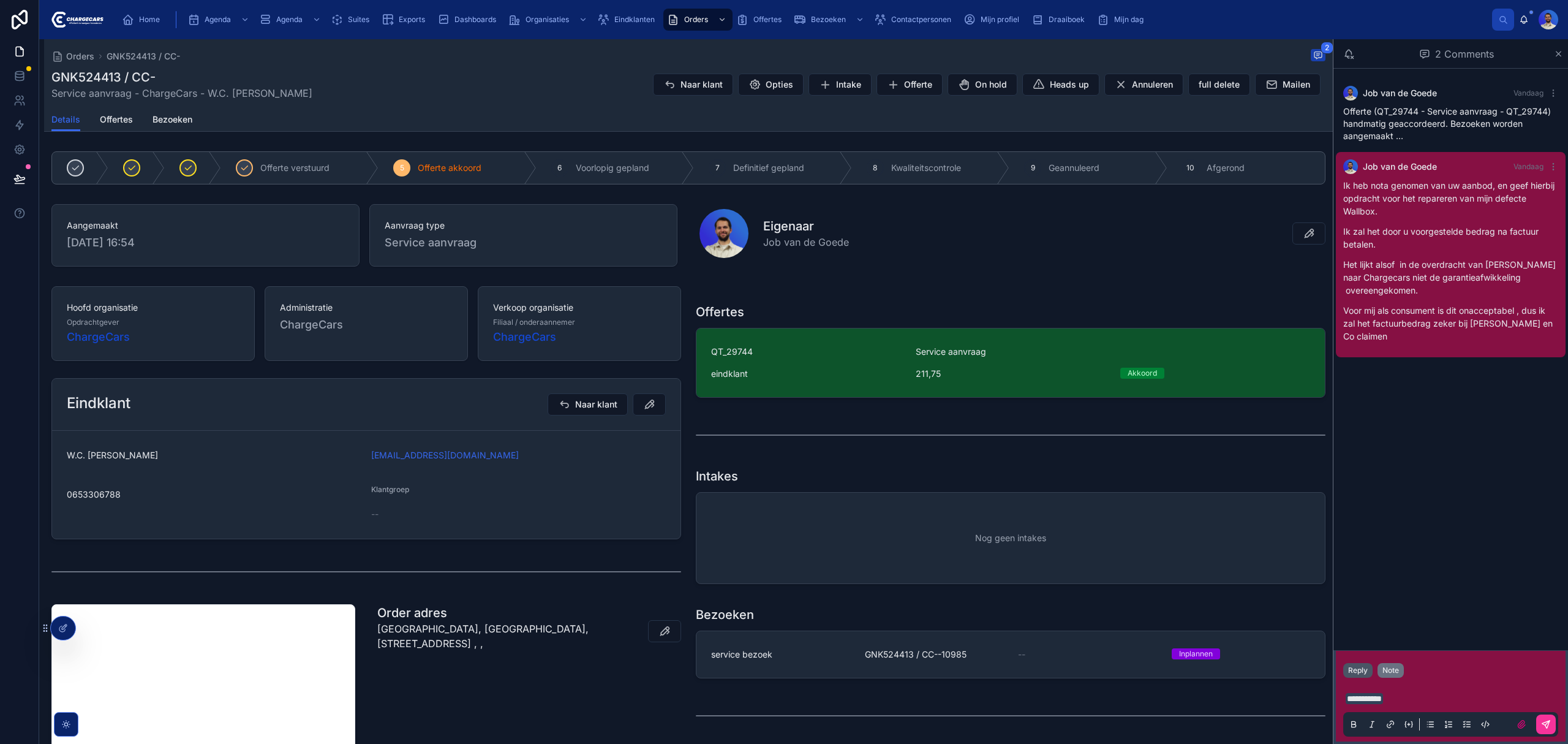
click at [1354, 674] on button "Reply" at bounding box center [1358, 670] width 30 height 15
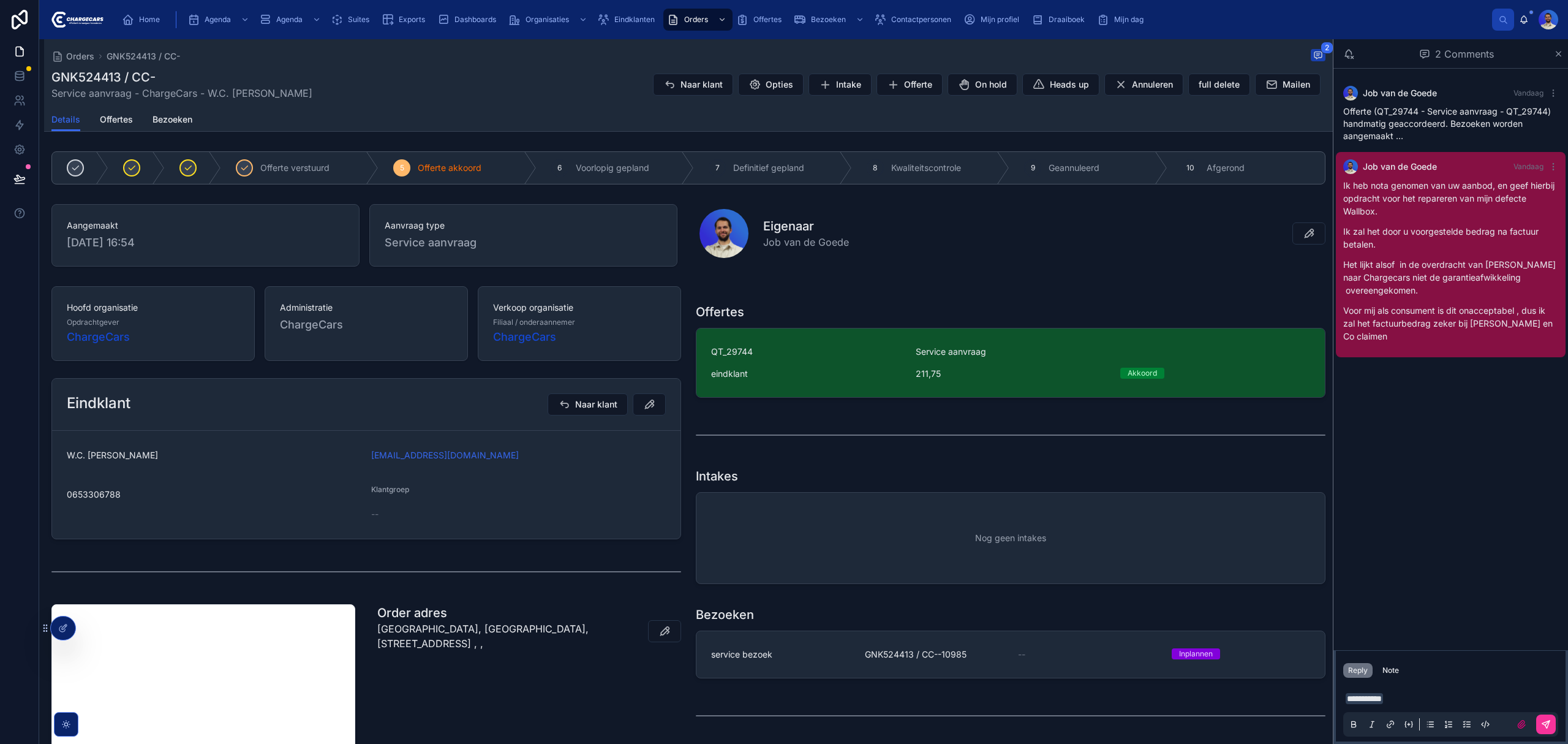
click at [1405, 691] on div "**********" at bounding box center [1450, 710] width 215 height 51
click at [1408, 701] on p "**********" at bounding box center [1453, 698] width 215 height 12
click at [1557, 728] on div at bounding box center [1450, 724] width 215 height 25
click at [1548, 728] on icon at bounding box center [1546, 724] width 10 height 10
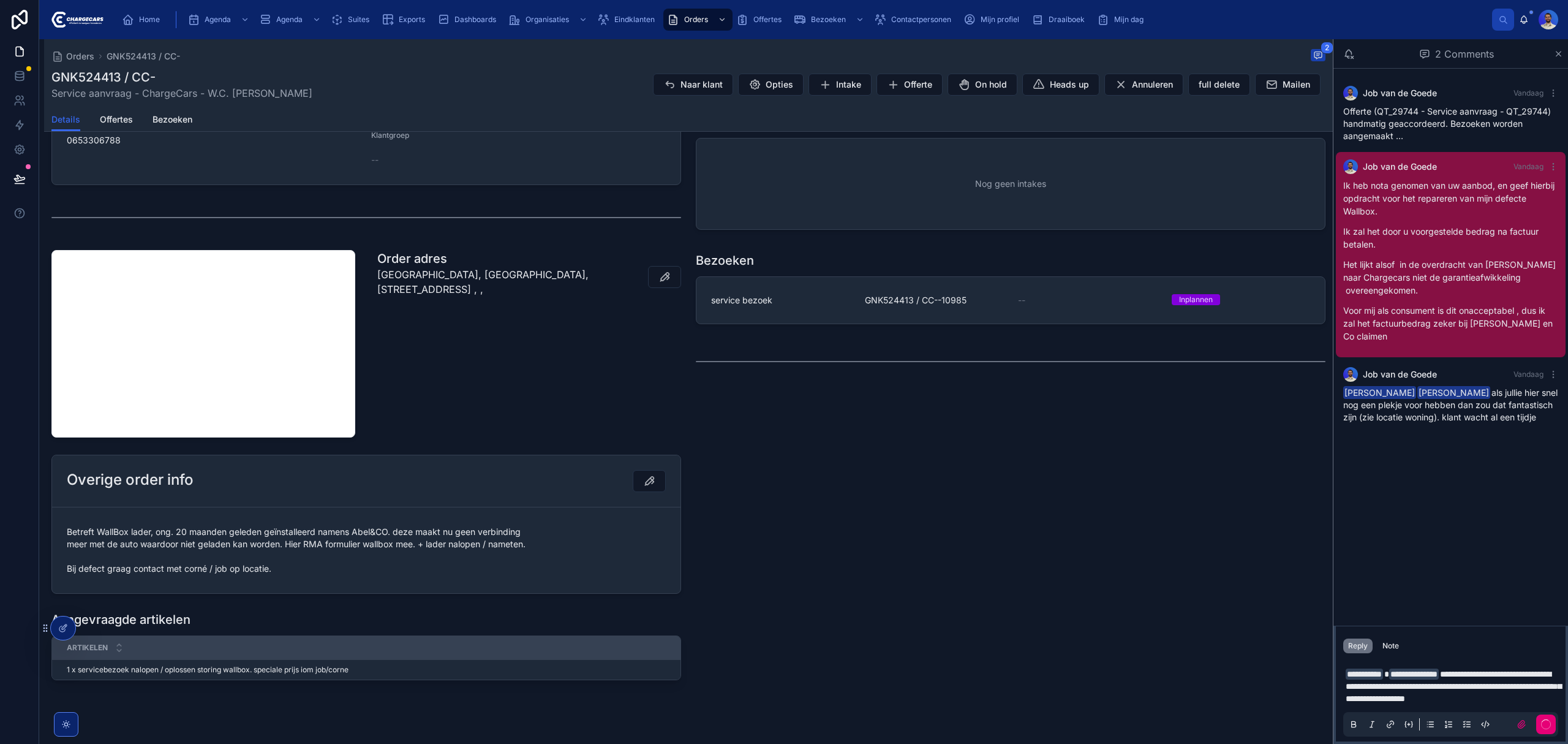
scroll to position [381, 0]
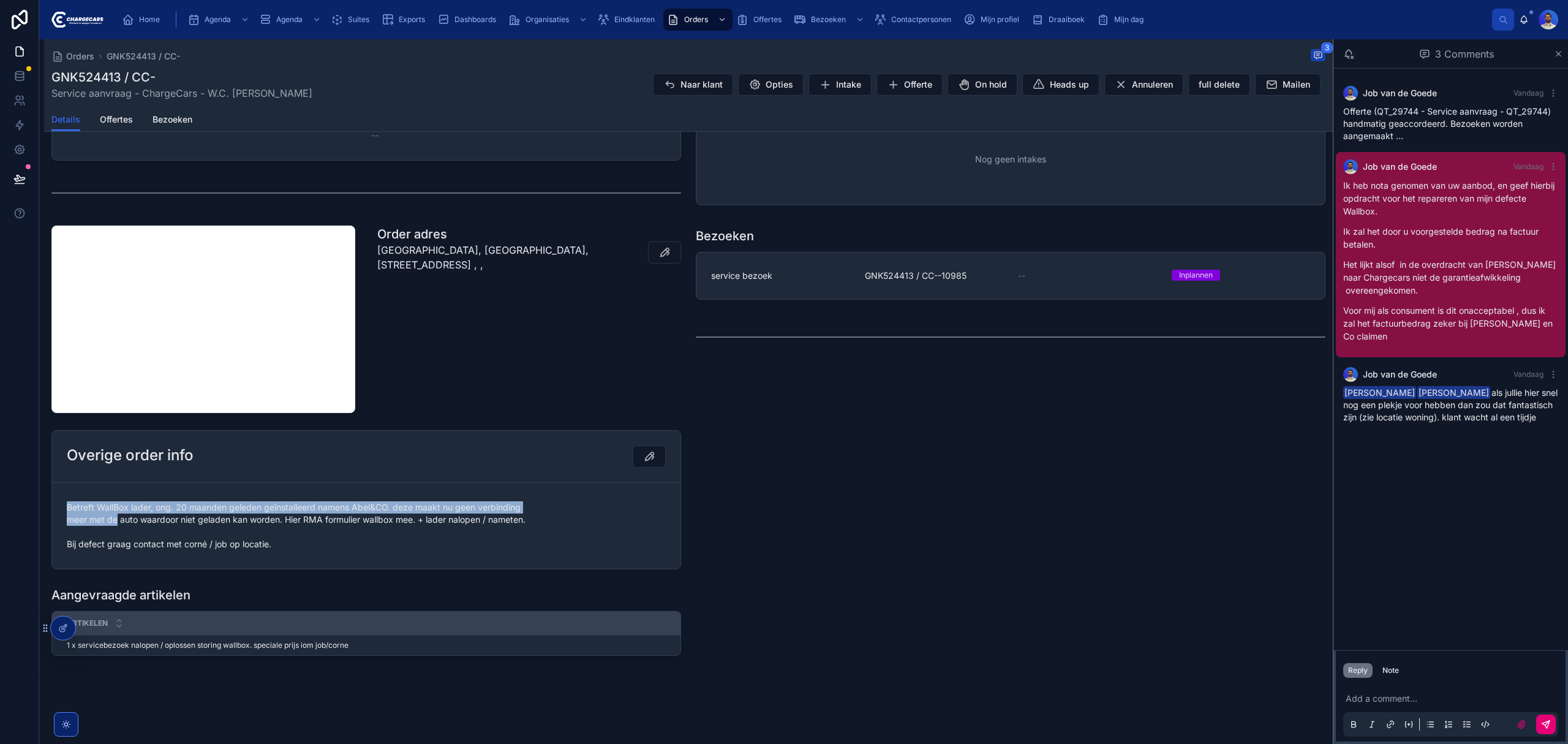
drag, startPoint x: 255, startPoint y: 537, endPoint x: 116, endPoint y: 517, distance: 140.4
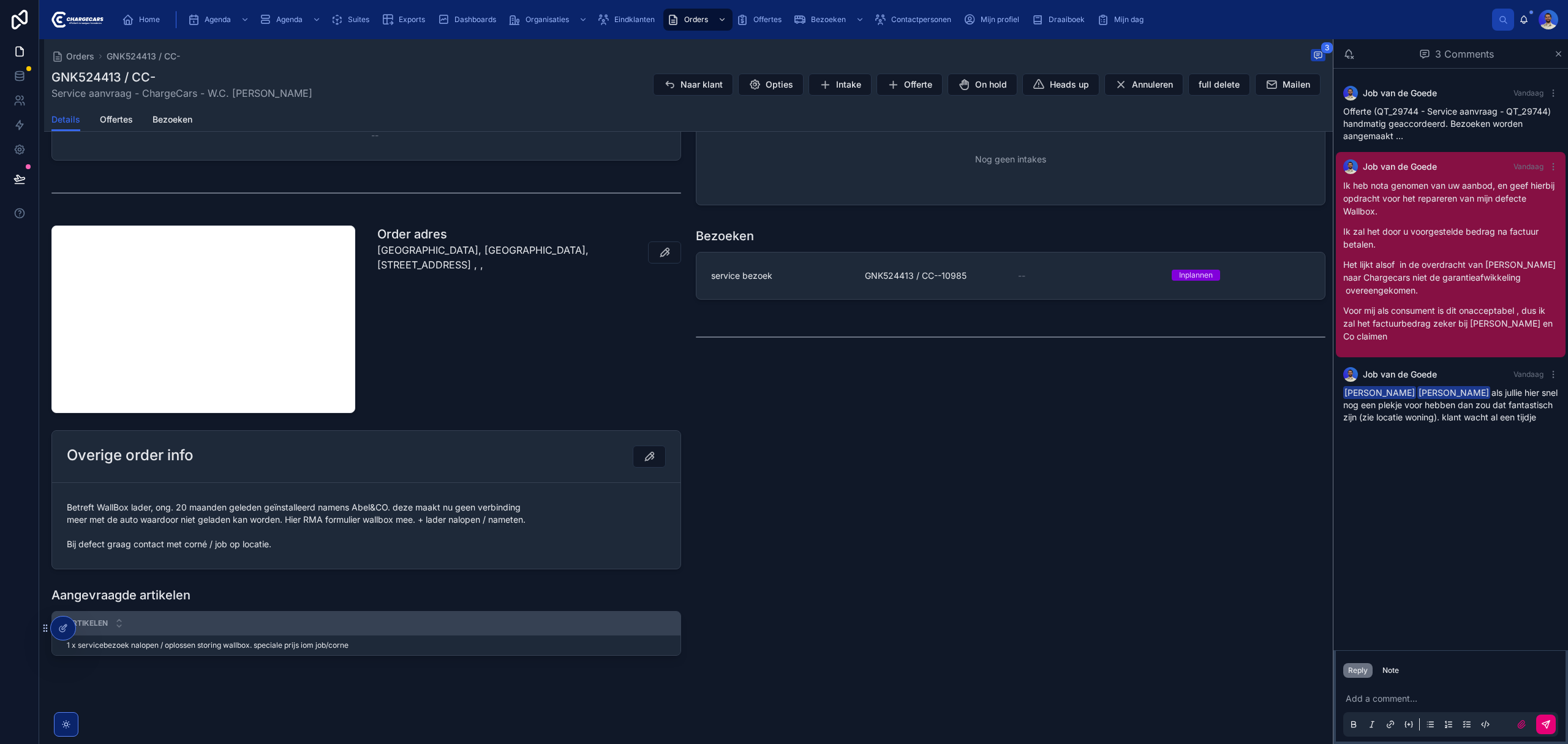
click at [136, 531] on span "Betreft WallBox lader, ong. 20 maanden geleden geïnstalleerd namens Abel&CO. de…" at bounding box center [366, 526] width 599 height 49
click at [134, 537] on span "Betreft WallBox lader, ong. 20 maanden geleden geïnstalleerd namens Abel&CO. de…" at bounding box center [366, 526] width 599 height 49
click at [134, 543] on span "Betreft WallBox lader, ong. 20 maanden geleden geïnstalleerd namens Abel&CO. de…" at bounding box center [366, 526] width 599 height 49
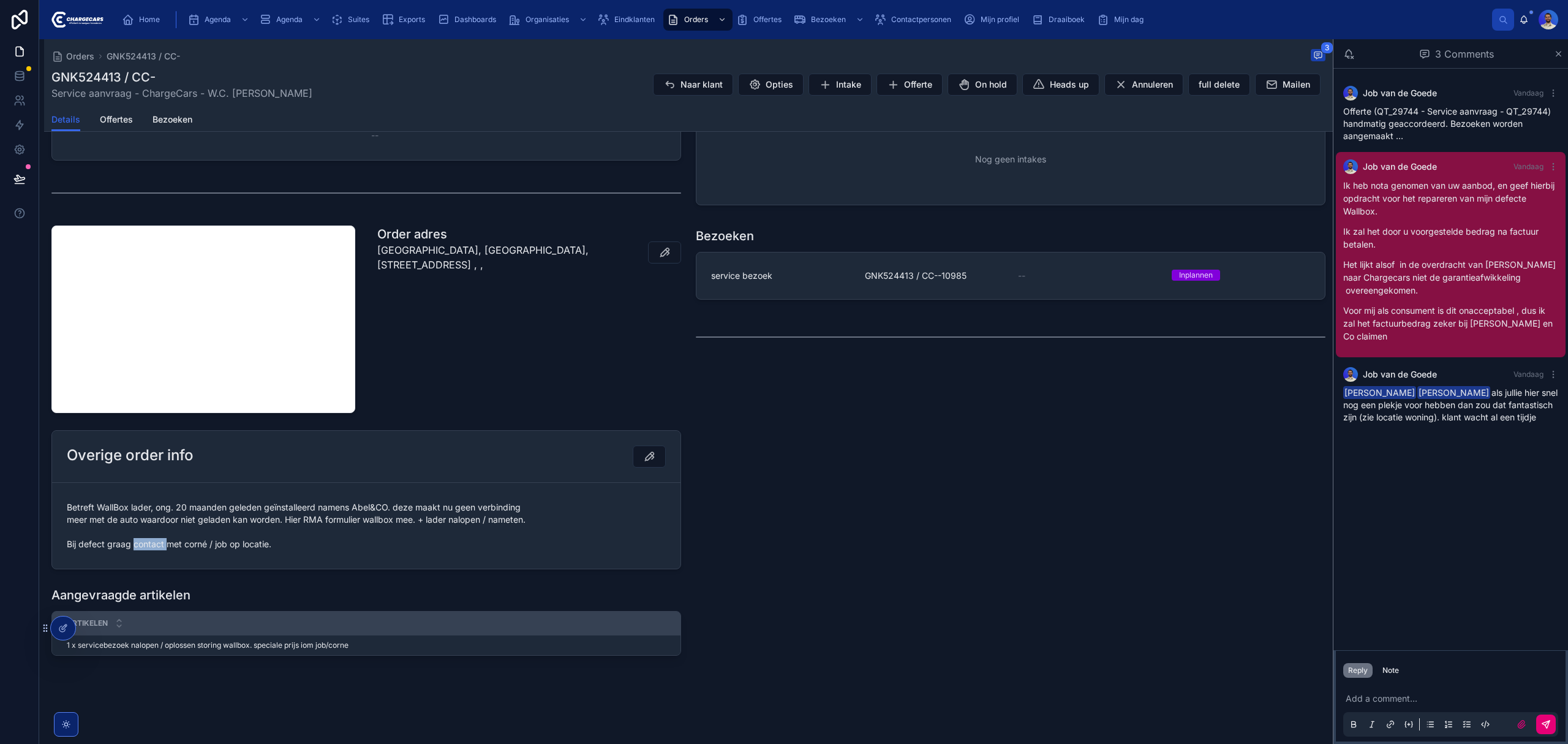
click at [134, 543] on span "Betreft WallBox lader, ong. 20 maanden geleden geïnstalleerd namens Abel&CO. de…" at bounding box center [366, 526] width 599 height 49
copy span "Bij defect graag contact met corné / job op locatie."
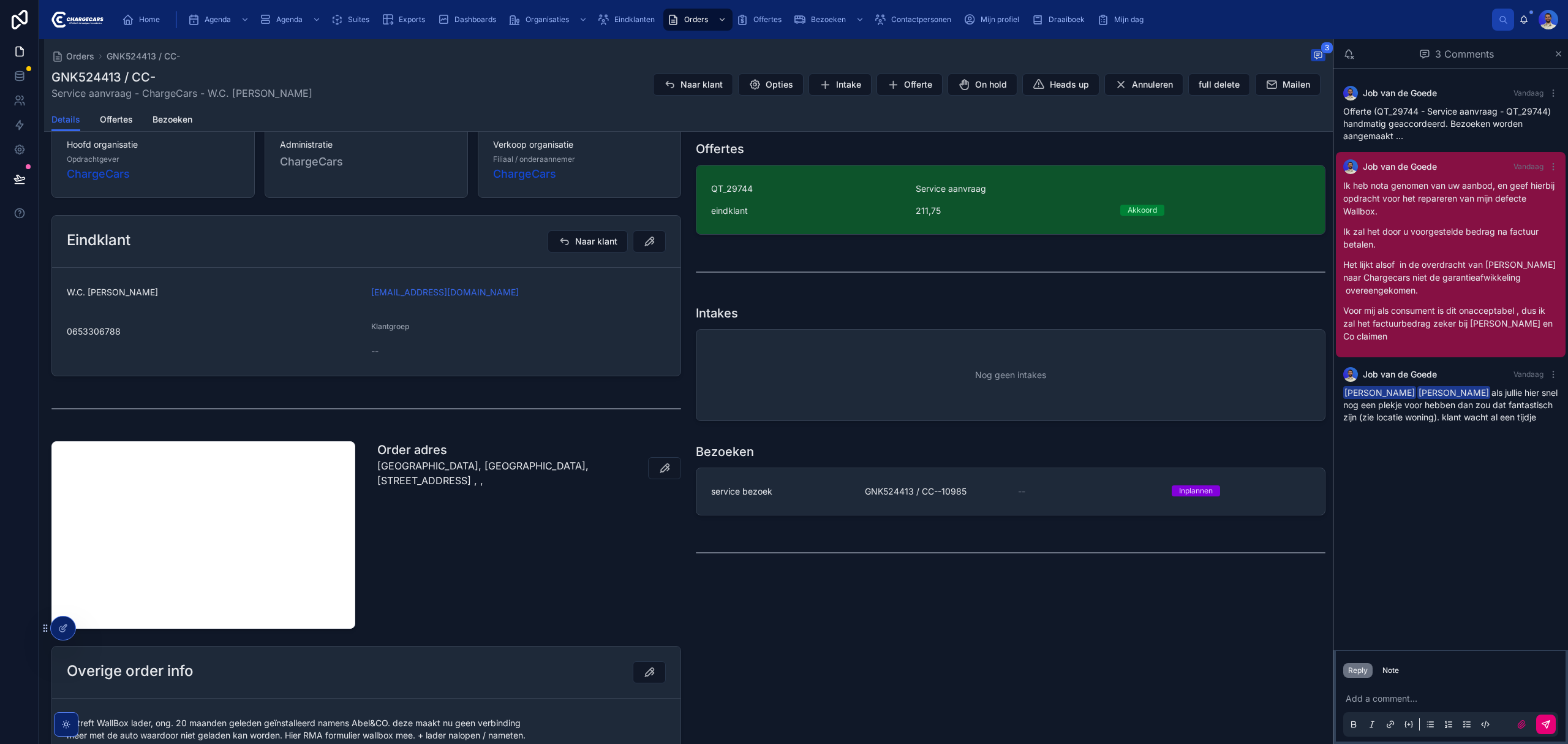
scroll to position [0, 0]
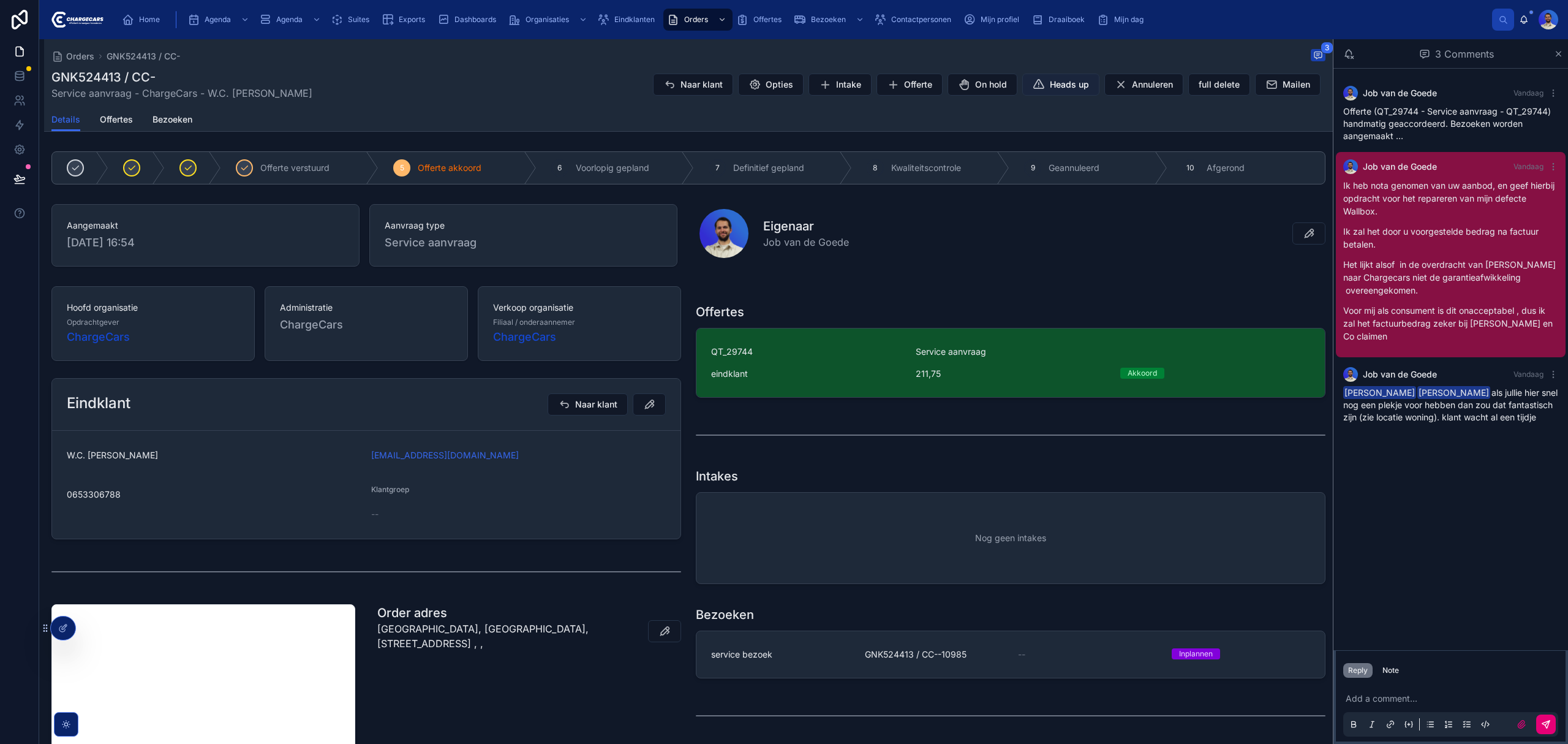
click at [1056, 78] on span "Heads up" at bounding box center [1070, 84] width 39 height 12
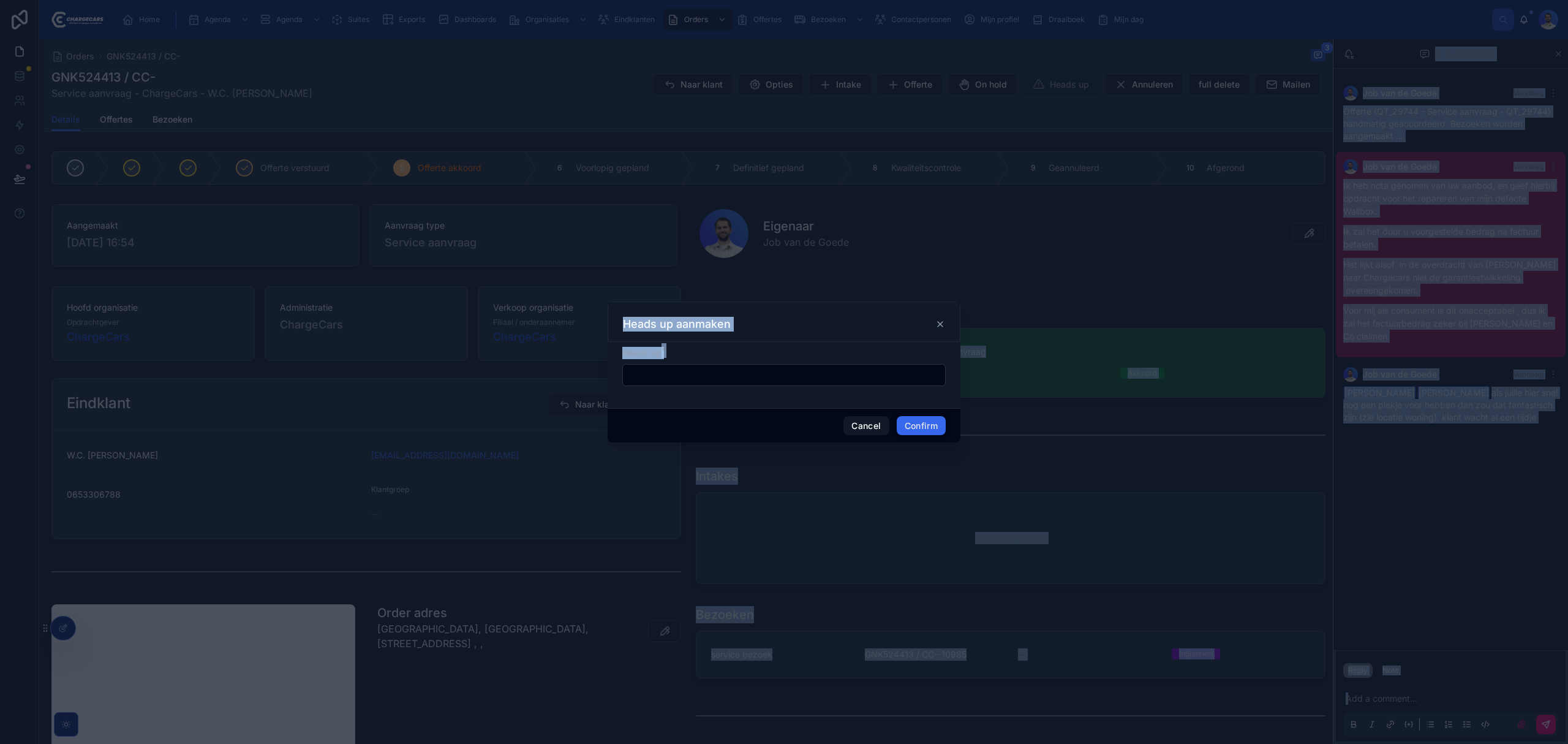
click at [748, 383] on input "text" at bounding box center [784, 374] width 322 height 17
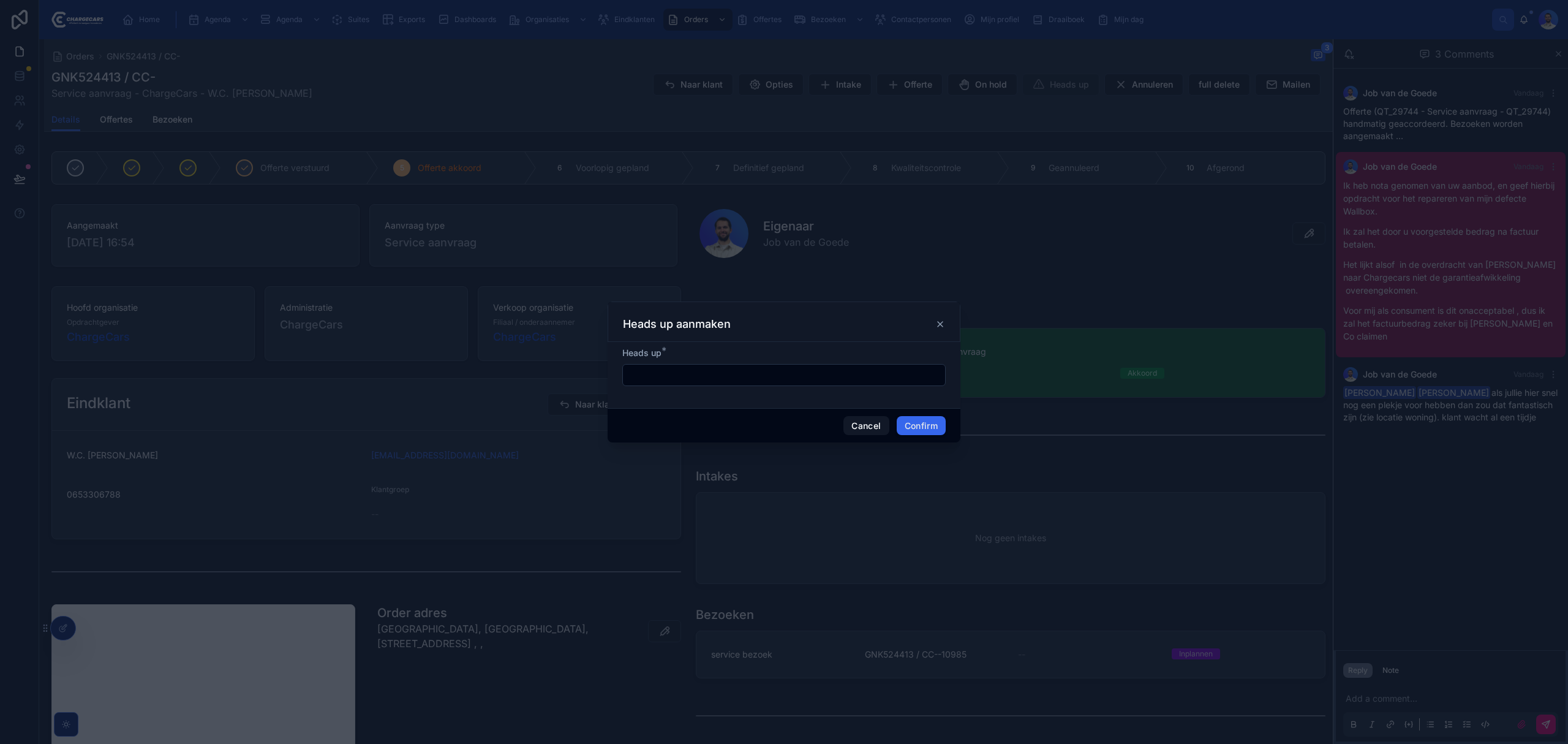
click at [748, 383] on input "text" at bounding box center [784, 374] width 322 height 17
type input "**********"
click at [924, 430] on button "Confirm" at bounding box center [921, 426] width 49 height 20
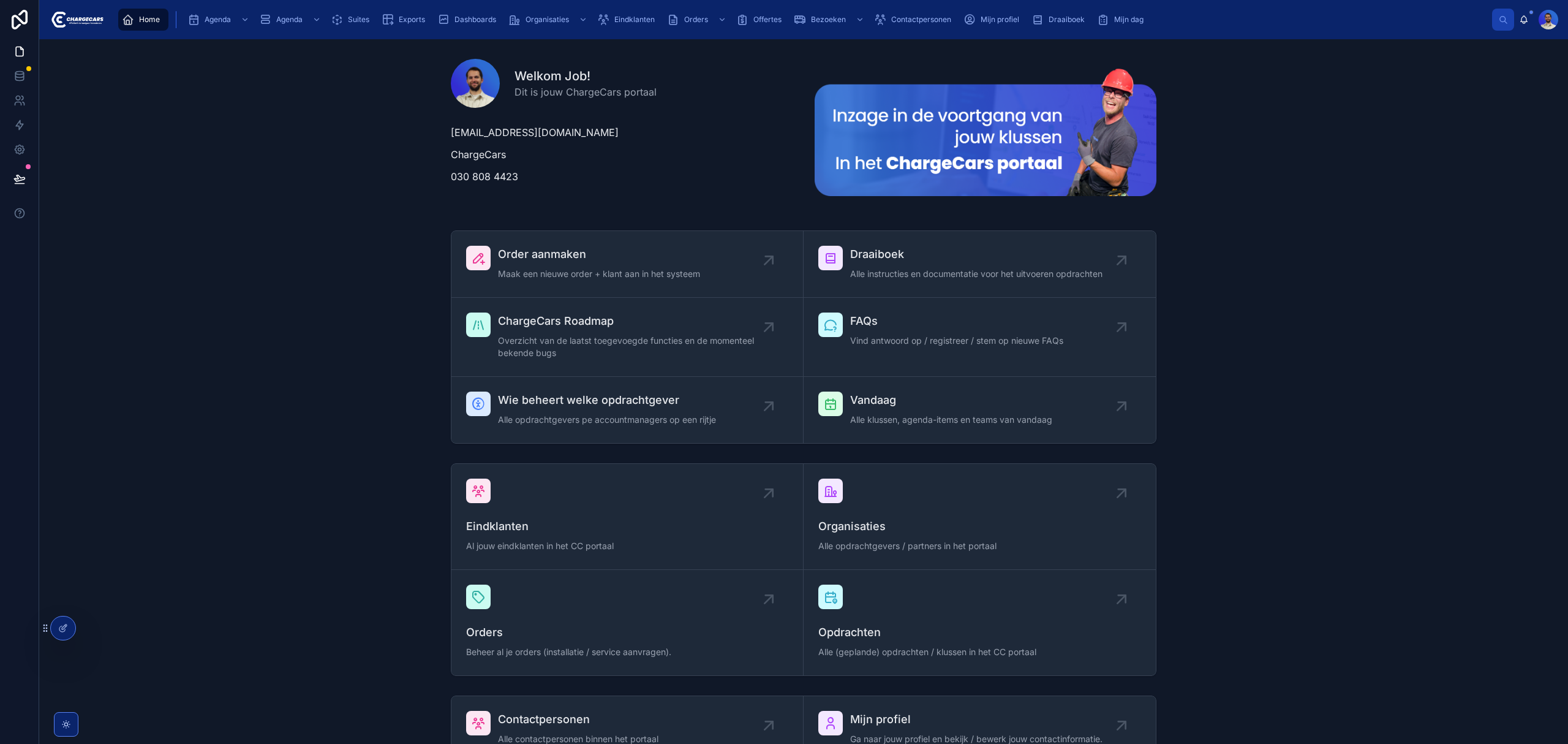
click at [476, 18] on span "Dashboards" at bounding box center [475, 20] width 42 height 10
